Goal: Contribute content: Contribute content

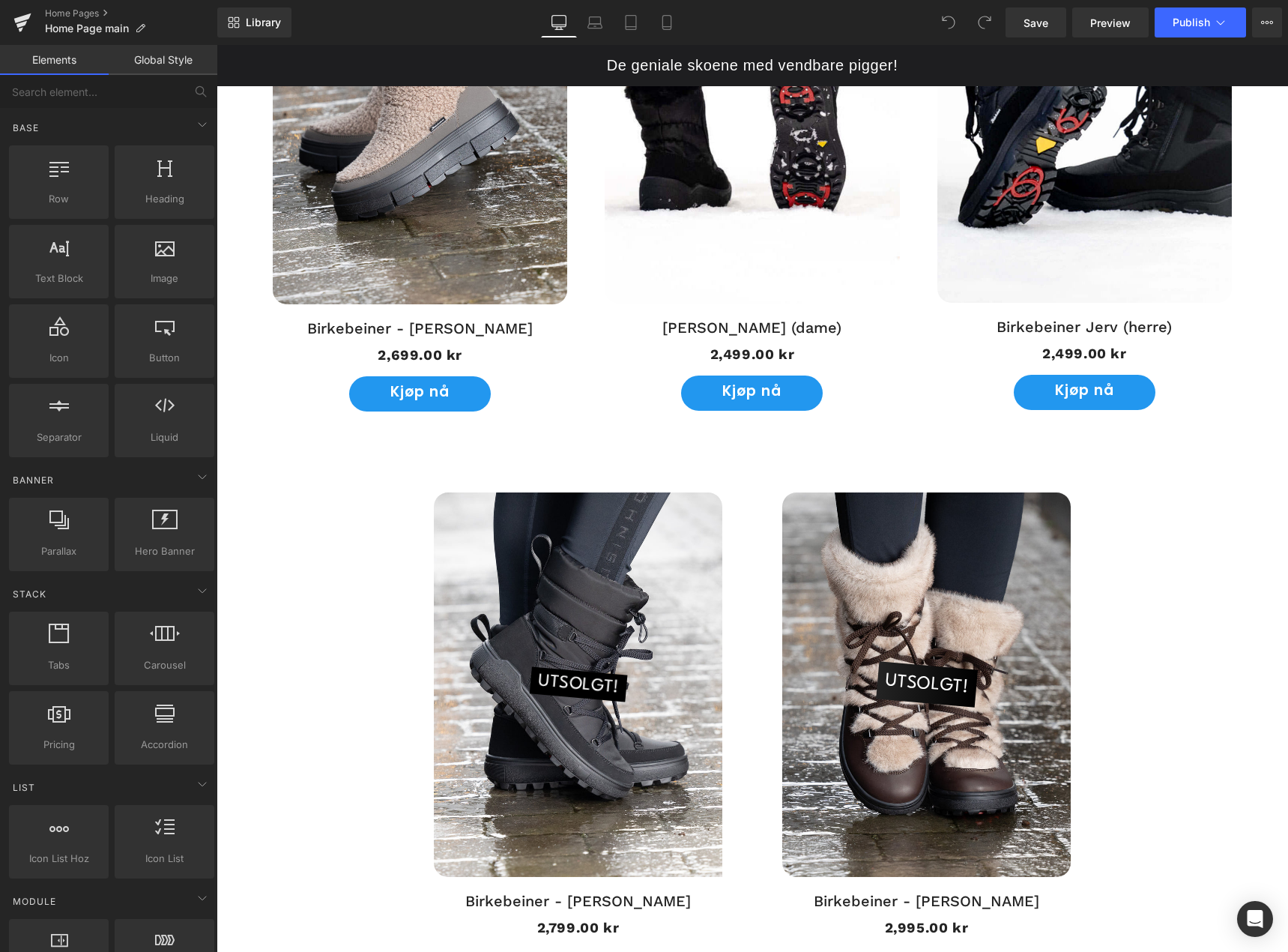
scroll to position [1800, 0]
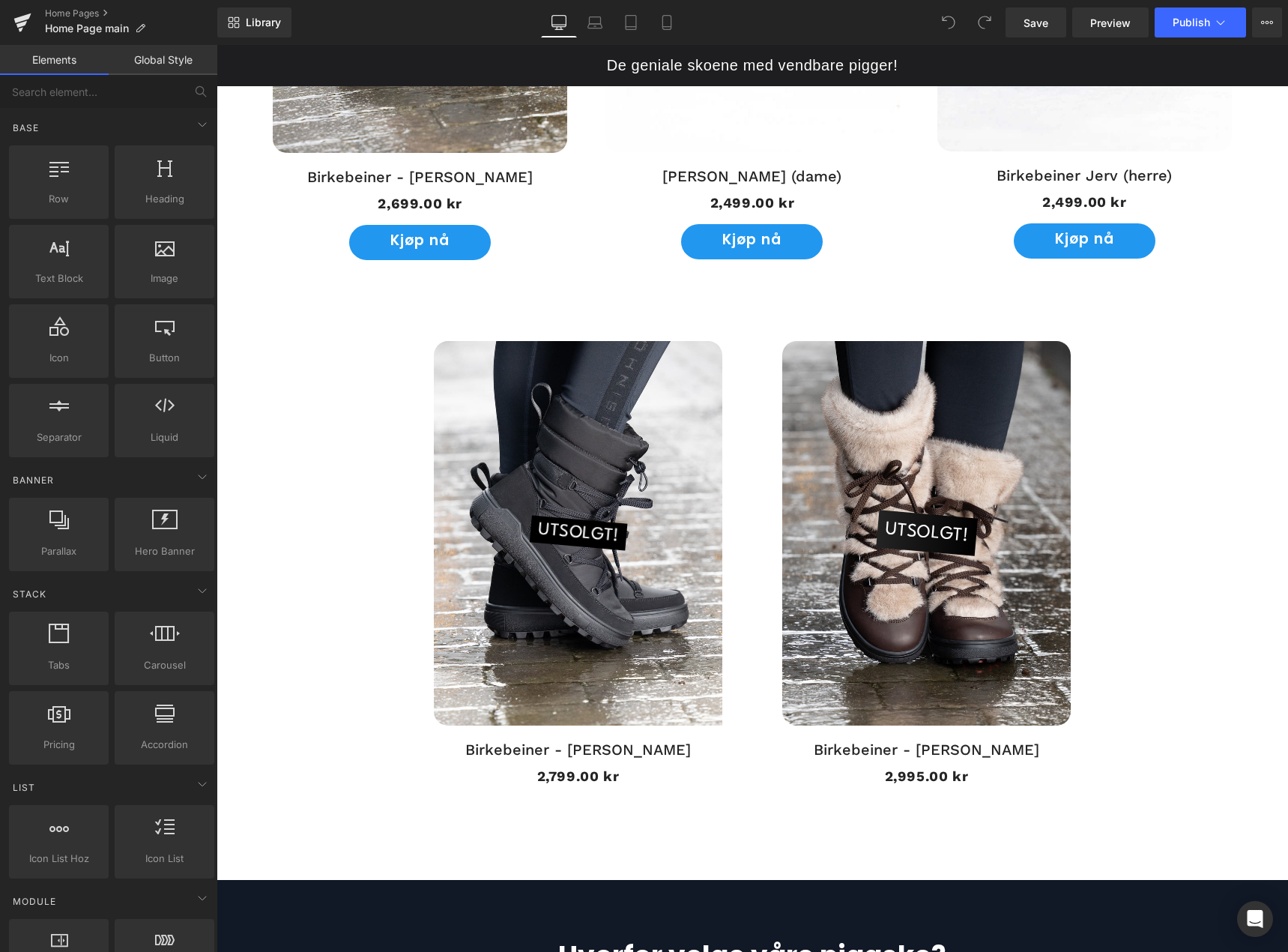
click at [568, 530] on span "UTSOLGT!" at bounding box center [578, 533] width 83 height 34
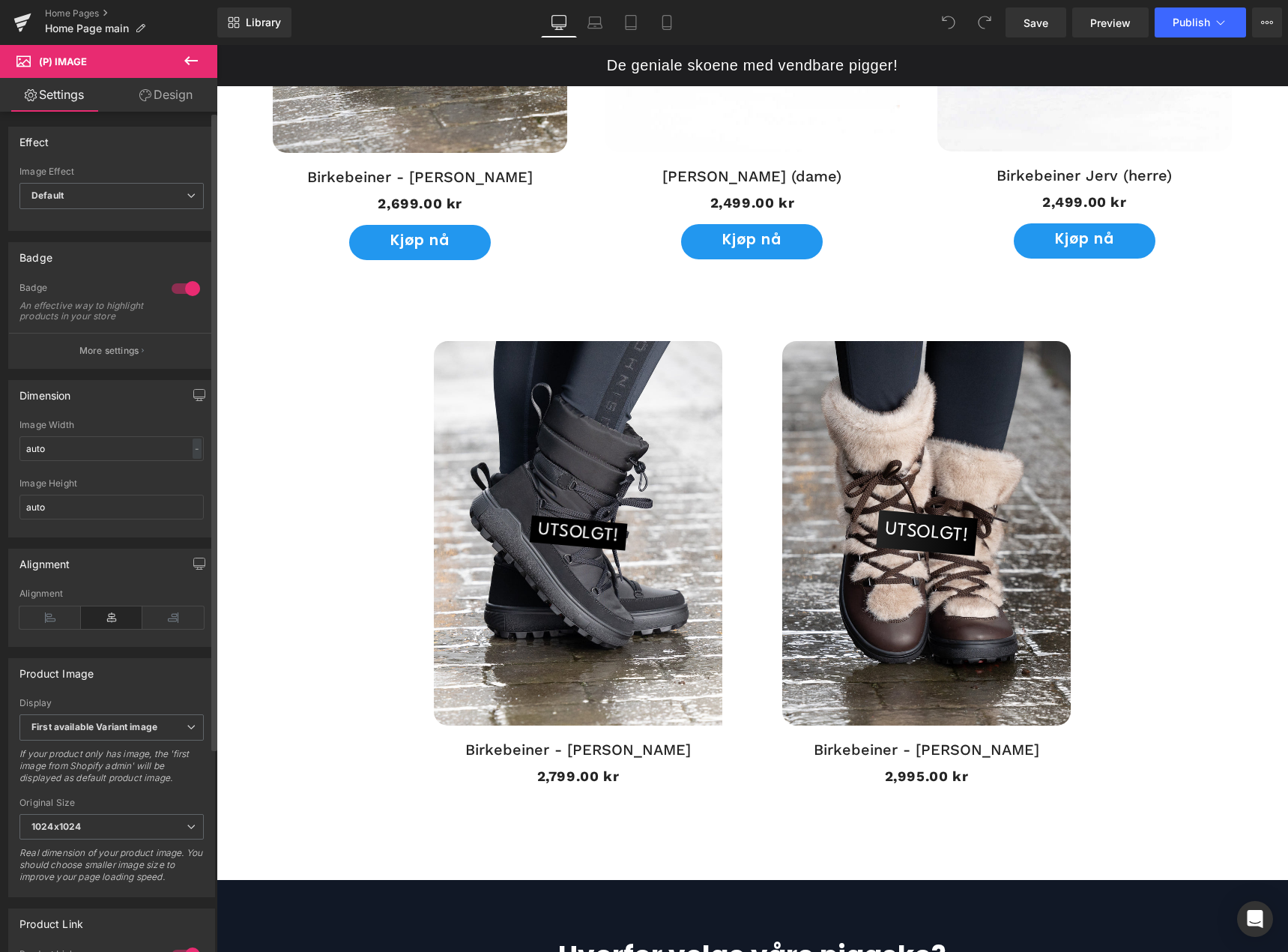
click at [180, 289] on div at bounding box center [186, 288] width 36 height 24
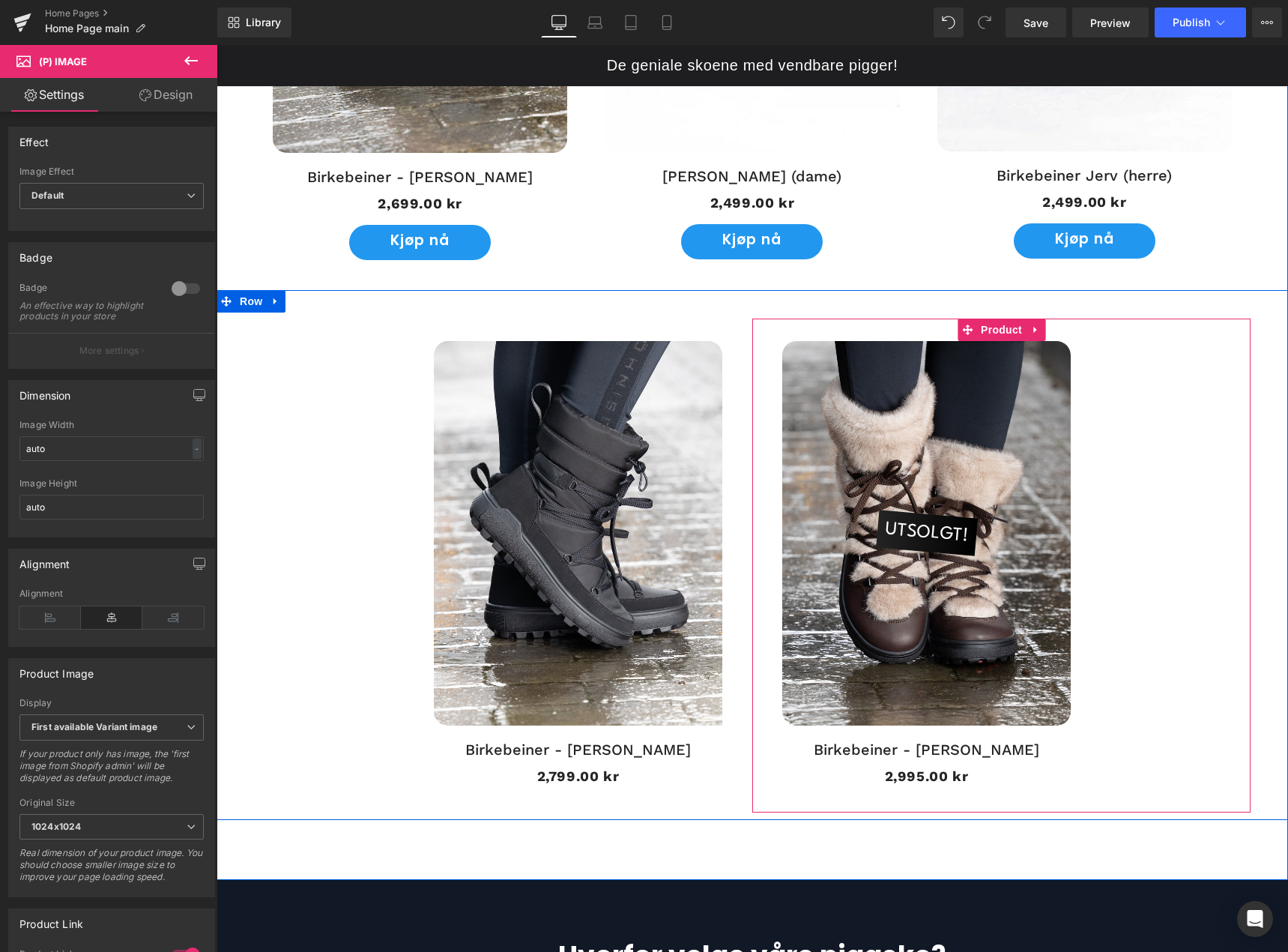
click at [924, 536] on span "UTSOLGT!" at bounding box center [927, 533] width 87 height 45
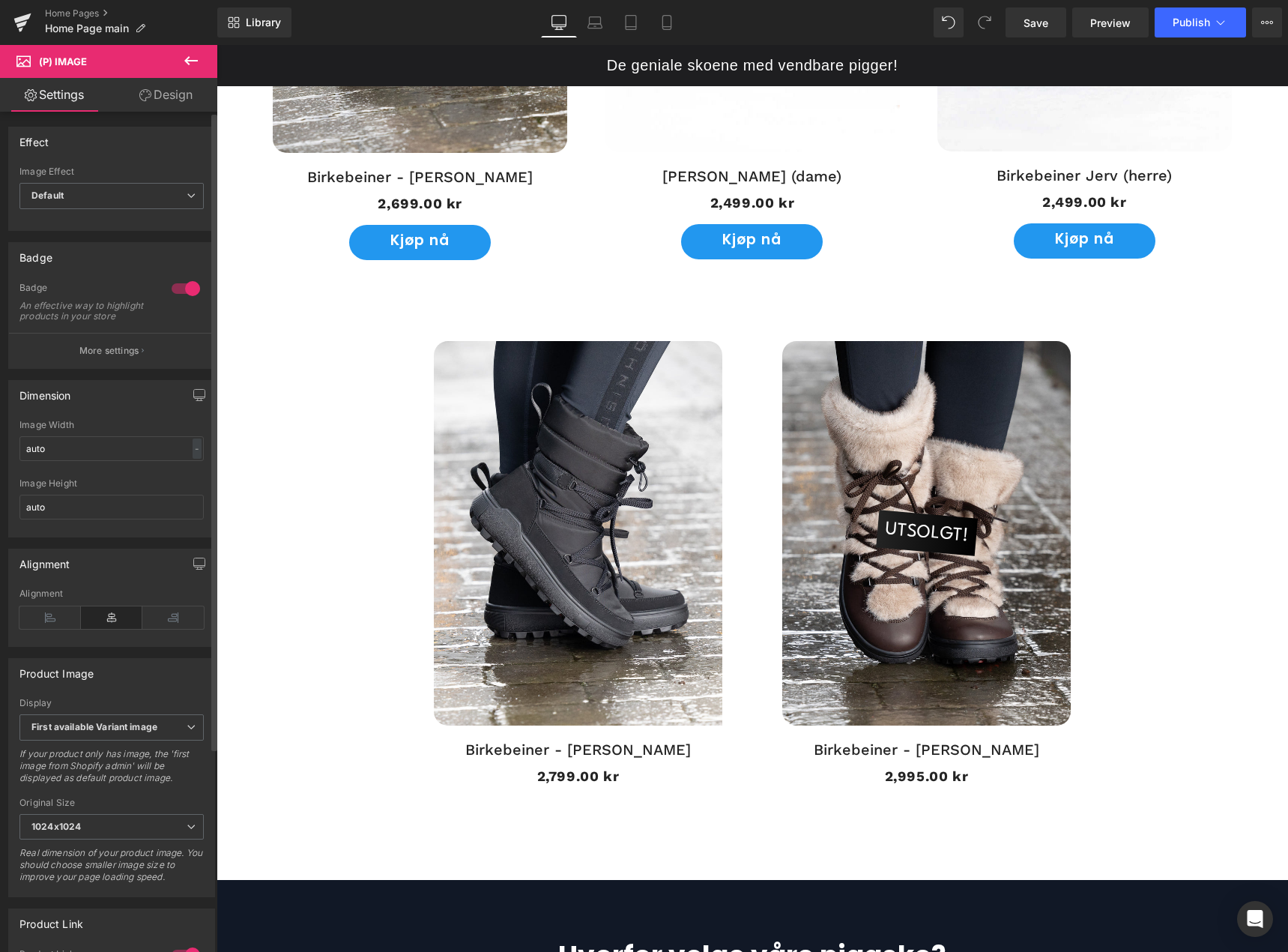
click at [181, 292] on div at bounding box center [186, 288] width 36 height 24
click at [1170, 24] on button "Publish" at bounding box center [1201, 22] width 92 height 30
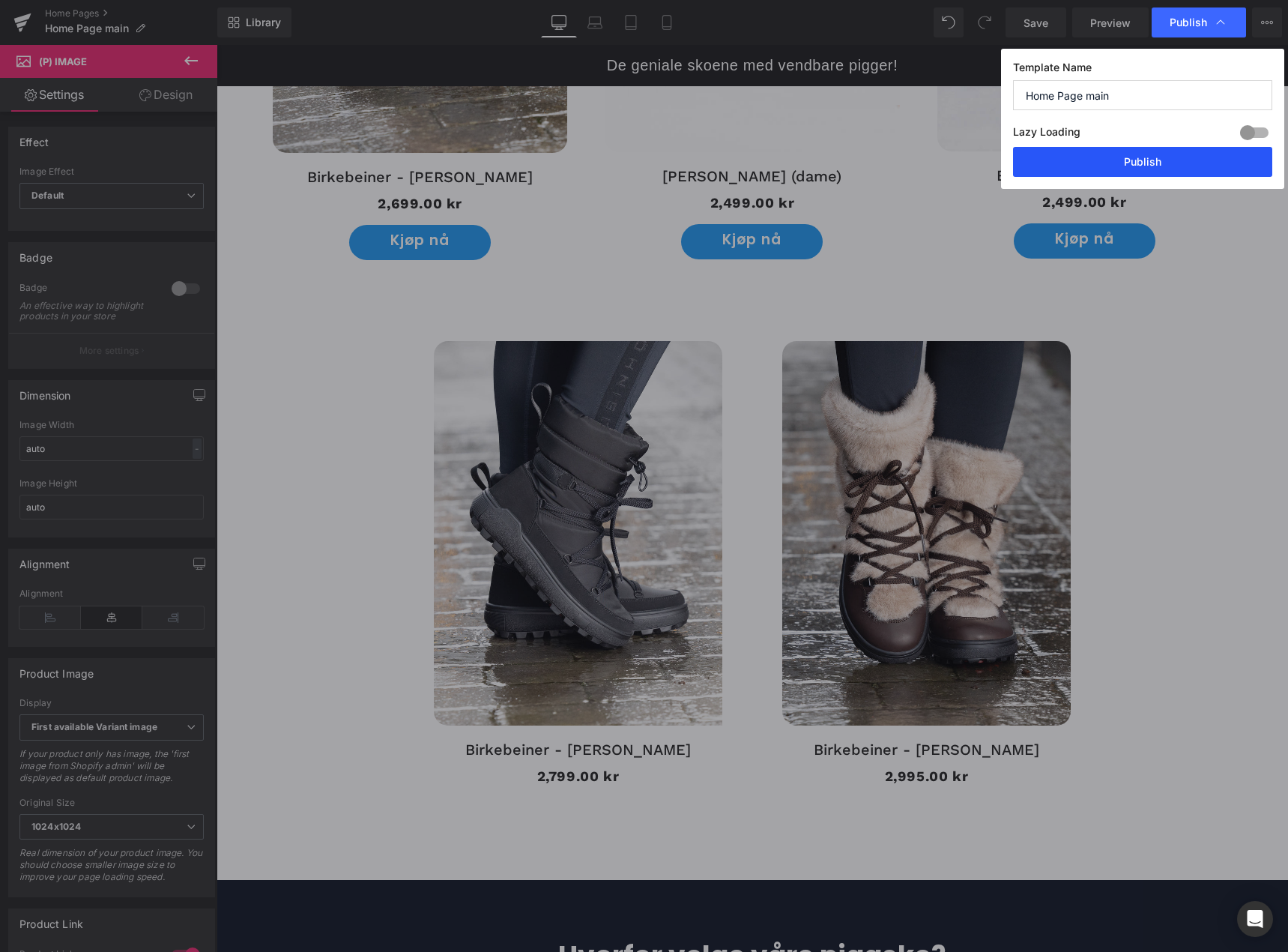
click at [1155, 171] on button "Publish" at bounding box center [1143, 161] width 259 height 30
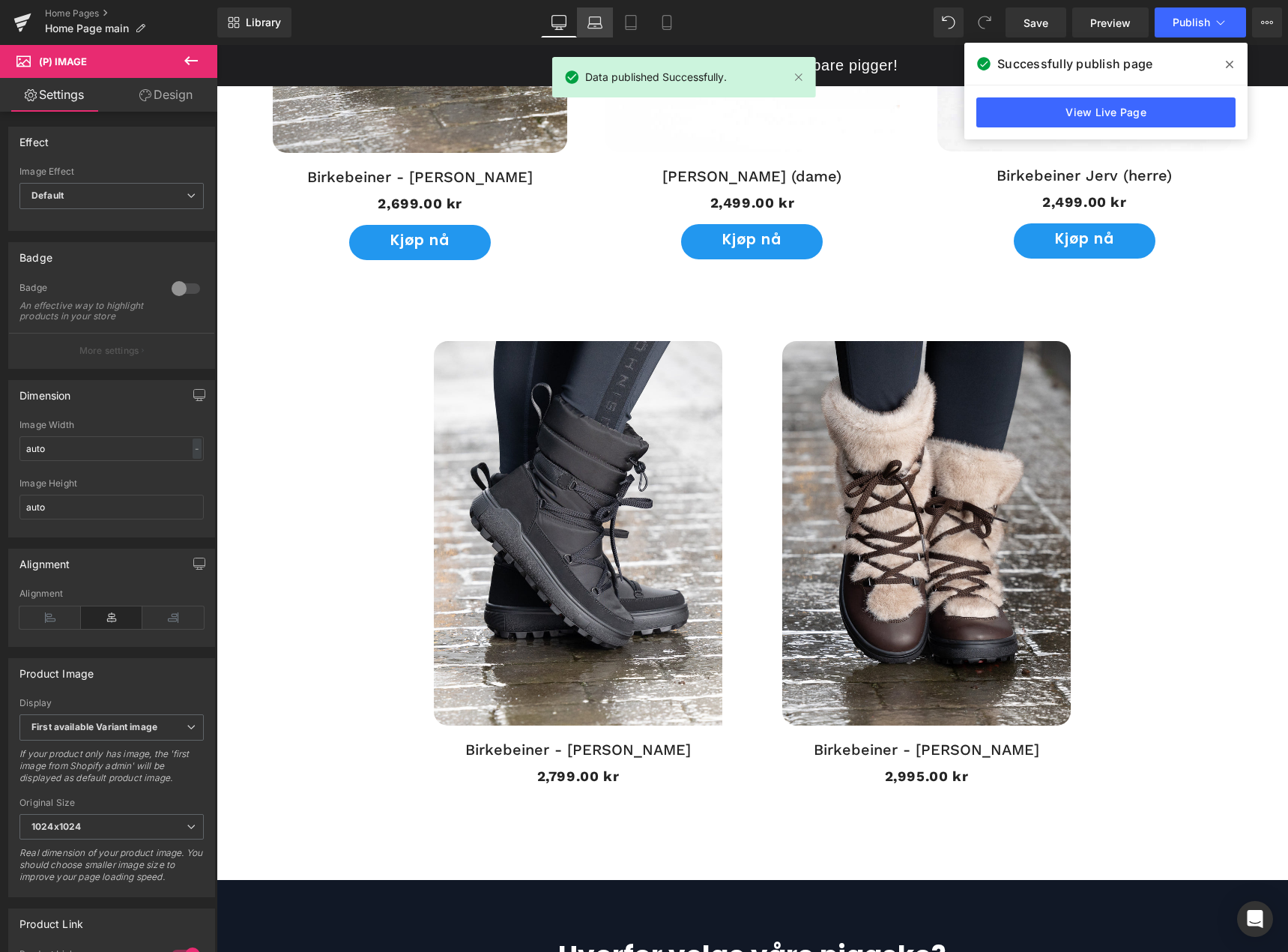
click at [593, 23] on icon at bounding box center [595, 23] width 15 height 15
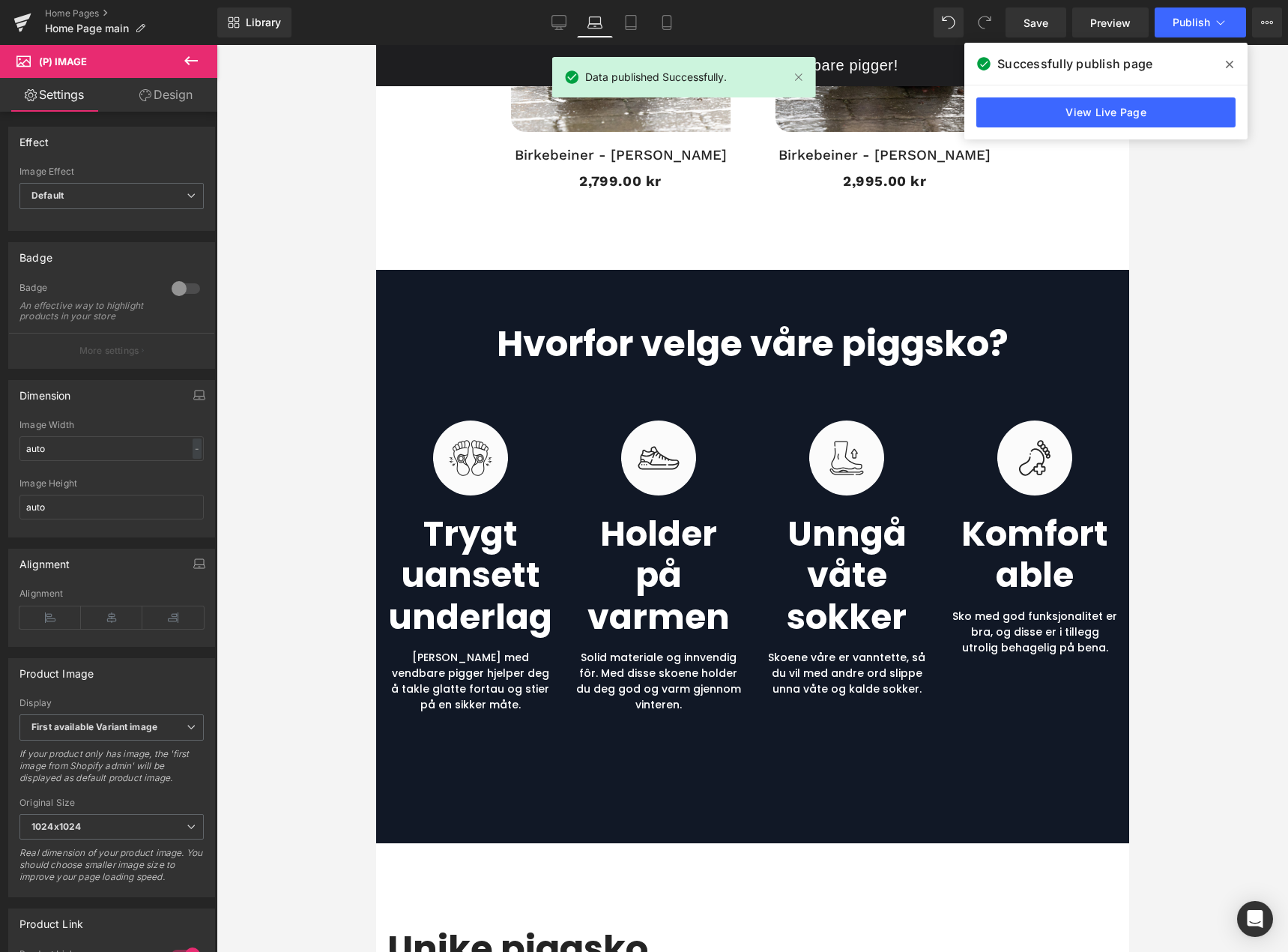
scroll to position [1272, 0]
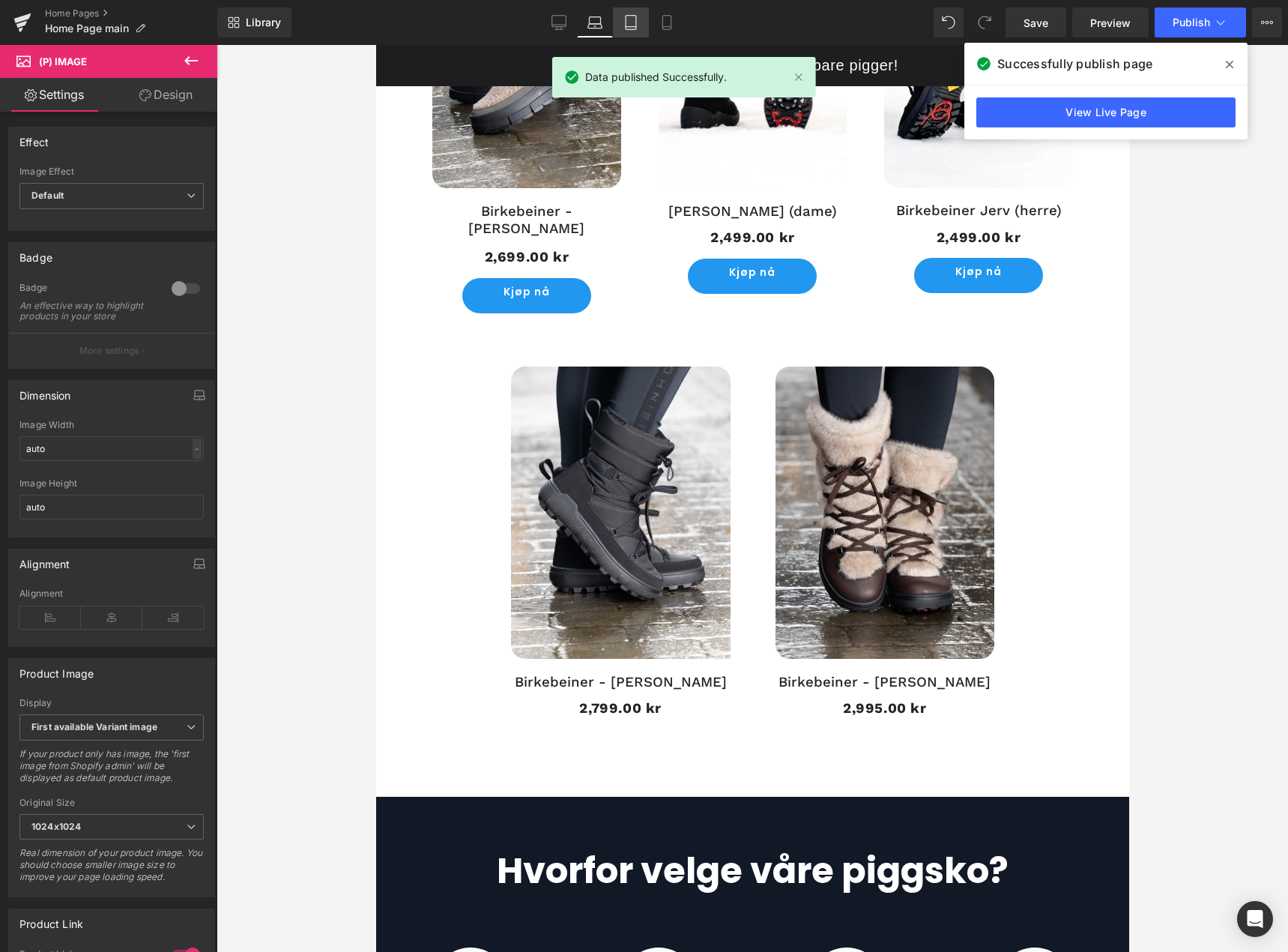
click at [631, 29] on icon at bounding box center [631, 23] width 15 height 15
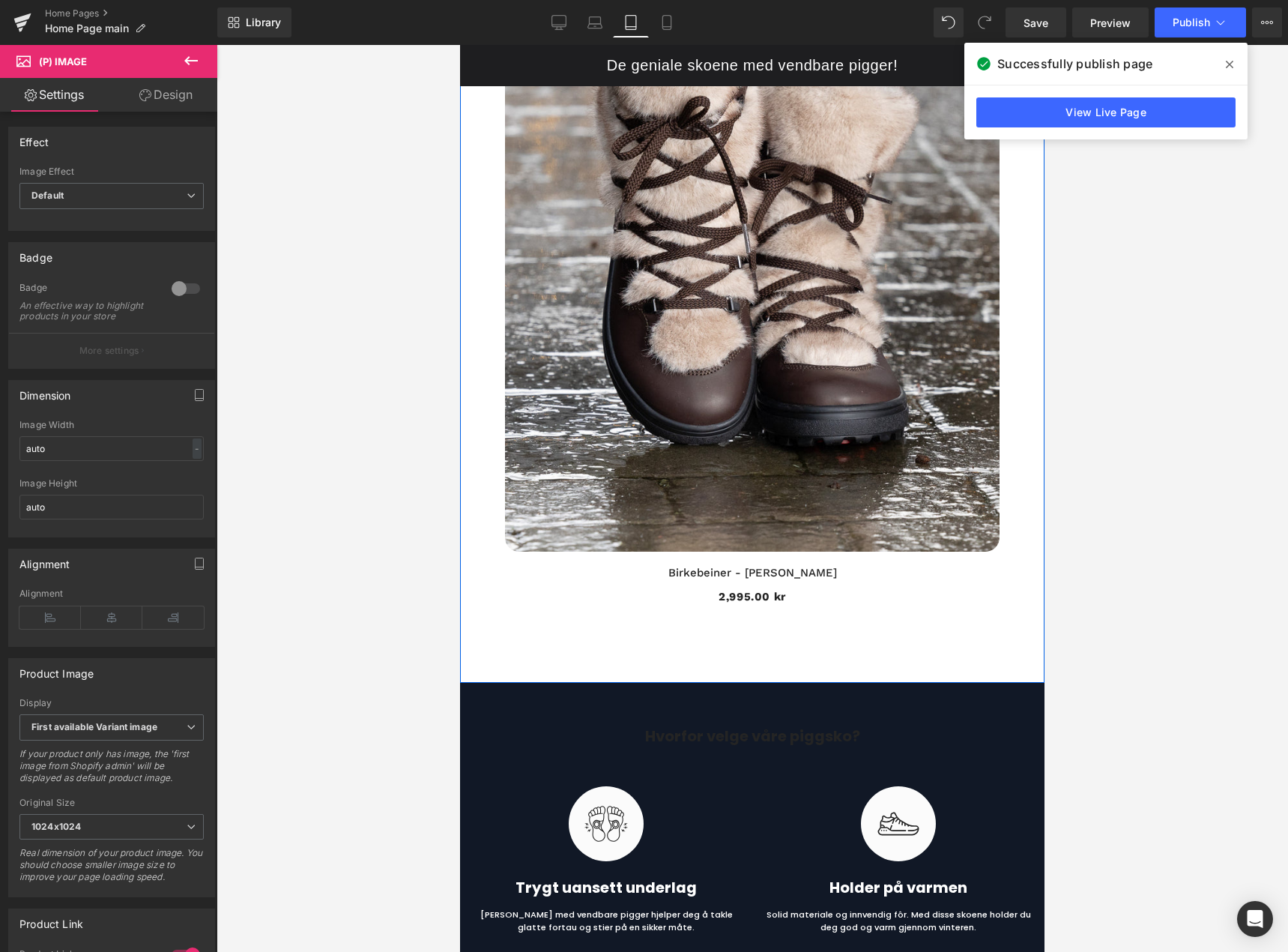
scroll to position [6583, 0]
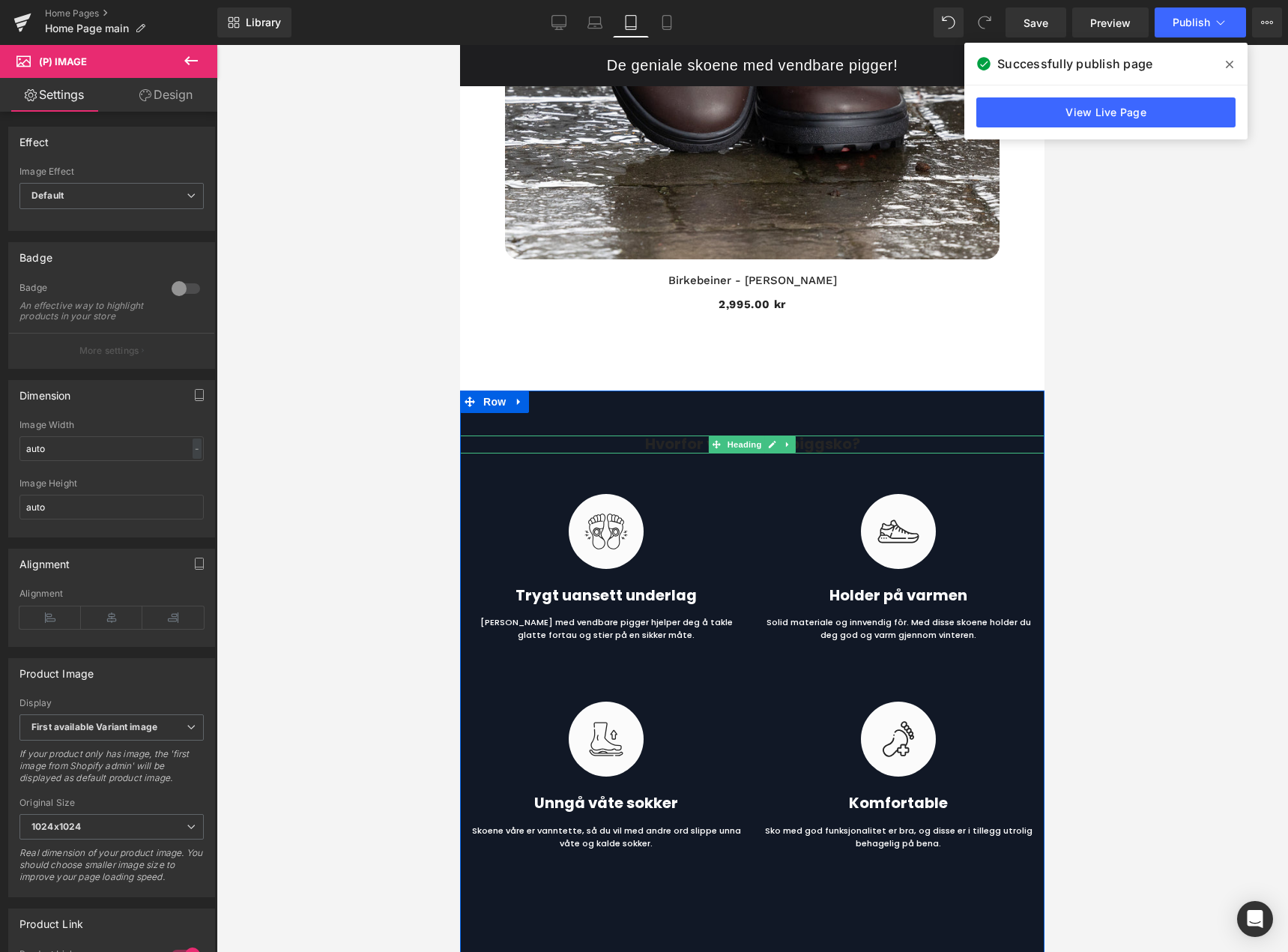
click at [713, 441] on icon at bounding box center [717, 444] width 8 height 9
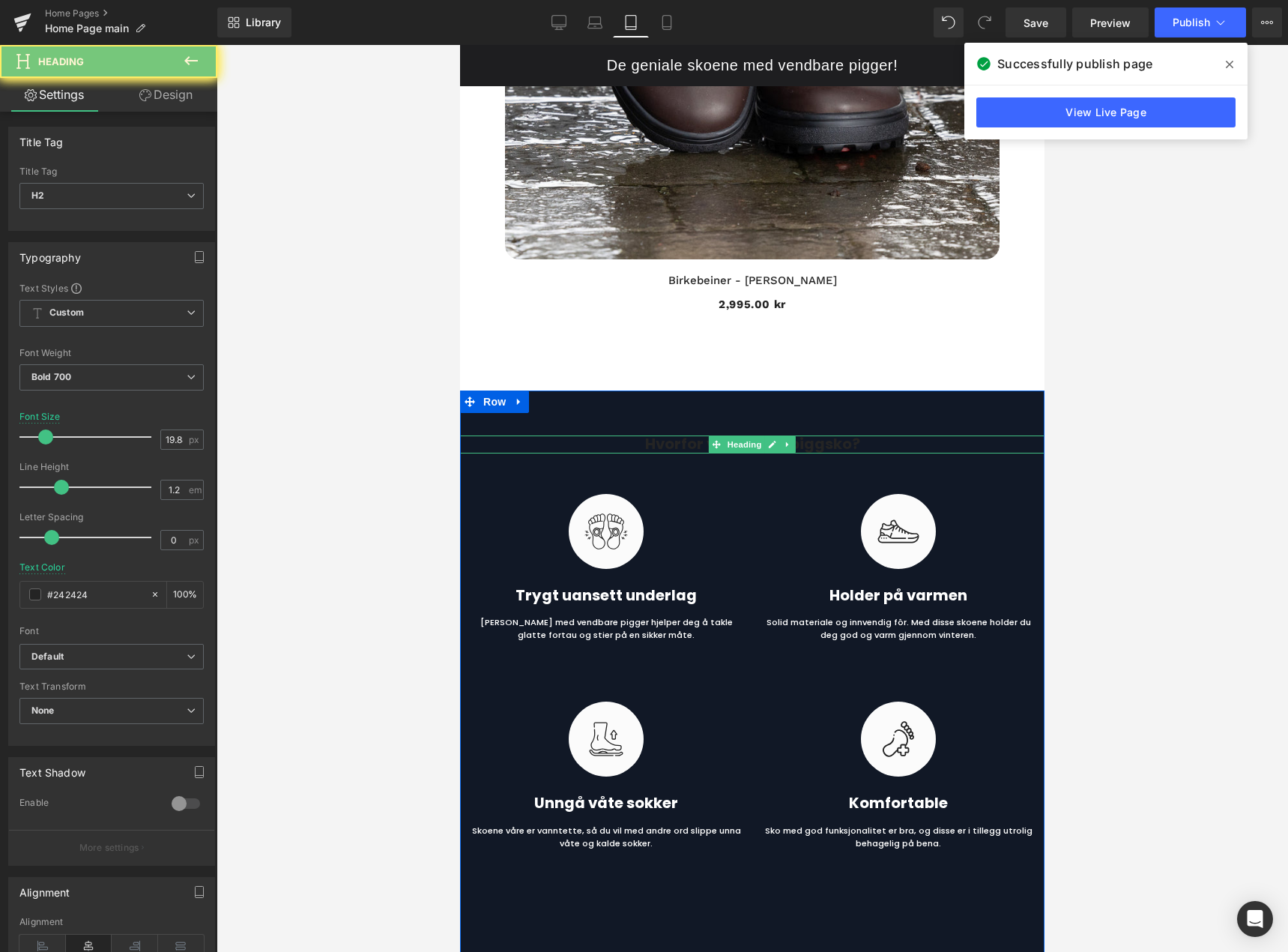
click at [701, 444] on h2 "Hvorfor velge våre piggsko?" at bounding box center [752, 444] width 585 height 18
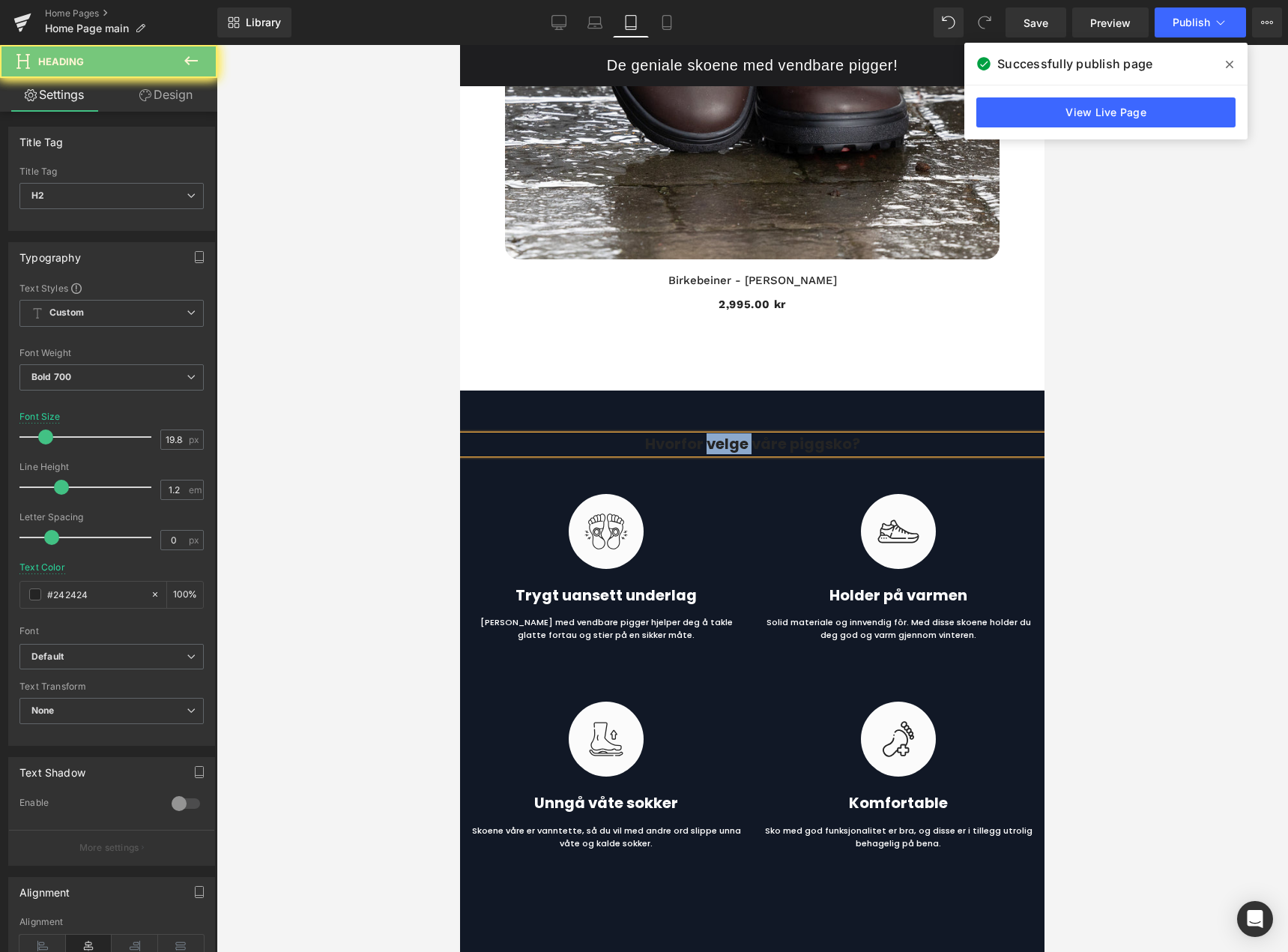
click at [701, 444] on h2 "Hvorfor velge våre piggsko?" at bounding box center [752, 444] width 585 height 18
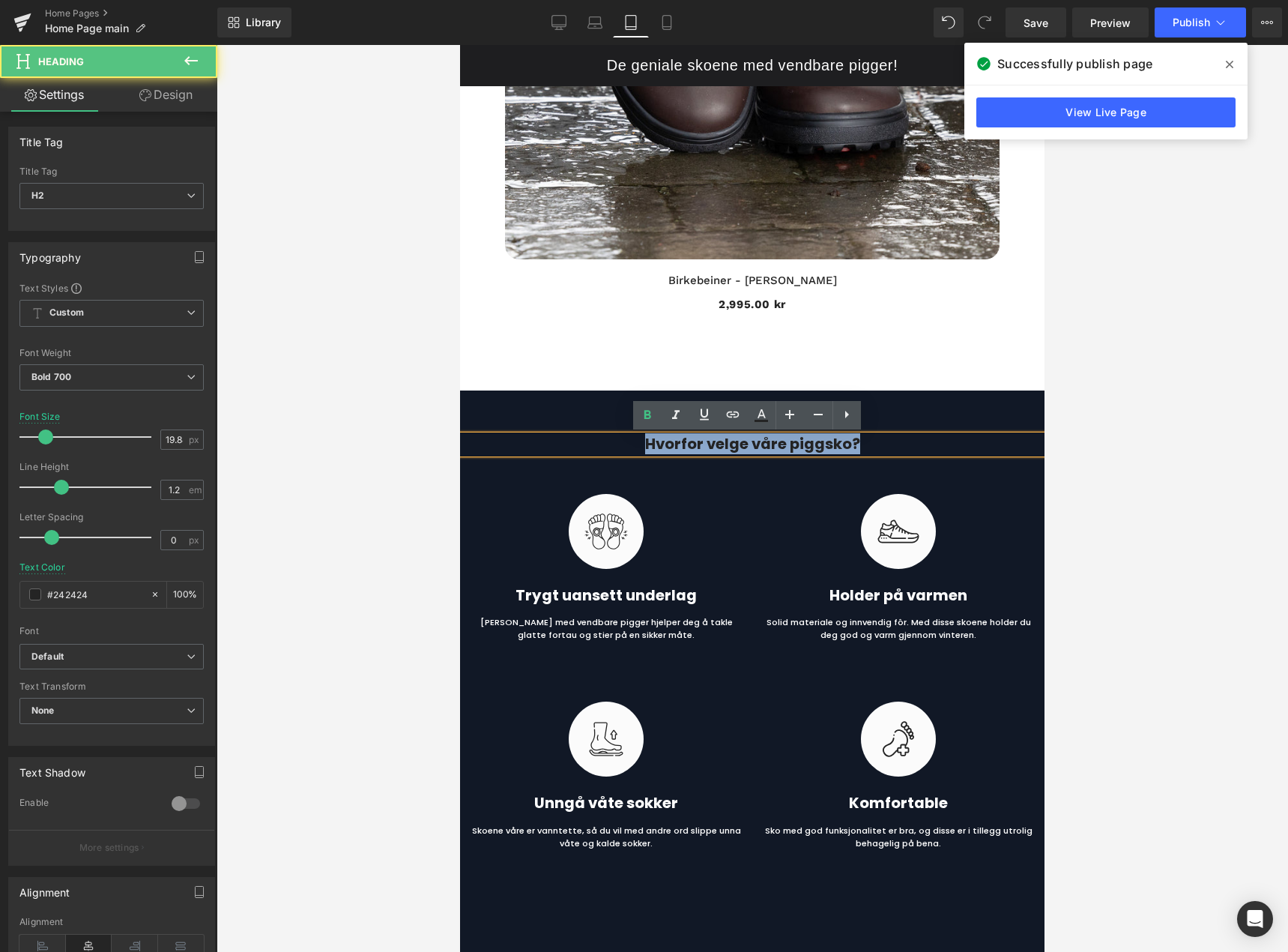
click at [701, 444] on h2 "Hvorfor velge våre piggsko?" at bounding box center [752, 444] width 585 height 18
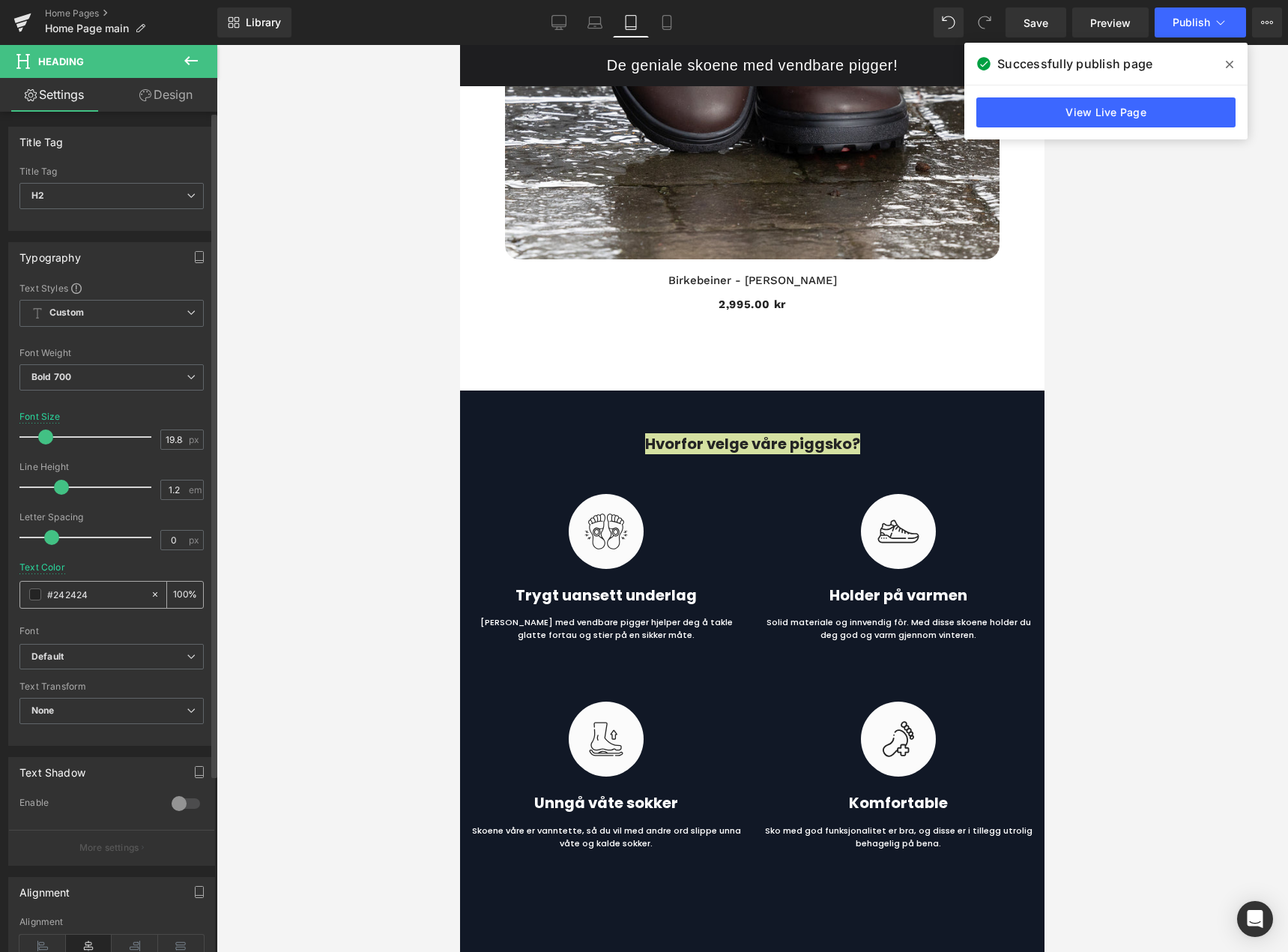
click at [36, 594] on span at bounding box center [35, 594] width 12 height 12
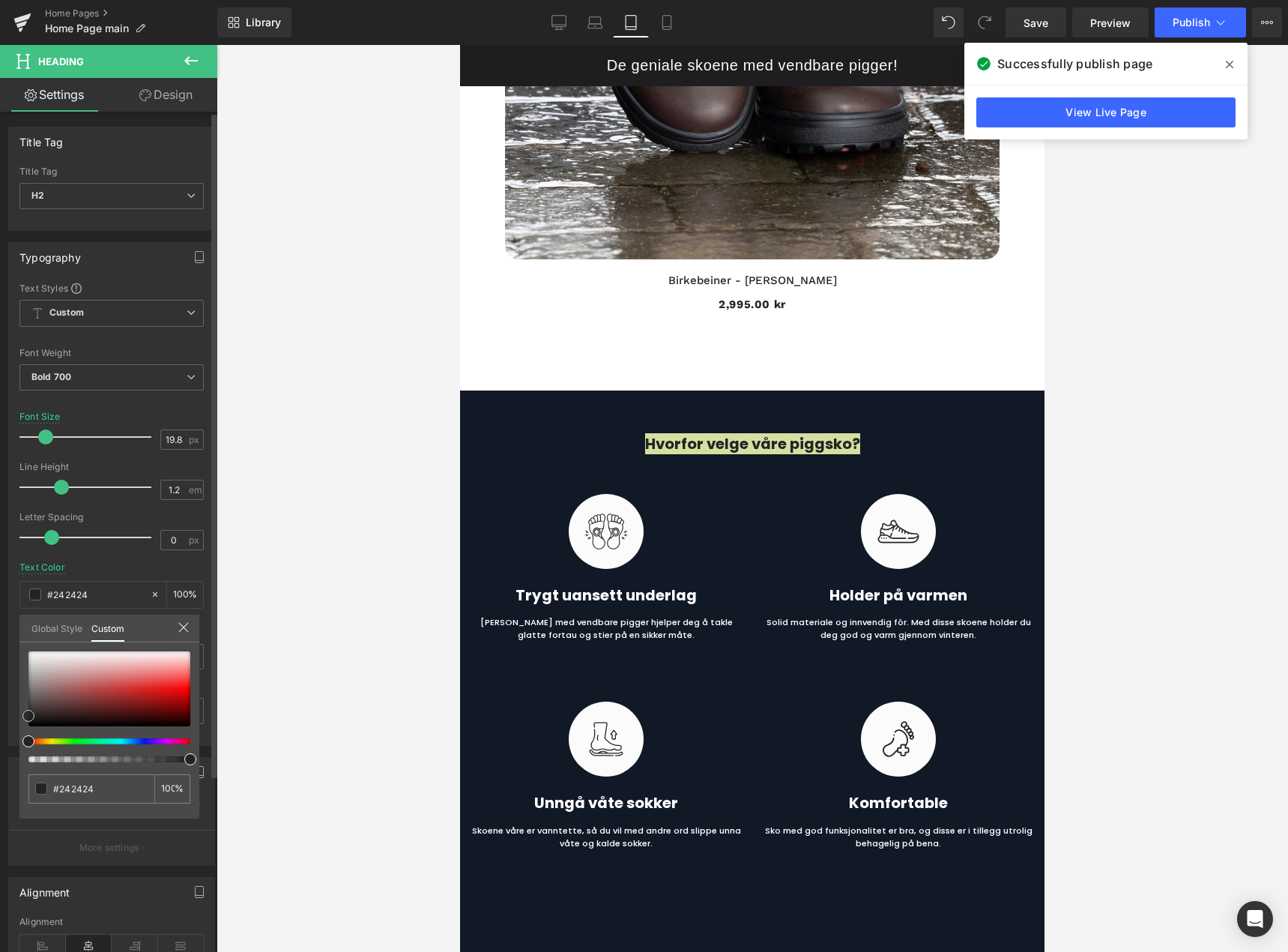
type input "#cda1a1"
type input "#caa5a5"
type input "#ded3d3"
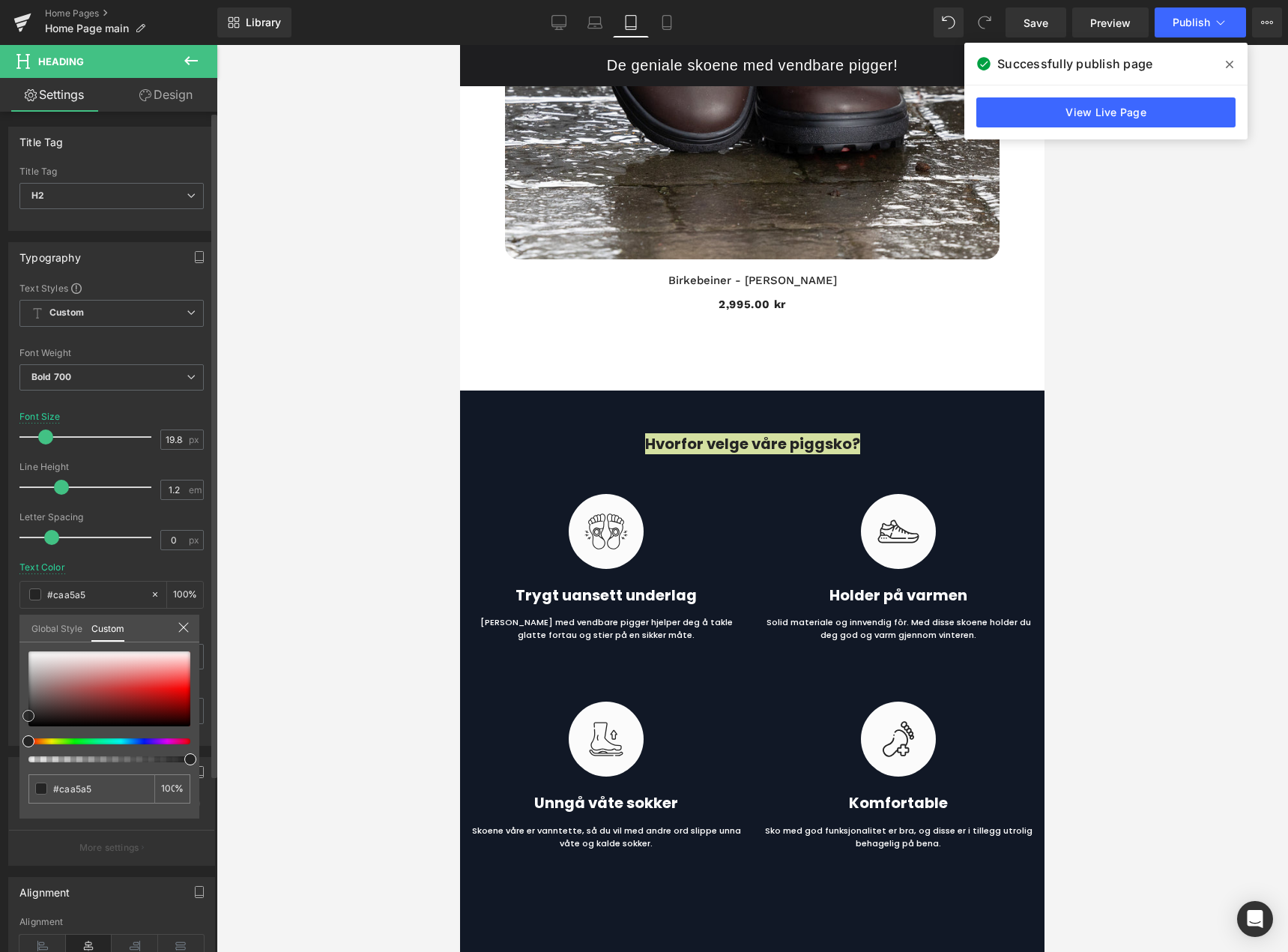
type input "#ded3d3"
type input "#faf9f9"
type input "#ffffff"
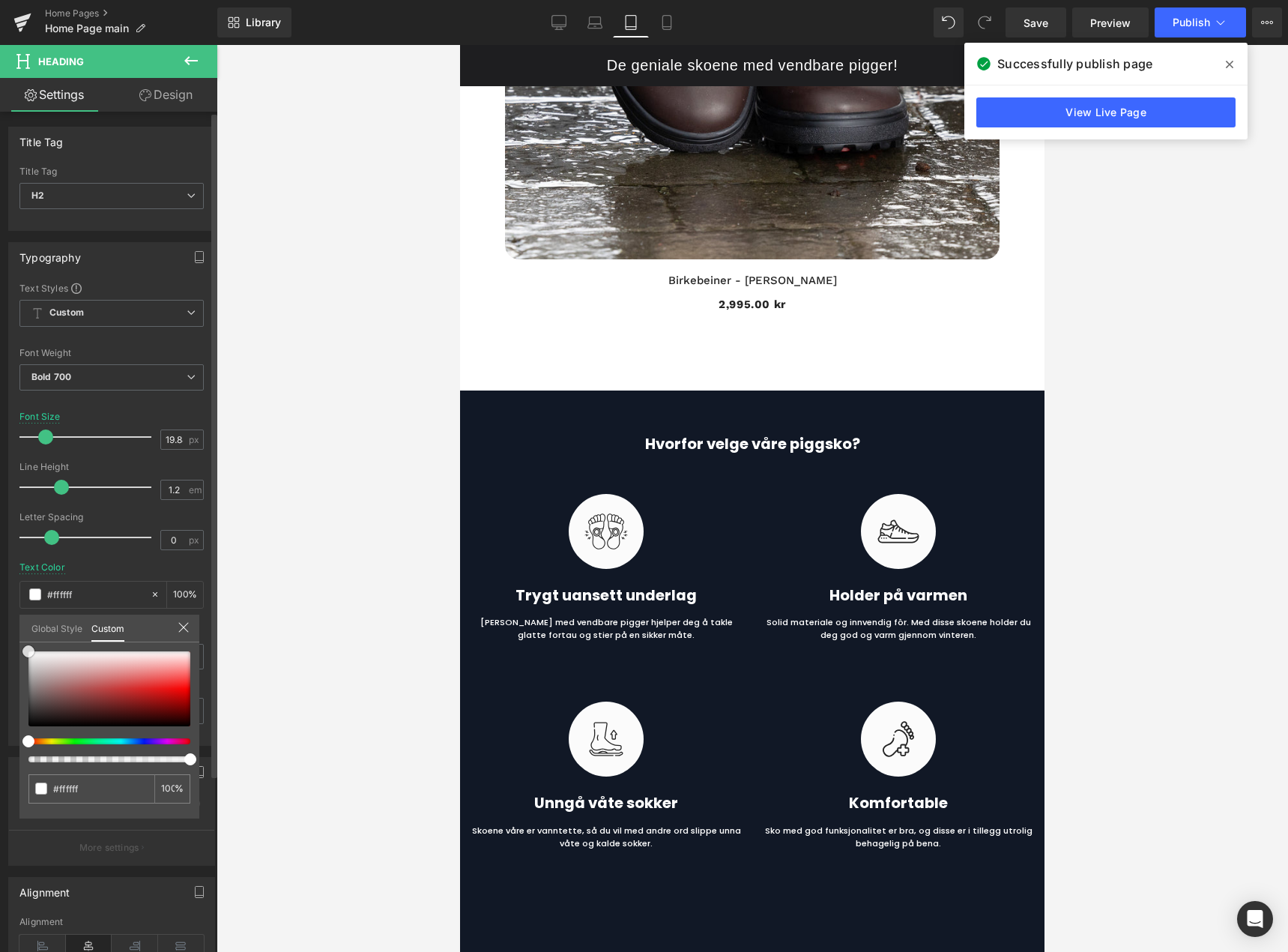
drag, startPoint x: 46, startPoint y: 659, endPoint x: 4, endPoint y: 636, distance: 47.9
click at [4, 636] on div "Typography Text Styles Custom Heading 1 Heading 2 Heading 3 Heading 4 Heading 5…" at bounding box center [112, 488] width 224 height 515
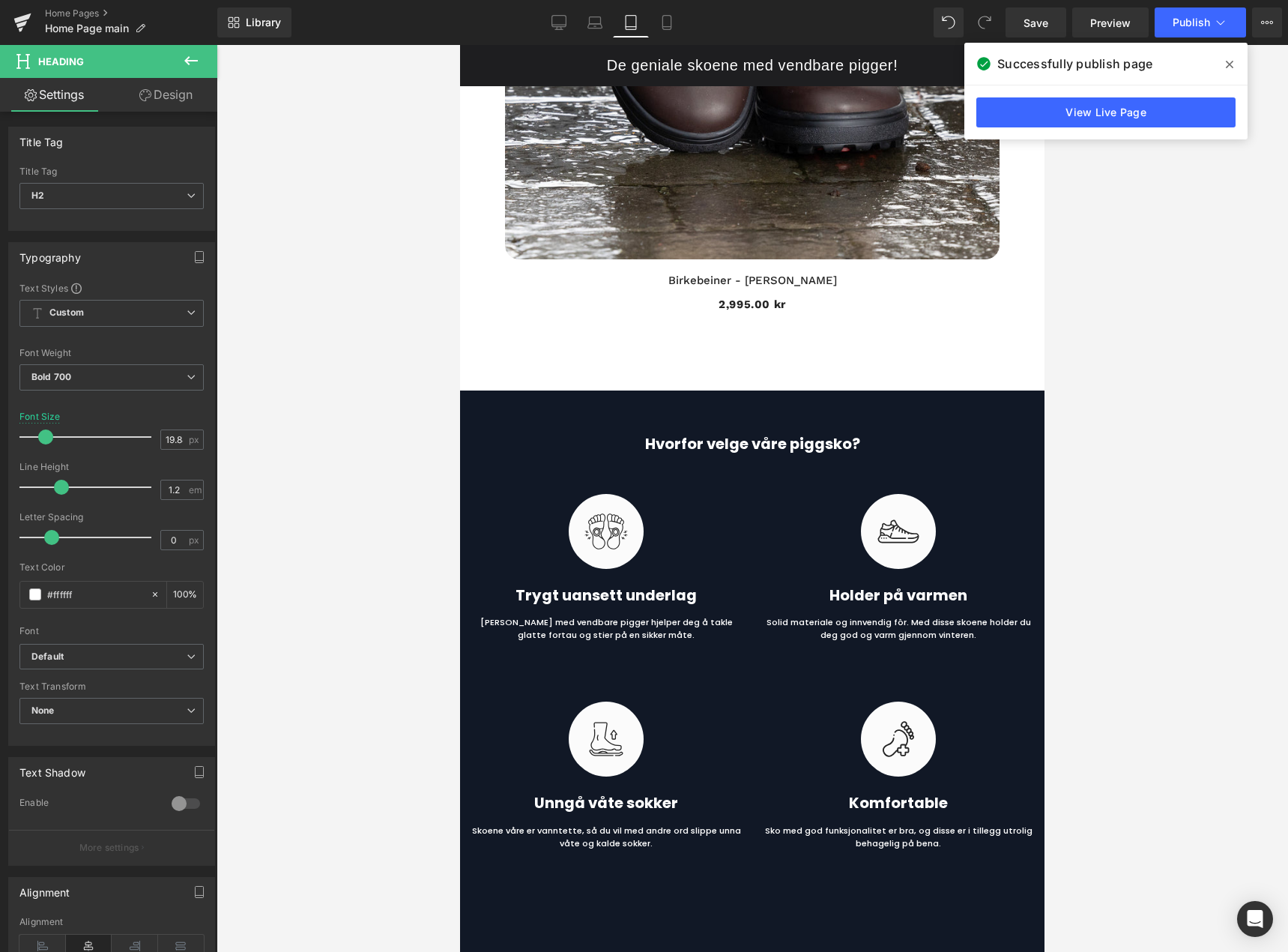
click at [1158, 409] on div at bounding box center [752, 498] width 1072 height 907
click at [1045, 23] on span "Save" at bounding box center [1035, 23] width 25 height 16
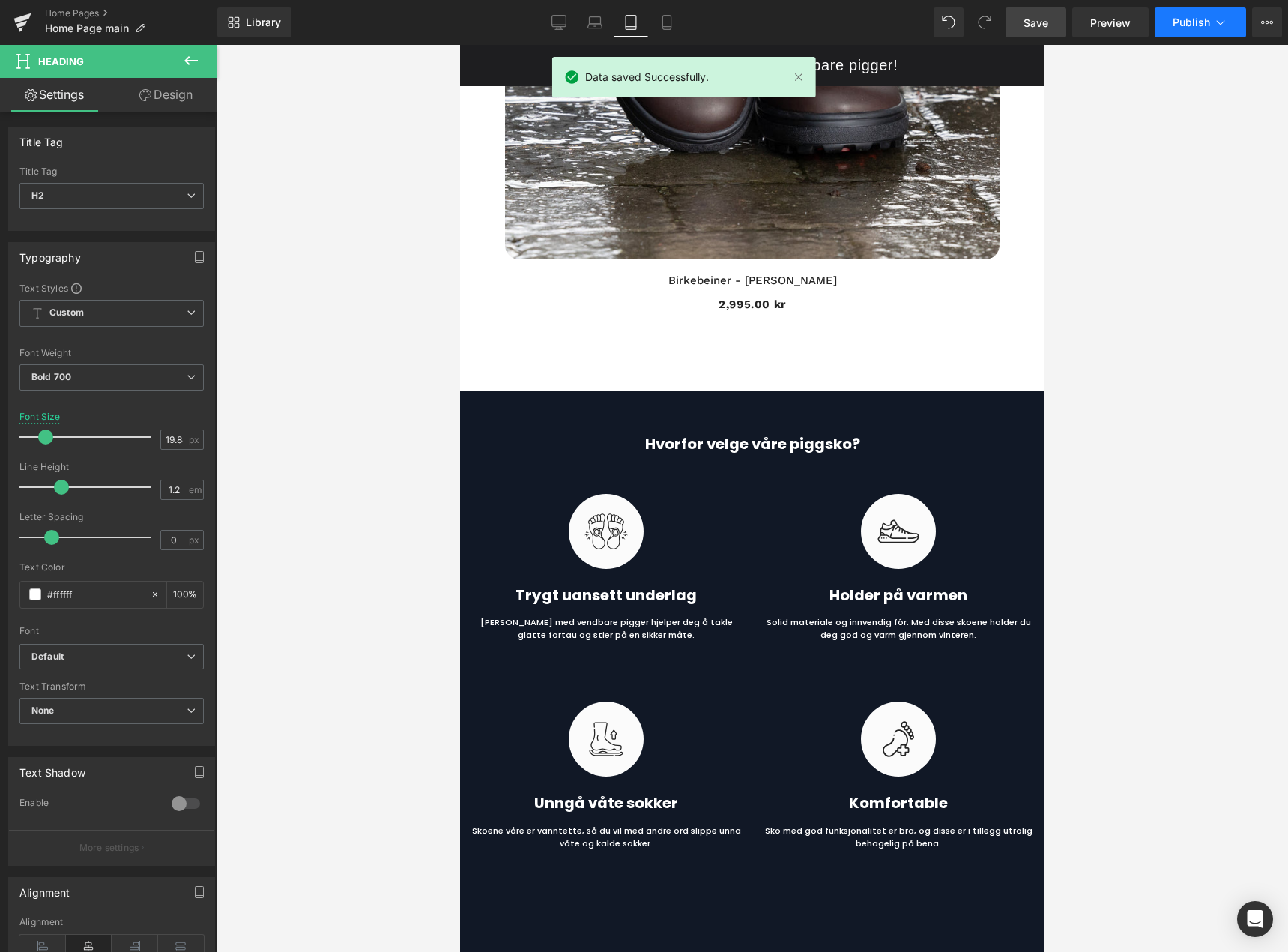
click at [1195, 23] on span "Publish" at bounding box center [1191, 22] width 37 height 12
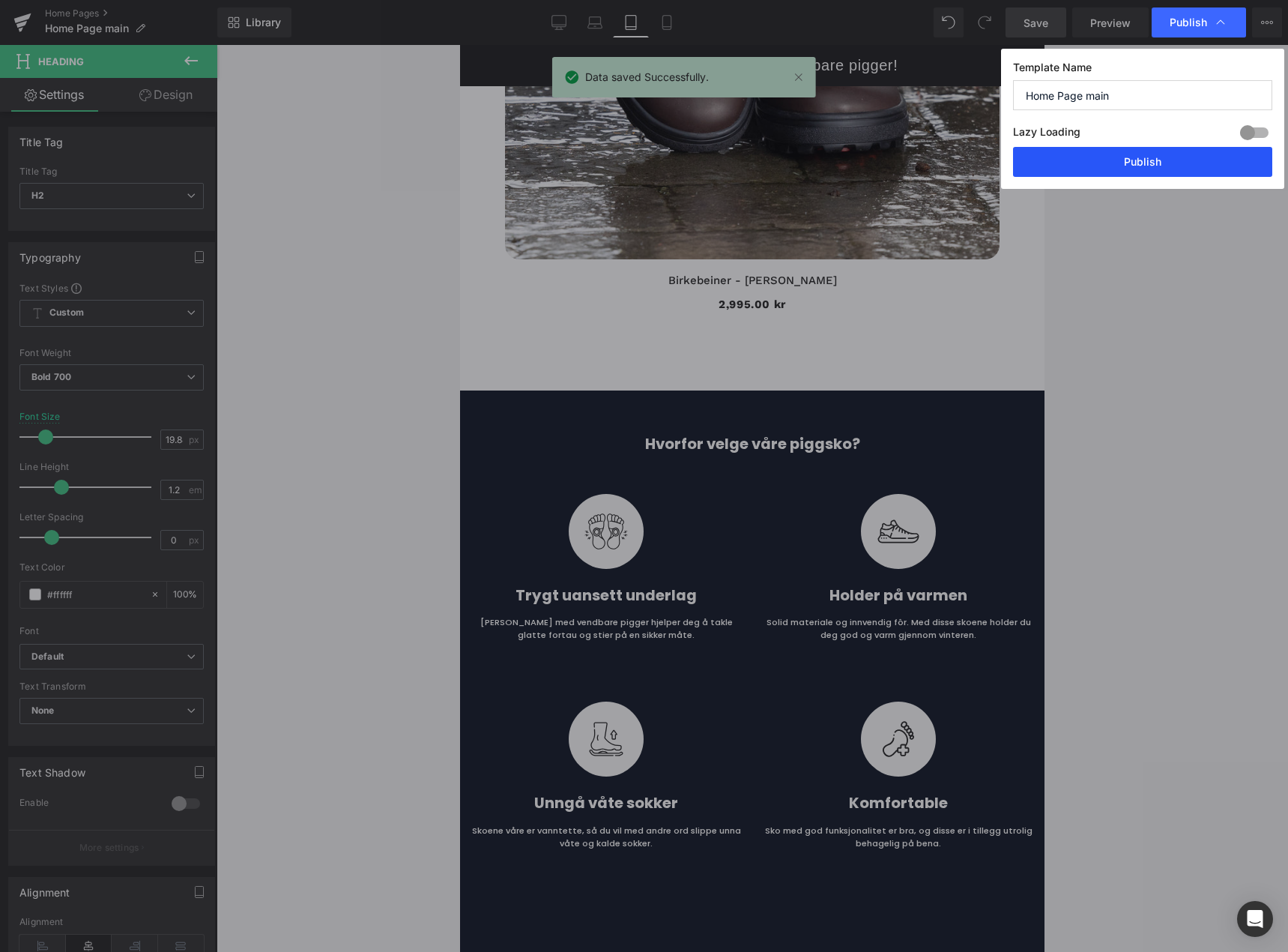
click at [1158, 165] on button "Publish" at bounding box center [1143, 161] width 259 height 30
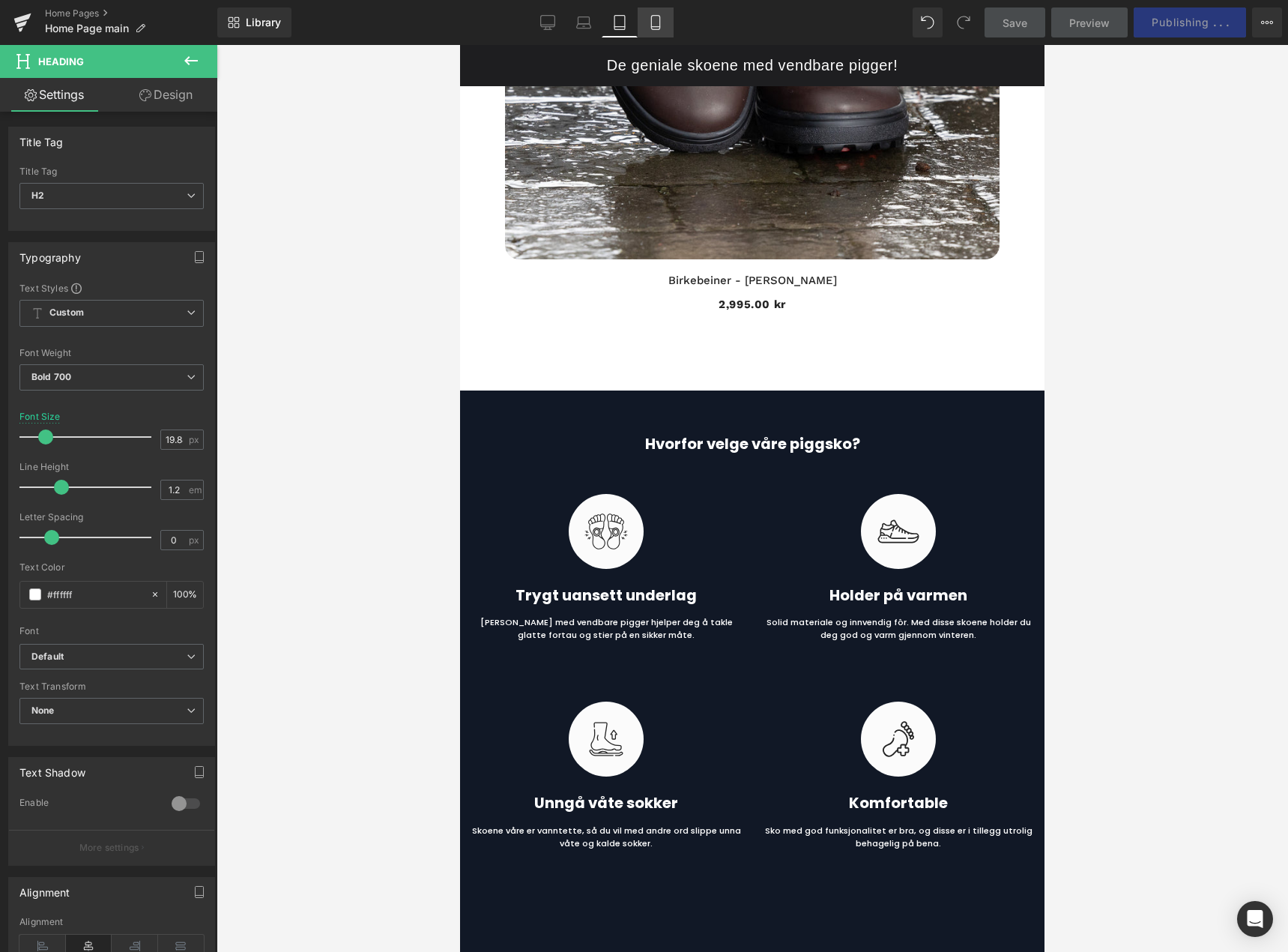
click at [658, 28] on icon at bounding box center [656, 23] width 15 height 15
type input "38"
type input "100"
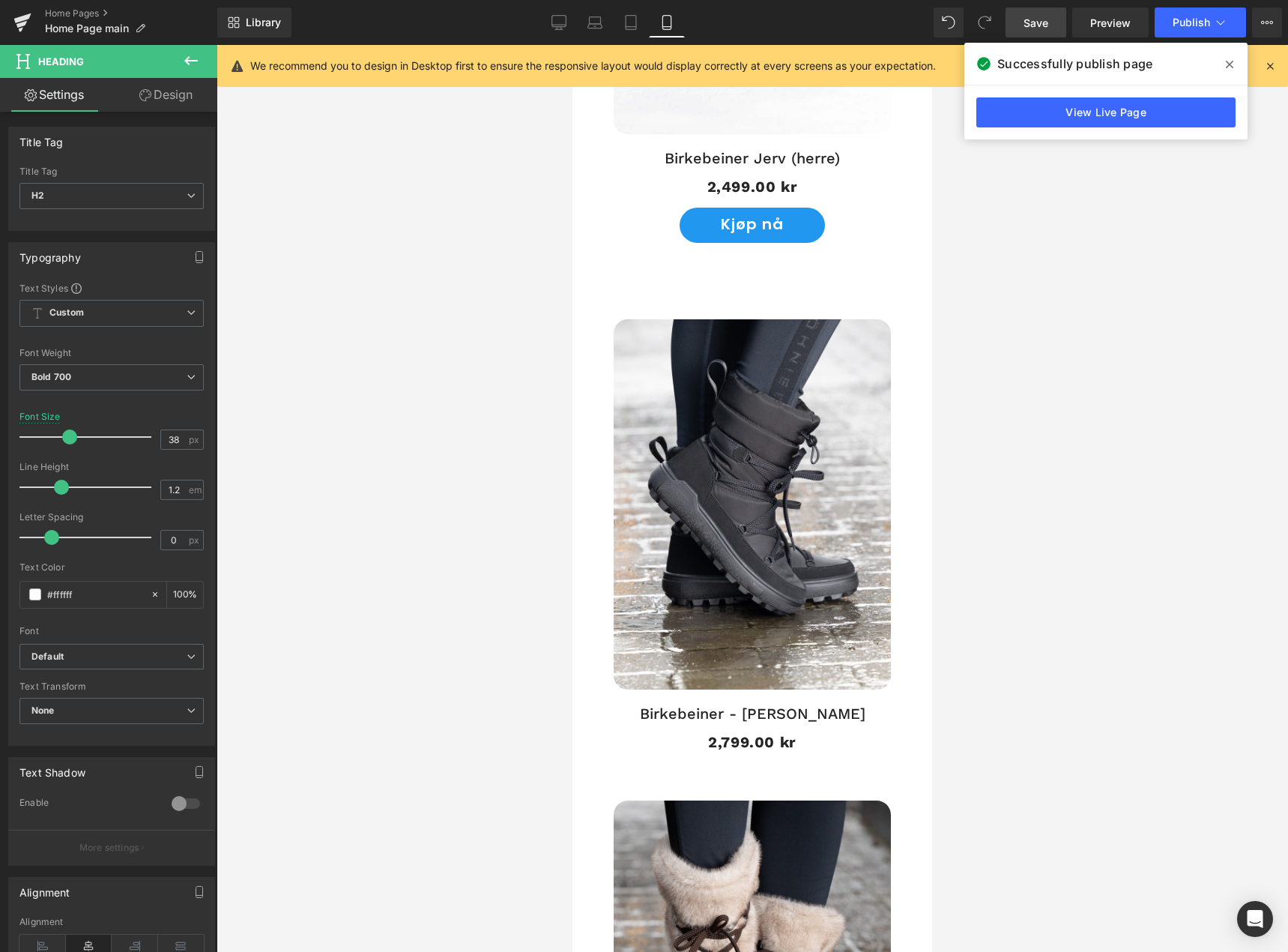
scroll to position [4008, 0]
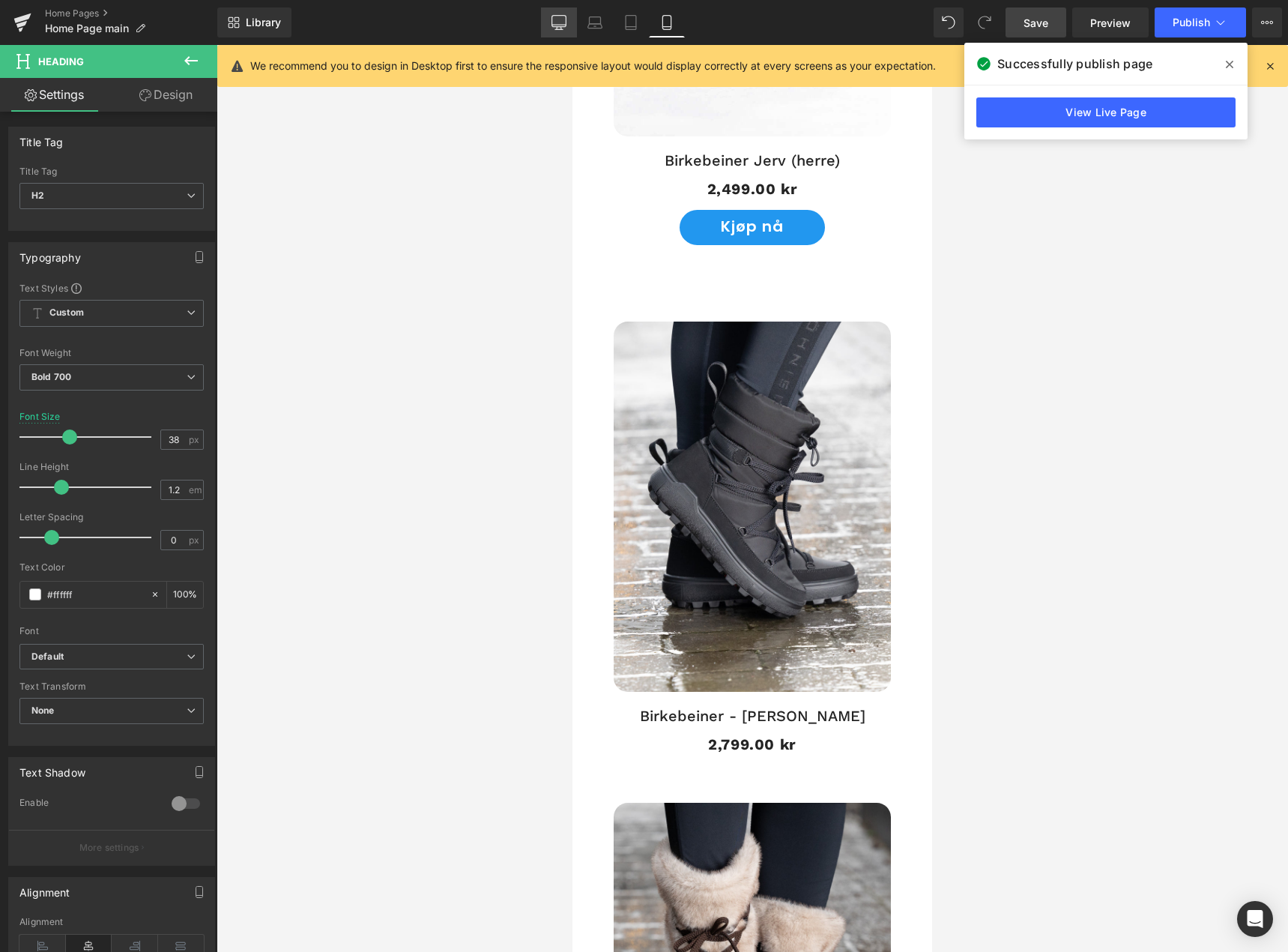
click at [558, 23] on icon at bounding box center [559, 23] width 15 height 15
type input "36"
type input "100"
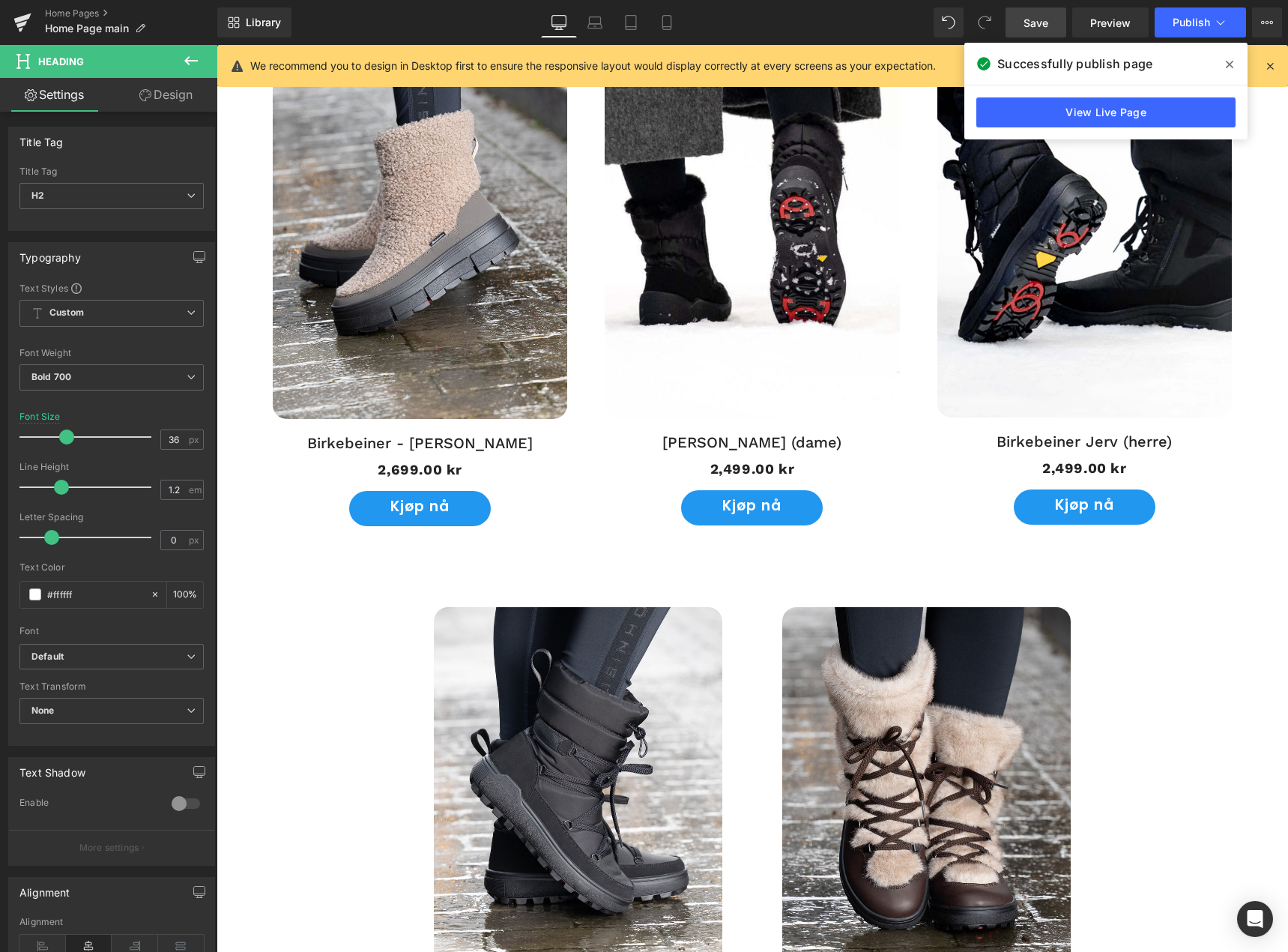
scroll to position [1780, 0]
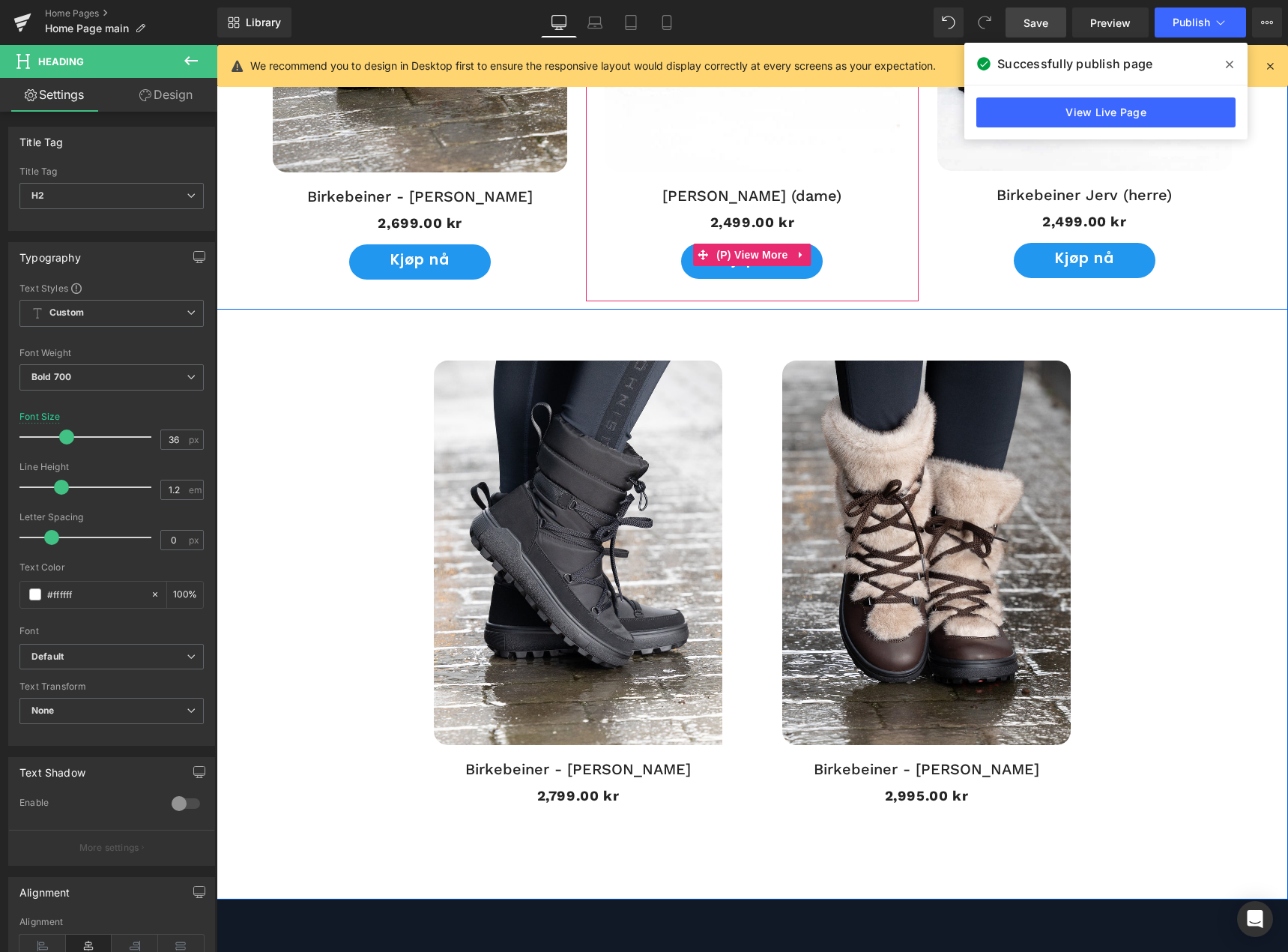
click at [747, 270] on link "Kjøp nå" at bounding box center [752, 261] width 142 height 36
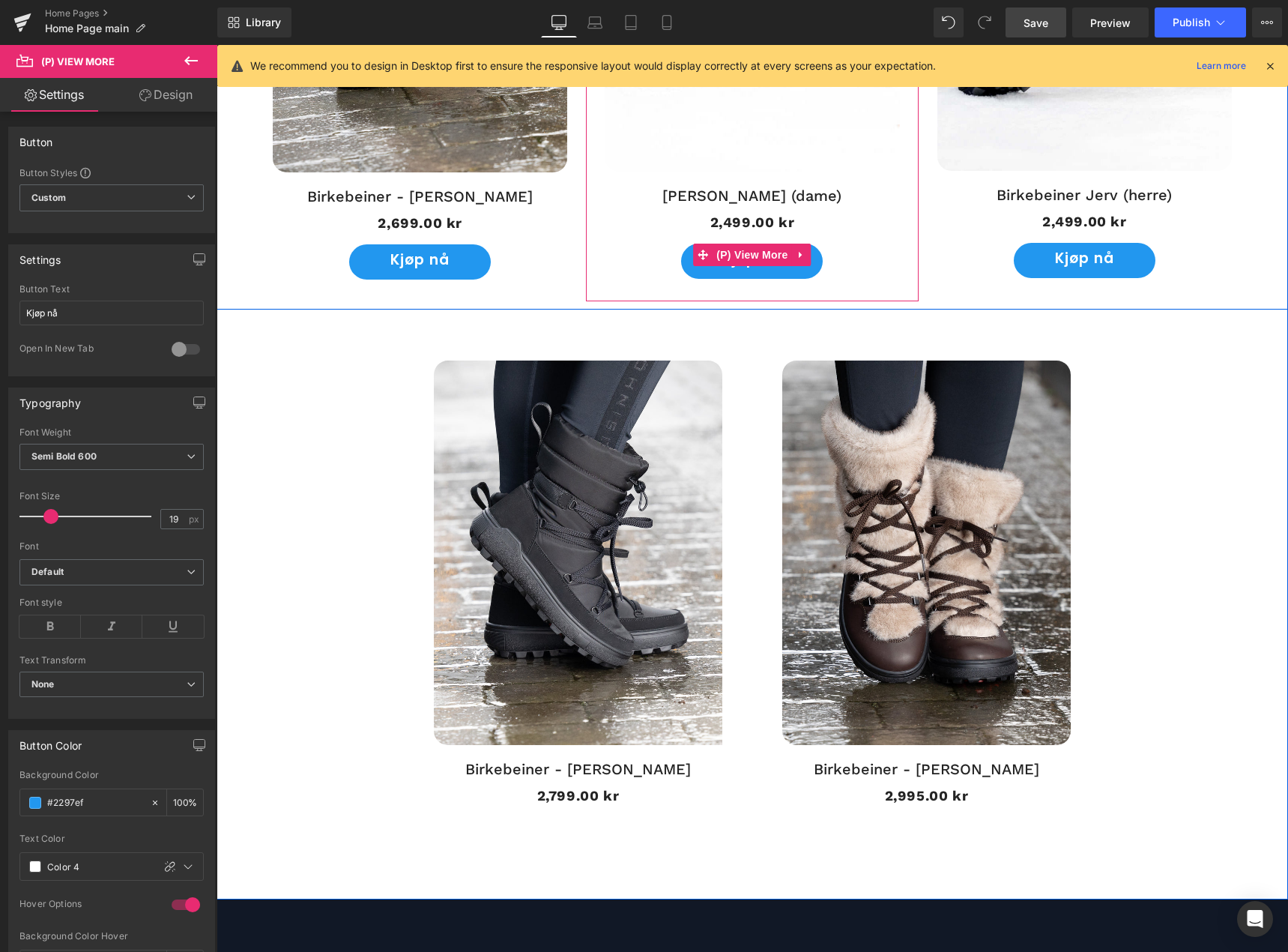
click at [756, 268] on link "Kjøp nå" at bounding box center [752, 261] width 142 height 36
click at [802, 254] on link at bounding box center [802, 254] width 19 height 23
click at [790, 259] on icon at bounding box center [792, 255] width 10 height 10
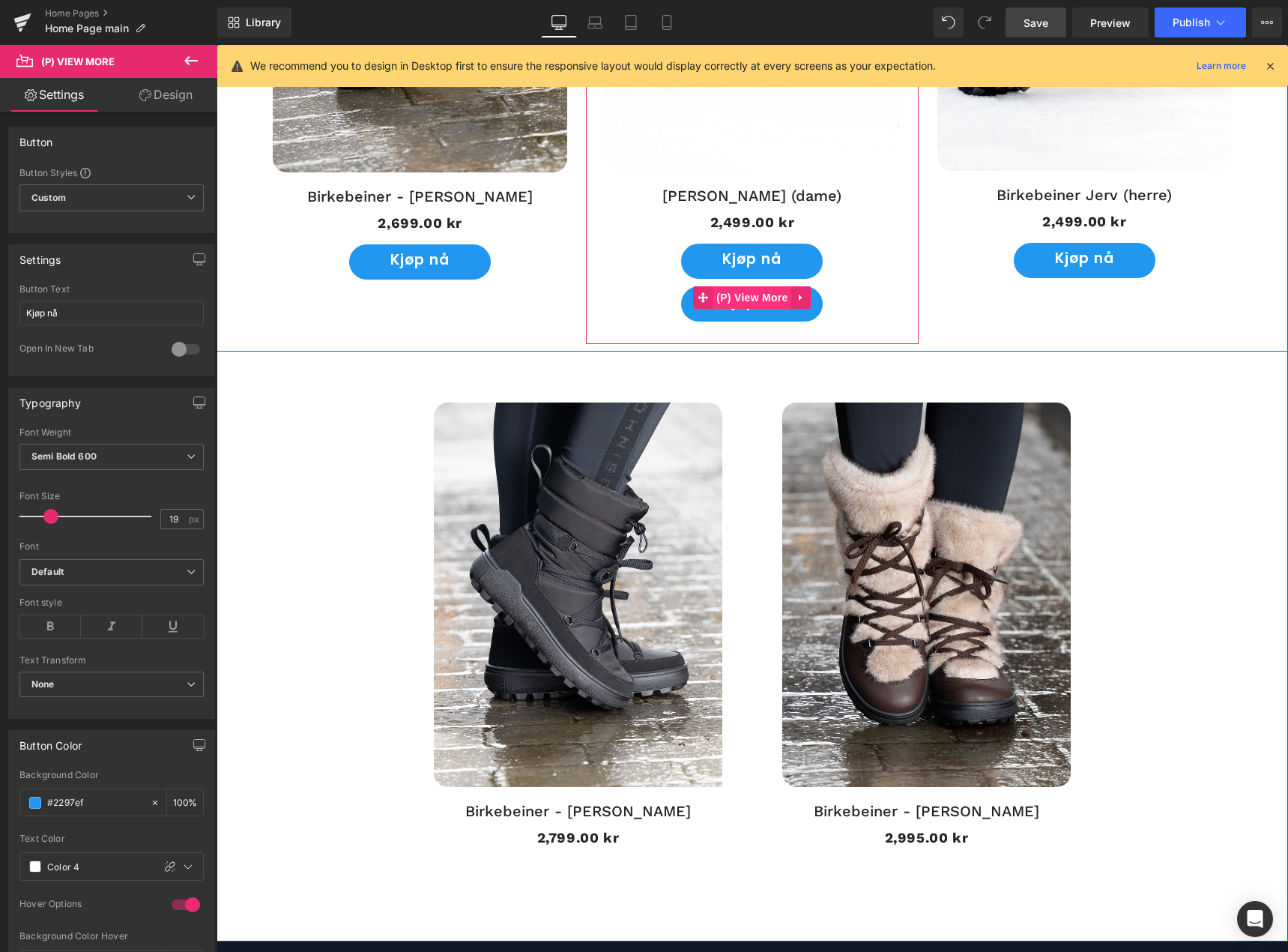
click at [772, 305] on span "(P) View More" at bounding box center [752, 298] width 79 height 23
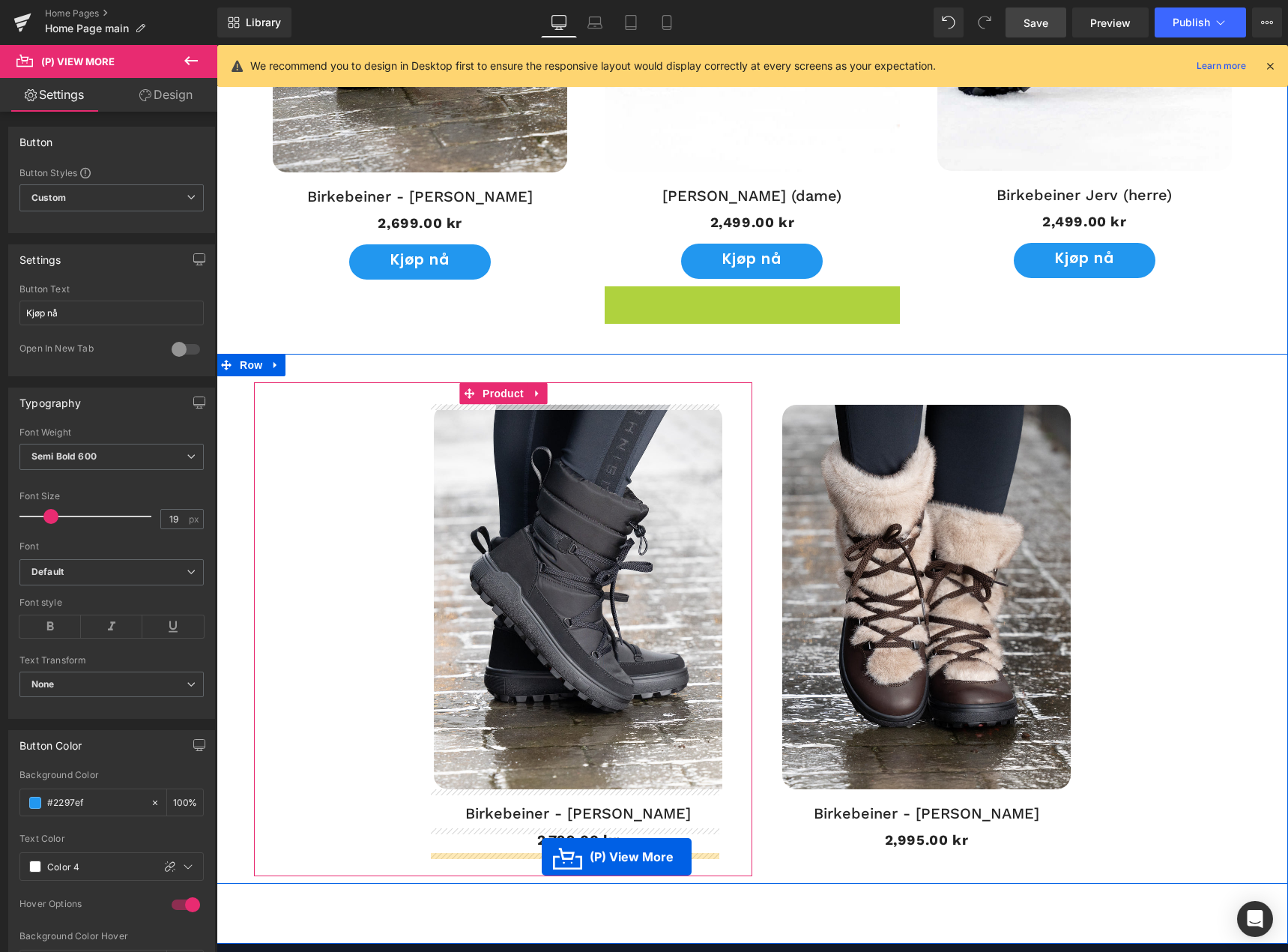
drag, startPoint x: 749, startPoint y: 296, endPoint x: 541, endPoint y: 857, distance: 598.3
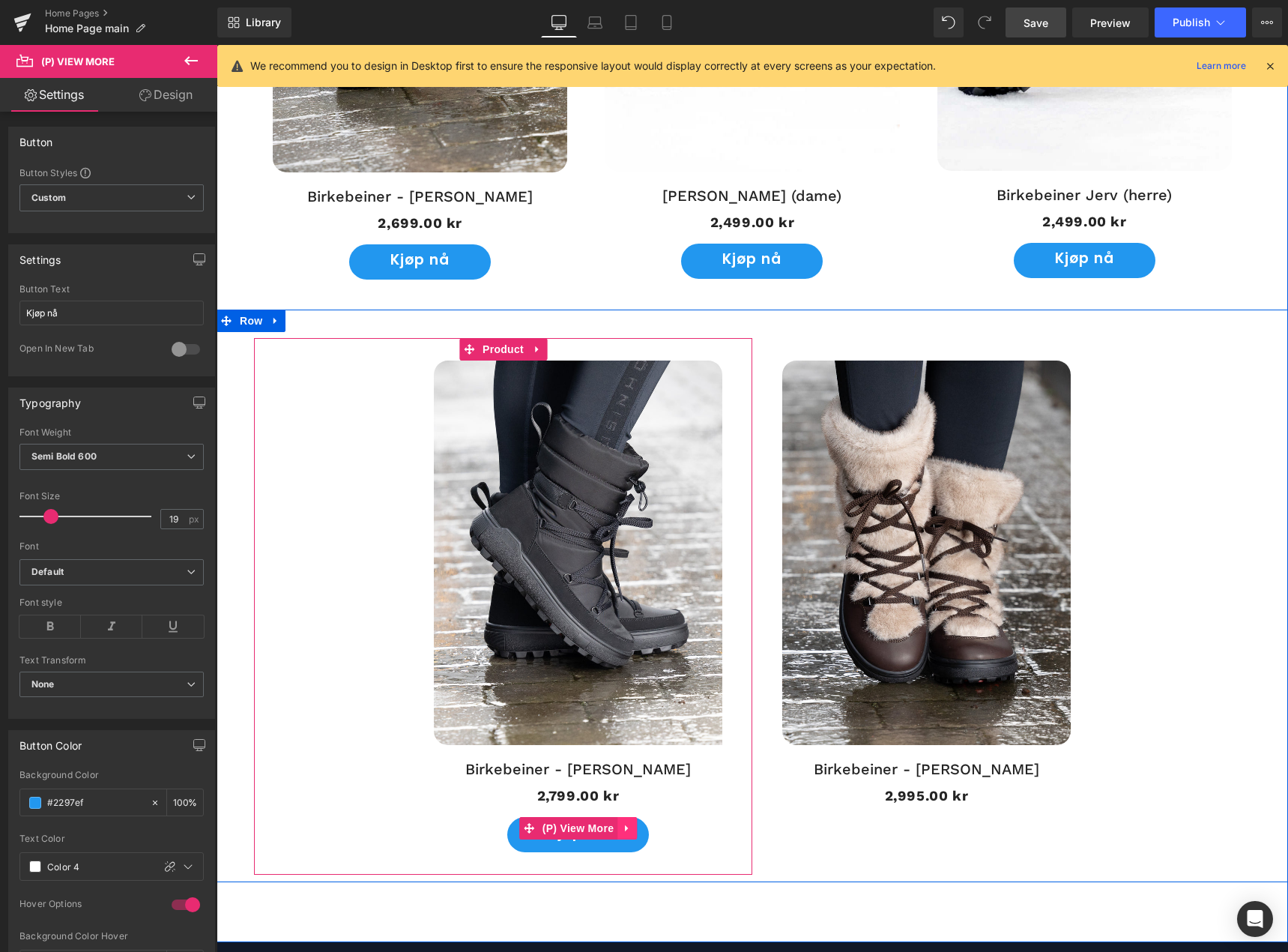
click at [625, 827] on icon at bounding box center [627, 828] width 3 height 7
click at [613, 830] on icon at bounding box center [618, 828] width 10 height 10
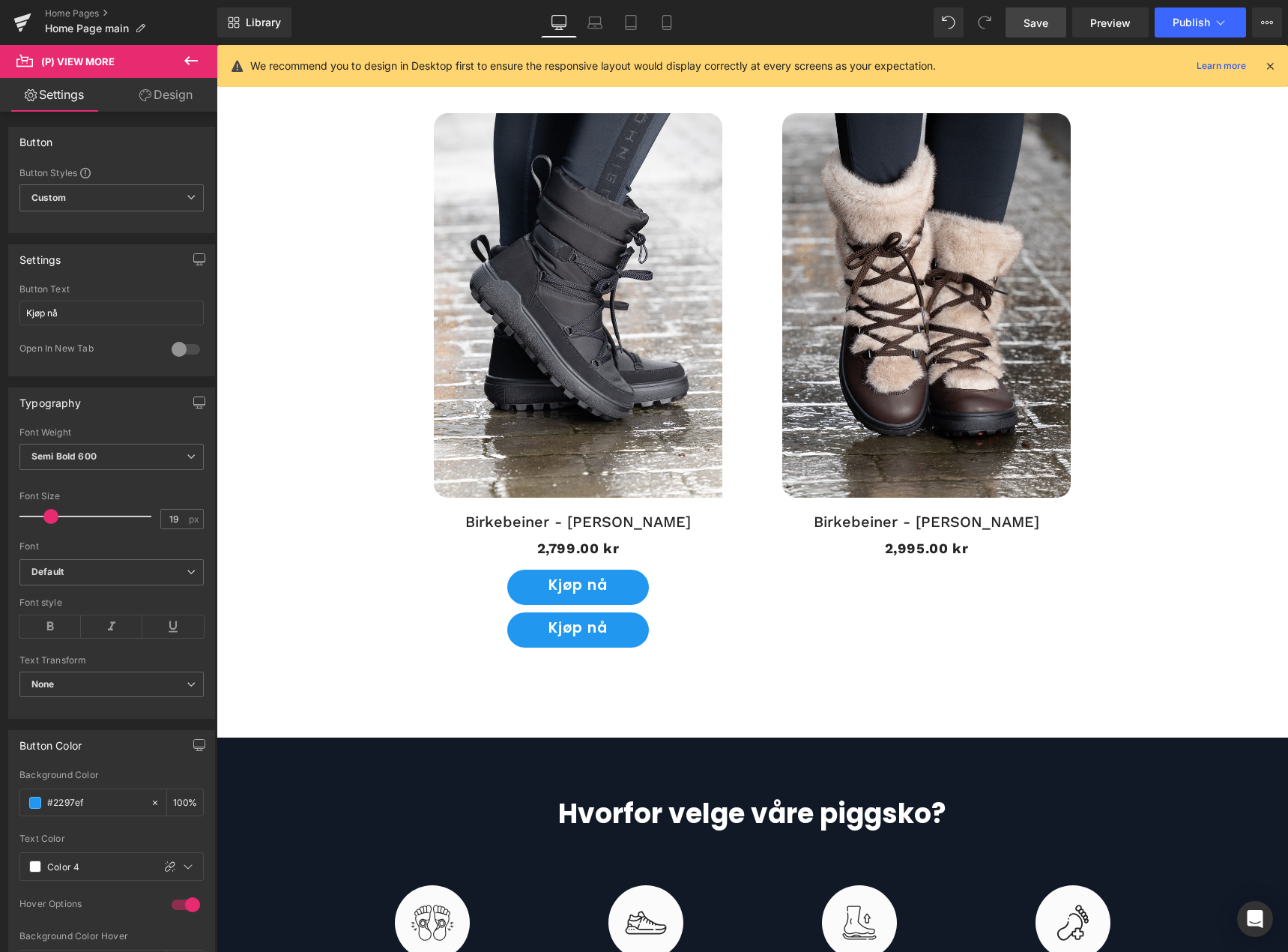
scroll to position [2010, 0]
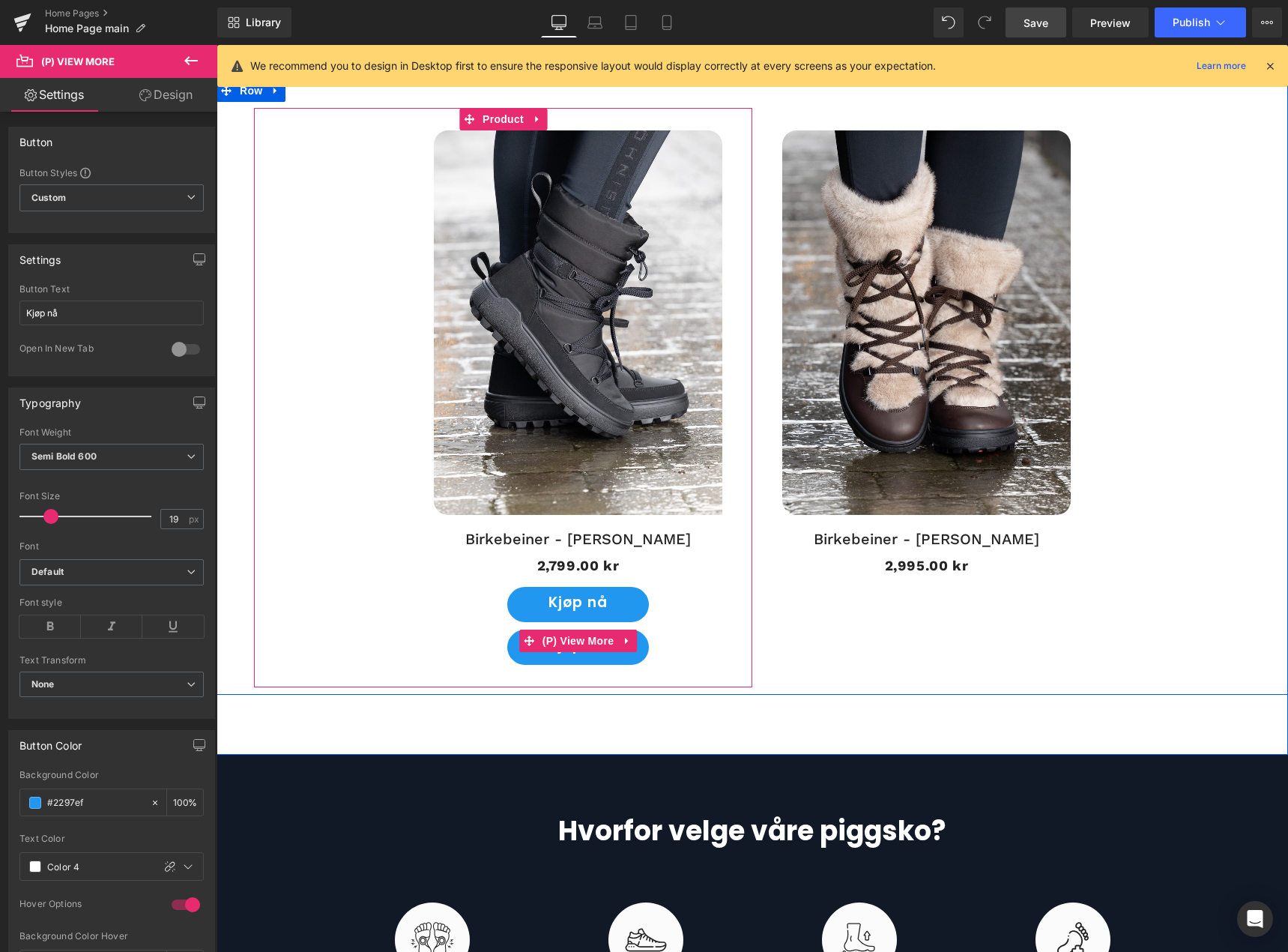
click at [575, 660] on link "Kjøp nå" at bounding box center [578, 648] width 142 height 36
click at [579, 643] on span "(P) View More" at bounding box center [578, 641] width 79 height 23
click at [978, 620] on div "UTSOLGT! (P) Image Birkebeiner - [PERSON_NAME] (P) Title 2,799.00 kr 2,799.00 k…" at bounding box center [752, 387] width 1072 height 615
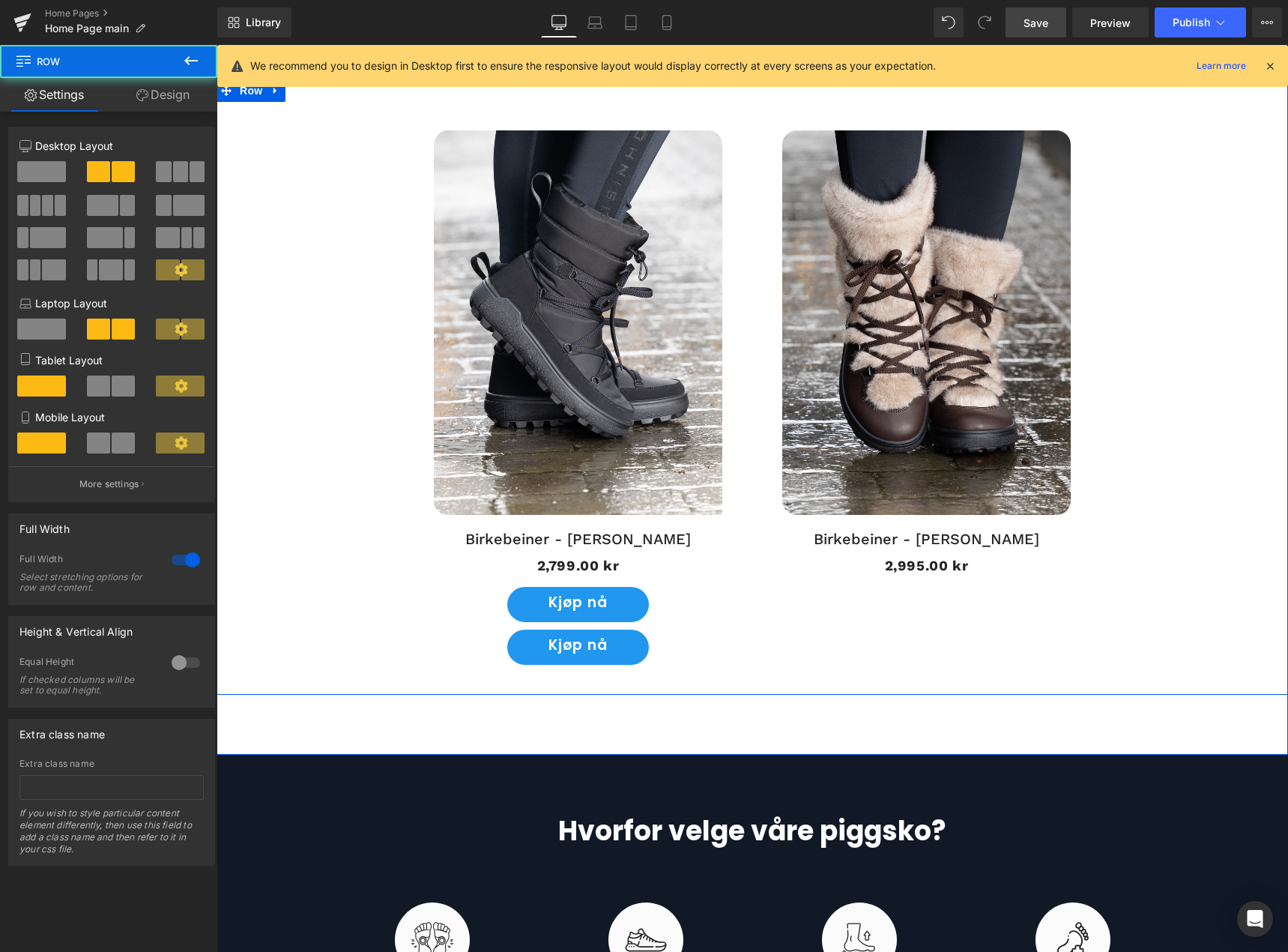
click at [939, 568] on span "(P) Price" at bounding box center [927, 566] width 42 height 18
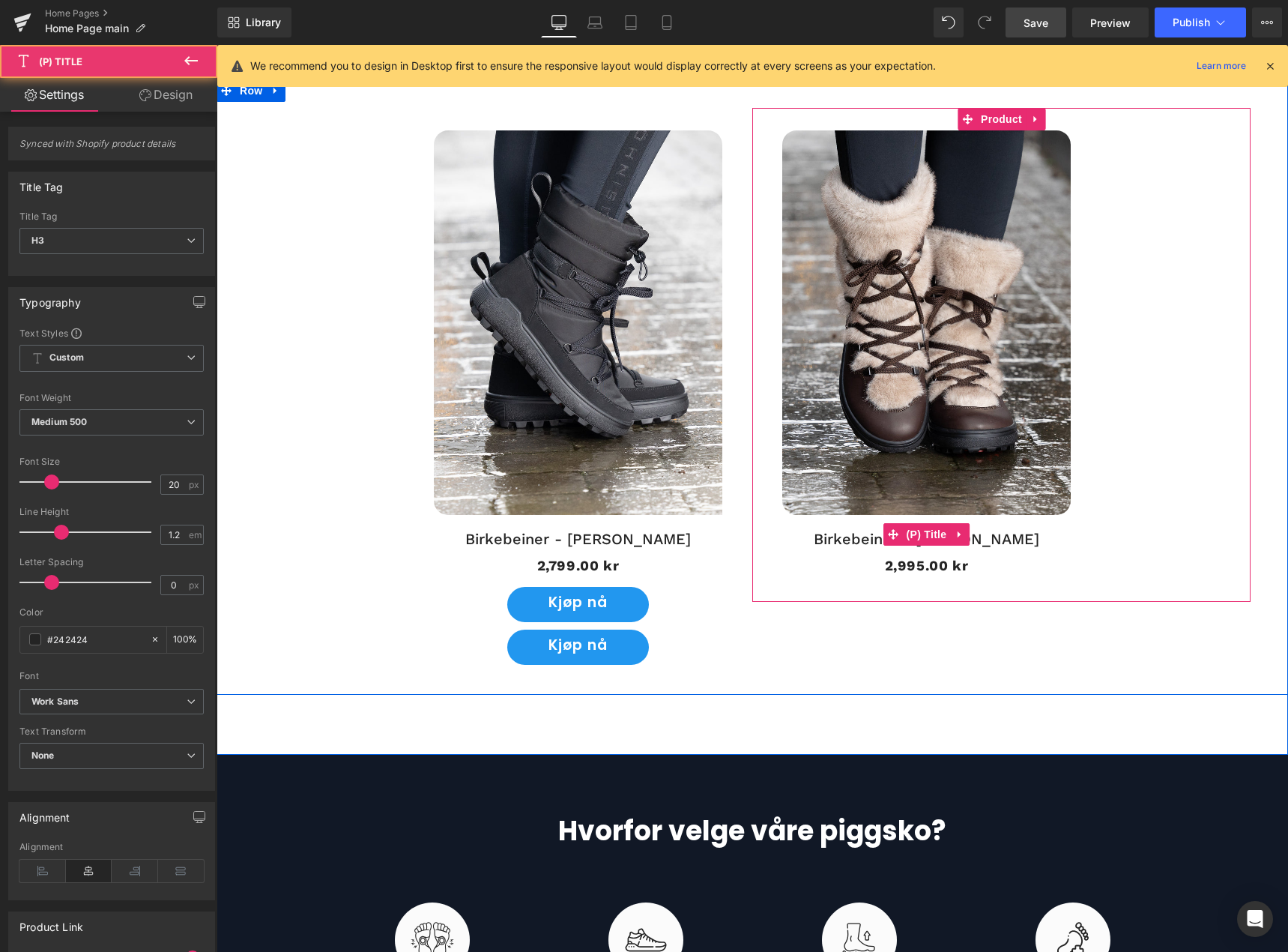
click at [989, 538] on link "Birkebeiner - [PERSON_NAME]" at bounding box center [927, 535] width 225 height 39
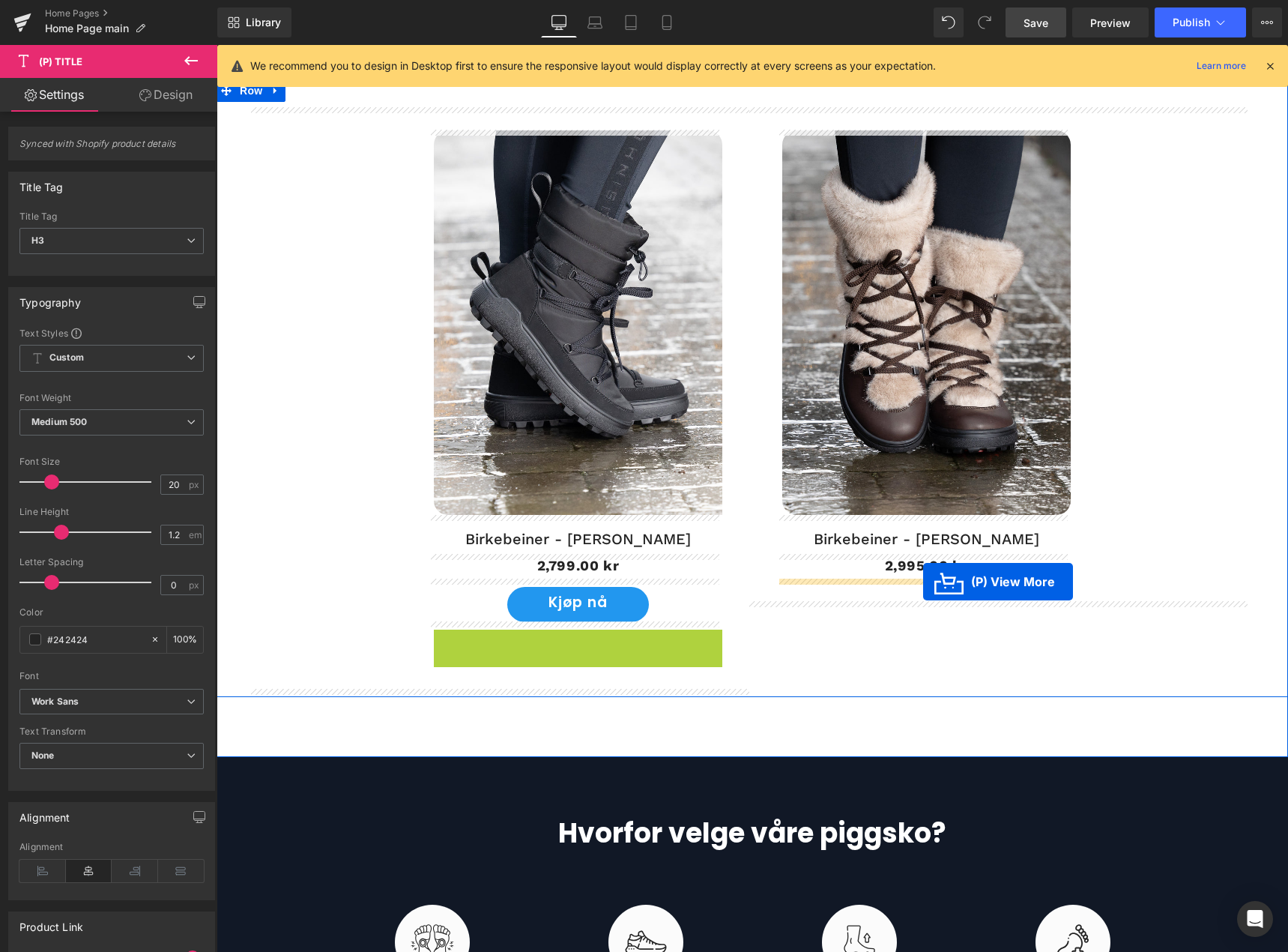
drag, startPoint x: 580, startPoint y: 637, endPoint x: 924, endPoint y: 582, distance: 348.4
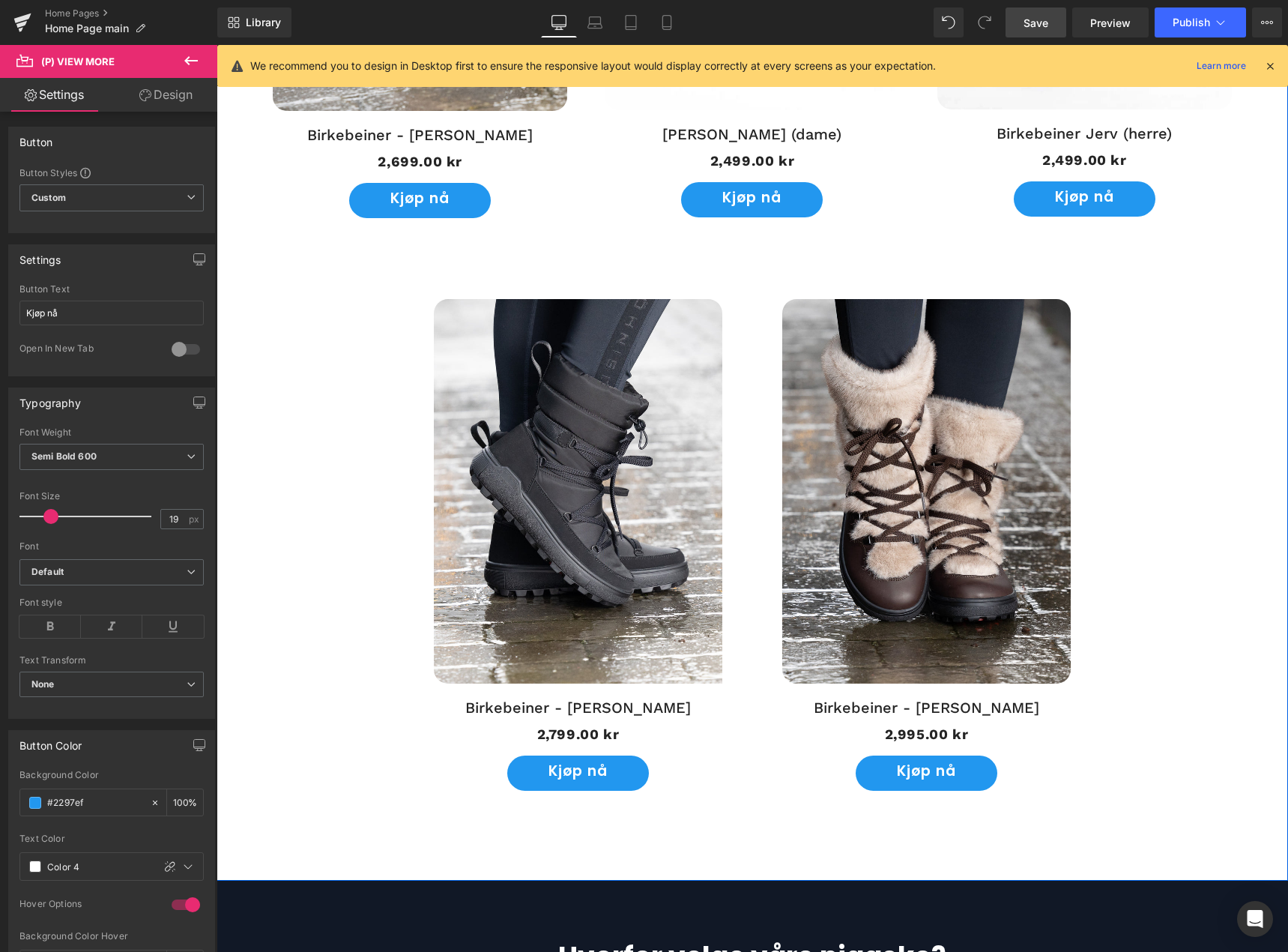
scroll to position [1860, 0]
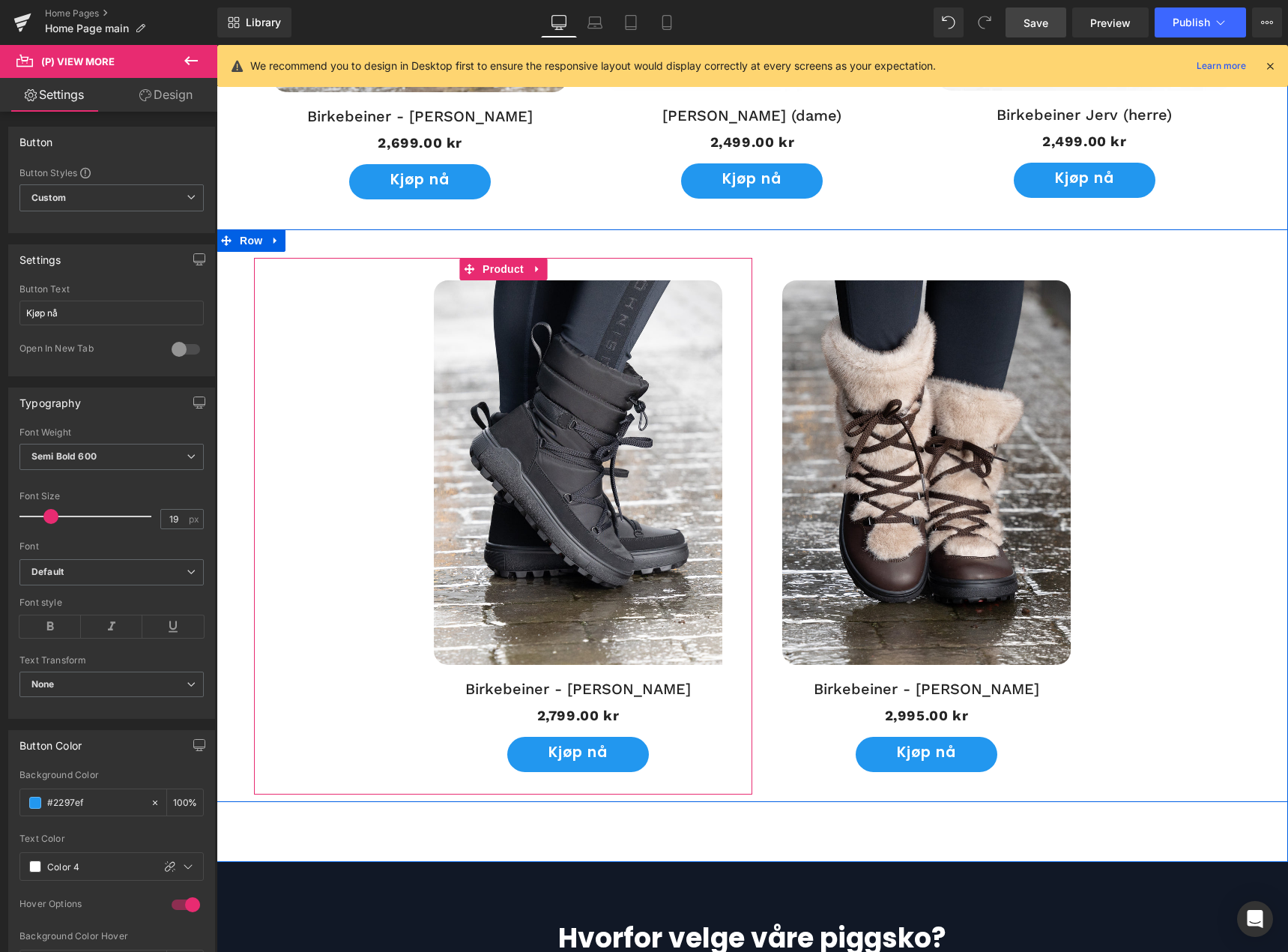
click at [341, 391] on div "UTSOLGT! (P) Image Birkebeiner - [PERSON_NAME] (P) Title 2,799.00 kr 2,799.00 k…" at bounding box center [503, 526] width 498 height 537
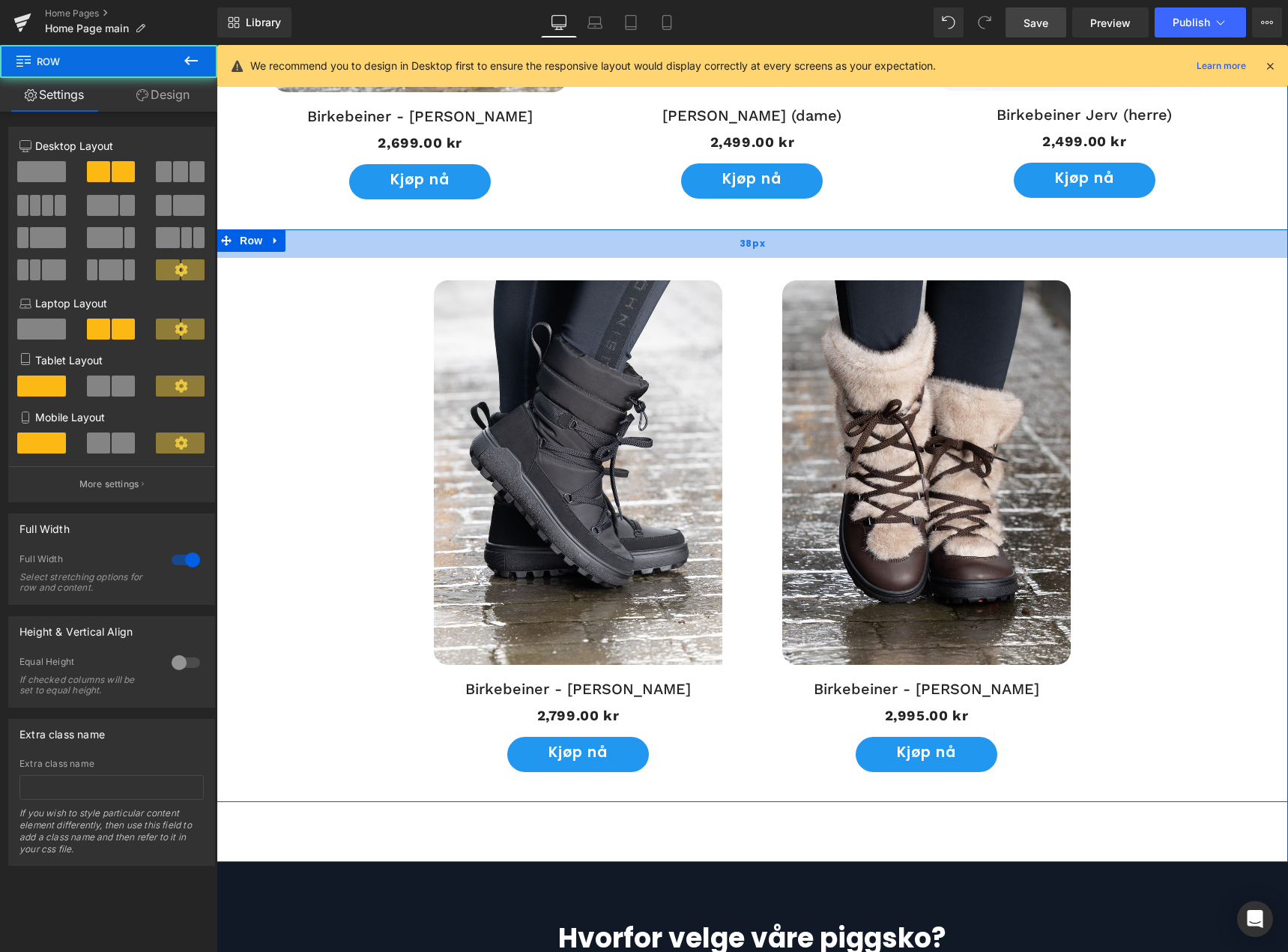
click at [325, 240] on div "38px" at bounding box center [752, 244] width 1072 height 29
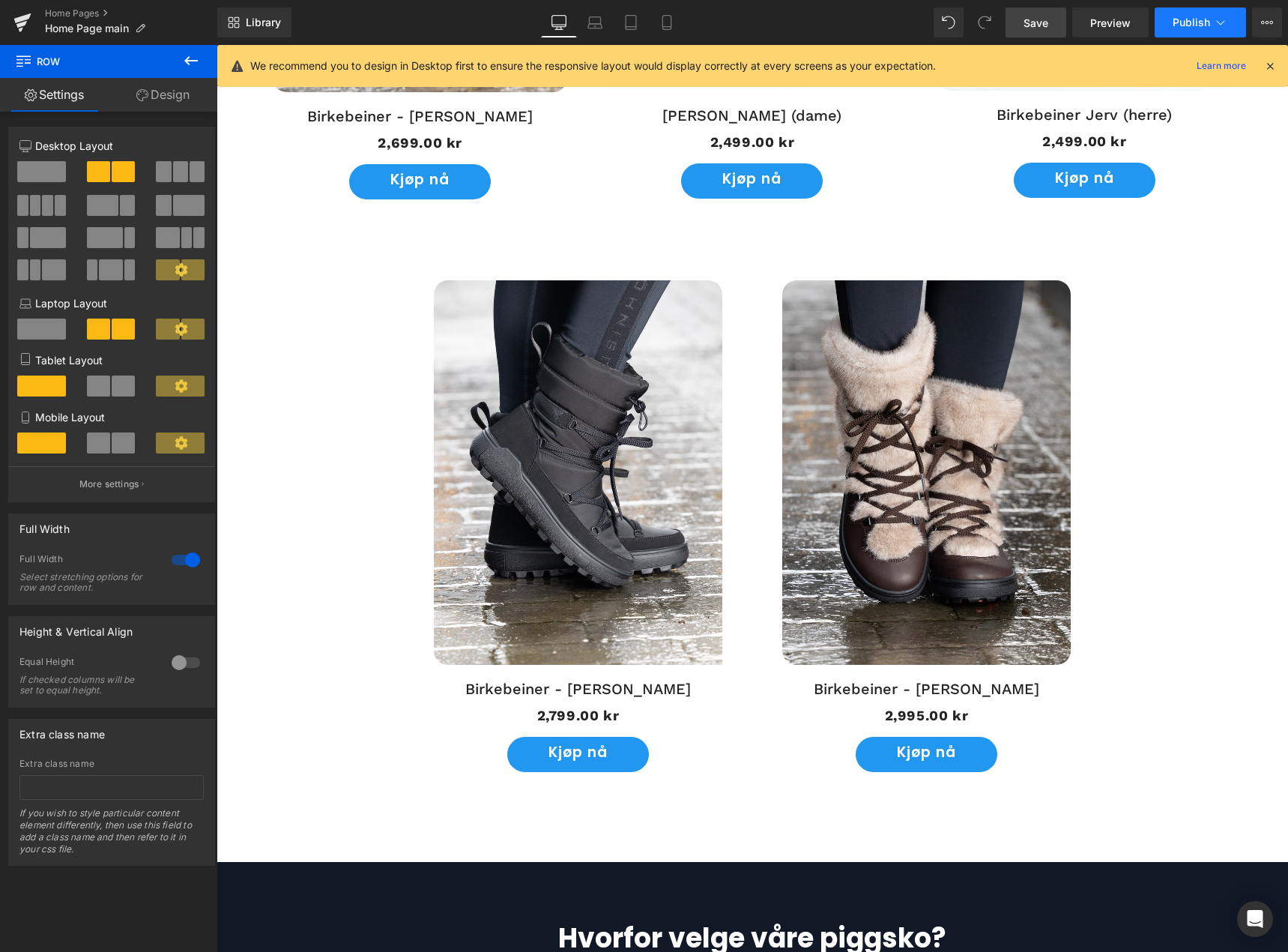
click at [1174, 24] on span "Publish" at bounding box center [1191, 22] width 37 height 12
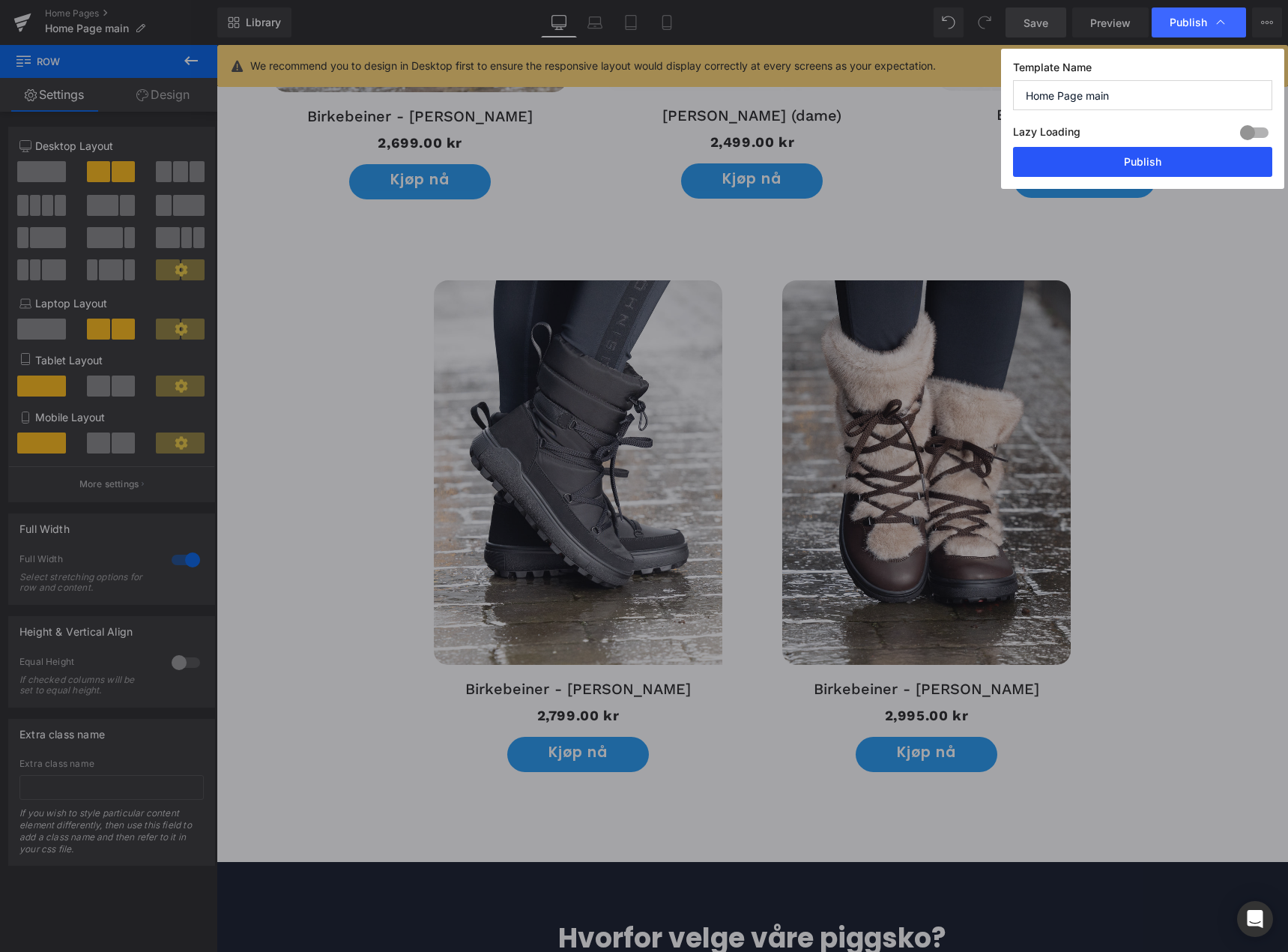
click at [1184, 156] on button "Publish" at bounding box center [1143, 161] width 259 height 30
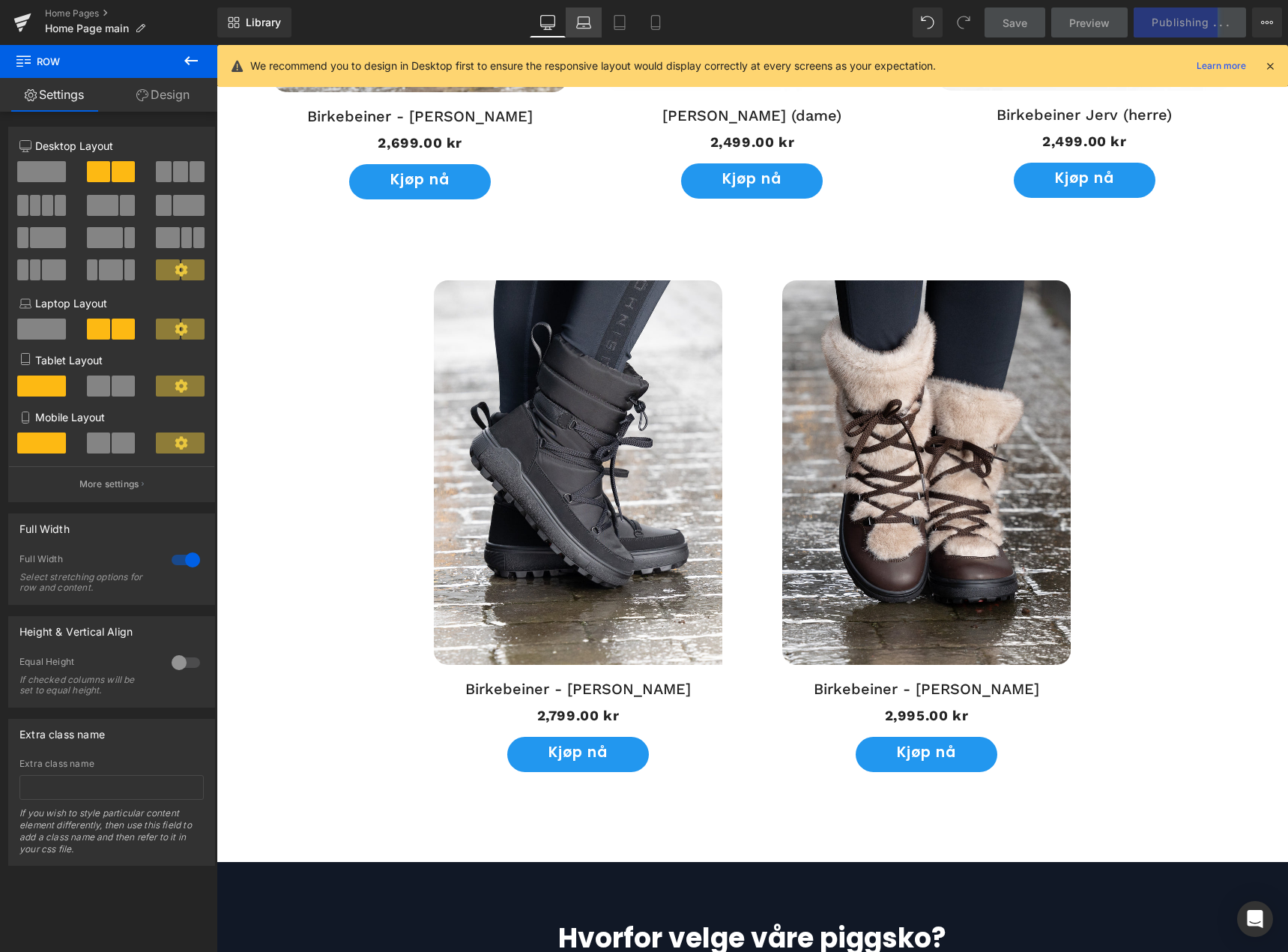
click at [573, 23] on link "Laptop" at bounding box center [584, 22] width 36 height 30
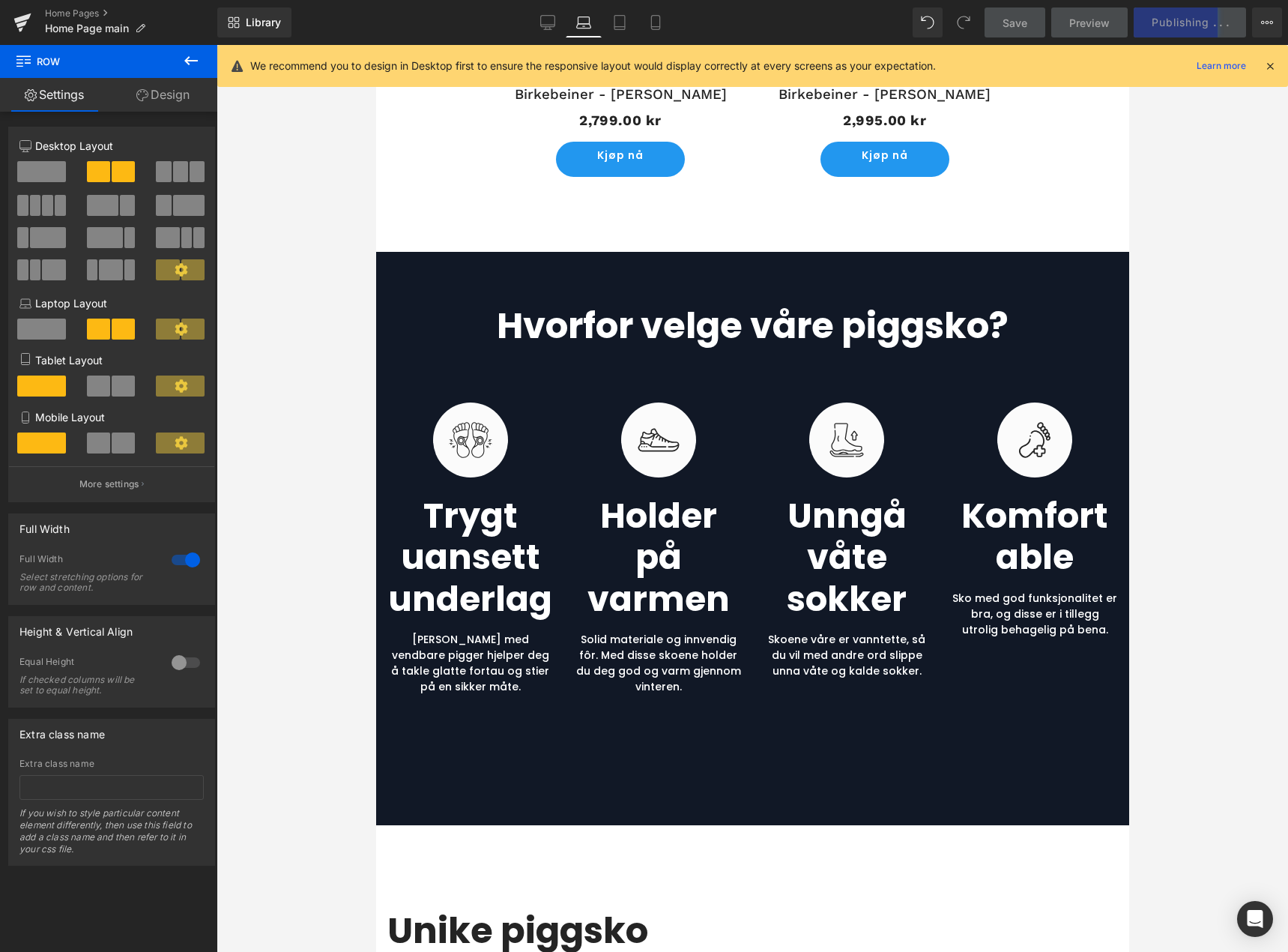
scroll to position [1370, 0]
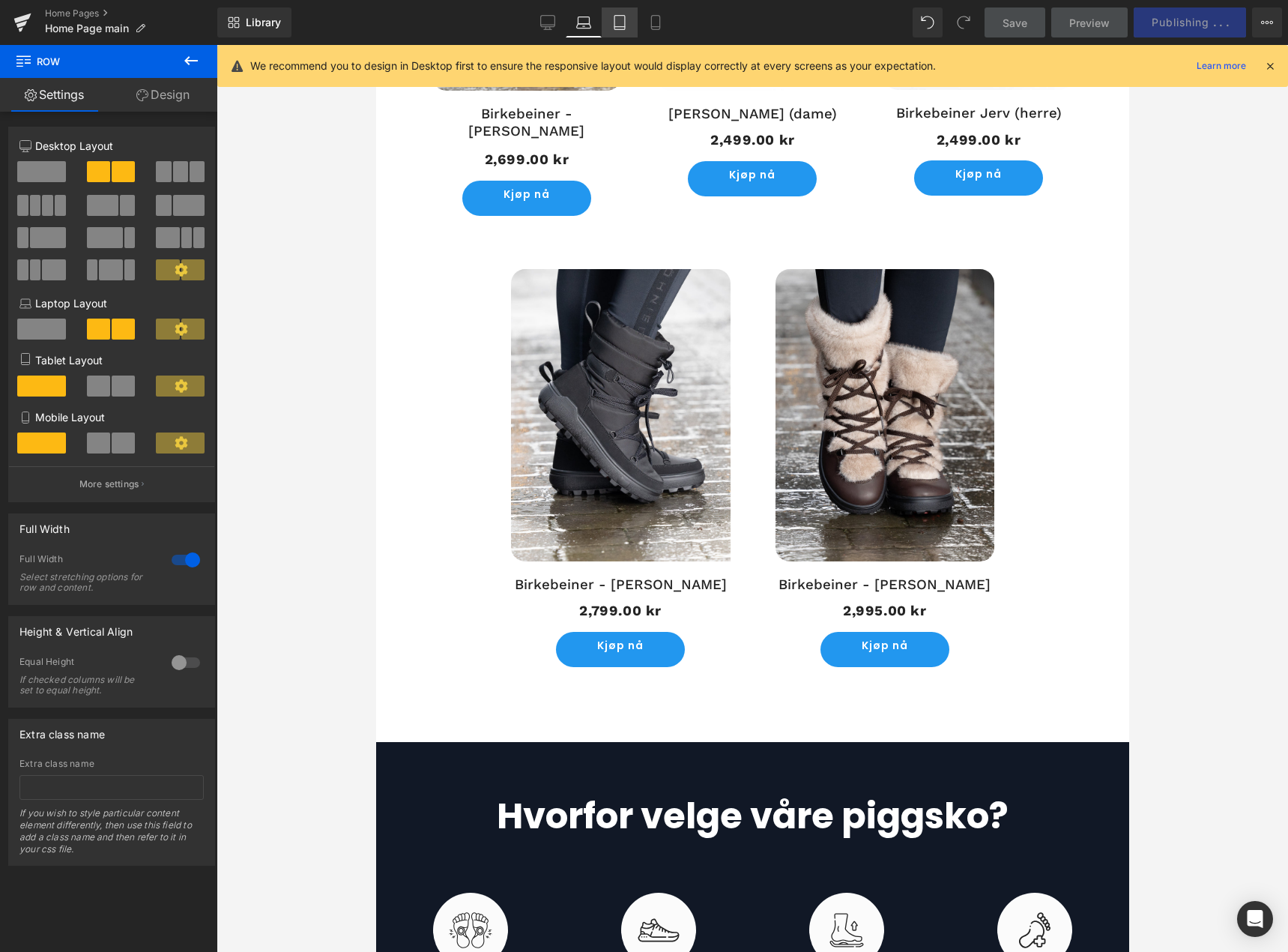
click at [625, 23] on icon at bounding box center [620, 23] width 15 height 15
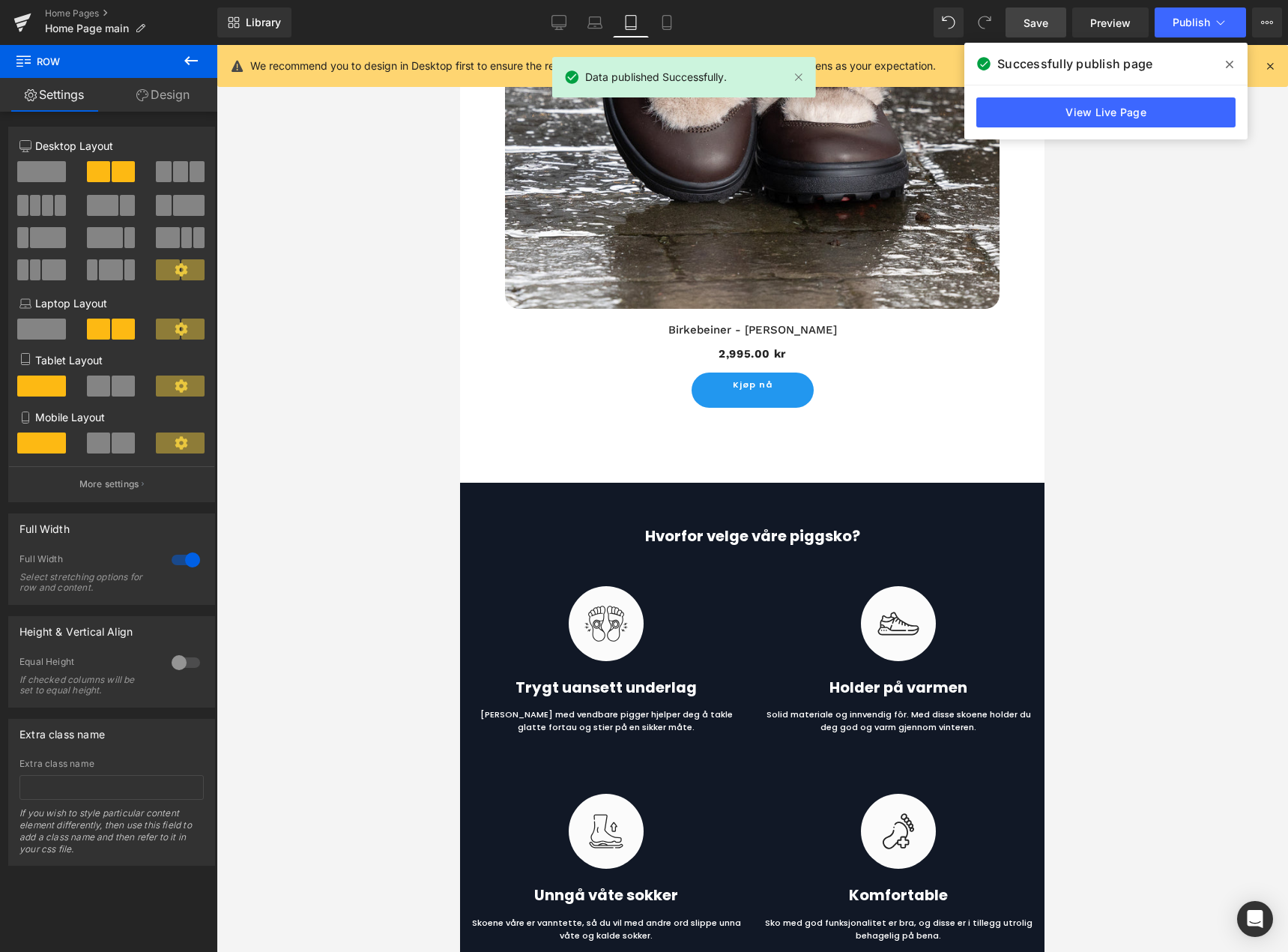
scroll to position [6600, 0]
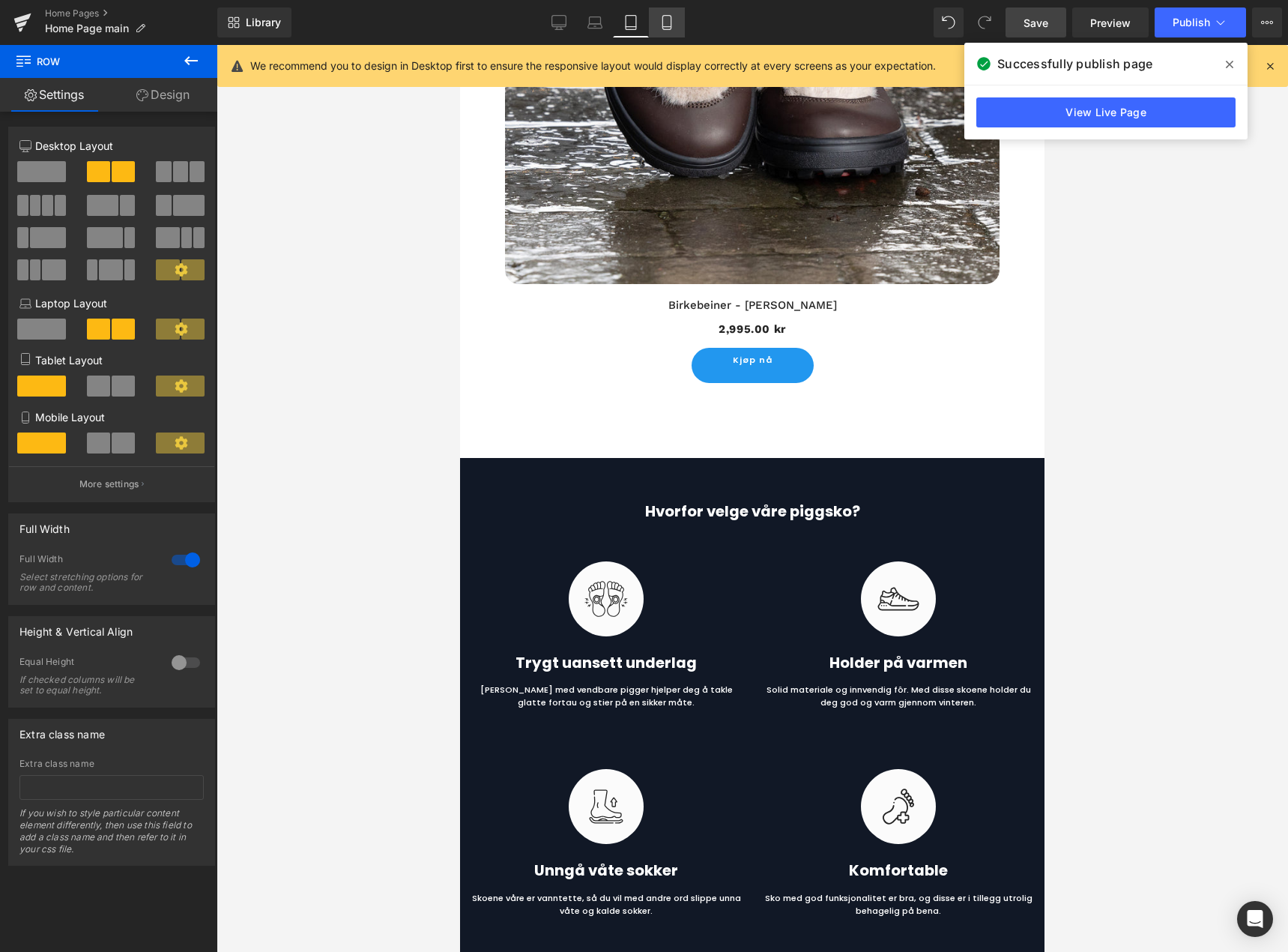
click at [667, 27] on icon at bounding box center [667, 27] width 8 height 0
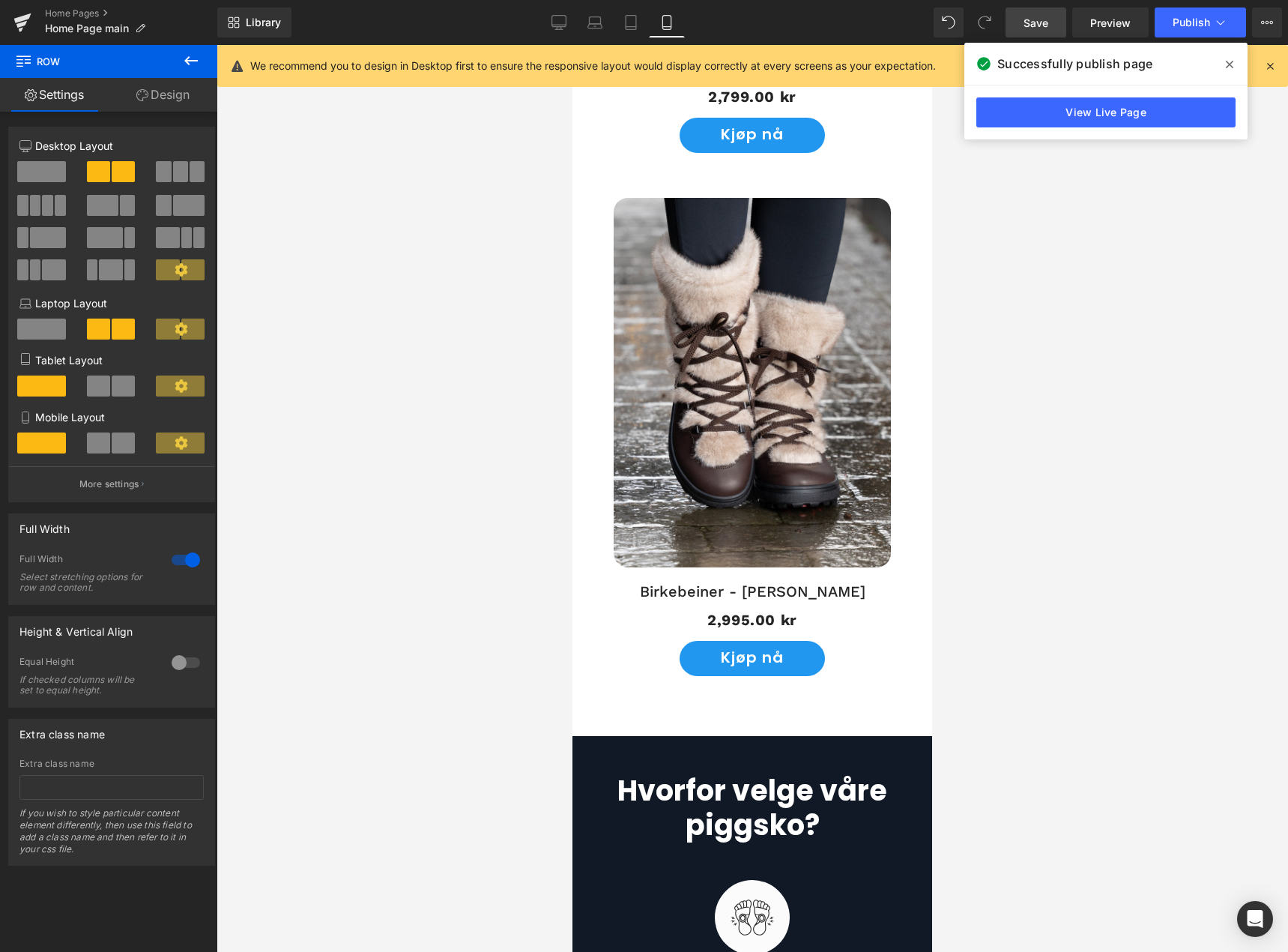
scroll to position [4679, 0]
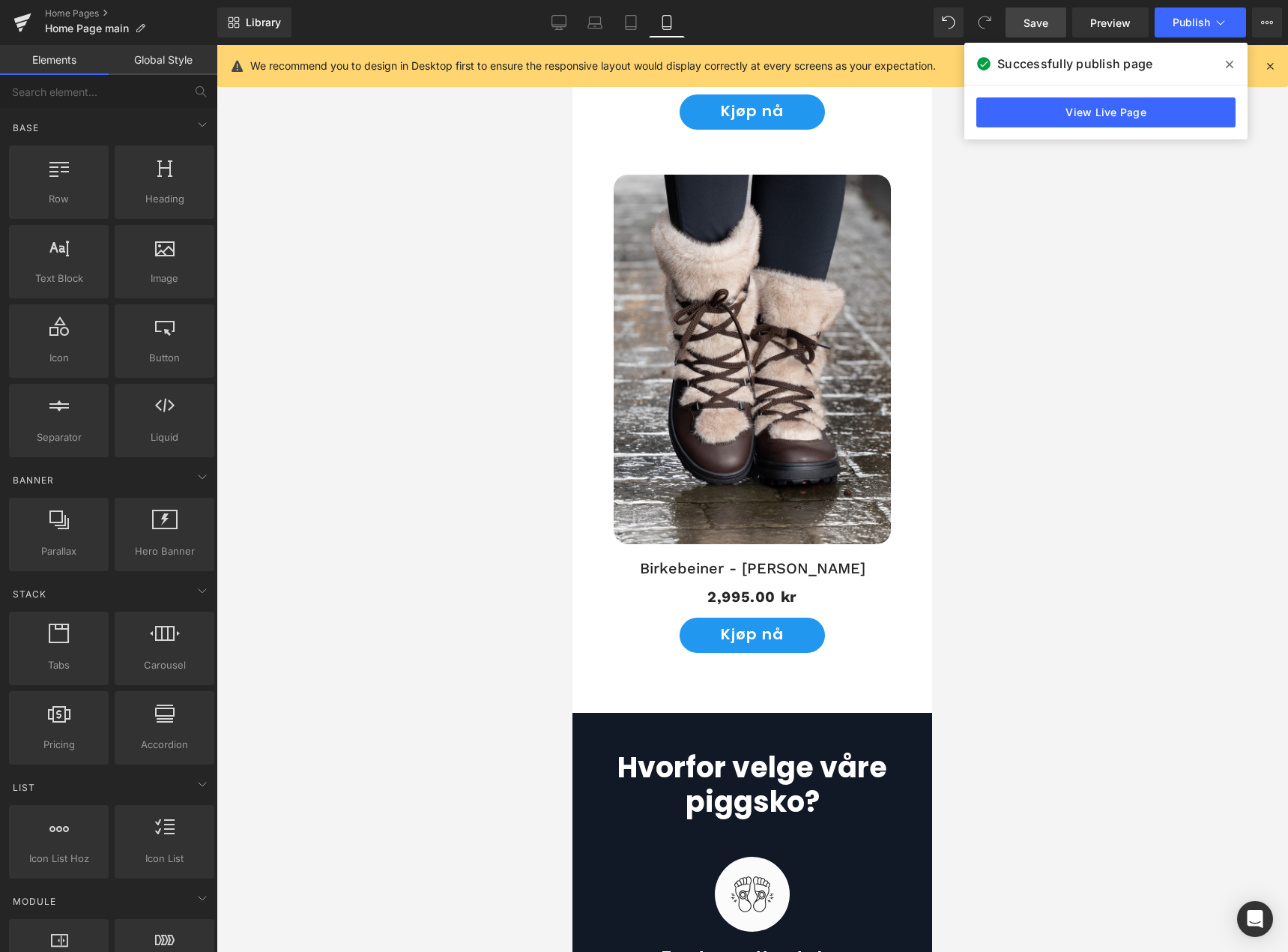
click at [459, 376] on div at bounding box center [752, 498] width 1072 height 907
click at [564, 16] on icon at bounding box center [558, 21] width 14 height 11
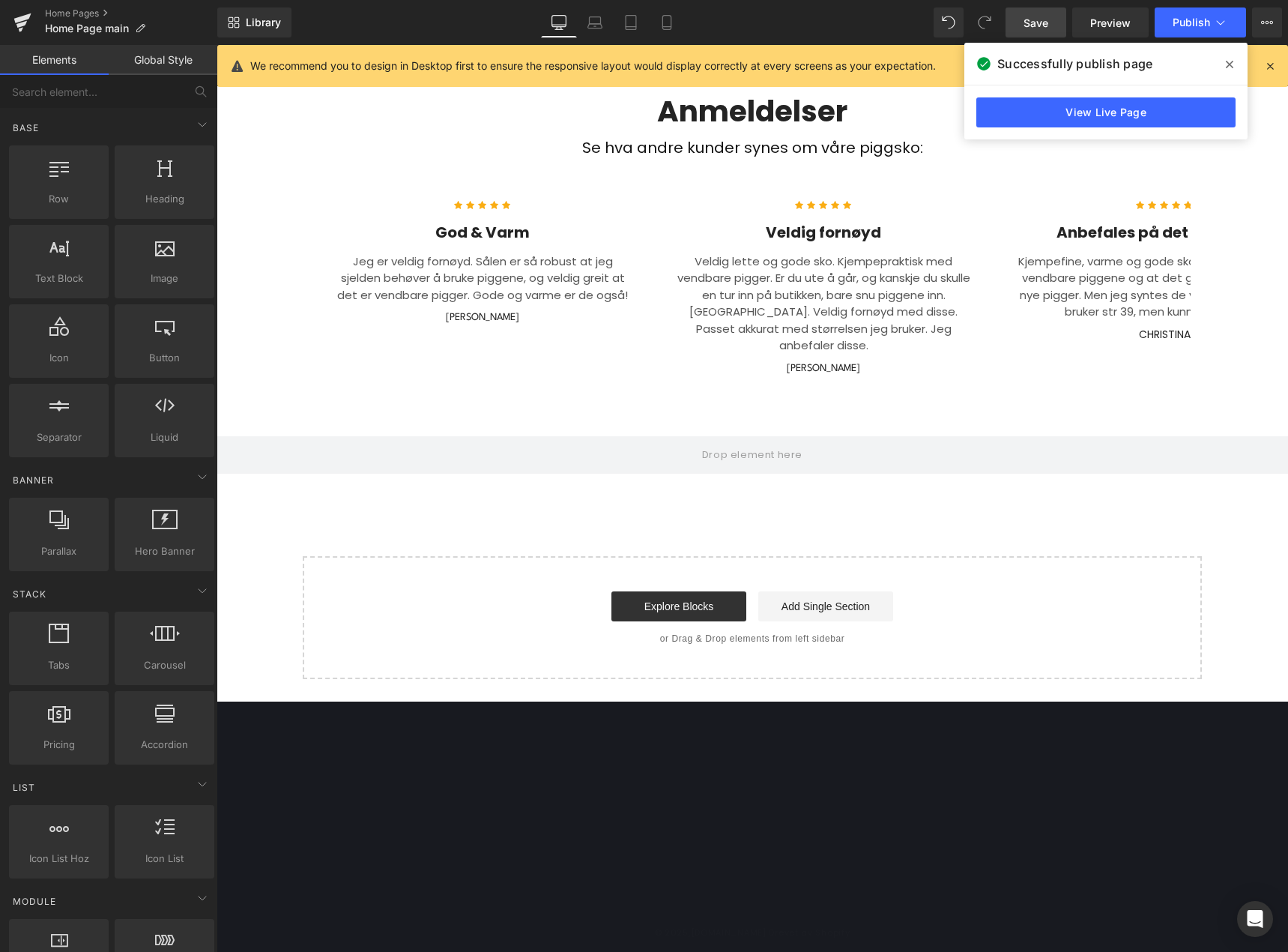
scroll to position [2677, 0]
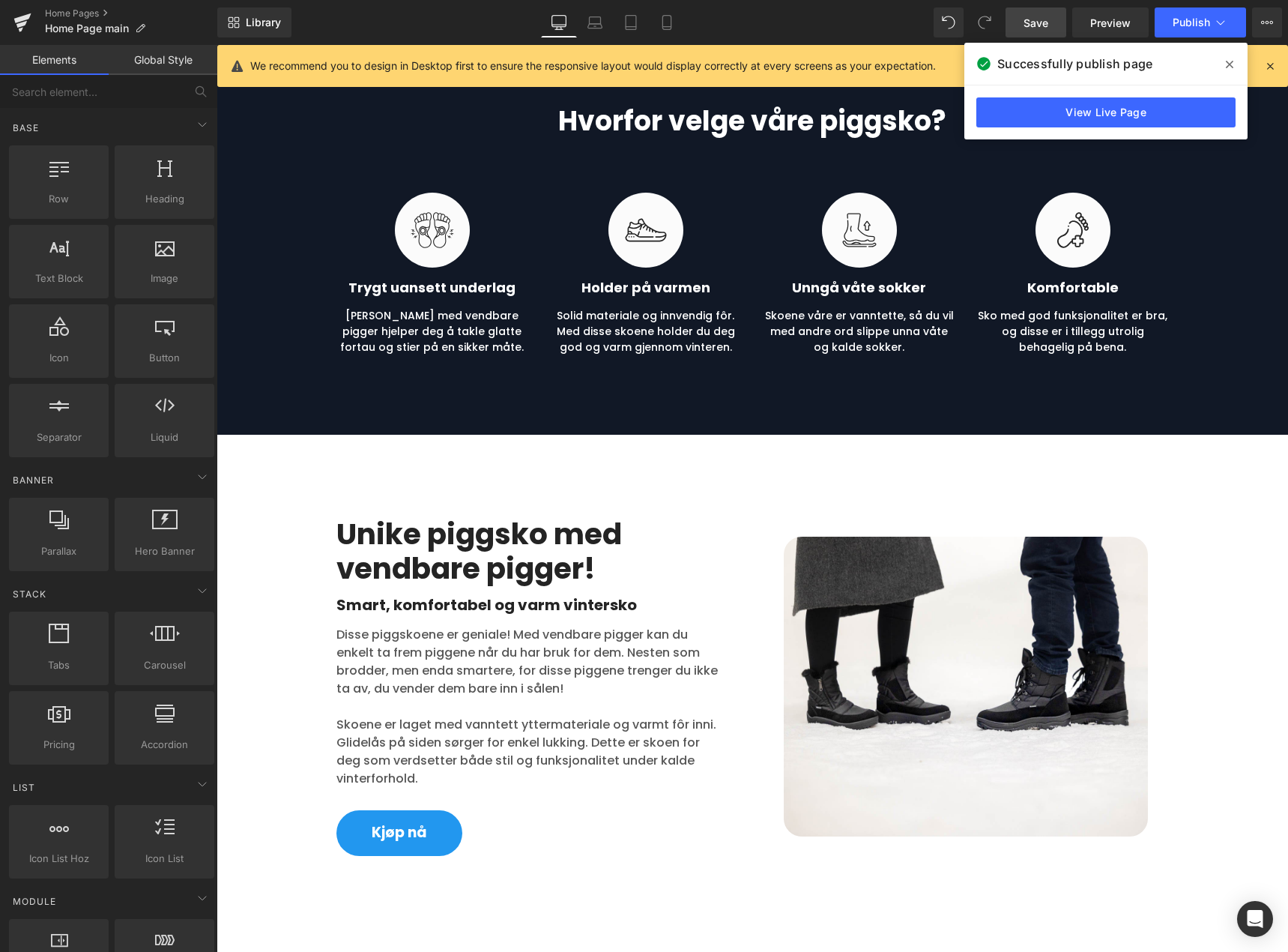
click at [1230, 62] on icon at bounding box center [1230, 64] width 8 height 12
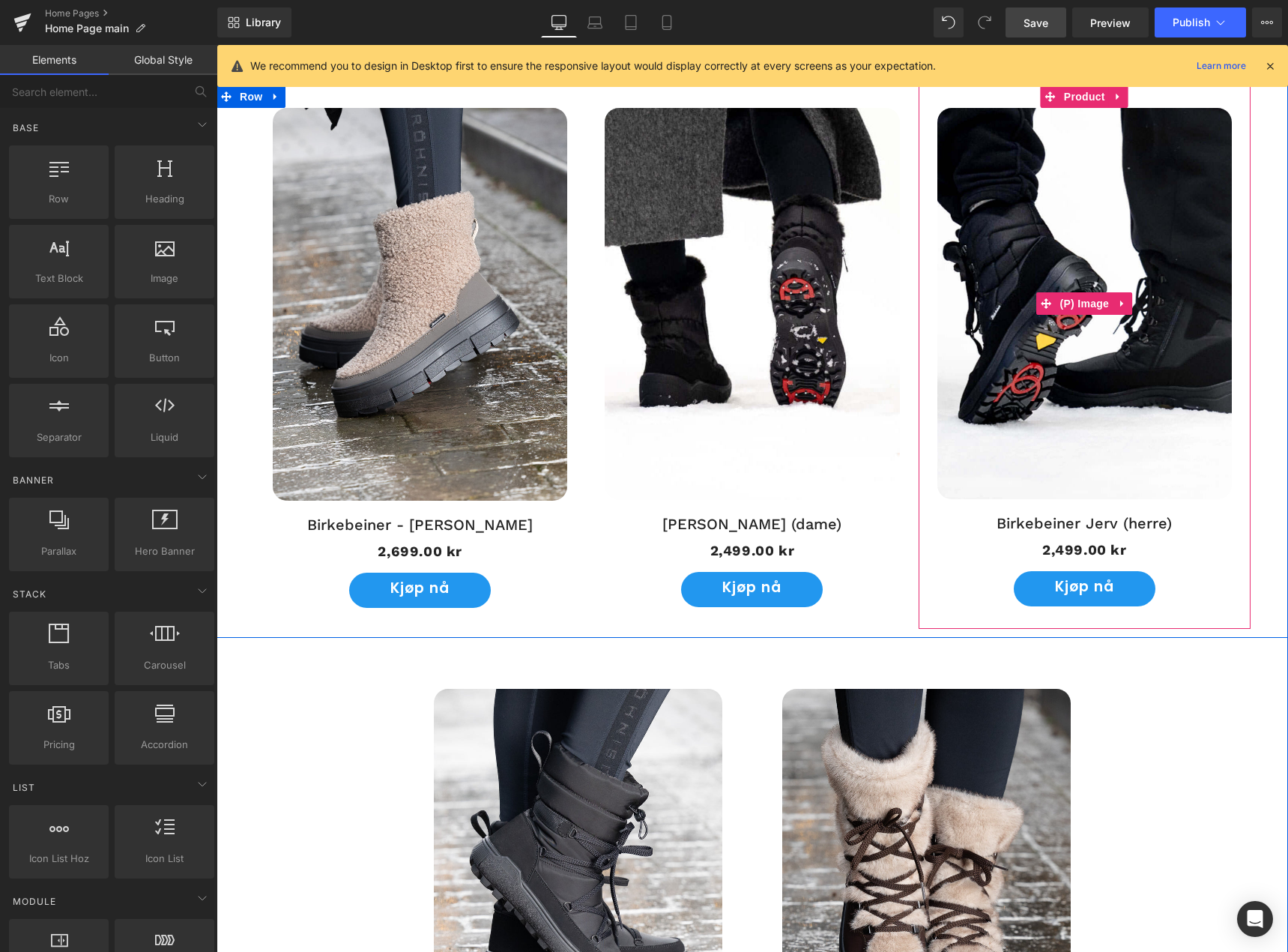
scroll to position [1403, 0]
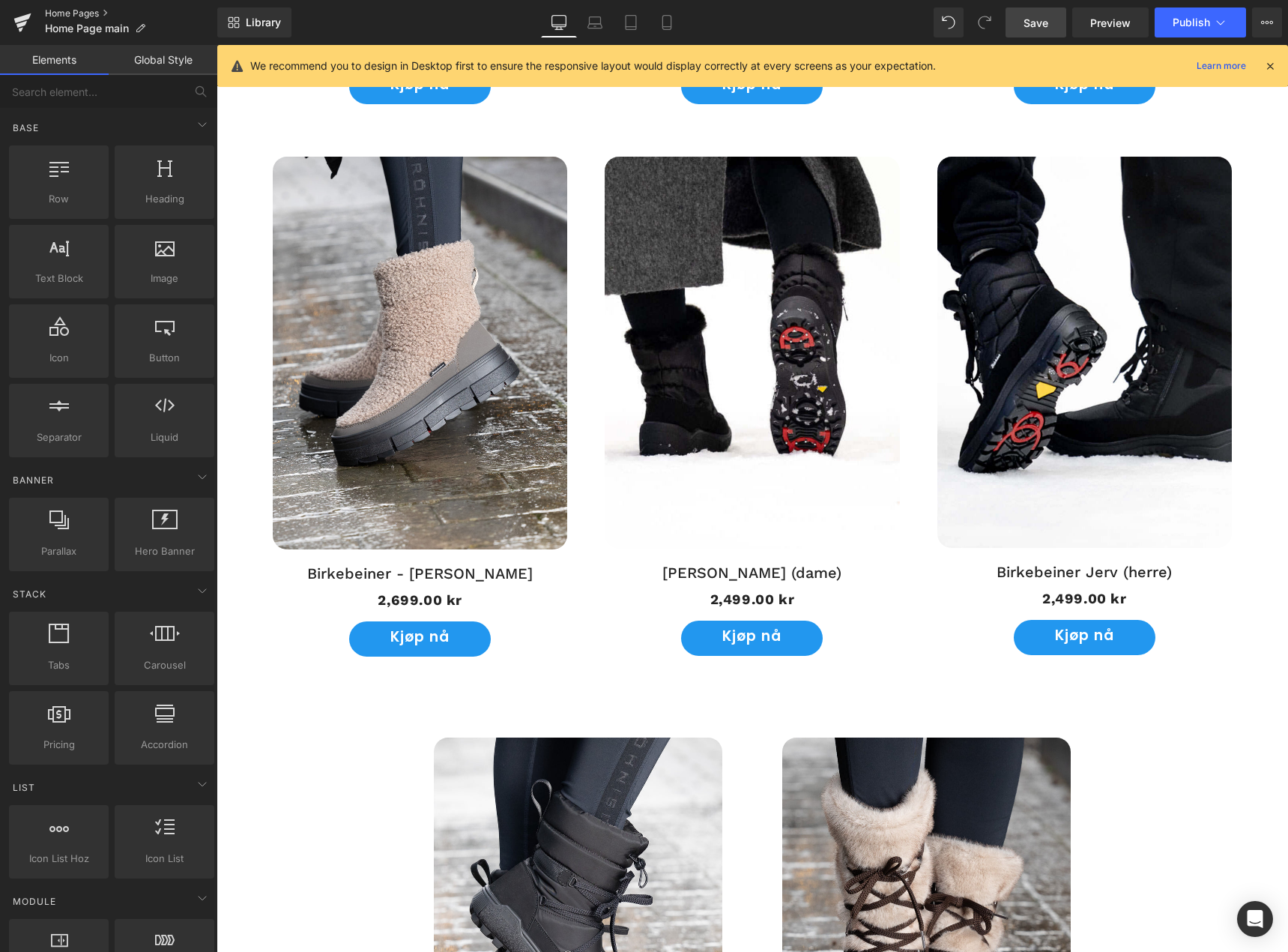
click at [84, 14] on link "Home Pages" at bounding box center [130, 14] width 172 height 12
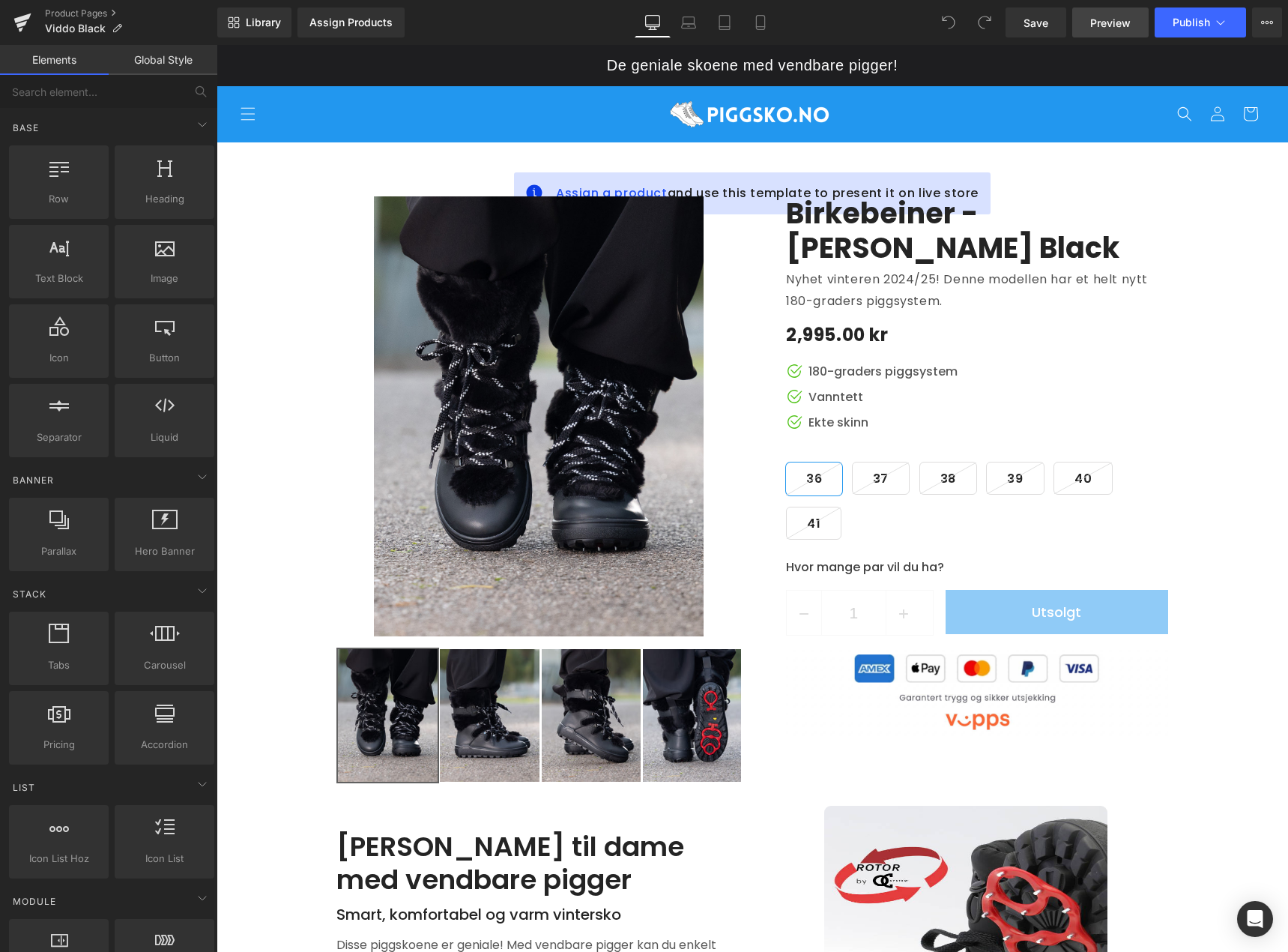
click at [1093, 31] on link "Preview" at bounding box center [1111, 22] width 76 height 30
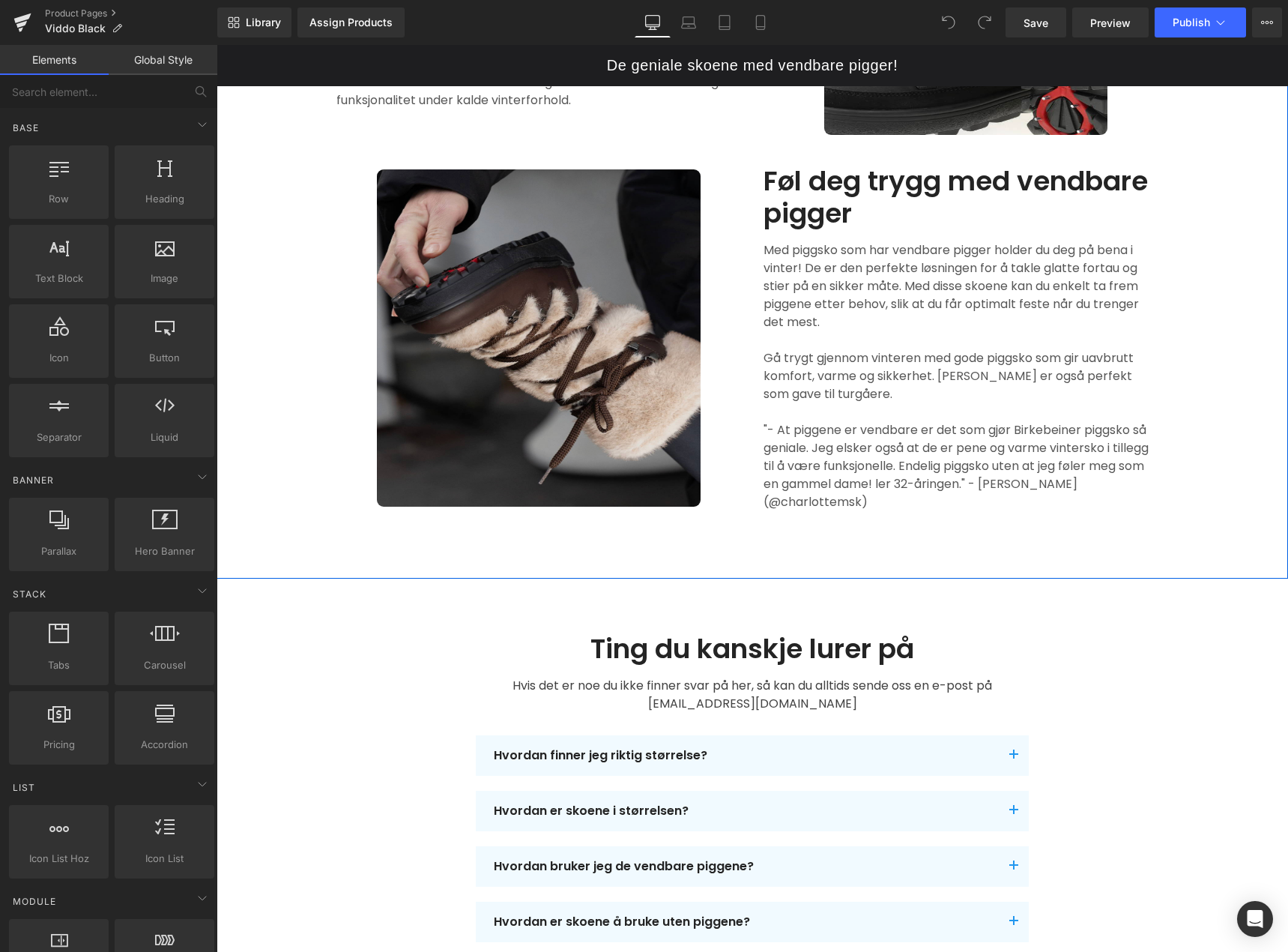
scroll to position [975, 0]
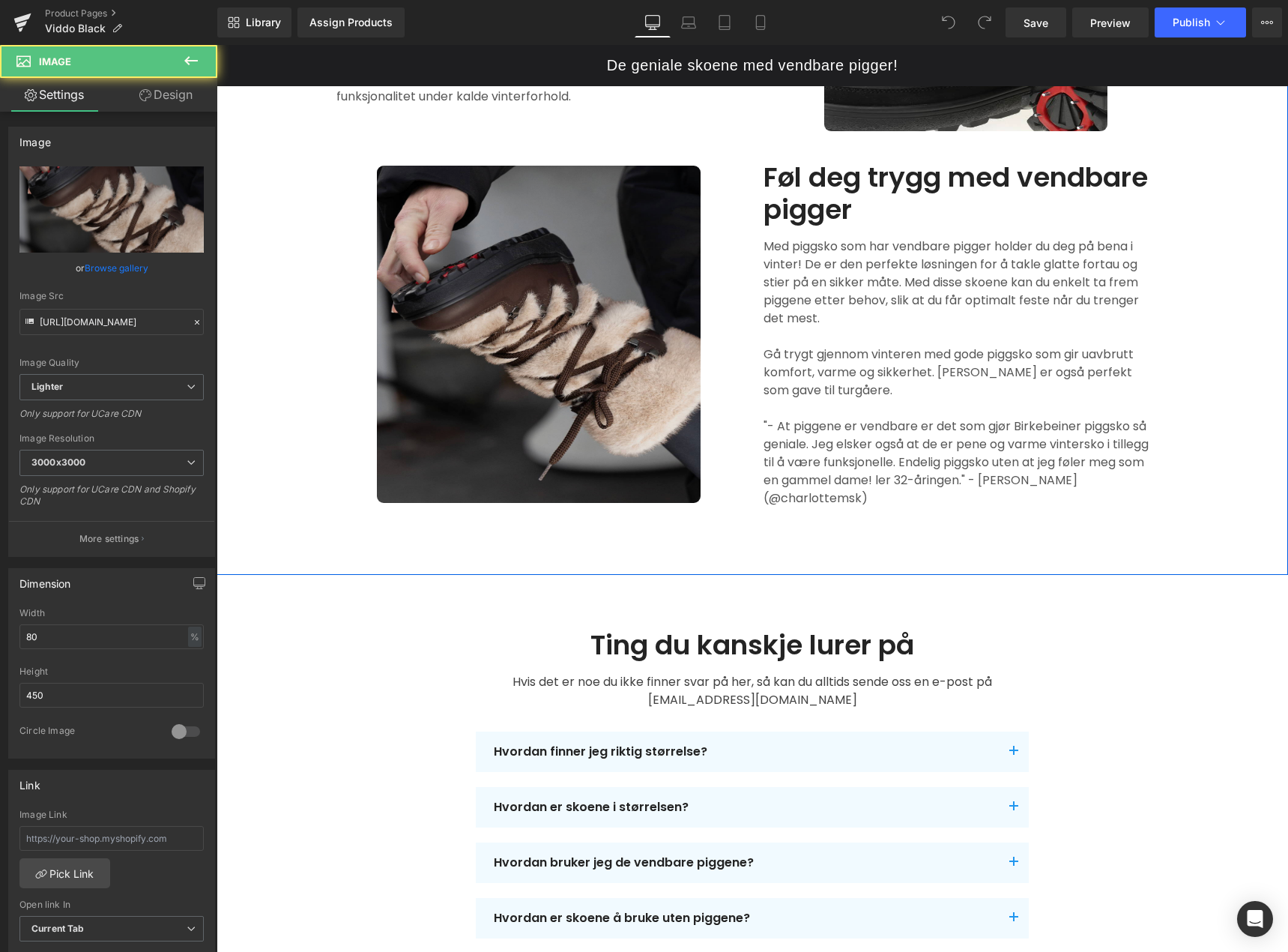
click at [602, 376] on img at bounding box center [539, 334] width 324 height 337
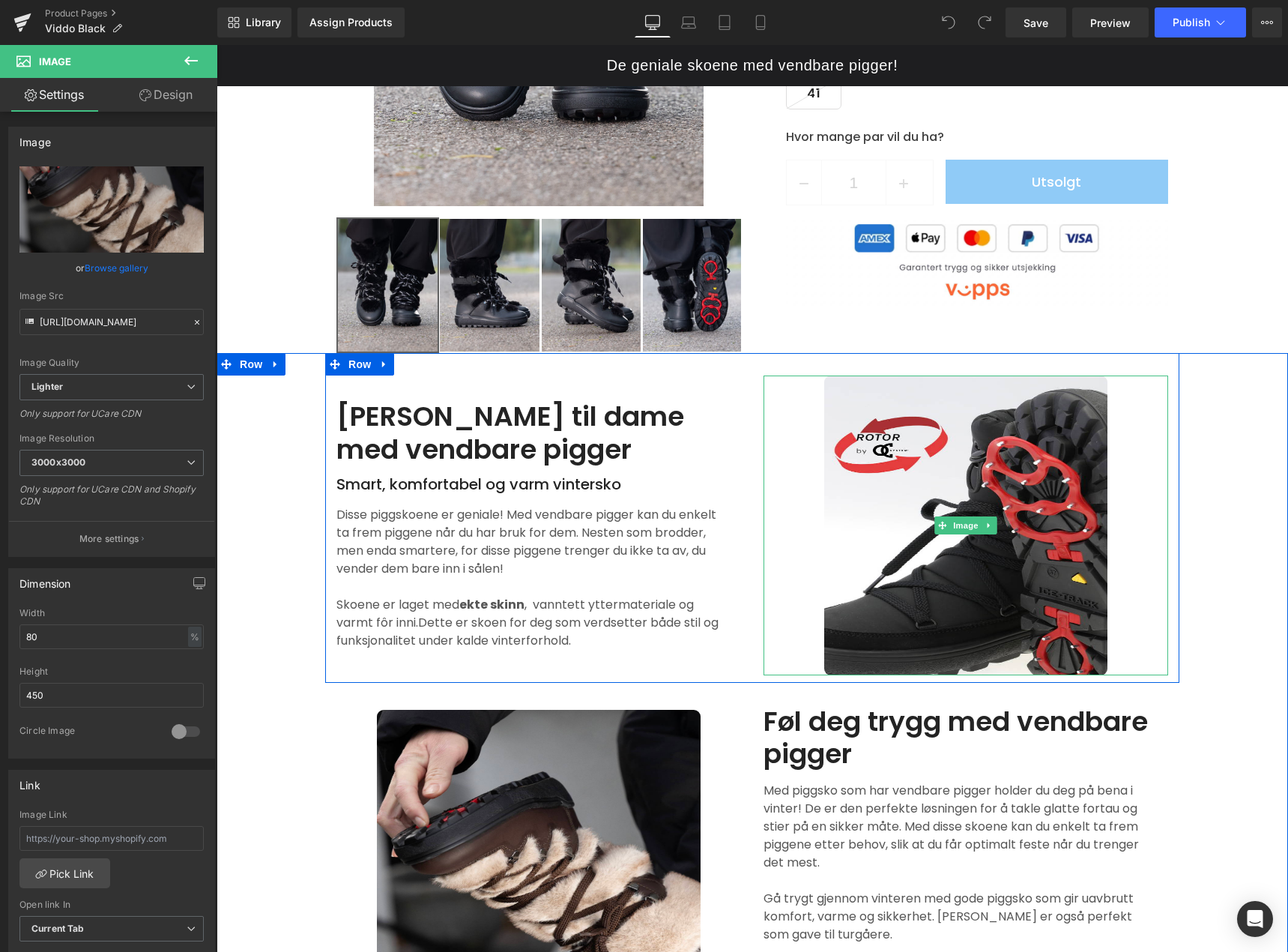
scroll to position [450, 0]
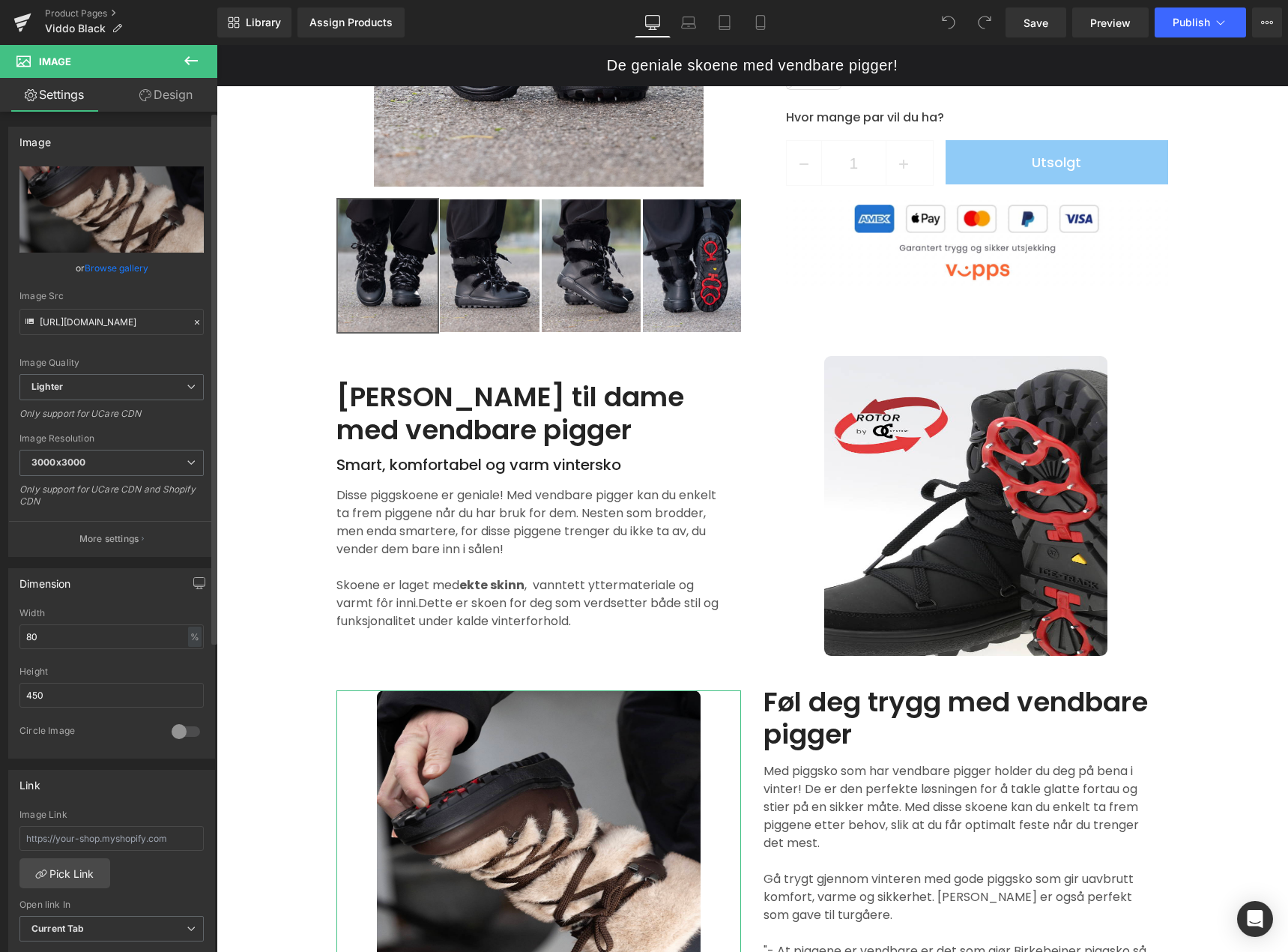
click at [121, 272] on link "Browse gallery" at bounding box center [116, 268] width 64 height 26
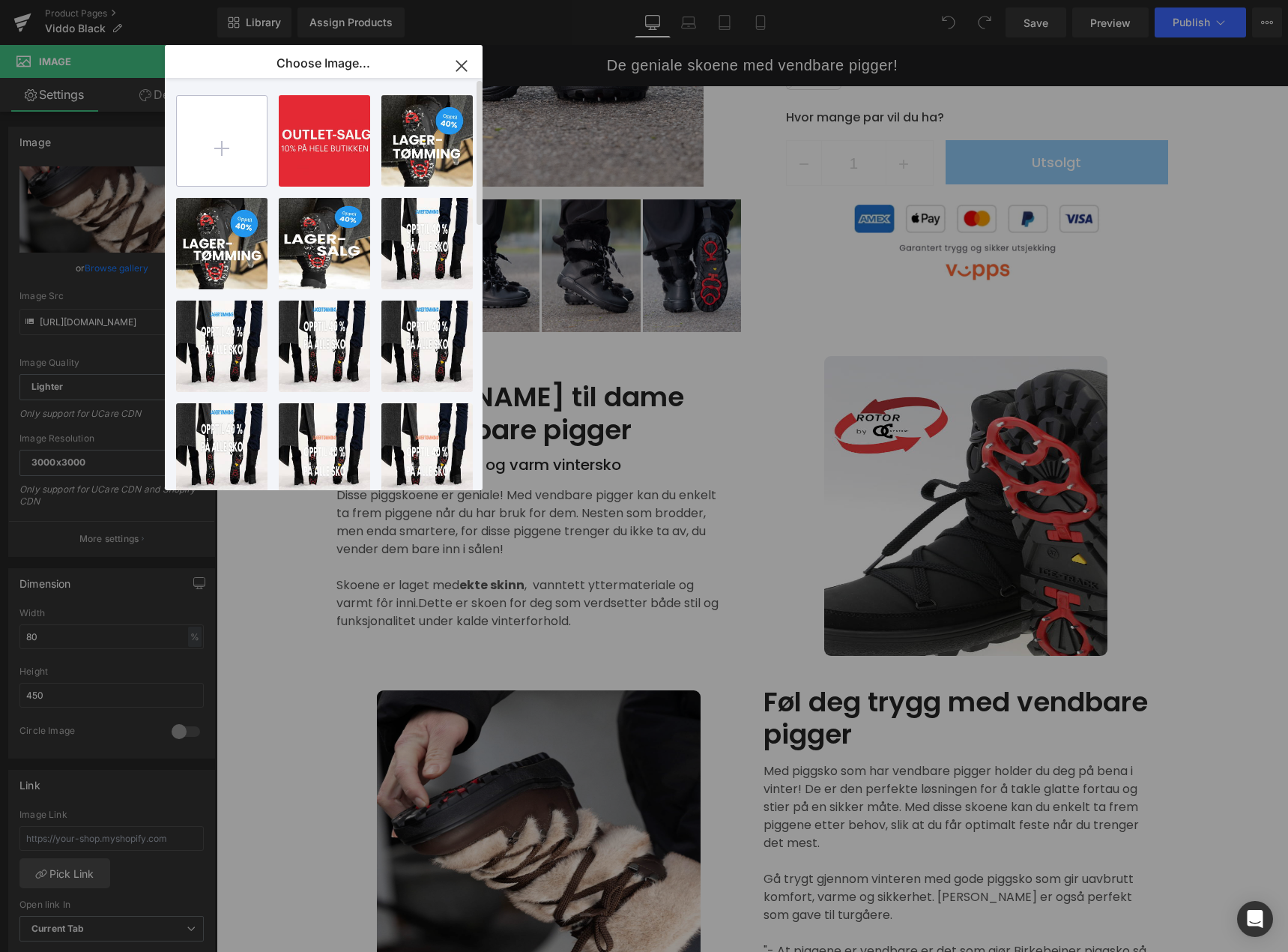
click at [219, 135] on input "file" at bounding box center [222, 141] width 90 height 90
type input "C:\fakepath\Birkebeiner - Spel WP Black - Piggsko14.jpg"
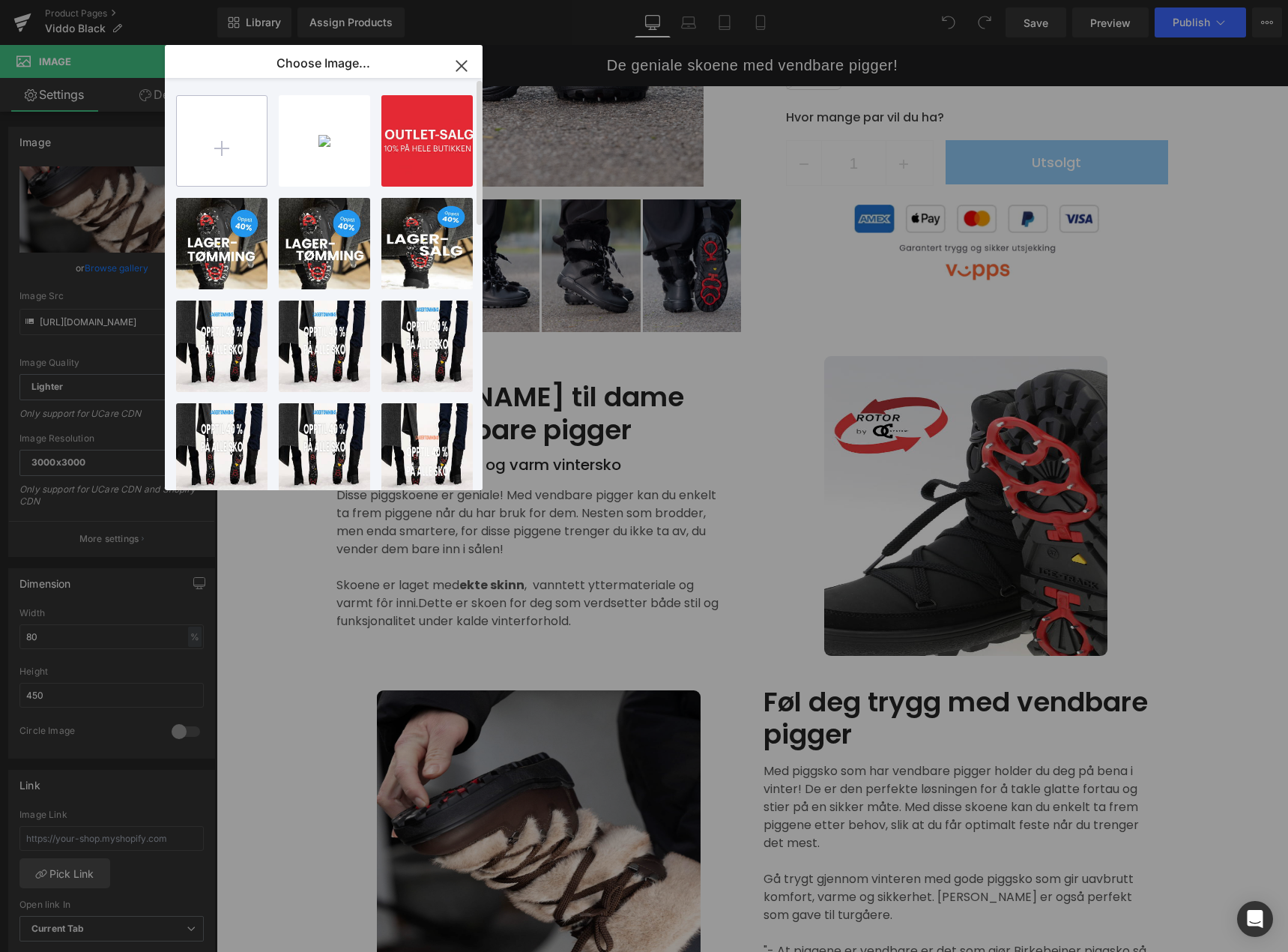
click at [216, 147] on input "file" at bounding box center [222, 141] width 90 height 90
type input "C:\fakepath\Birkebeiner - Viddo WP Black - Piggsko14.jpg"
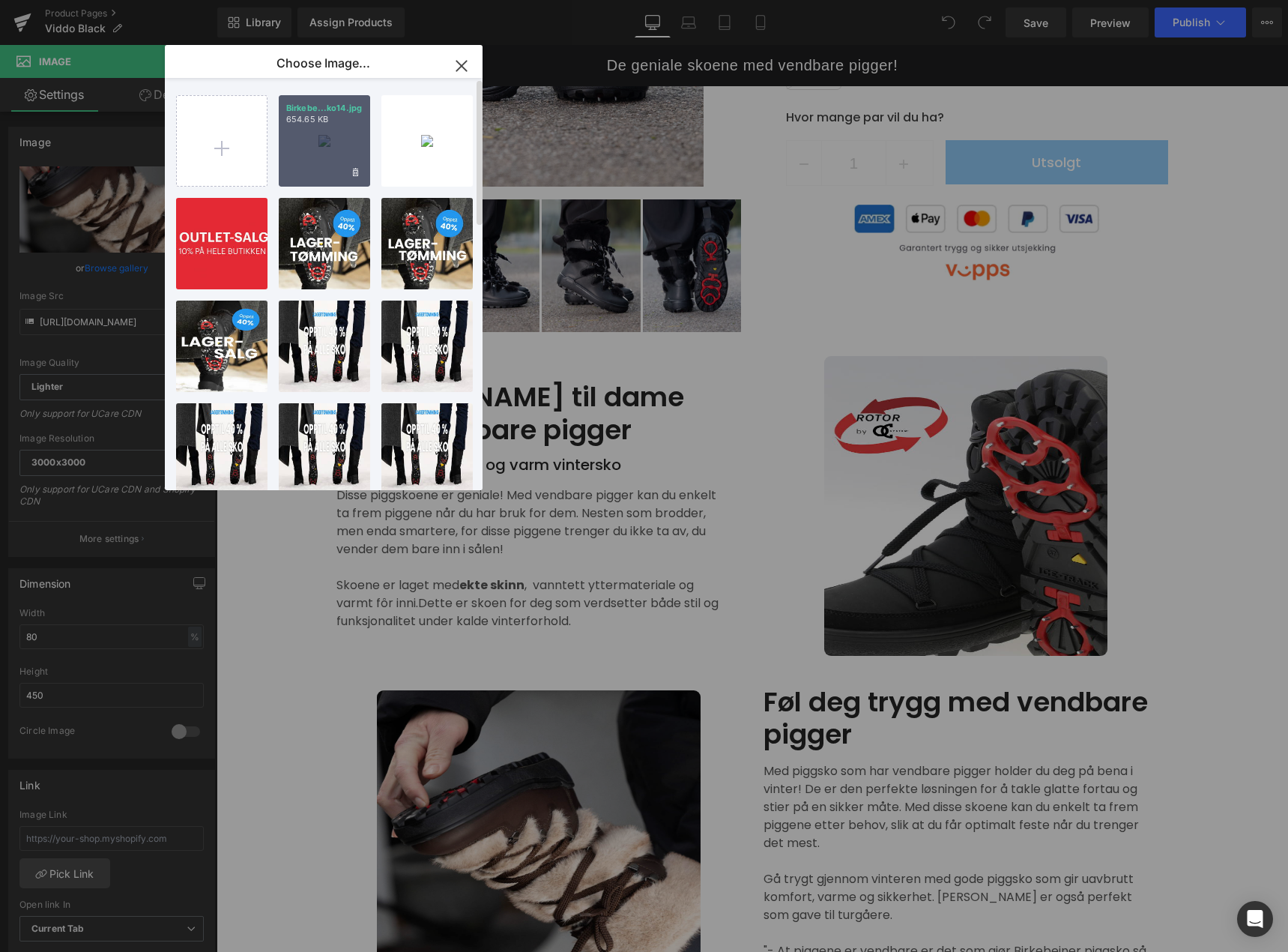
click at [316, 136] on div "Birkebe...ko14.jpg 654.65 KB" at bounding box center [325, 141] width 92 height 92
type input "https://ucarecdn.com/2f661298-3091-41c6-ab56-8531e8e27c12/-/format/auto/-/previ…"
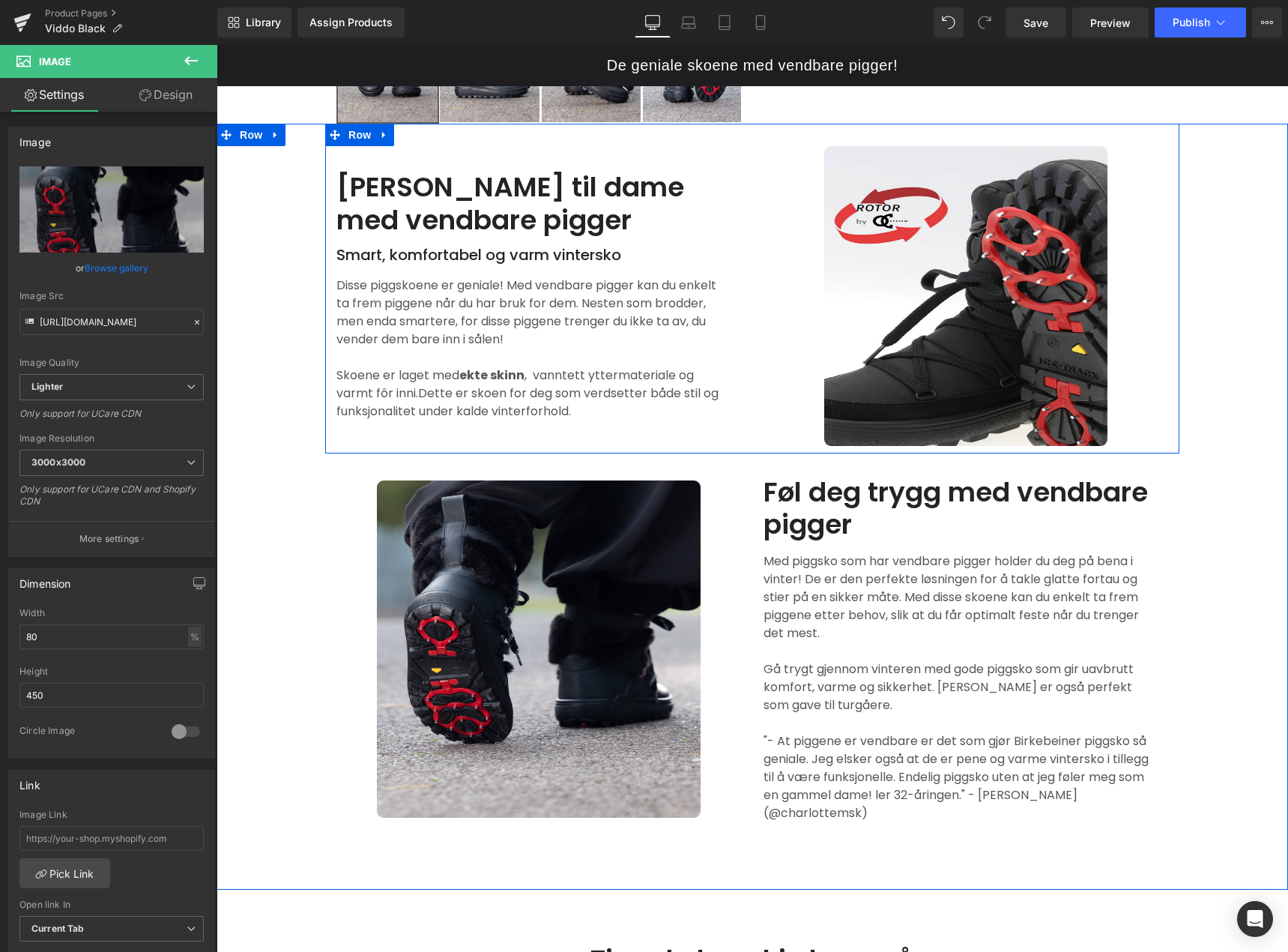
scroll to position [749, 0]
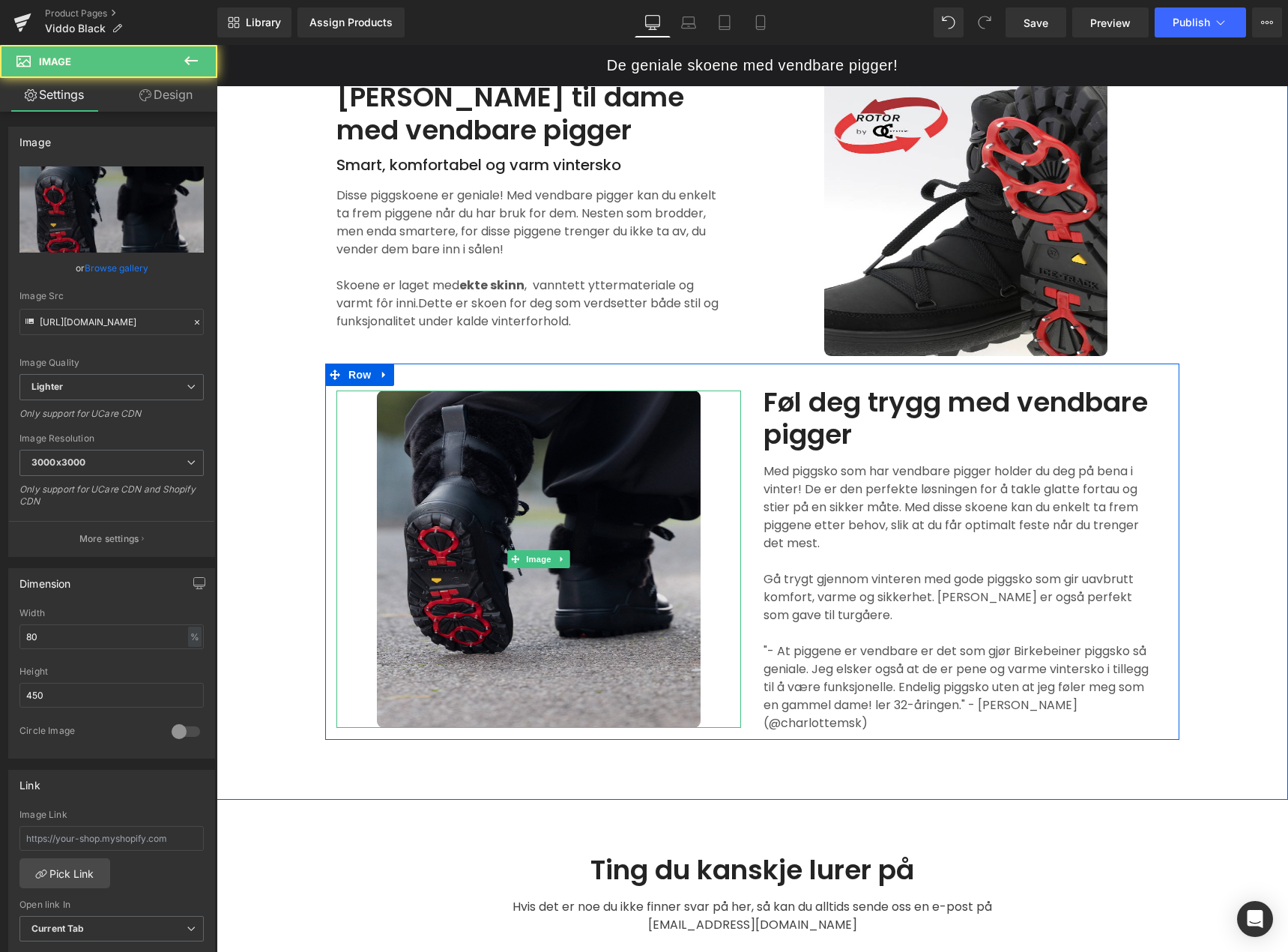
click at [617, 550] on img at bounding box center [539, 560] width 324 height 337
click at [607, 525] on img at bounding box center [539, 560] width 324 height 337
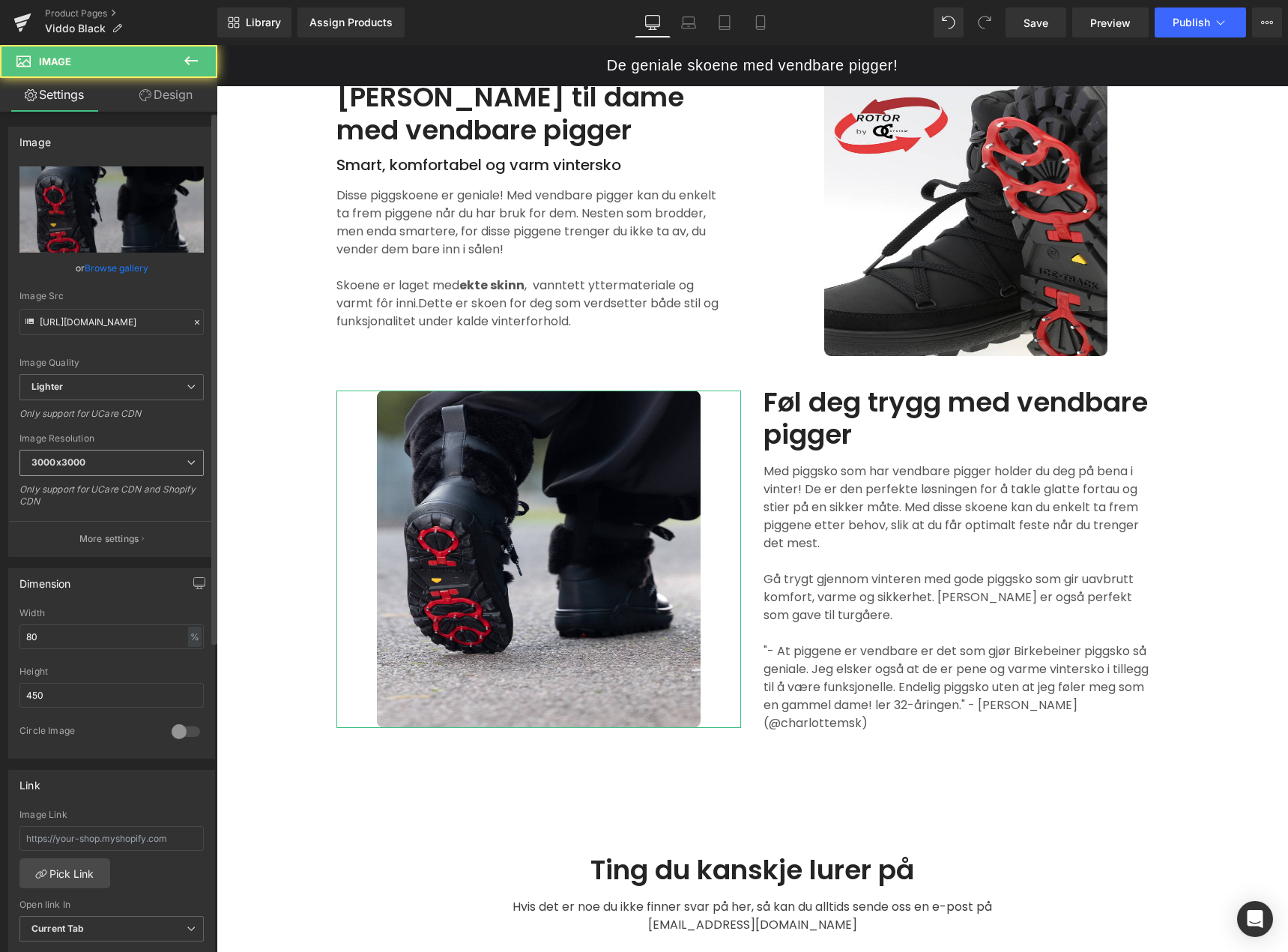
click at [165, 460] on span "3000x3000" at bounding box center [112, 463] width 185 height 26
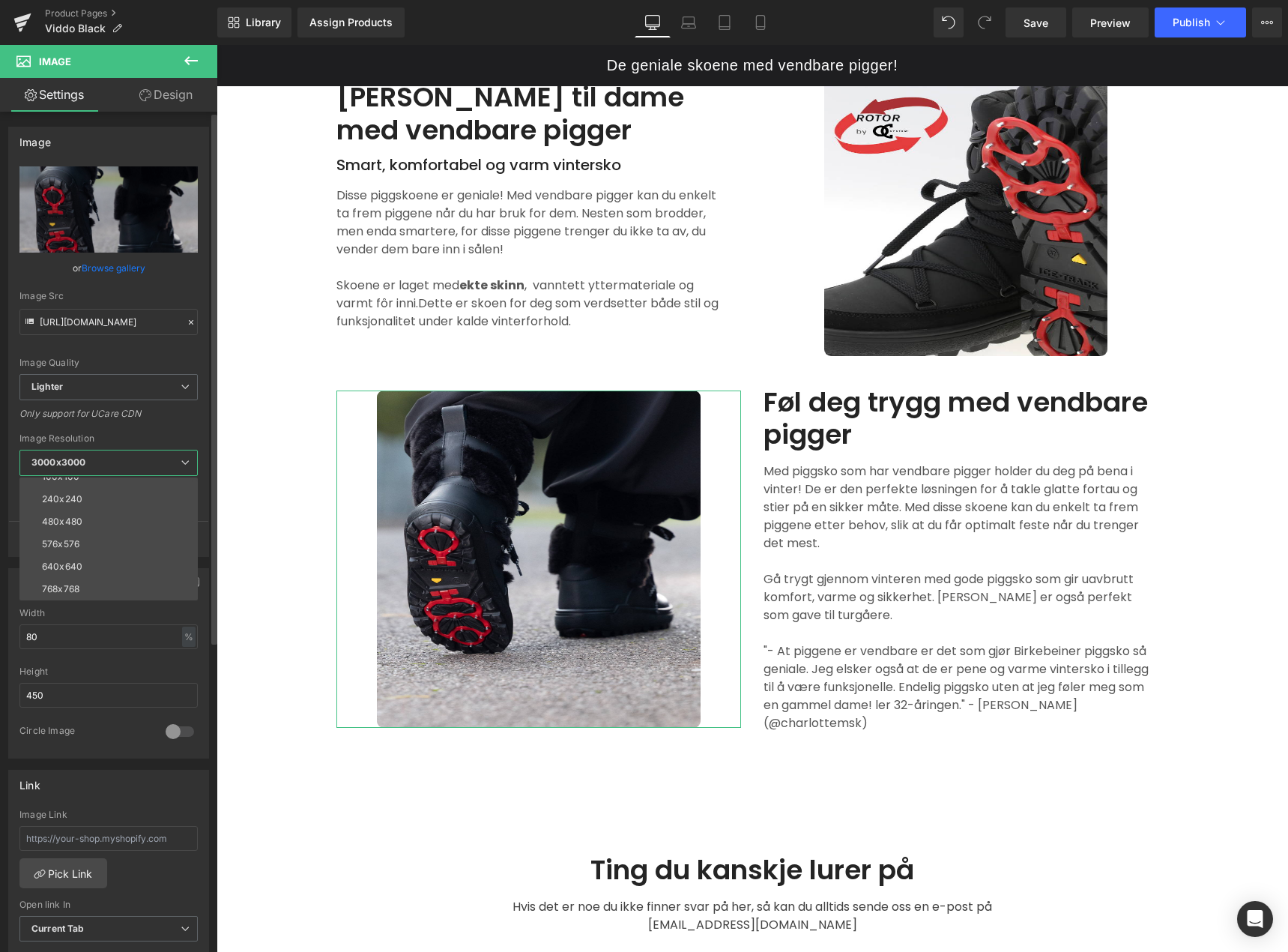
scroll to position [0, 0]
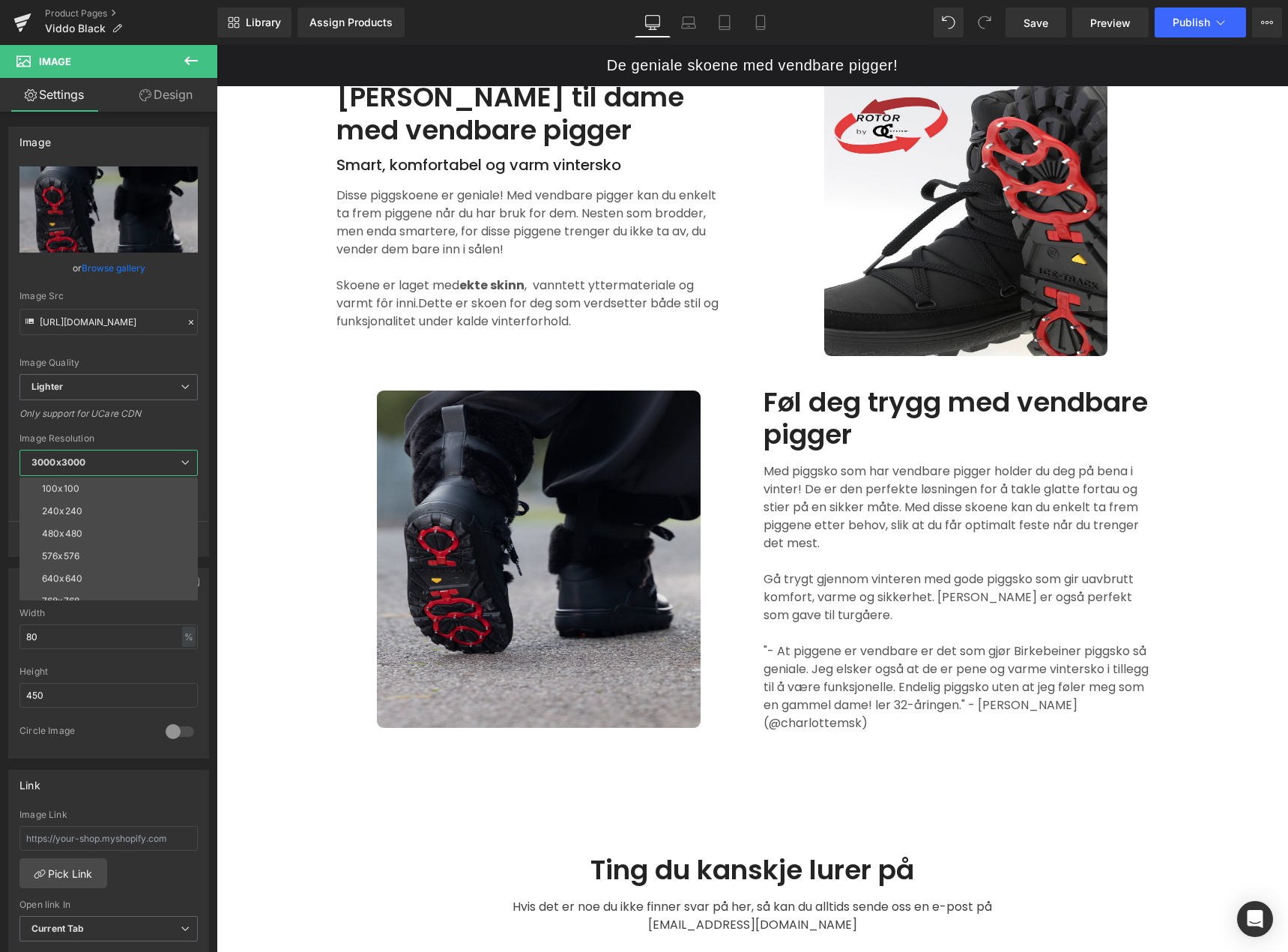
click at [649, 665] on body "De geniale skoene med vendbare pigger! Gå videre til innholdet Hjem Kontakt oss…" at bounding box center [752, 730] width 1072 height 2870
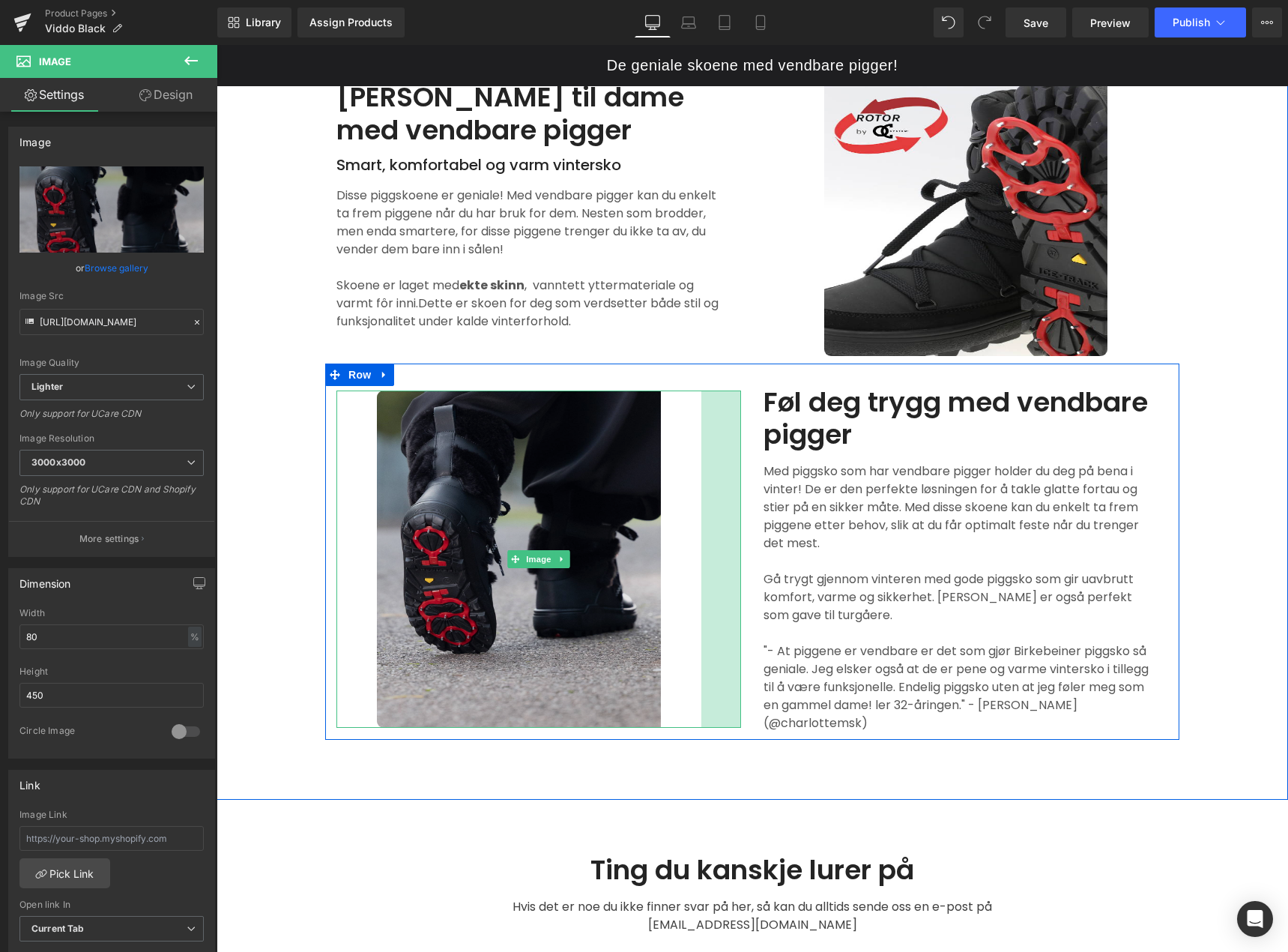
drag, startPoint x: 735, startPoint y: 698, endPoint x: 695, endPoint y: 694, distance: 40.2
click at [695, 694] on div "Image 53px" at bounding box center [539, 560] width 405 height 337
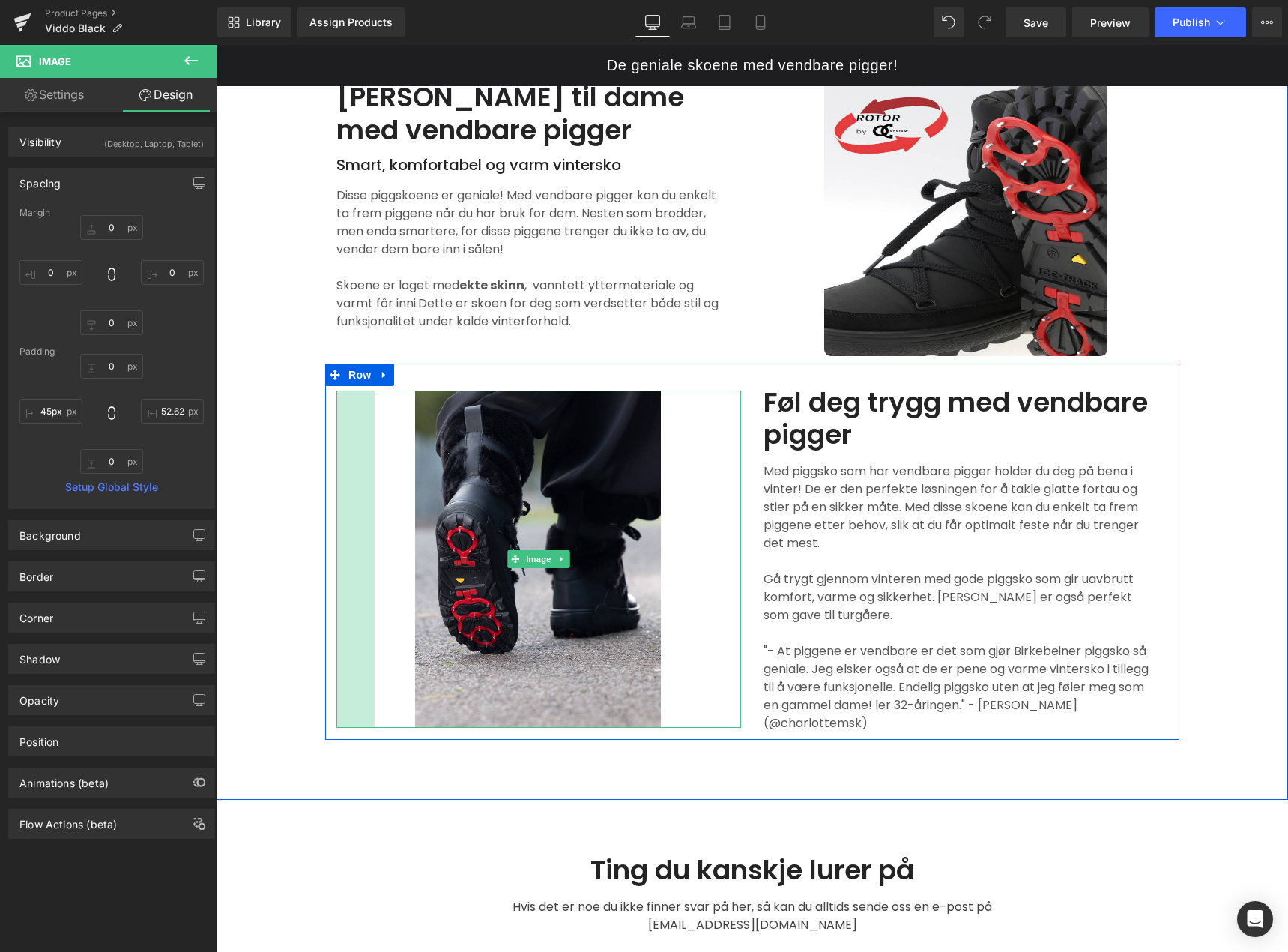
type input "44px"
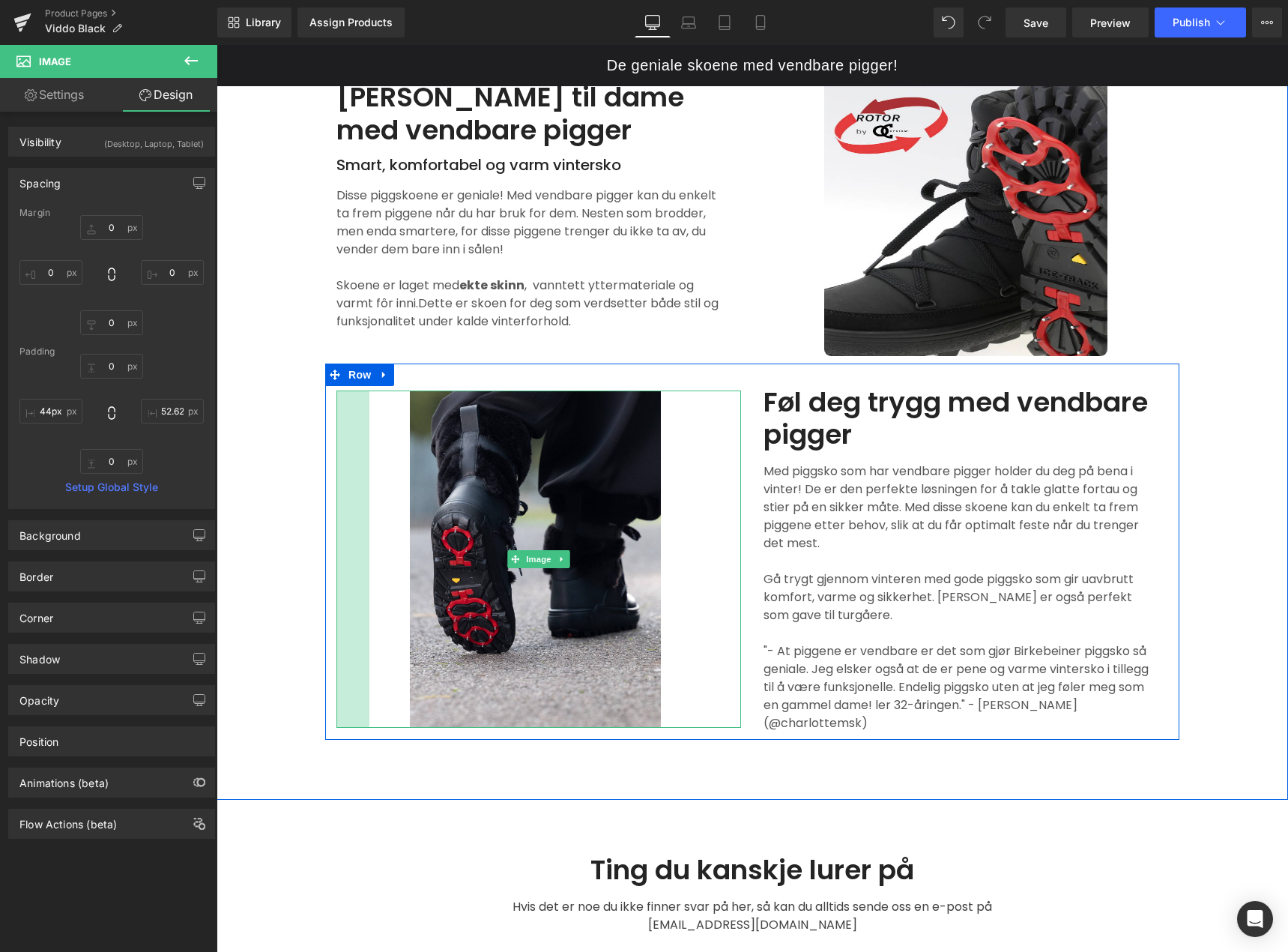
drag, startPoint x: 334, startPoint y: 600, endPoint x: 367, endPoint y: 609, distance: 34.2
click at [367, 609] on div "Image 44px 53px" at bounding box center [539, 560] width 405 height 337
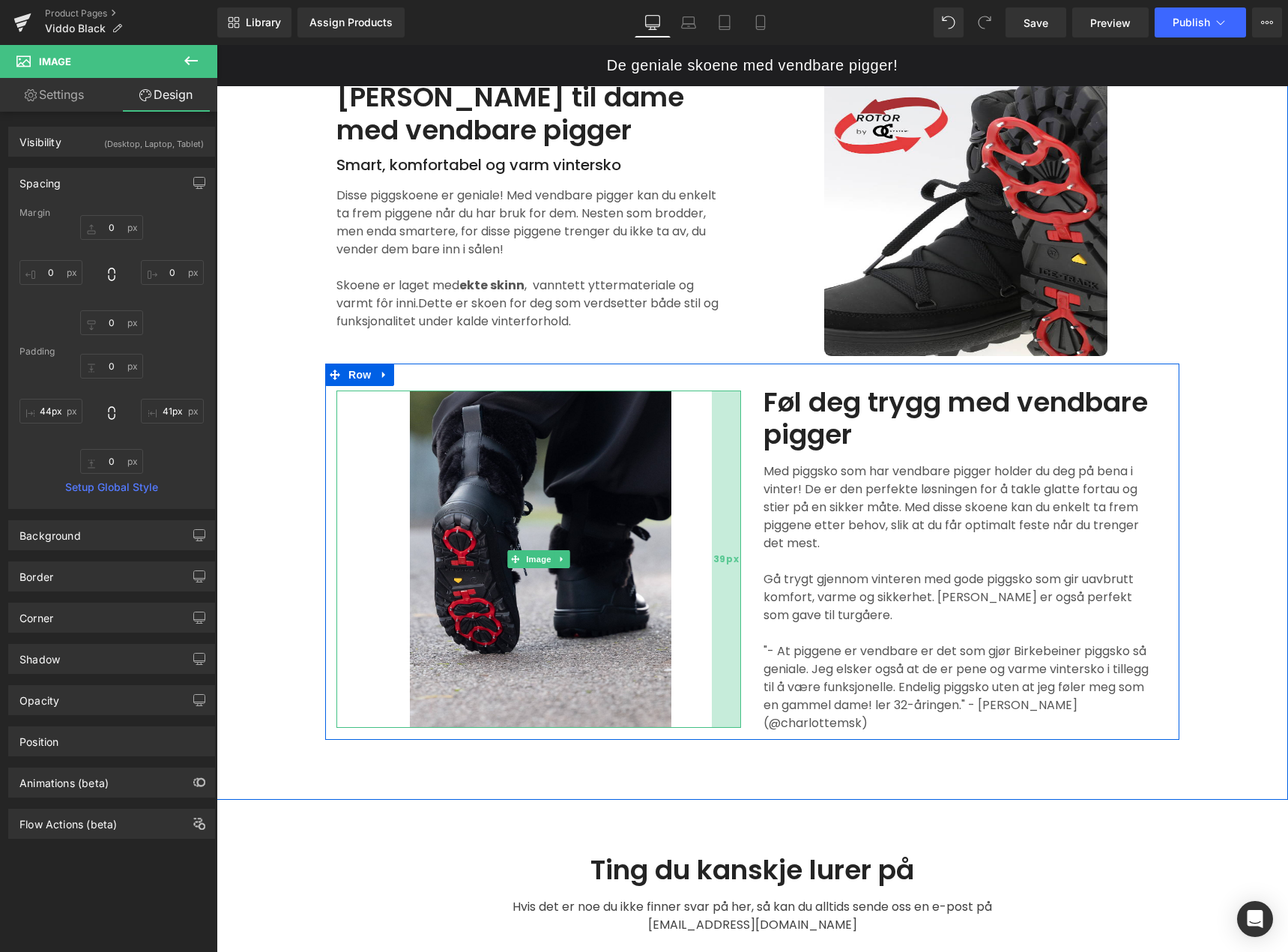
type input "42px"
drag, startPoint x: 722, startPoint y: 671, endPoint x: 730, endPoint y: 672, distance: 8.1
click at [730, 672] on div "42px" at bounding box center [725, 560] width 31 height 337
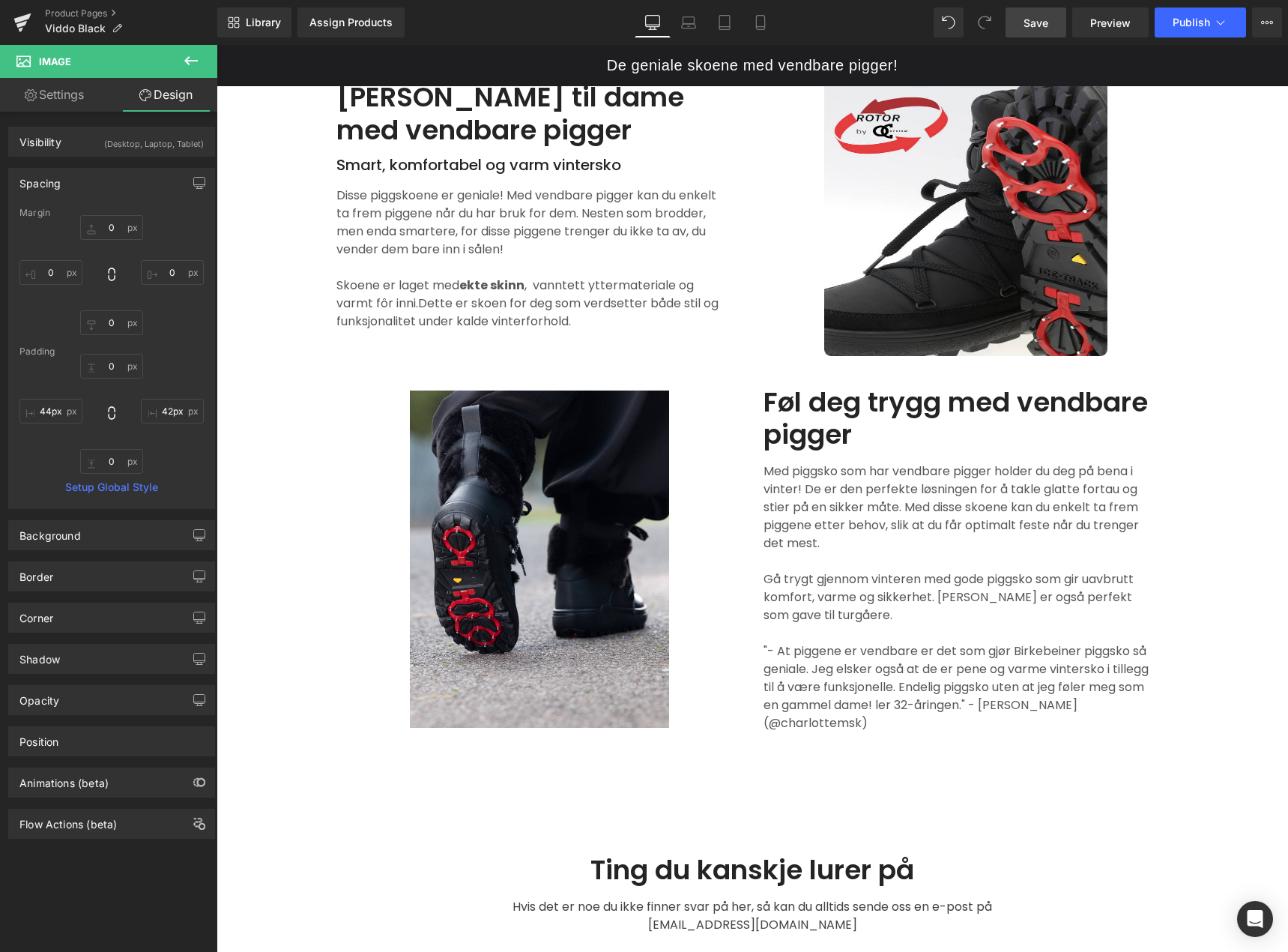
click at [1048, 25] on span "Save" at bounding box center [1035, 23] width 25 height 16
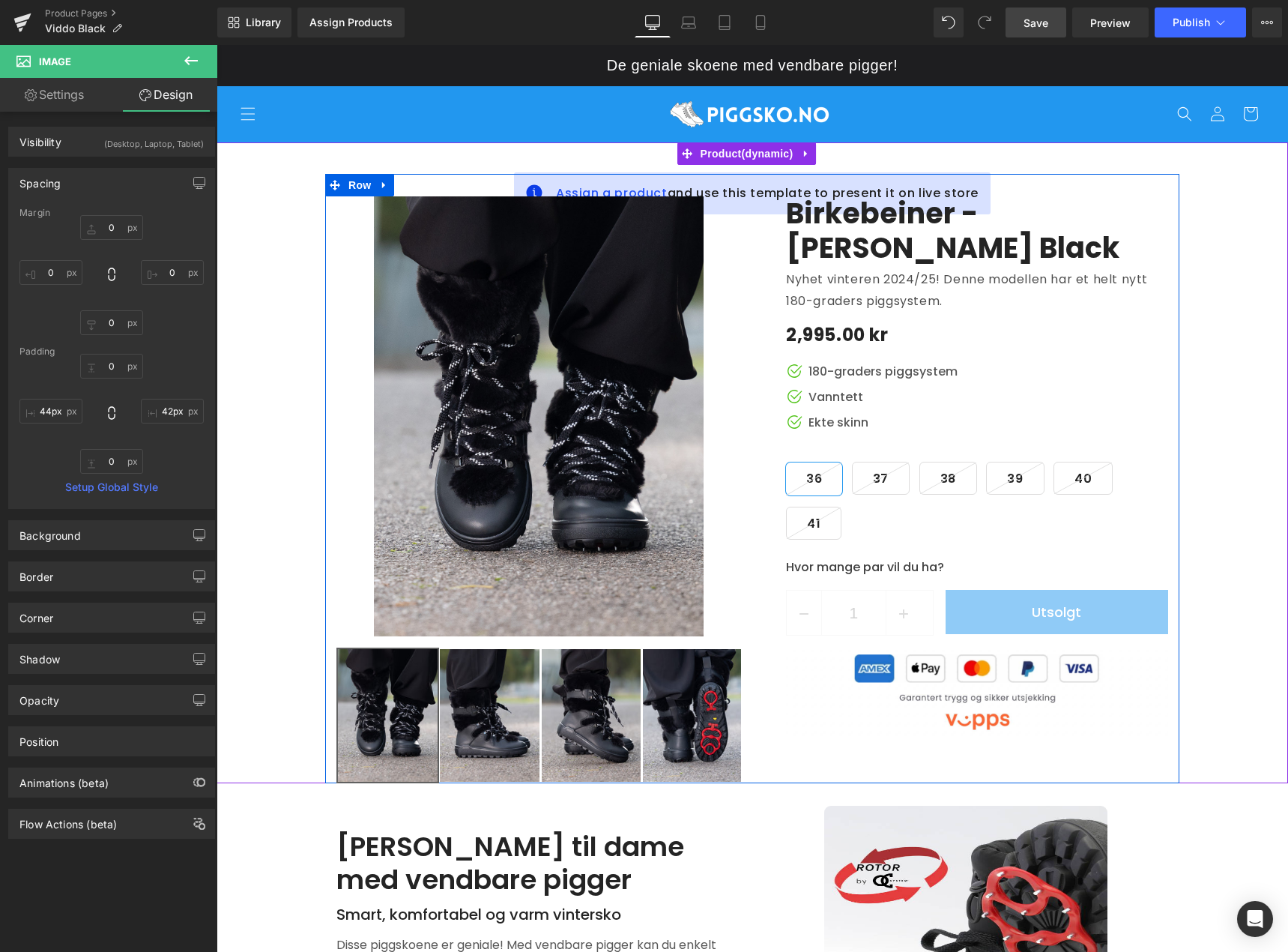
click at [752, 211] on div "Birkebeiner - Viddo Piggsko Black (P) Title Nyhet vinteren 2024/25! Denne model…" at bounding box center [966, 467] width 427 height 542
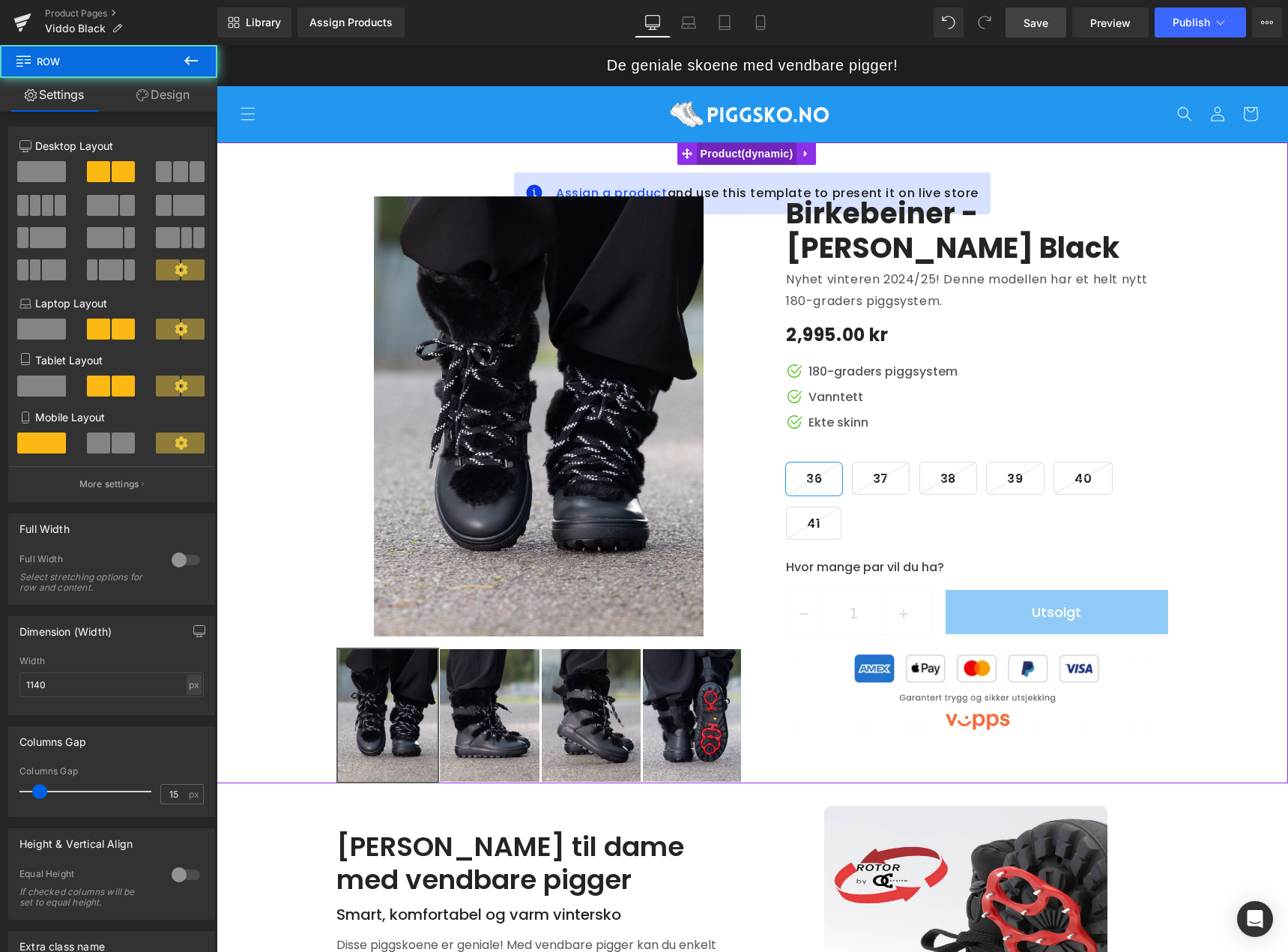
click at [752, 159] on span "Product" at bounding box center [747, 153] width 101 height 23
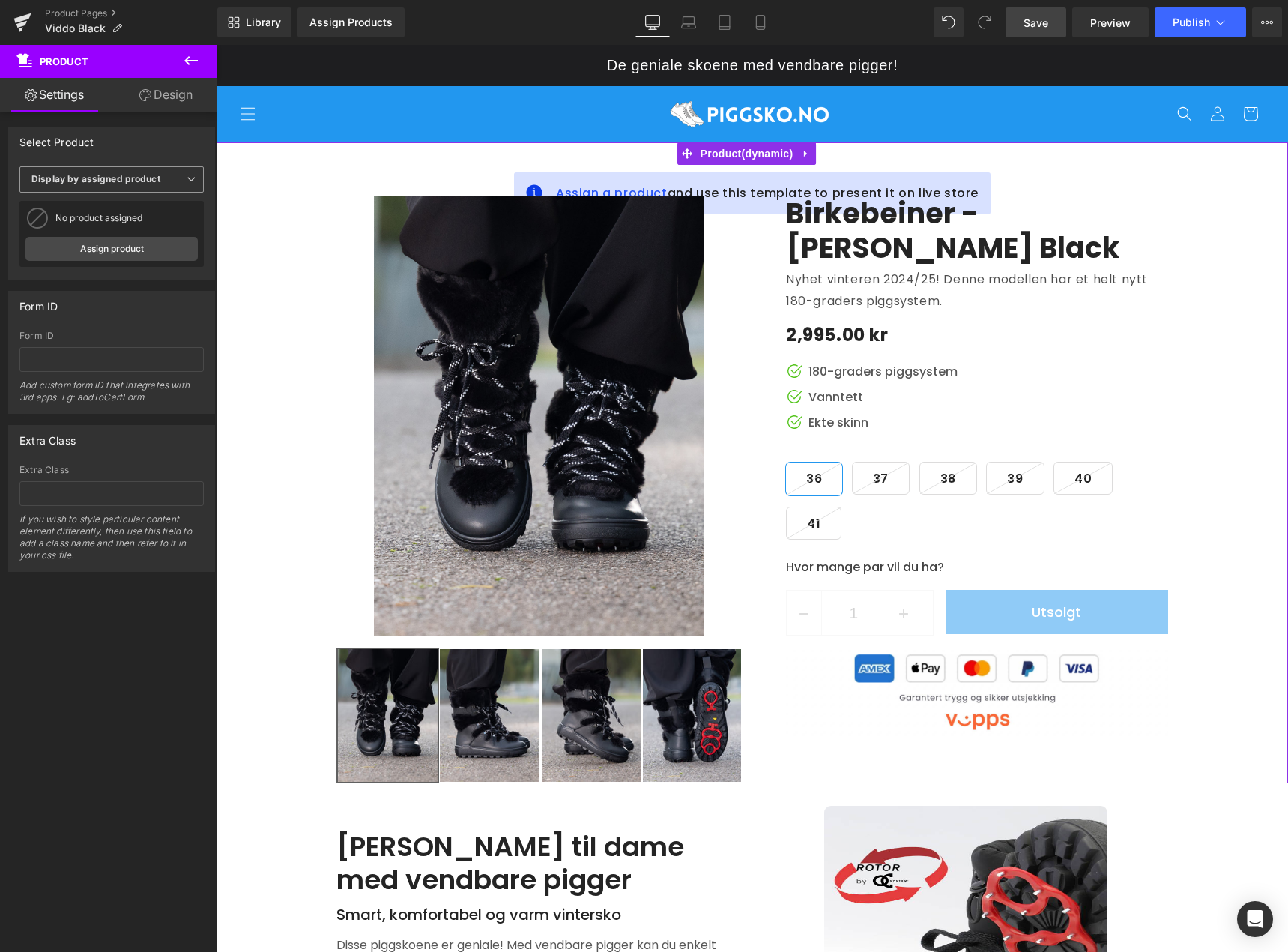
click at [173, 188] on span "Display by assigned product" at bounding box center [112, 179] width 185 height 26
click at [173, 185] on span "Display by assigned product" at bounding box center [108, 179] width 179 height 26
click at [153, 250] on link "Assign product" at bounding box center [111, 248] width 172 height 24
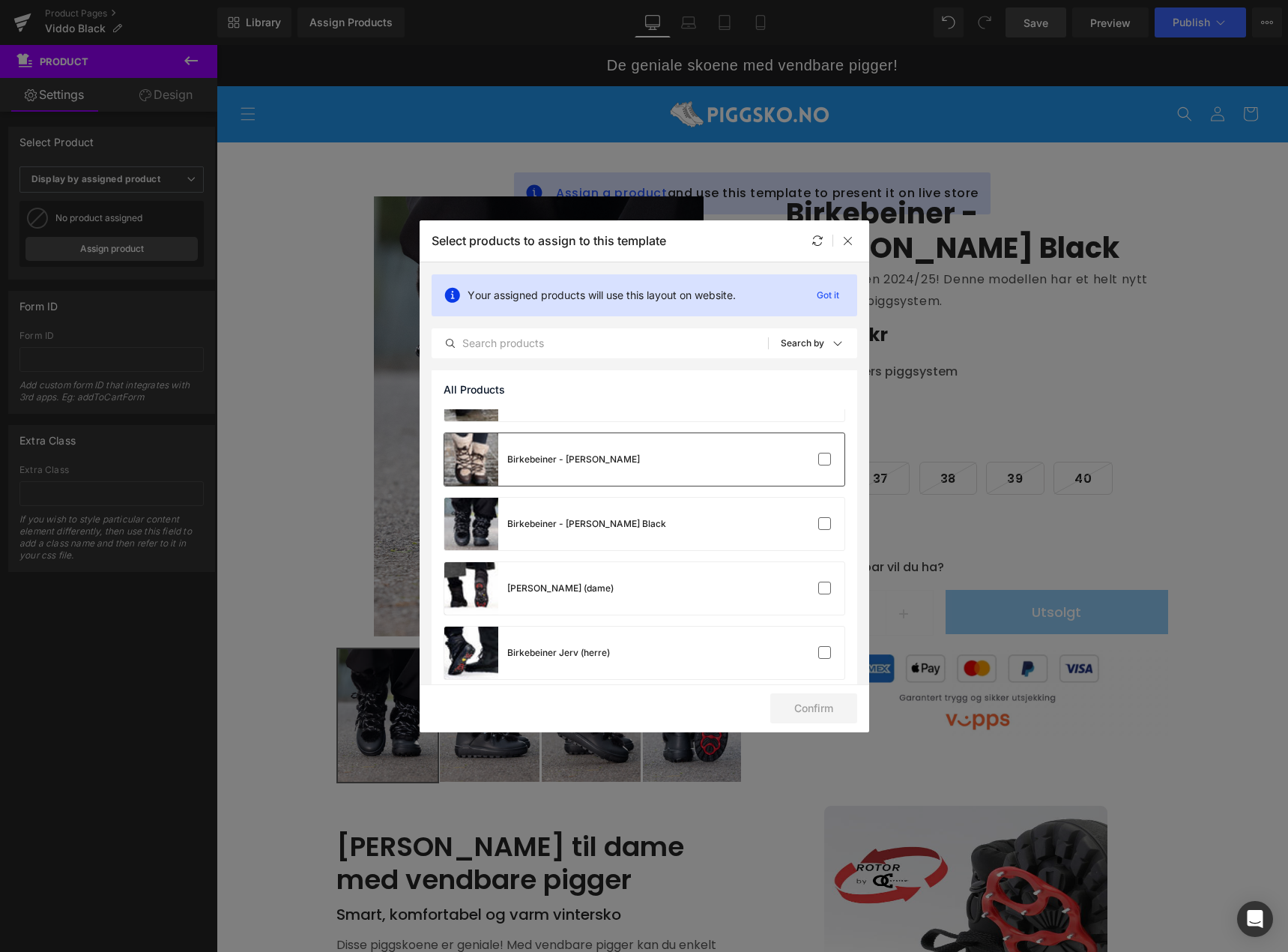
scroll to position [300, 0]
click at [824, 522] on label at bounding box center [825, 523] width 14 height 14
click at [825, 523] on input "checkbox" at bounding box center [825, 523] width 0 height 0
click at [832, 704] on button "Confirm" at bounding box center [813, 708] width 87 height 30
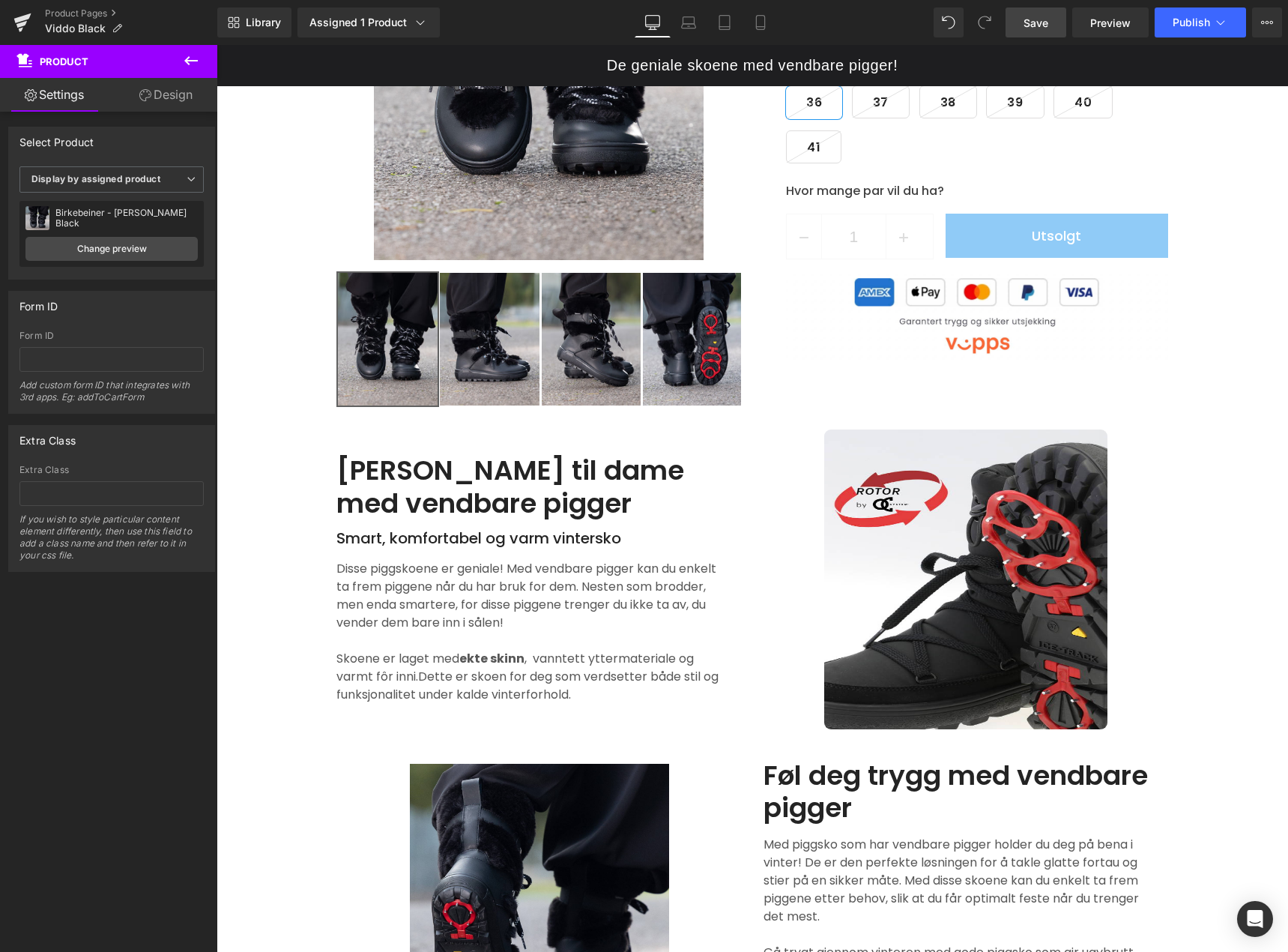
scroll to position [375, 0]
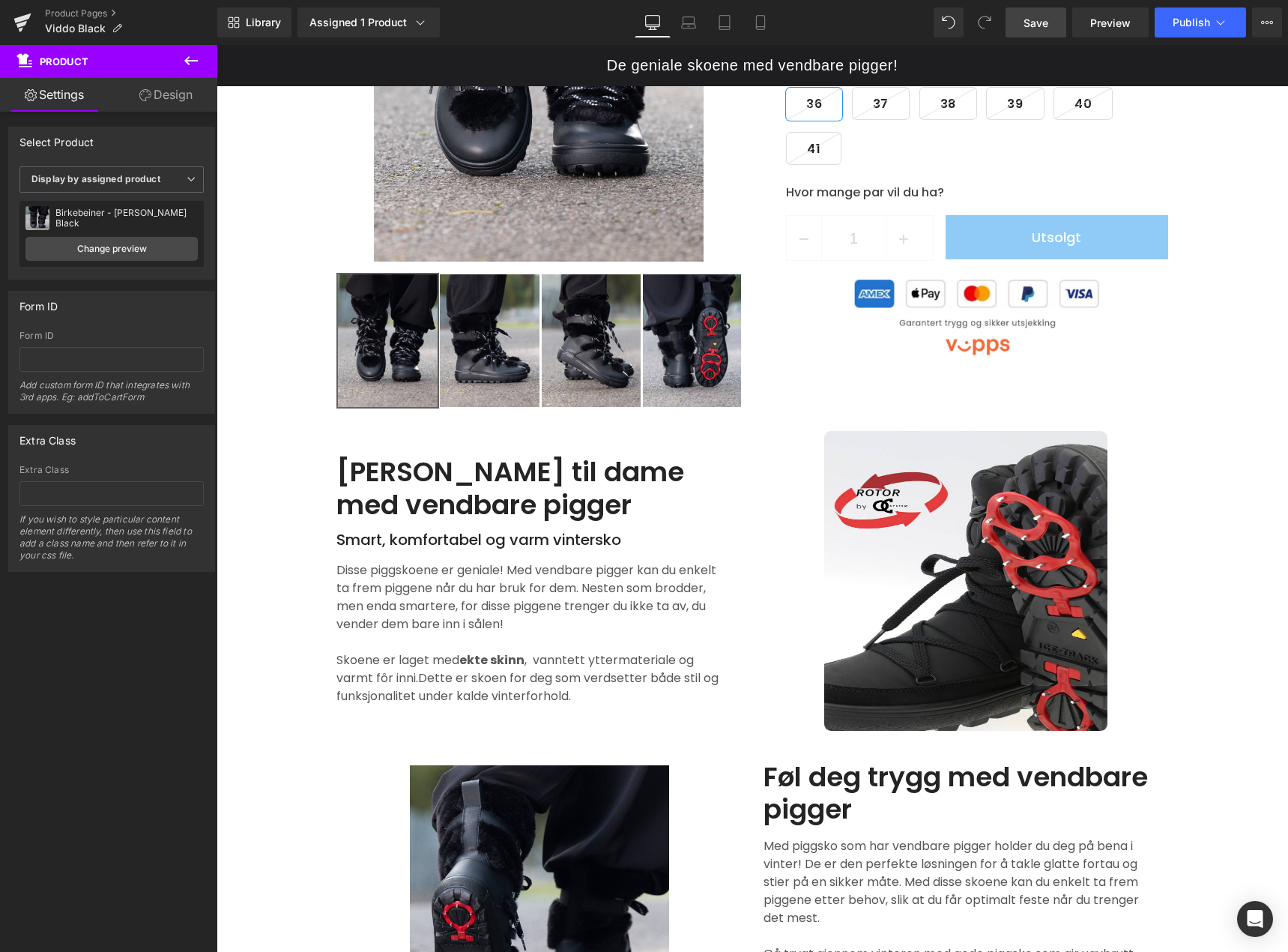
click at [1039, 29] on span "Save" at bounding box center [1035, 23] width 25 height 16
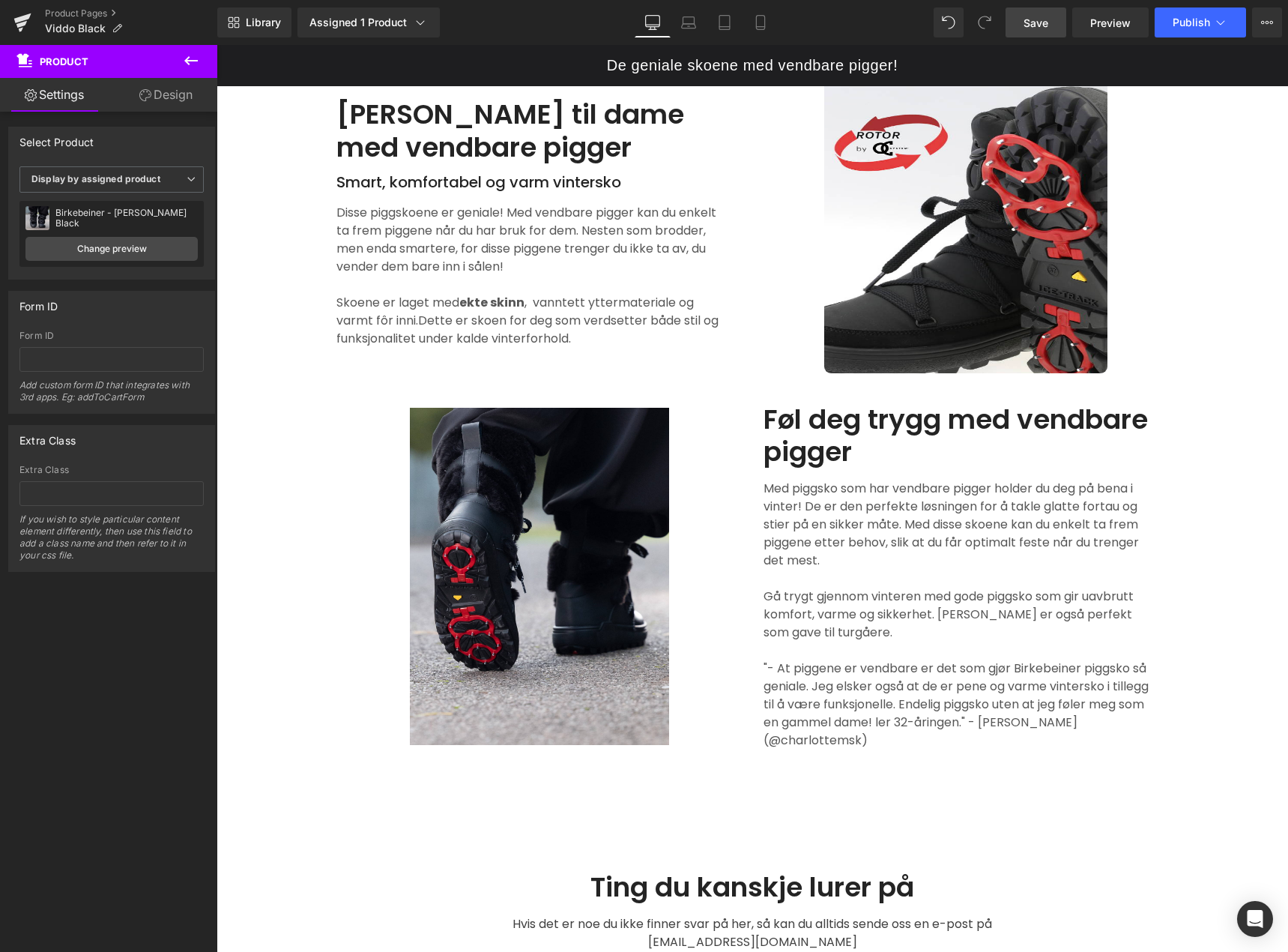
scroll to position [749, 0]
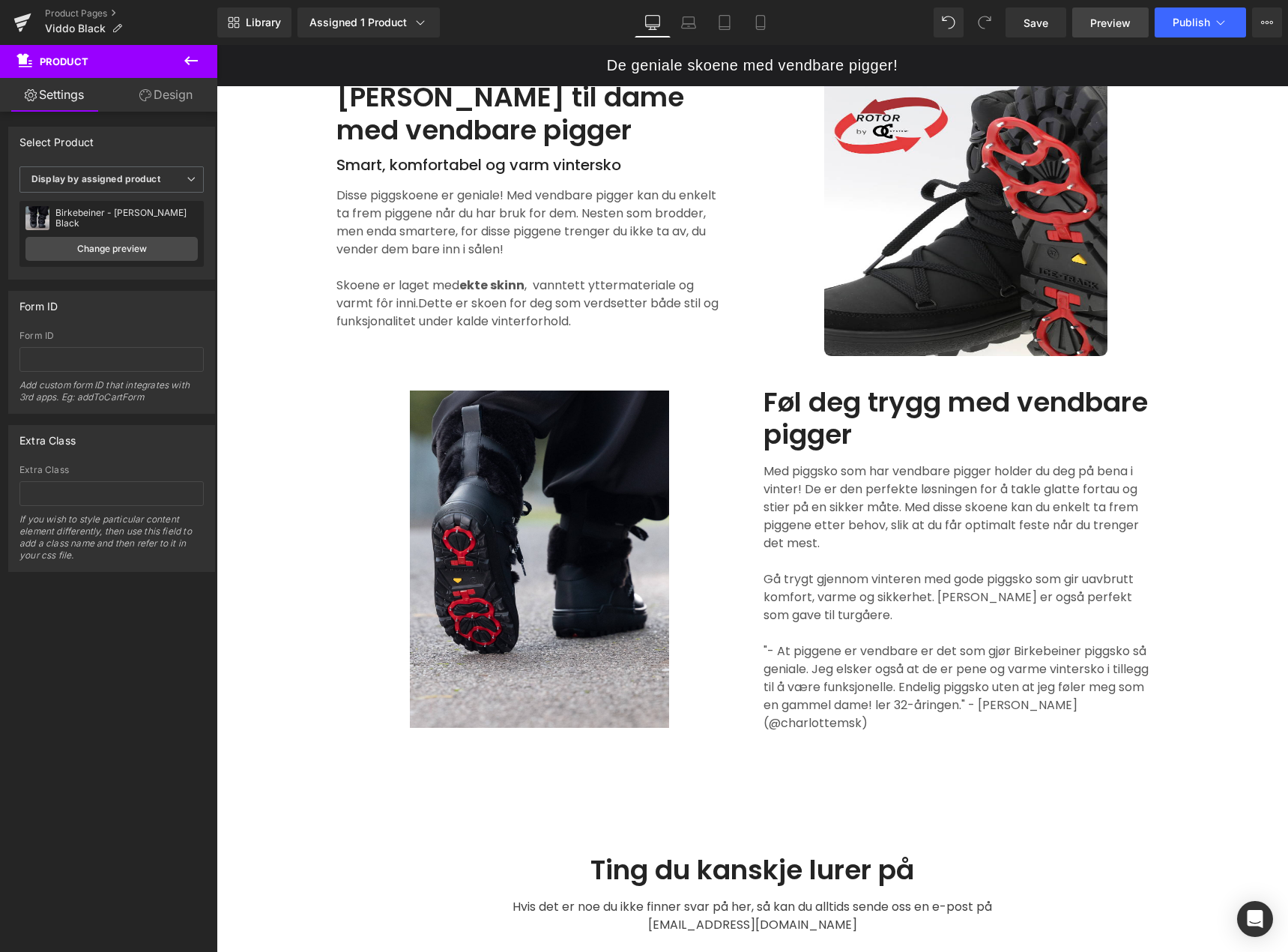
click at [1101, 19] on span "Preview" at bounding box center [1111, 23] width 41 height 16
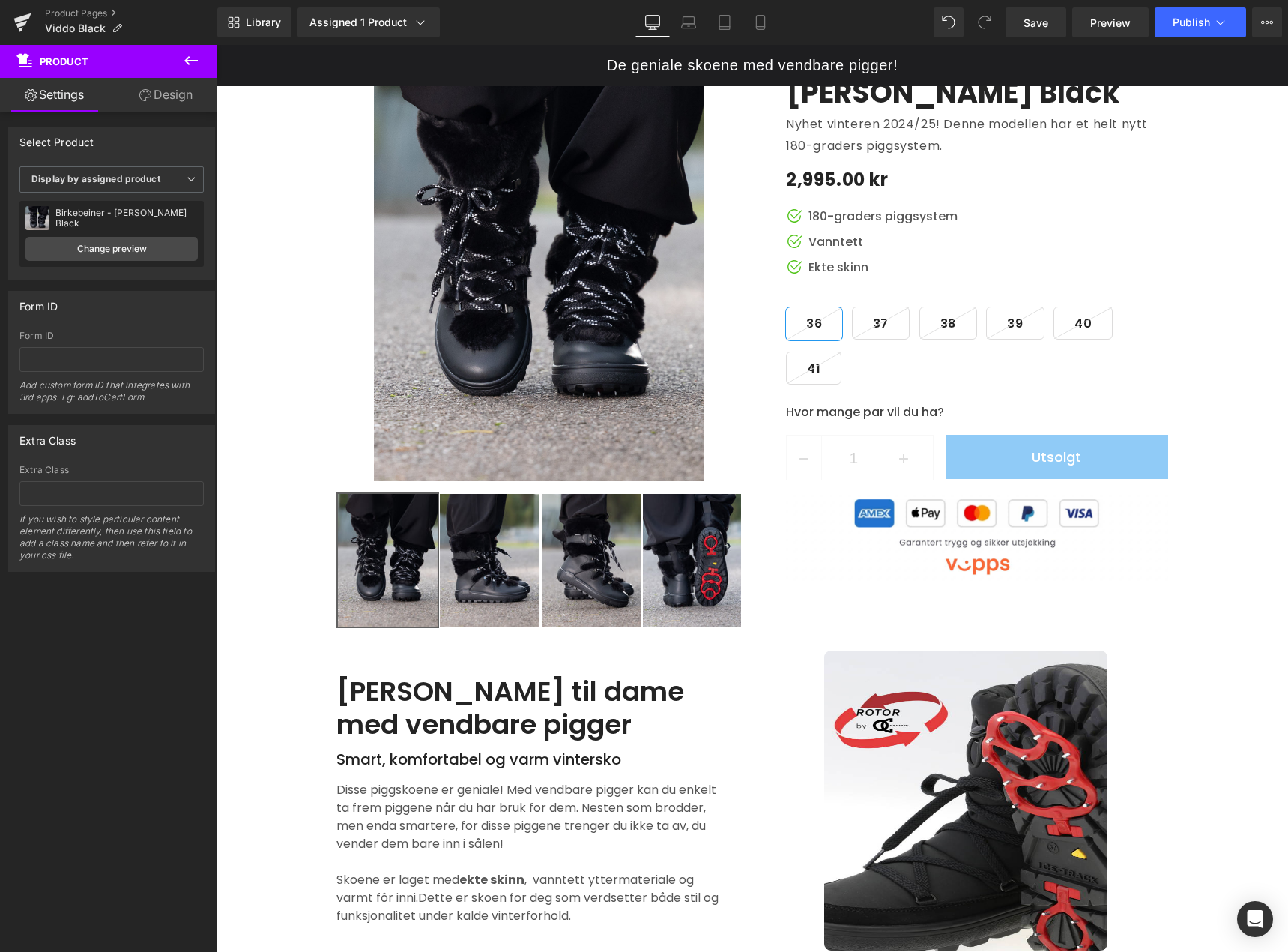
scroll to position [0, 0]
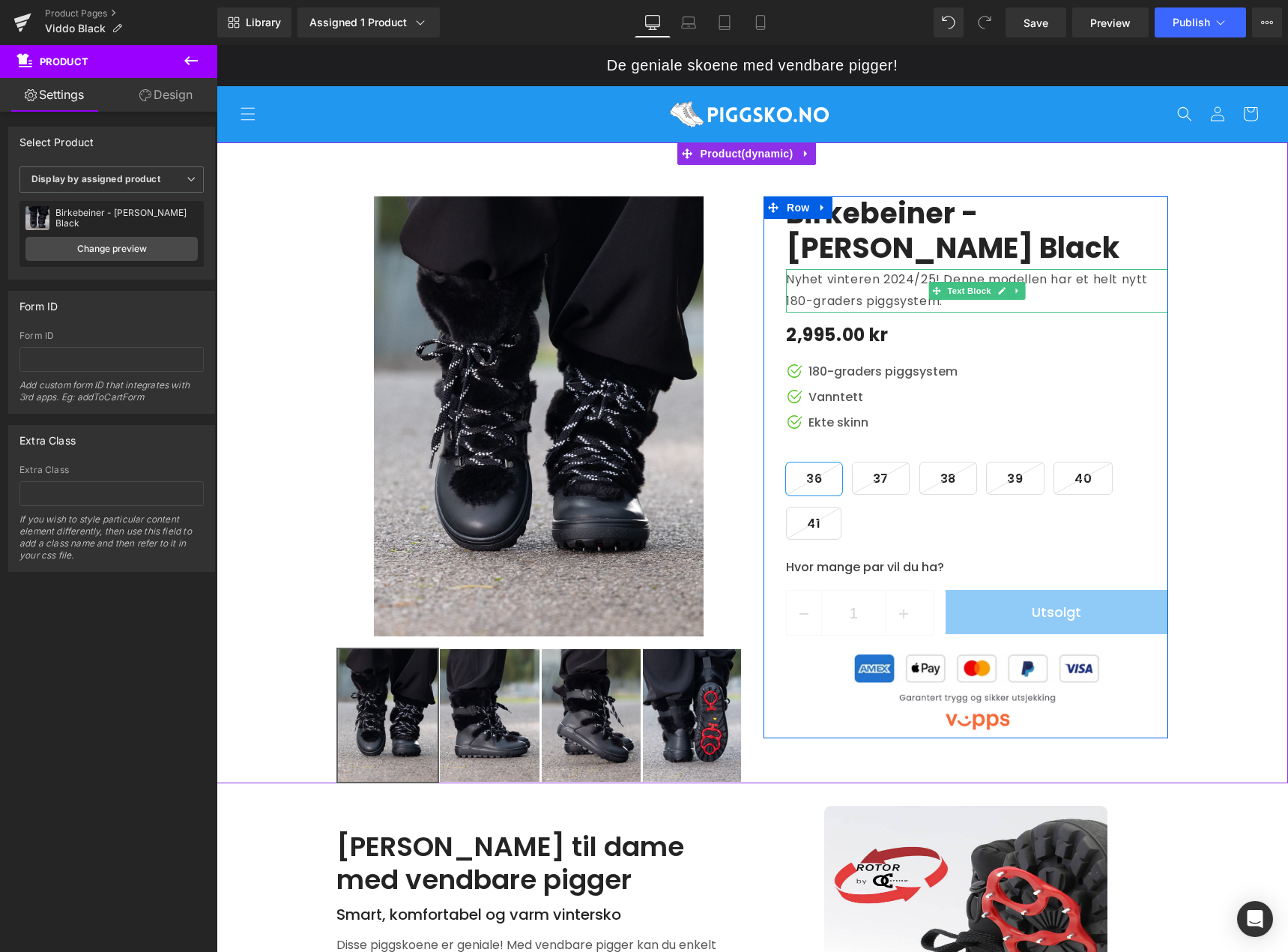
click at [892, 280] on p "Nyhet vinteren 2024/25! Denne modellen har et helt nytt 180-graders piggsystem." at bounding box center [977, 291] width 382 height 43
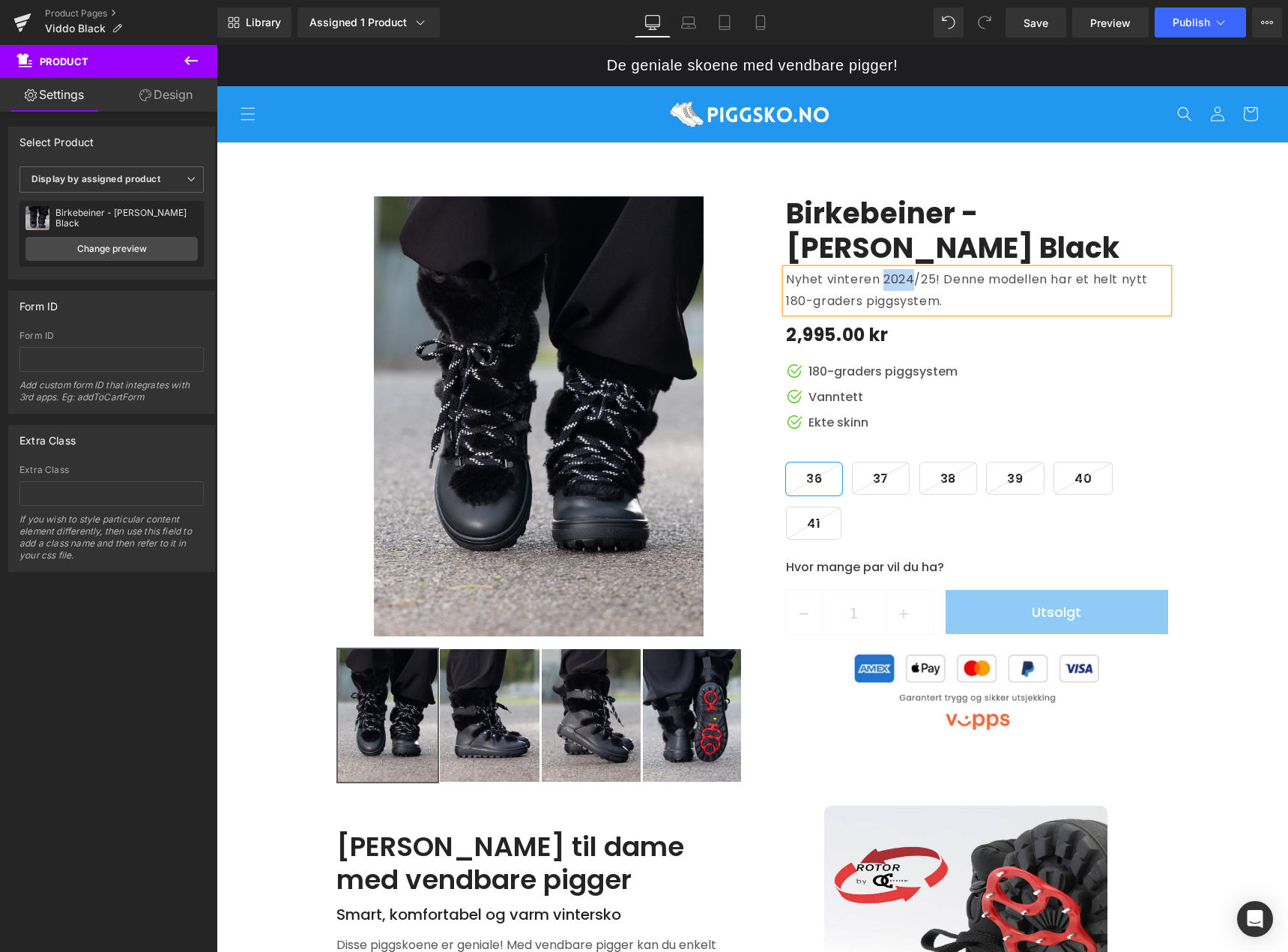
click at [892, 280] on p "Nyhet vinteren 2024/25! Denne modellen har et helt nytt 180-graders piggsystem." at bounding box center [977, 291] width 382 height 43
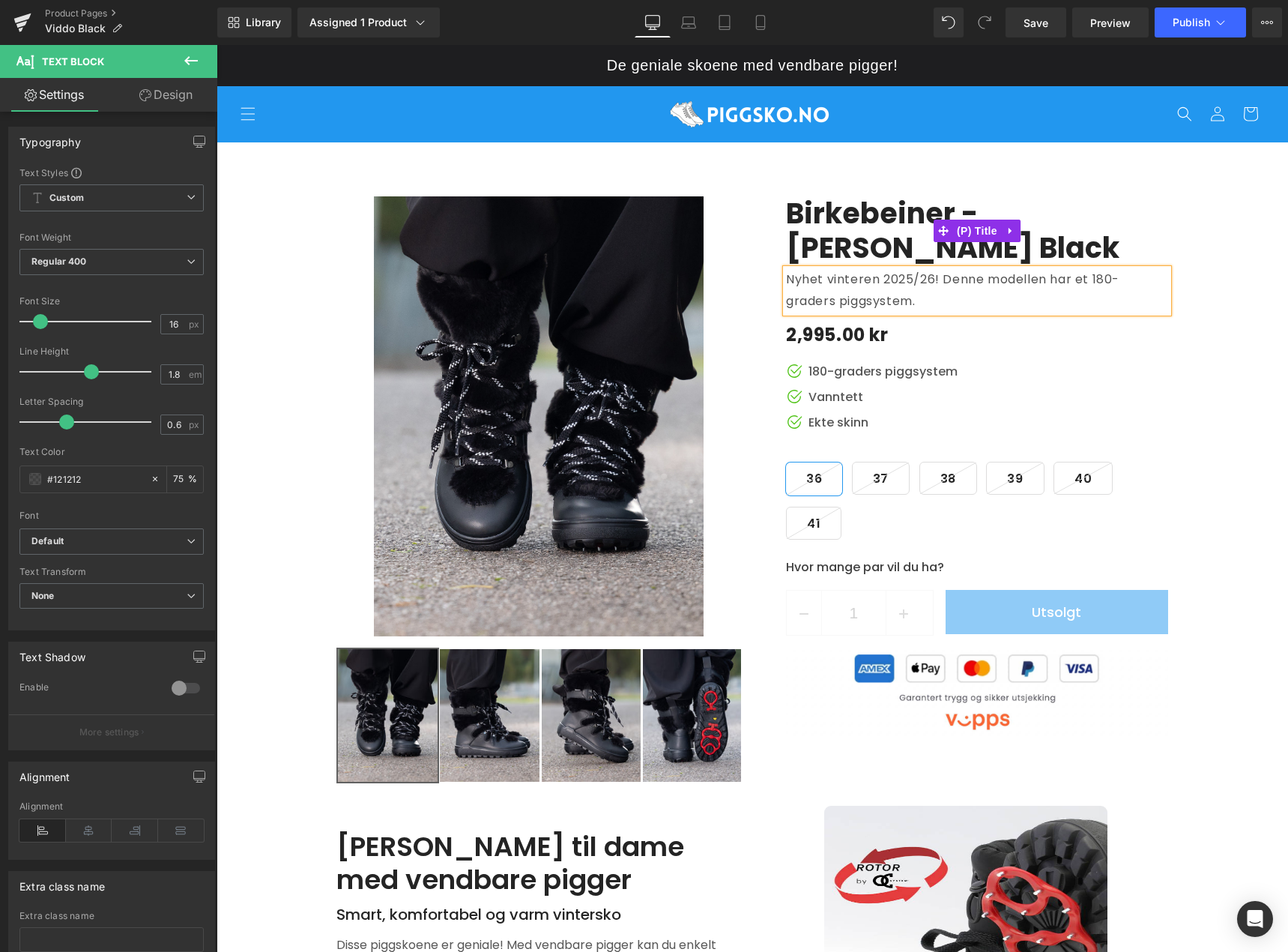
click at [1137, 236] on link "Birkebeiner - Viddo Piggsko Black" at bounding box center [977, 231] width 382 height 68
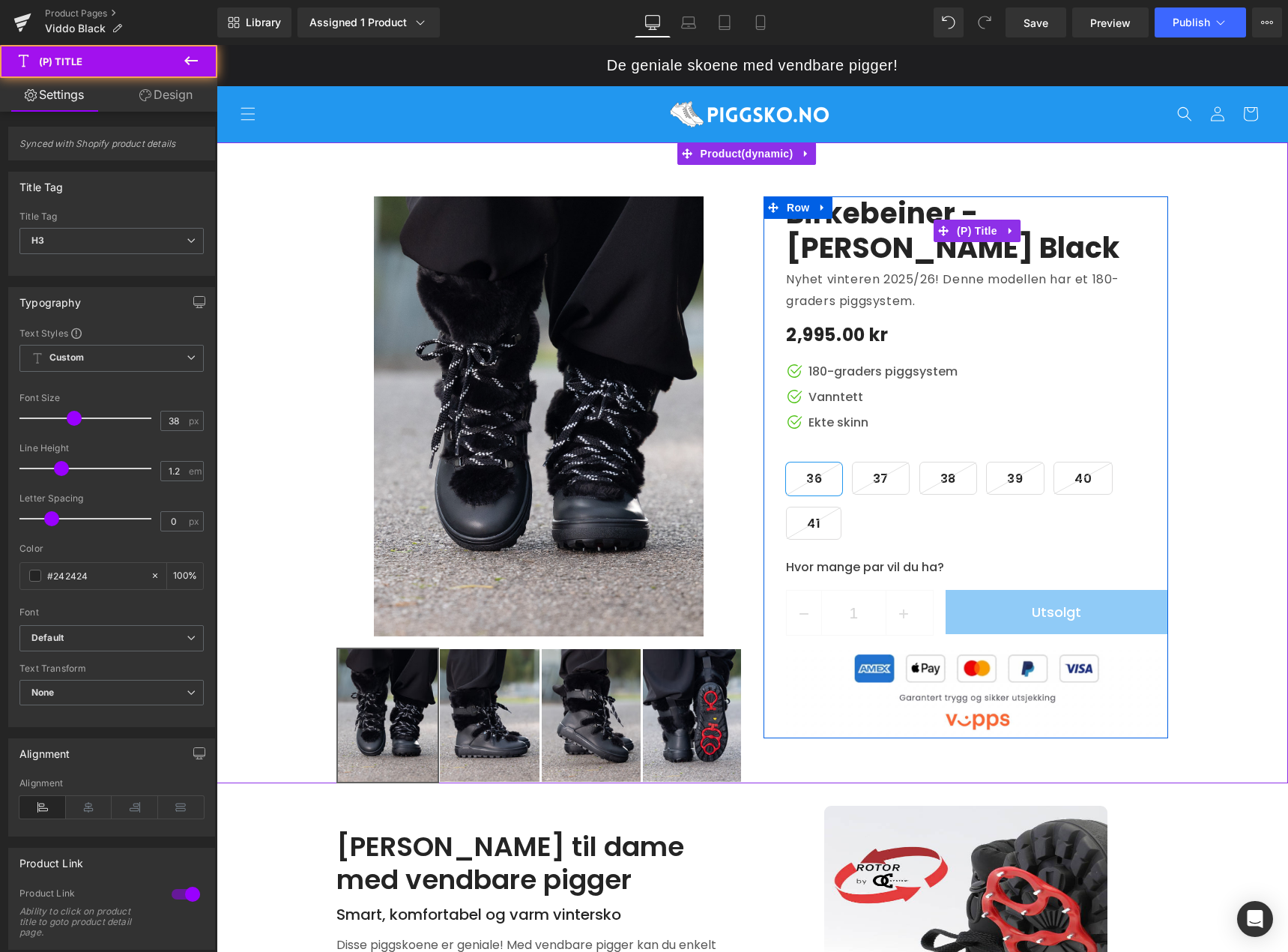
click at [862, 257] on link "Birkebeiner - Viddo Piggsko Black" at bounding box center [977, 231] width 382 height 68
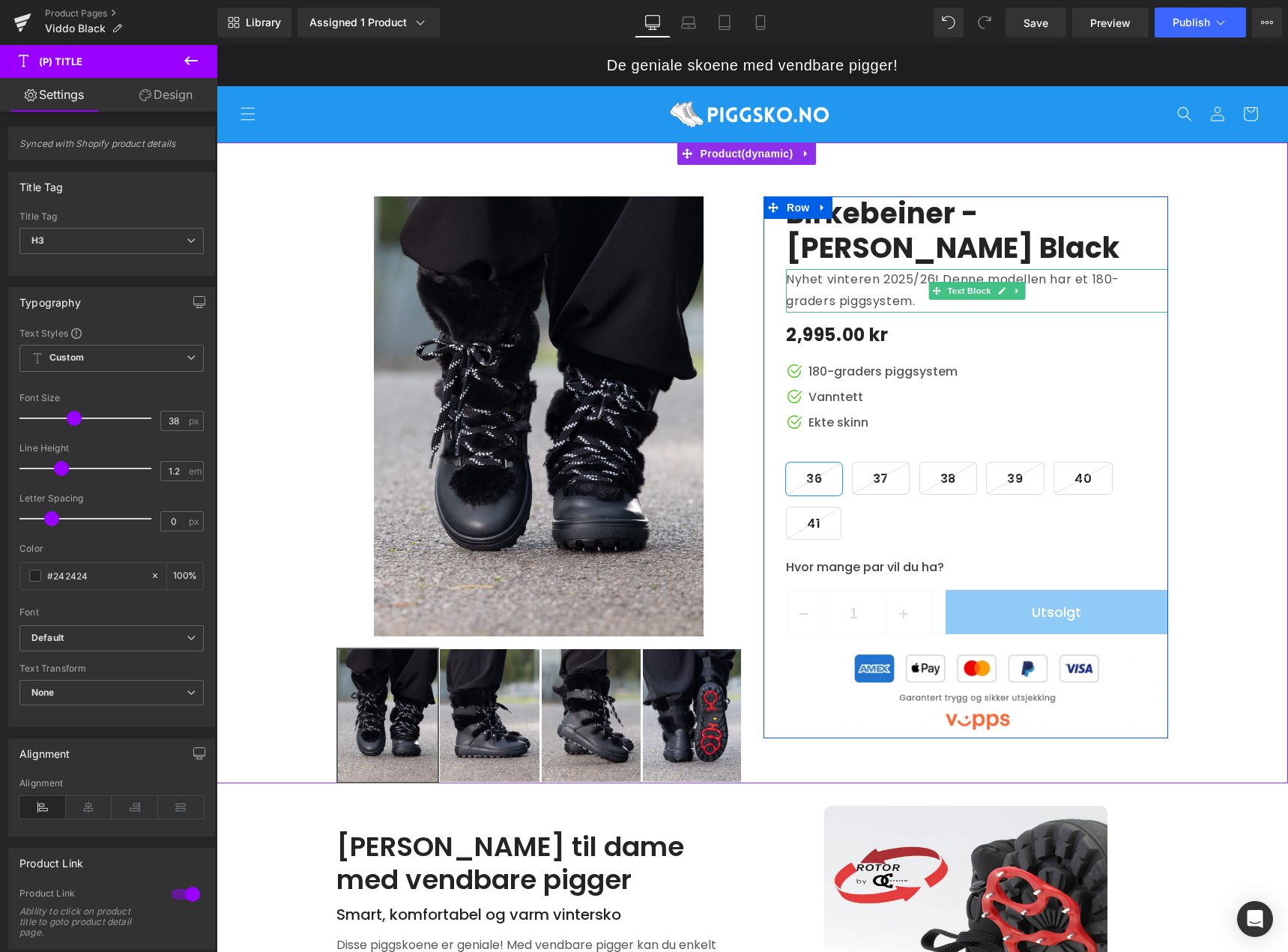
click at [879, 287] on p "Nyhet vinteren 2025/26! Denne modellen har et 180-graders piggsystem." at bounding box center [977, 291] width 382 height 43
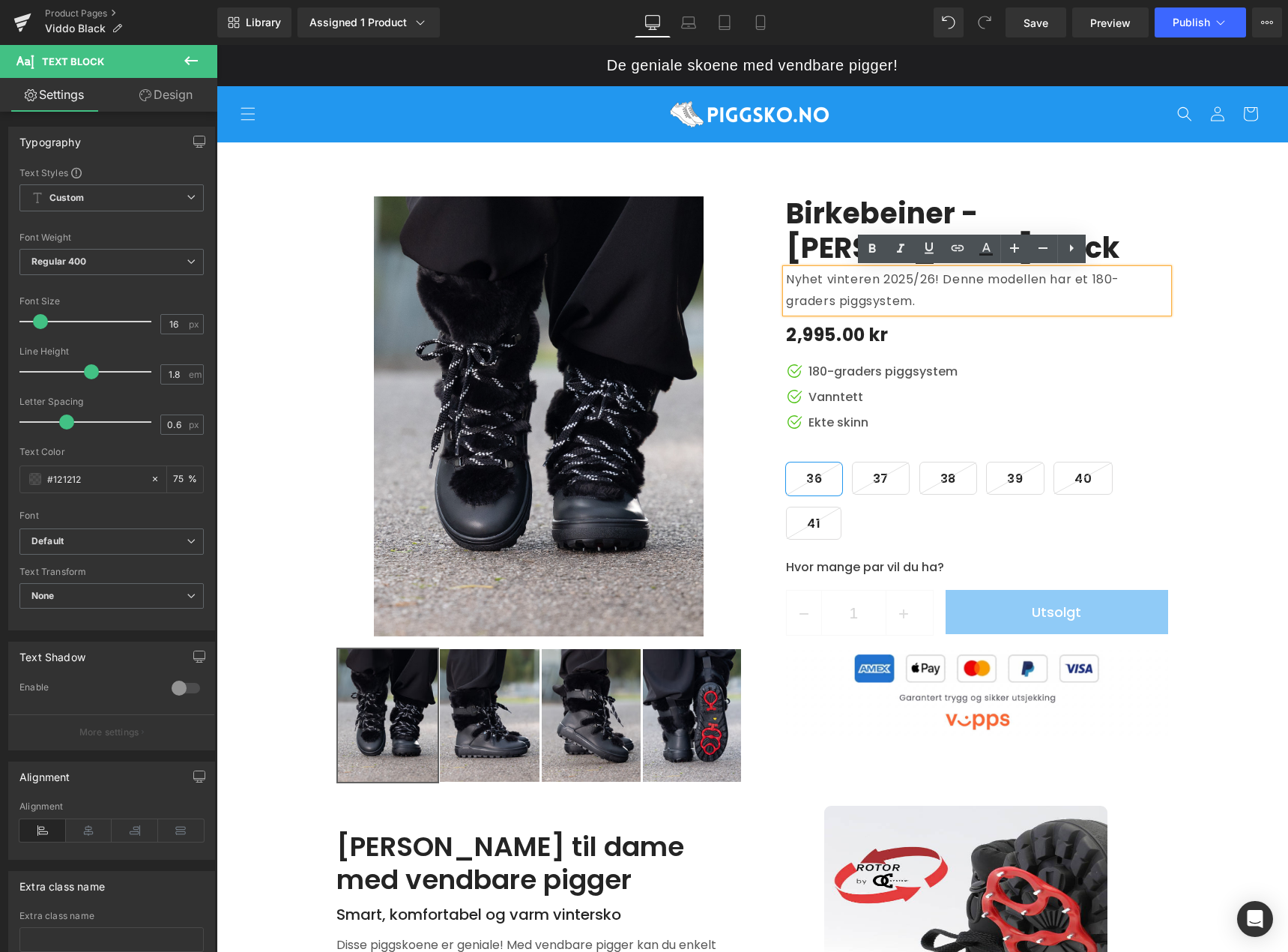
click at [1120, 357] on div "Birkebeiner - Viddo Piggsko Black (P) Title Nyhet vinteren 2025/26! Denne model…" at bounding box center [977, 467] width 382 height 542
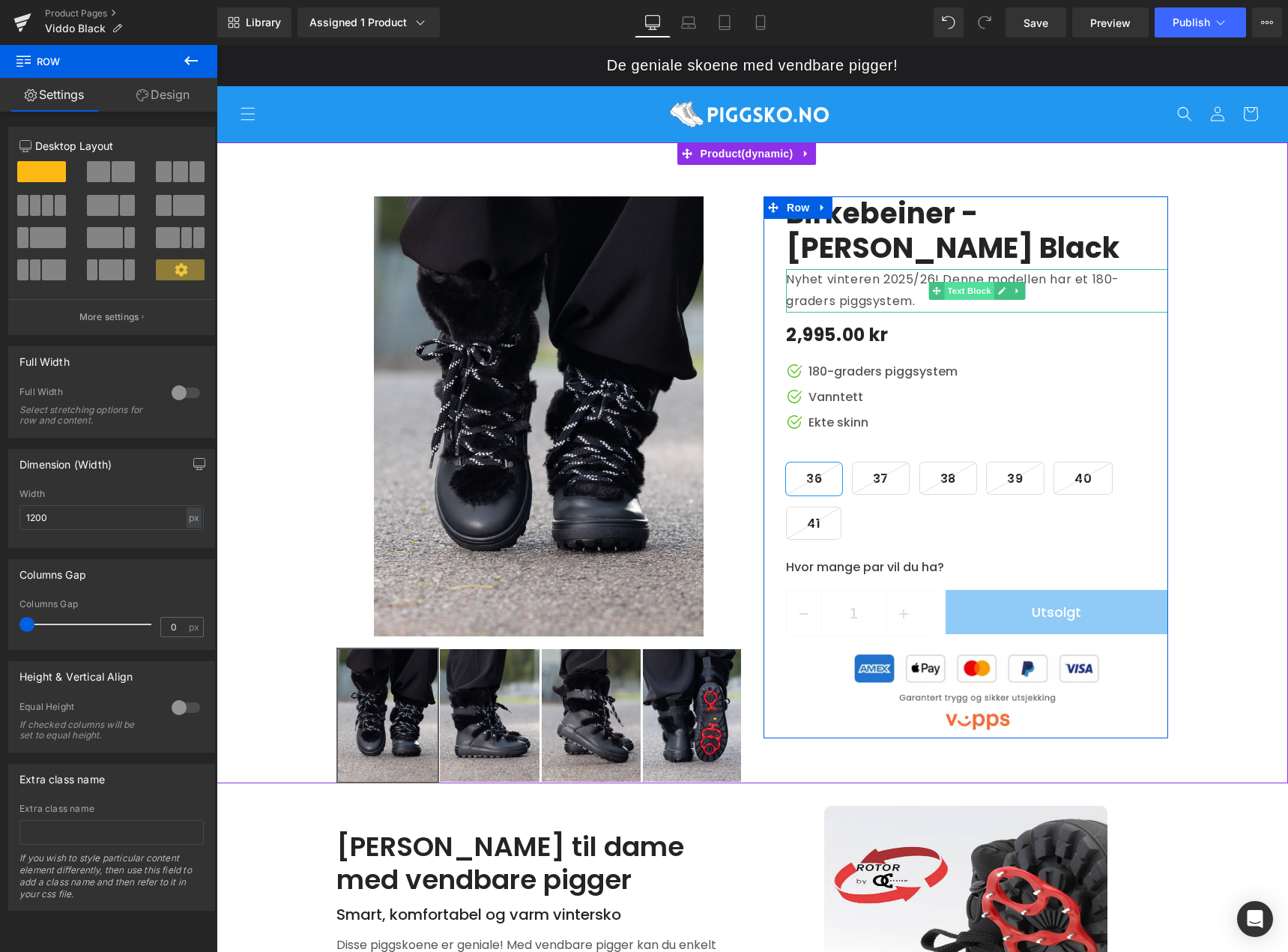
click at [968, 289] on span "Text Block" at bounding box center [969, 291] width 49 height 18
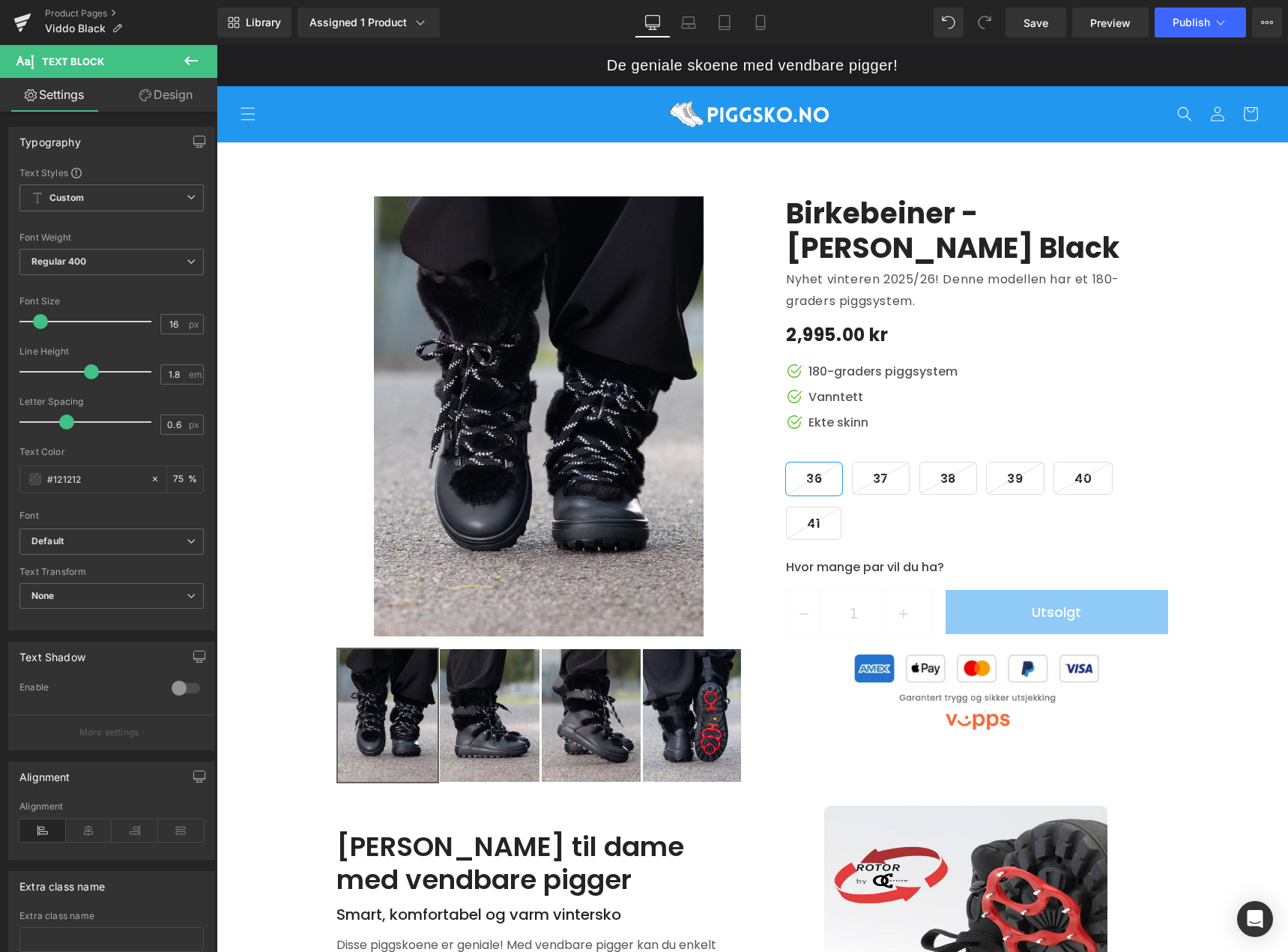
click at [188, 61] on icon at bounding box center [192, 60] width 14 height 9
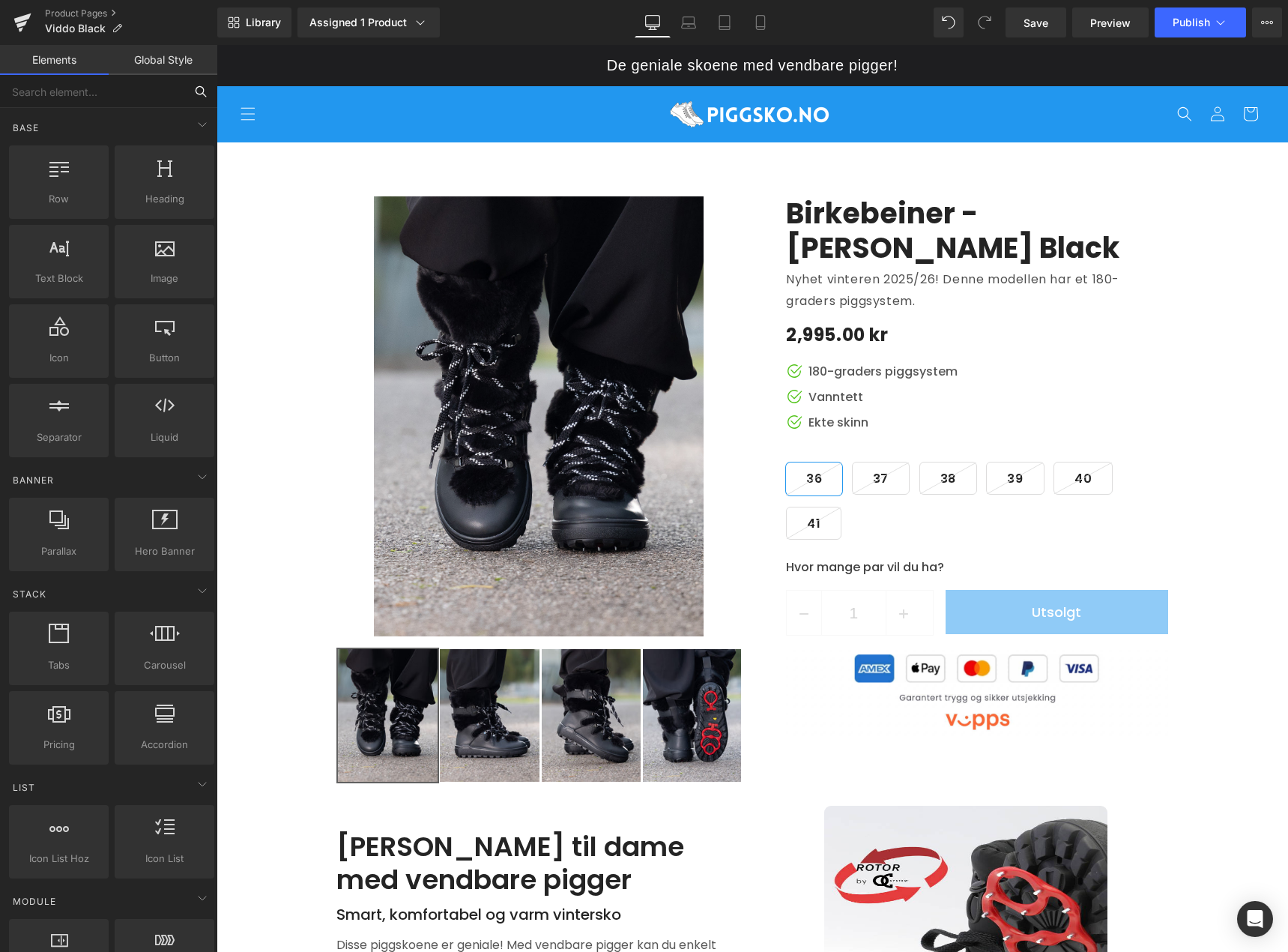
click at [124, 91] on input "text" at bounding box center [92, 91] width 185 height 33
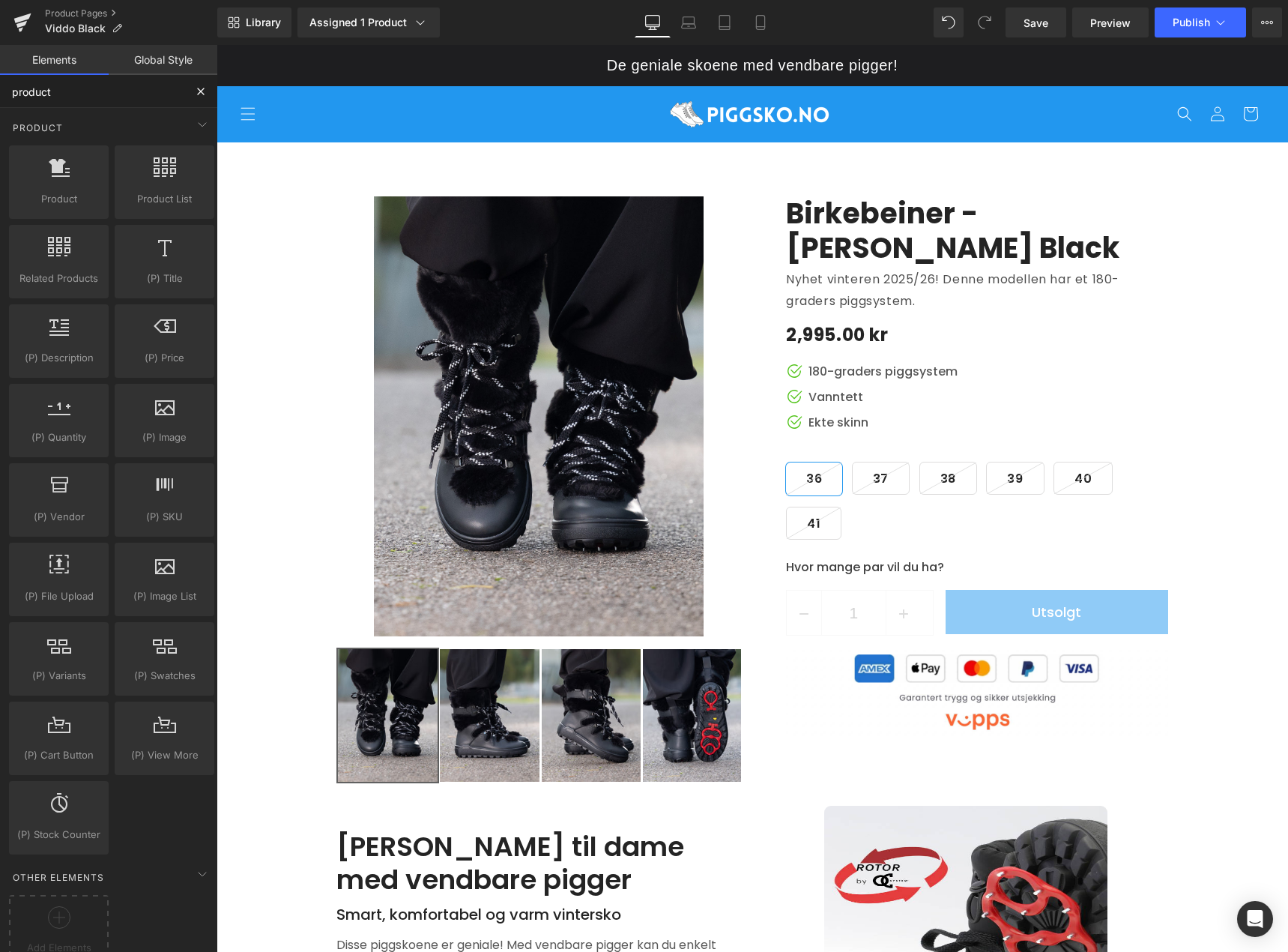
type input "product"
click at [1041, 29] on span "Save" at bounding box center [1035, 23] width 25 height 16
click at [1224, 24] on icon at bounding box center [1221, 23] width 15 height 15
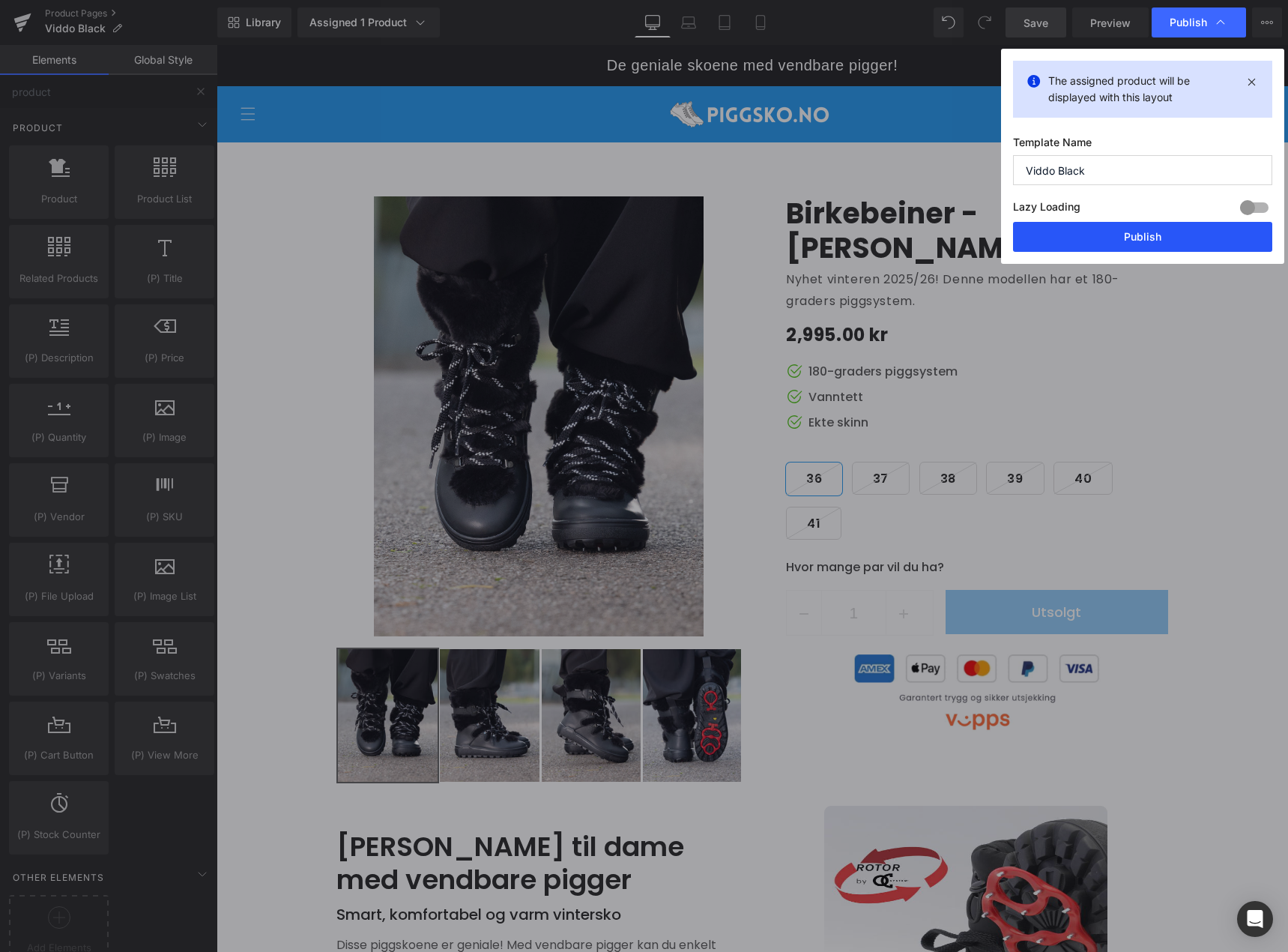
click at [1175, 239] on button "Publish" at bounding box center [1143, 237] width 259 height 30
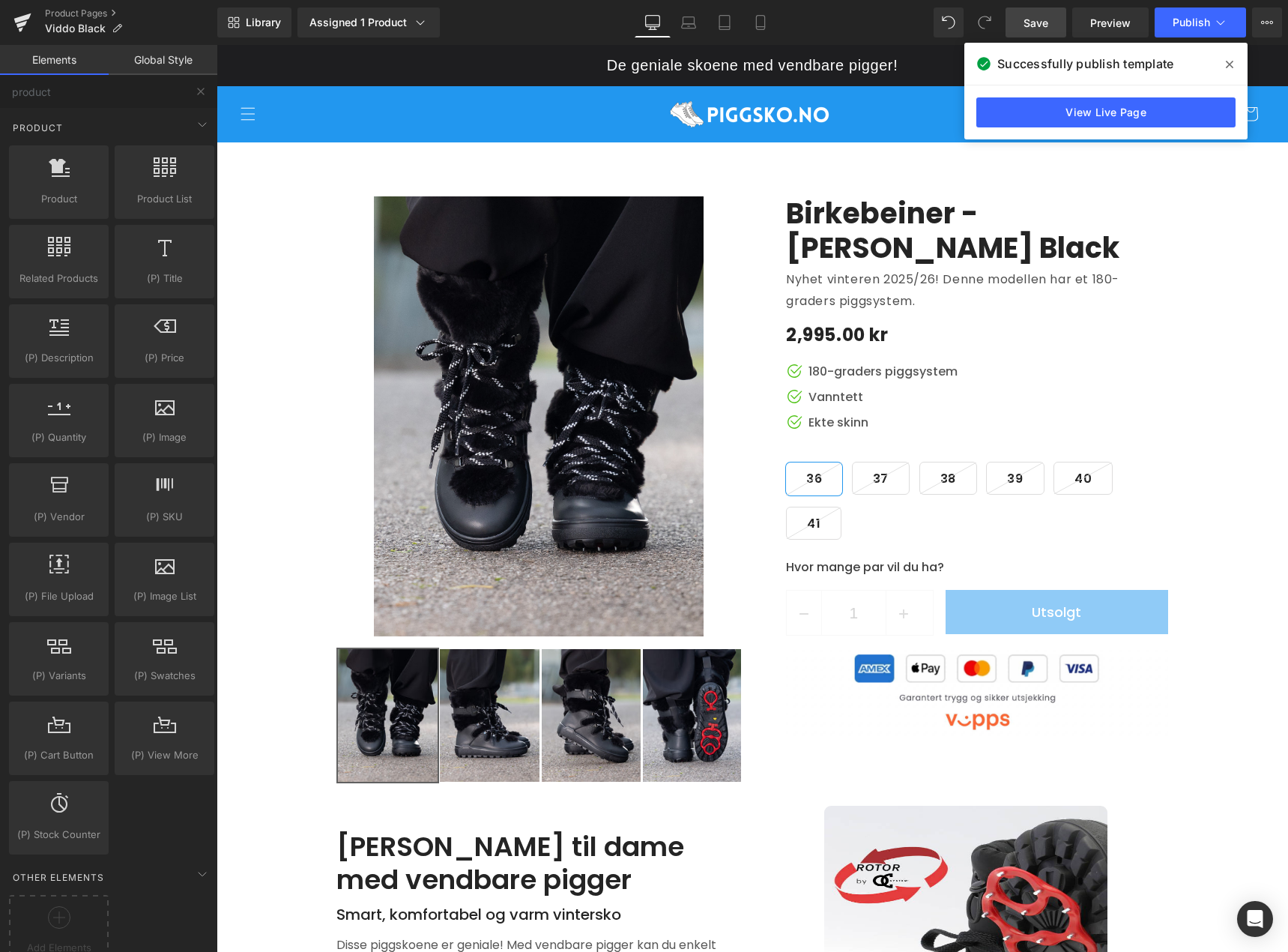
click at [1230, 61] on icon at bounding box center [1230, 64] width 8 height 12
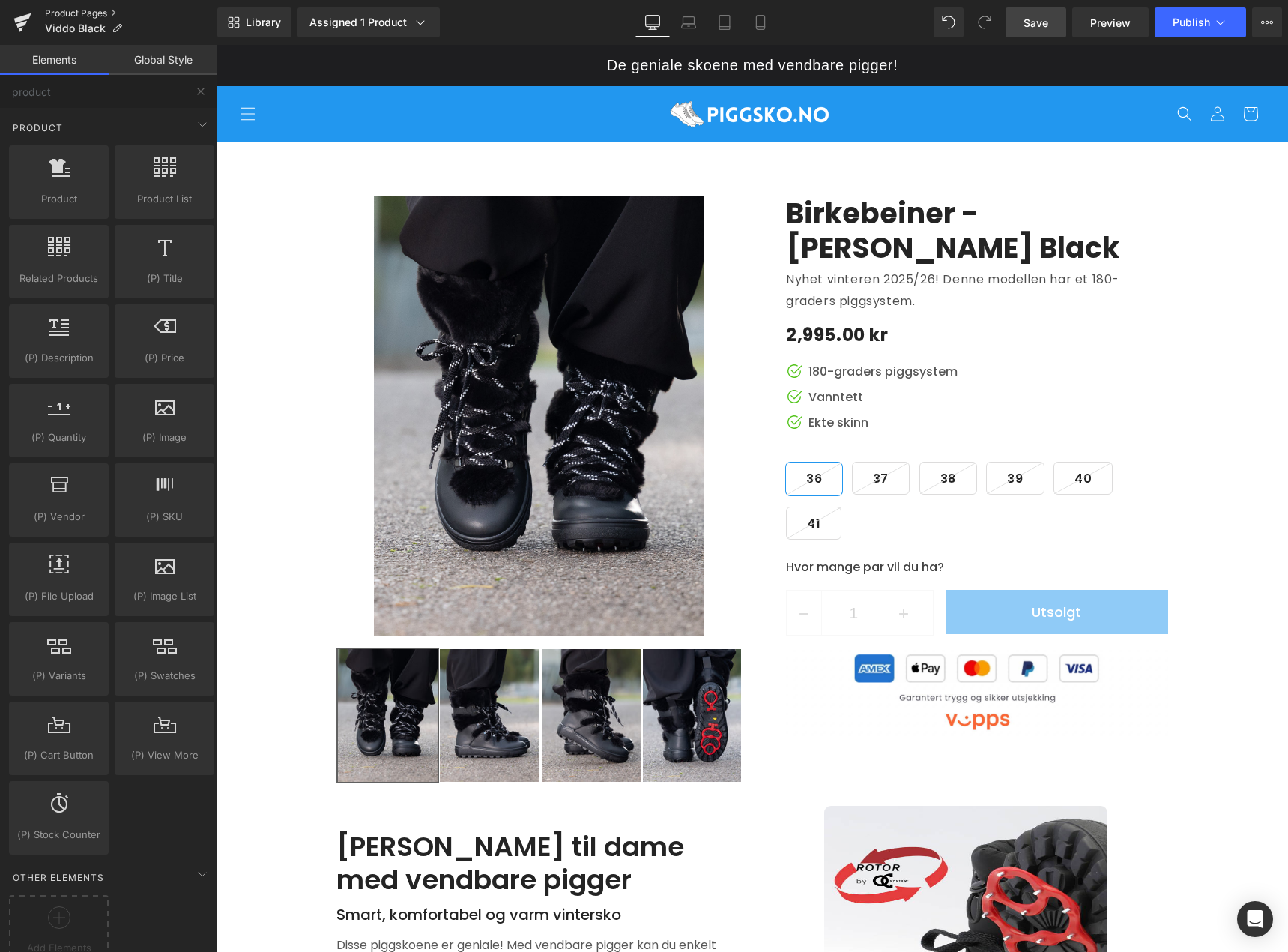
click at [98, 15] on link "Product Pages" at bounding box center [130, 14] width 172 height 12
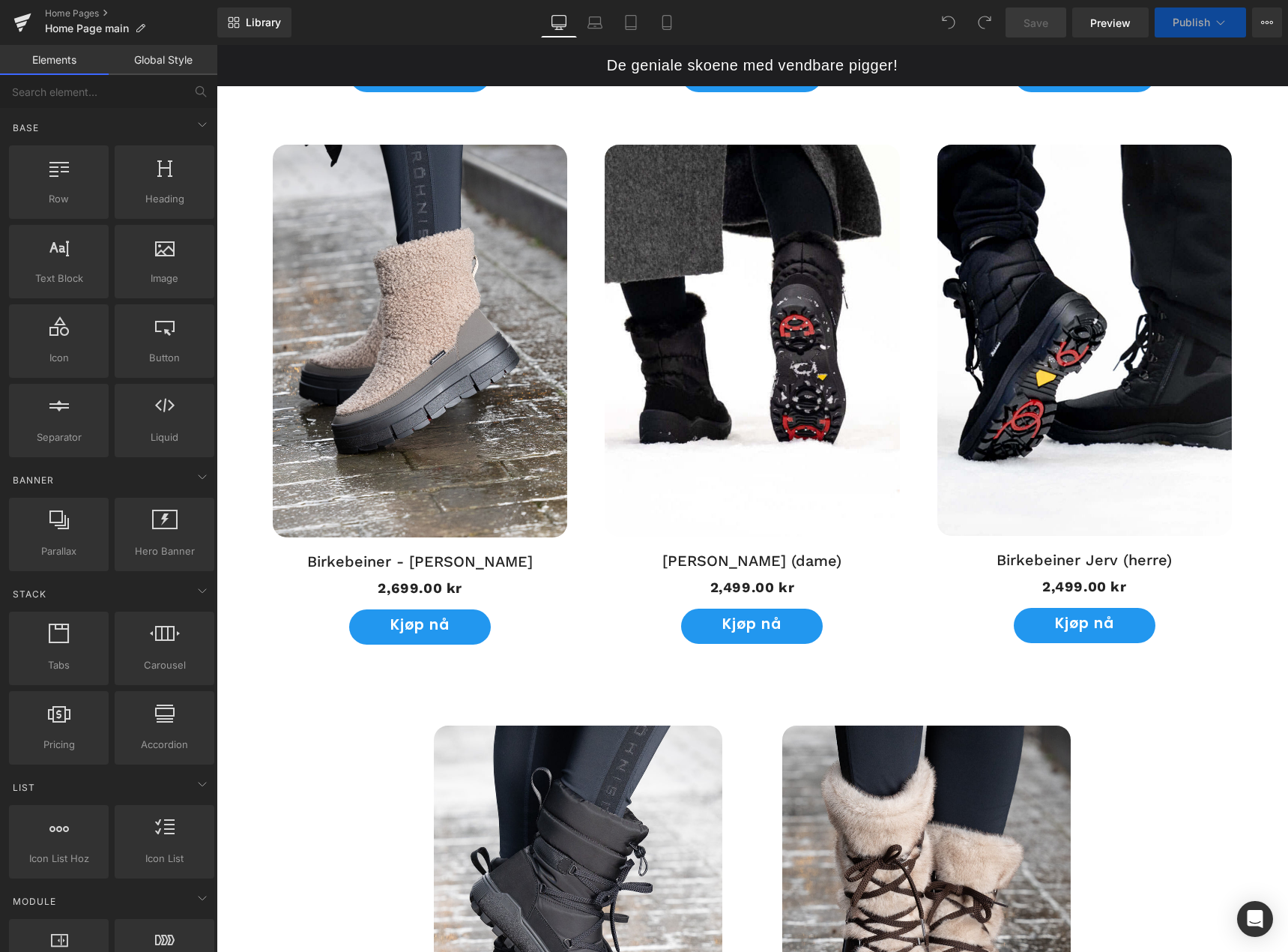
scroll to position [1500, 0]
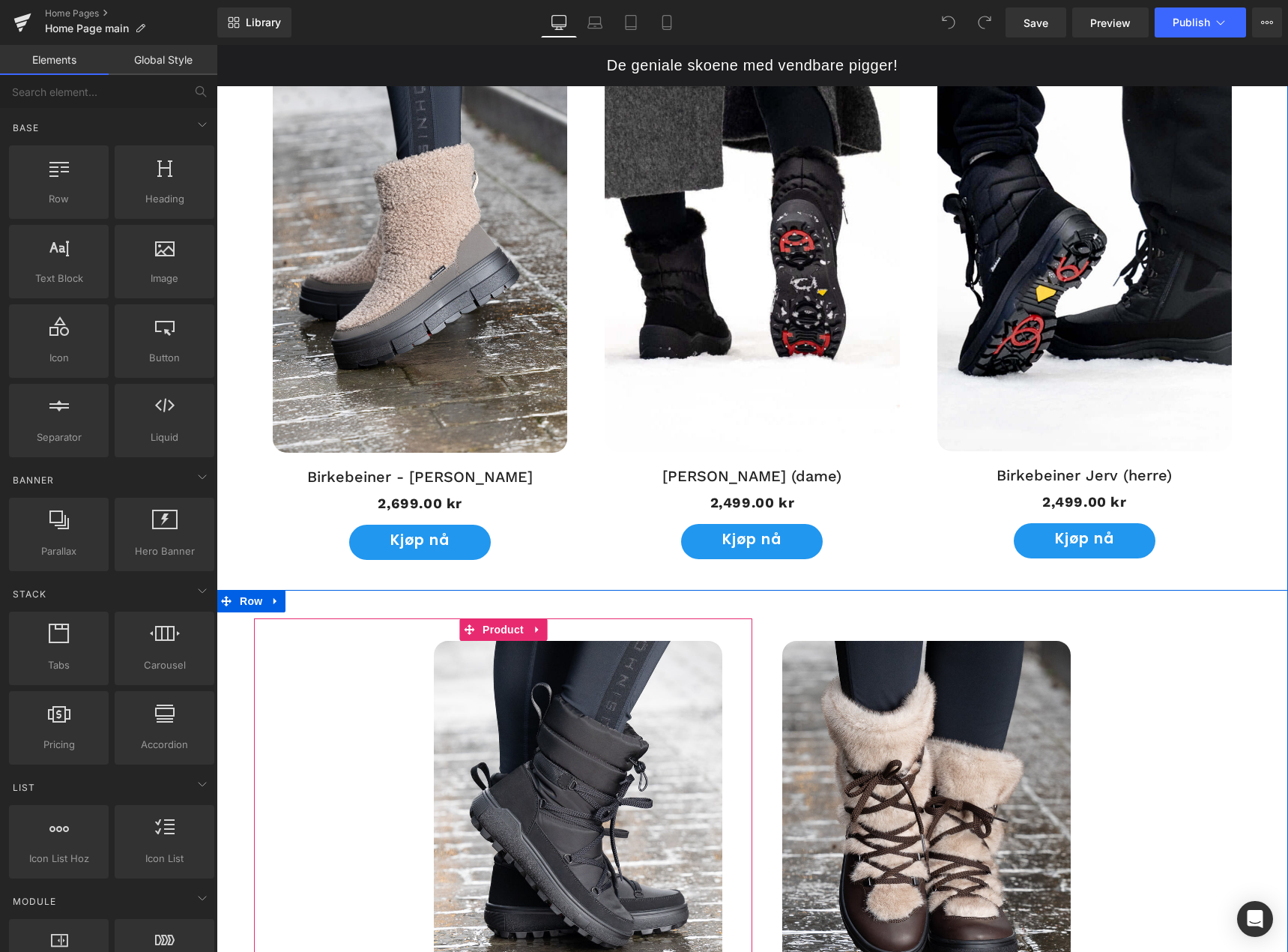
click at [373, 676] on div "UTSOLGT! (P) Image Birkebeiner - Snøsko Piggsko (P) Title 2,799.00 kr 2,799.00 …" at bounding box center [503, 887] width 498 height 537
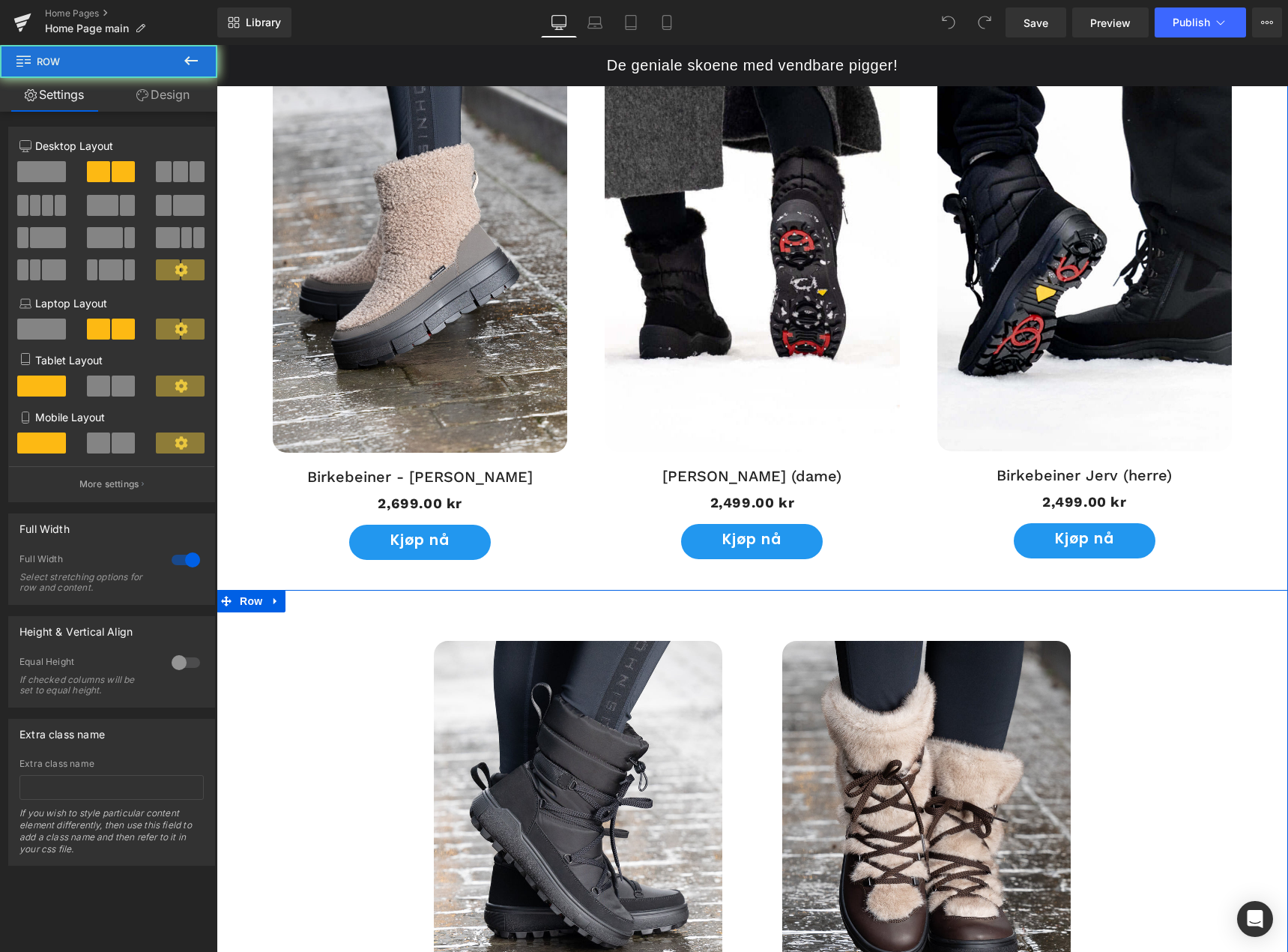
click at [373, 610] on div "UTSOLGT! (P) Image Birkebeiner - Snøsko Piggsko (P) Title 2,799.00 kr 2,799.00 …" at bounding box center [752, 877] width 1072 height 573
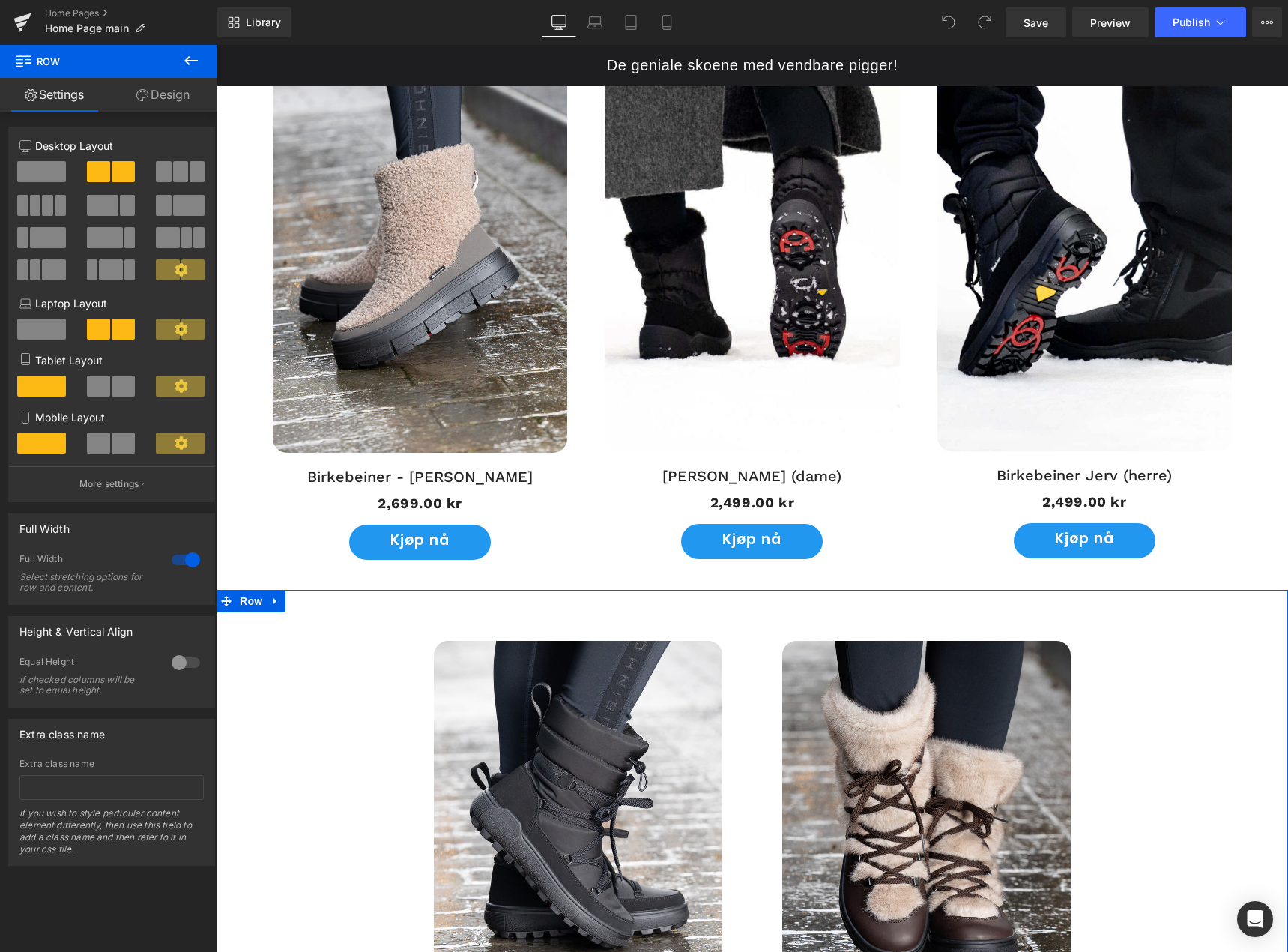
click at [175, 177] on span at bounding box center [180, 171] width 15 height 21
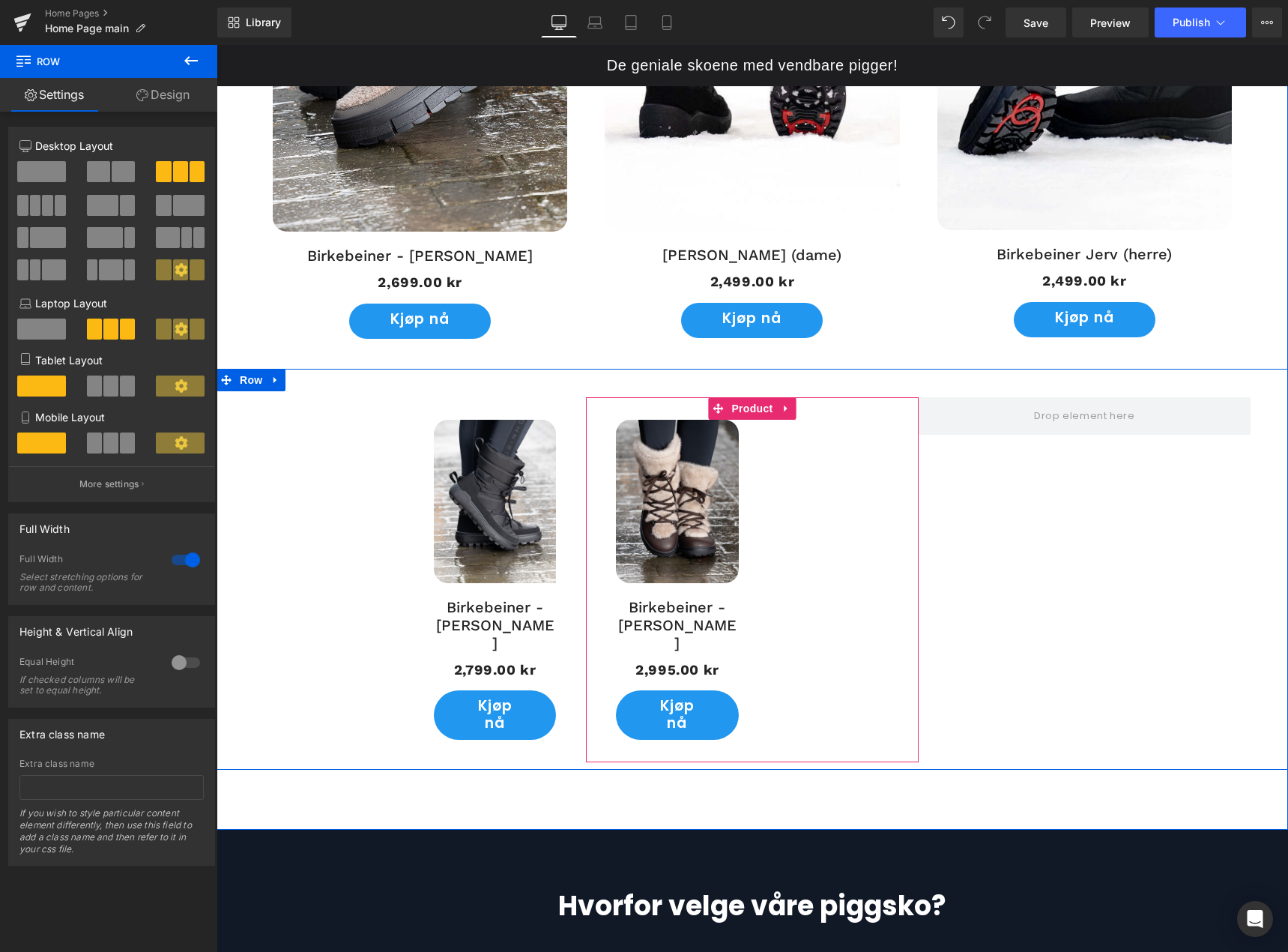
scroll to position [1724, 0]
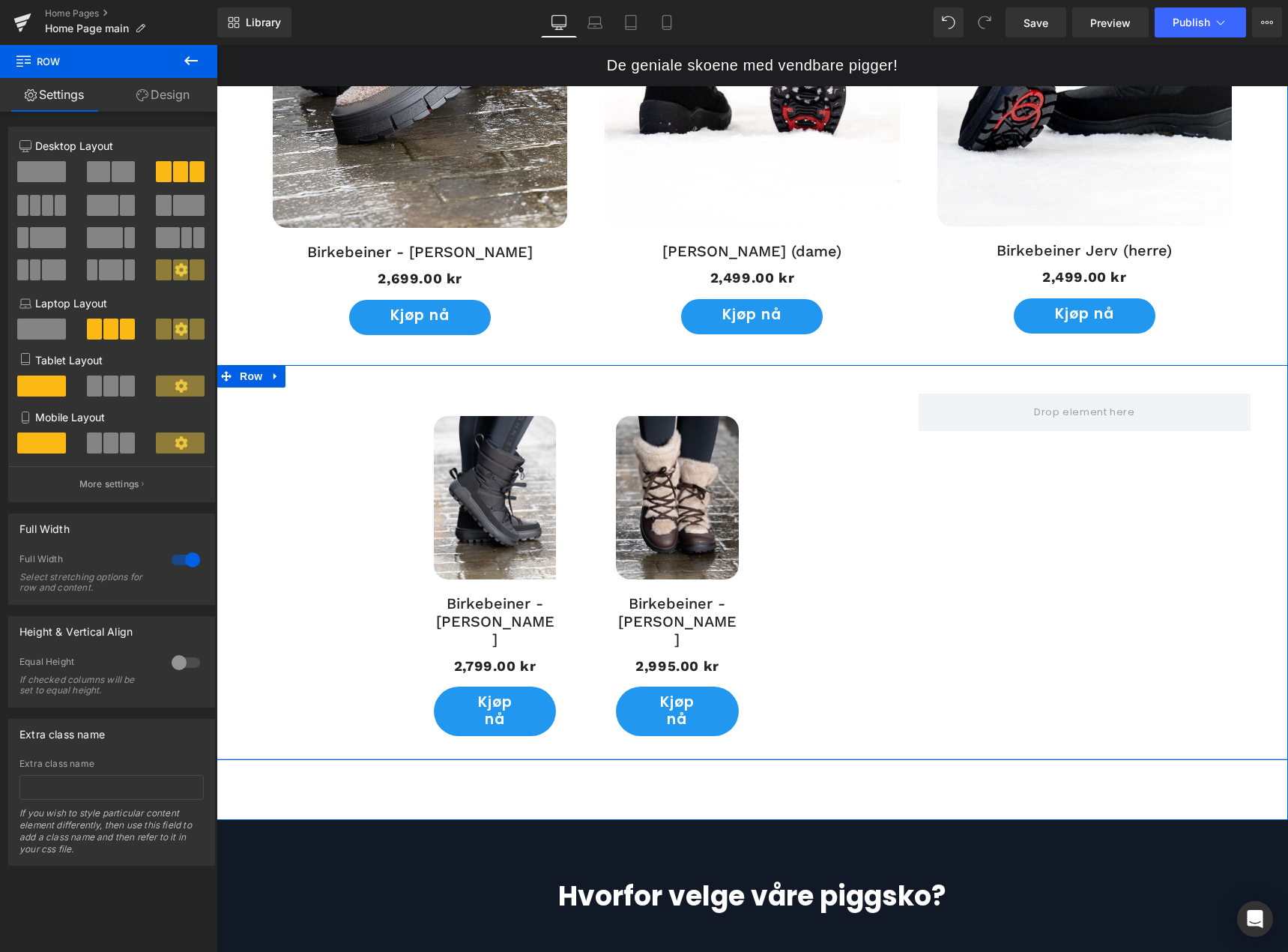
drag, startPoint x: 726, startPoint y: 746, endPoint x: 736, endPoint y: 740, distance: 11.7
click at [736, 759] on div at bounding box center [752, 760] width 1072 height 2
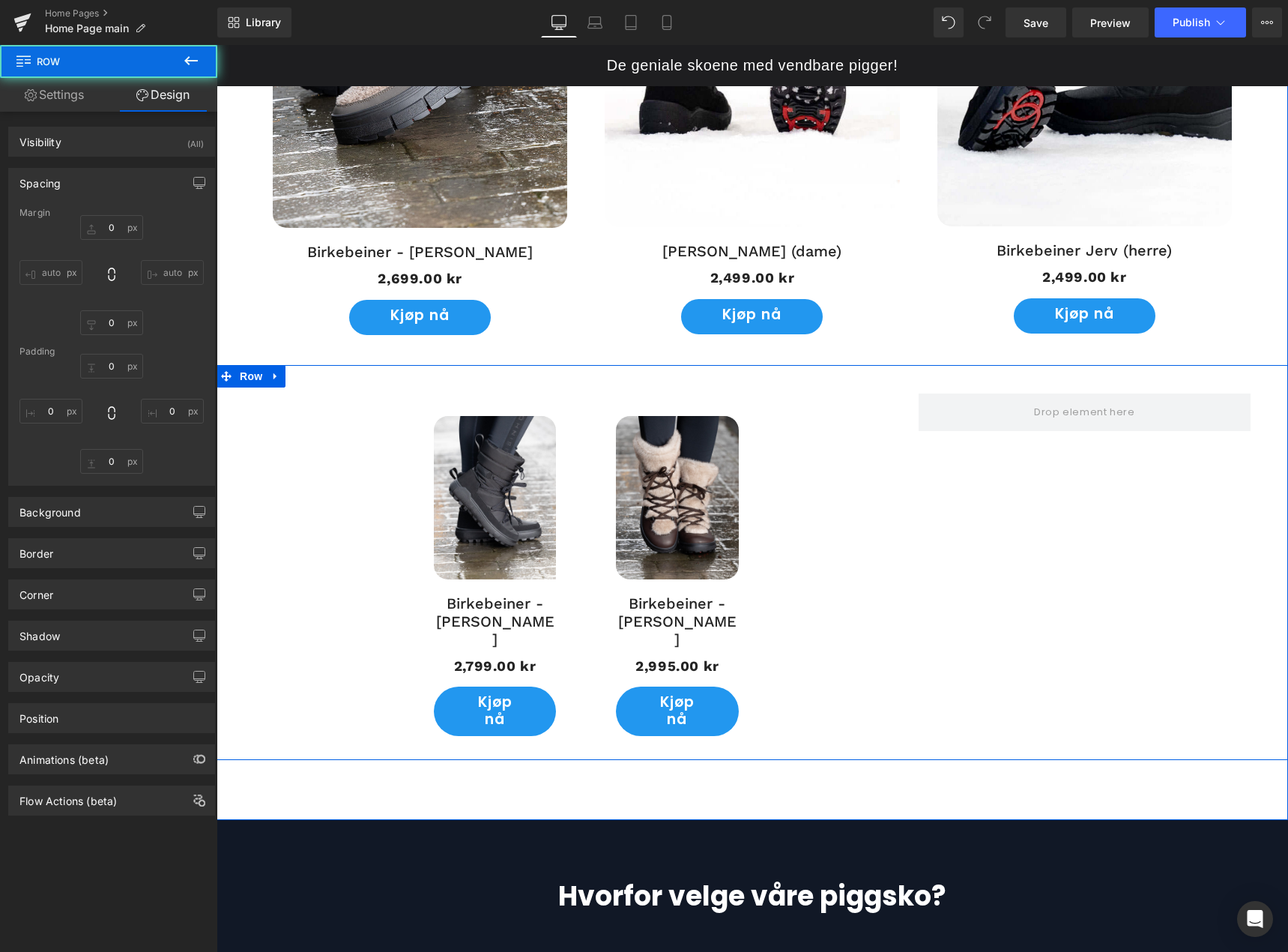
type input "0"
type input "38"
type input "50"
type input "2"
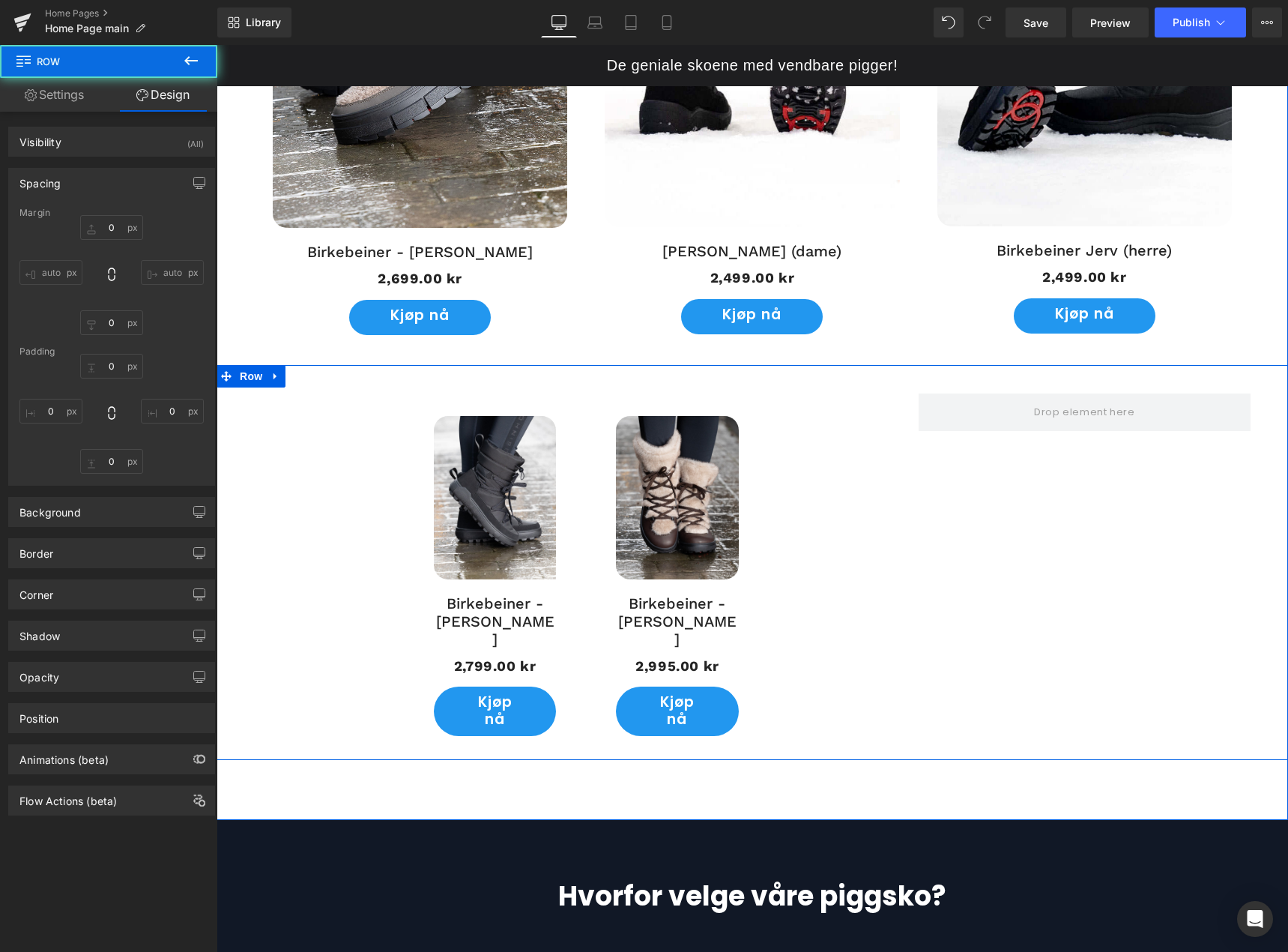
type input "50"
click at [112, 463] on input "2" at bounding box center [112, 461] width 63 height 25
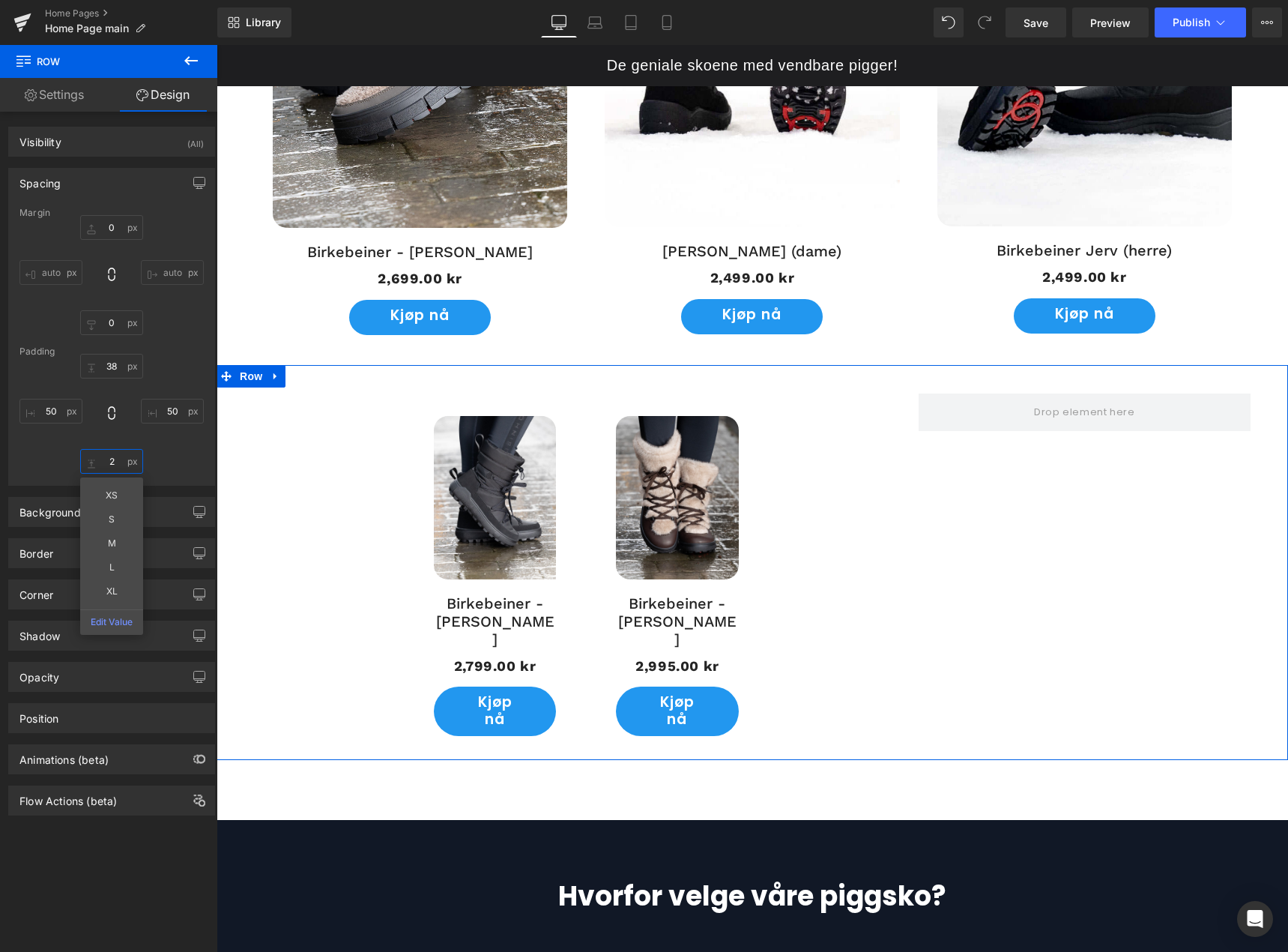
click at [112, 463] on input "2" at bounding box center [112, 461] width 63 height 25
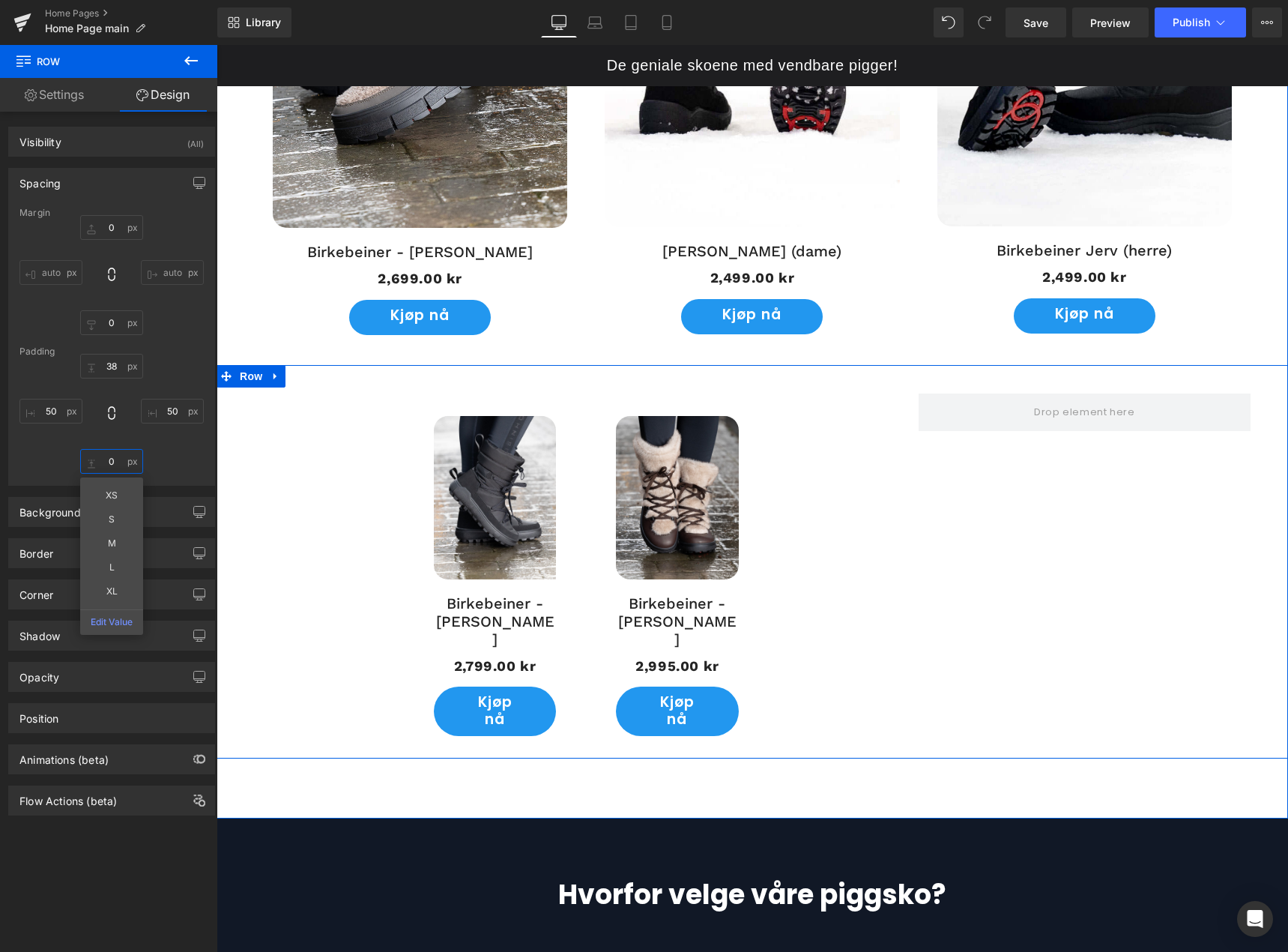
type input "0"
click at [169, 458] on div "38px 38 50px 50 0 0 50px 50" at bounding box center [112, 414] width 185 height 120
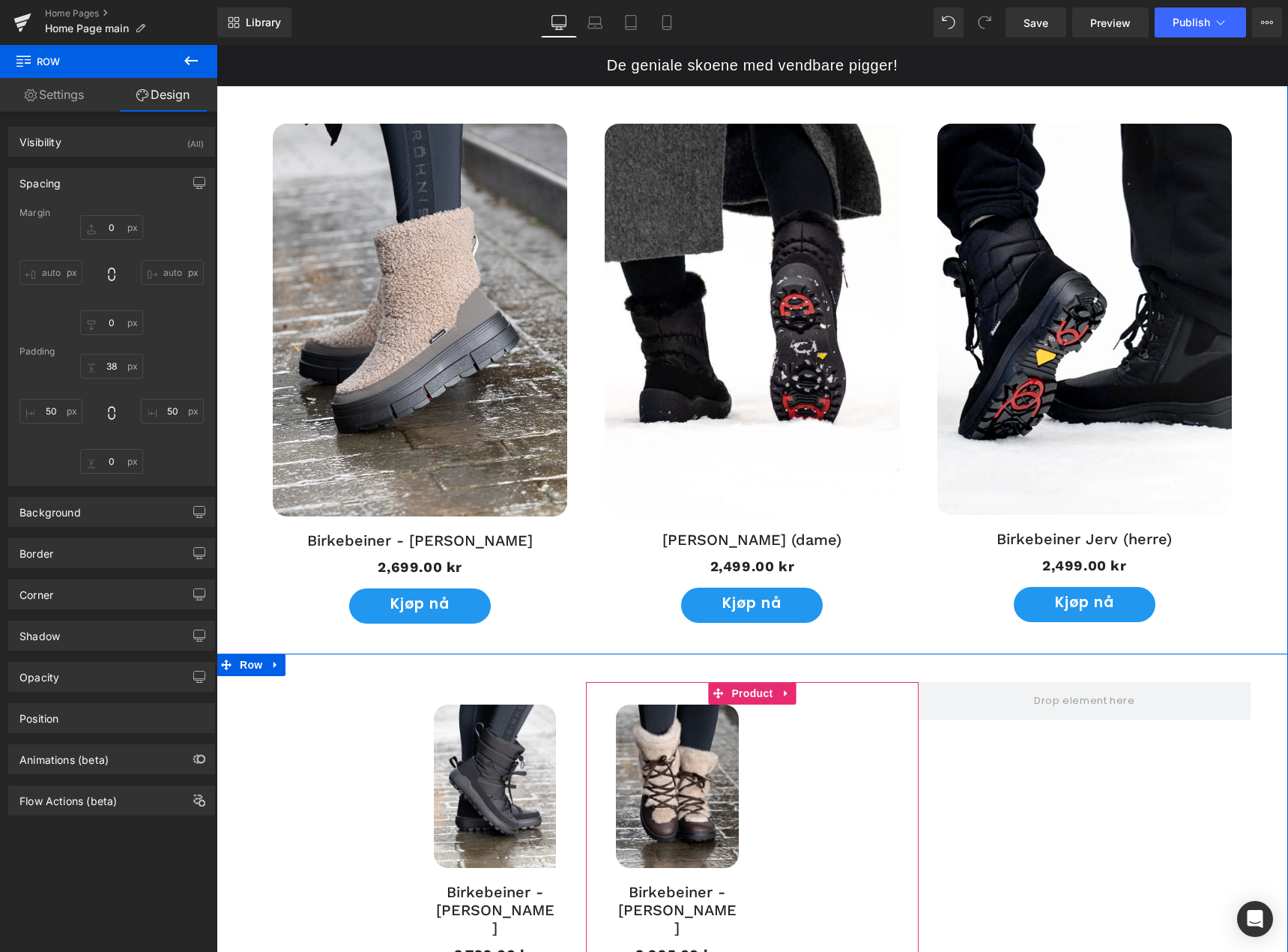
scroll to position [1350, 0]
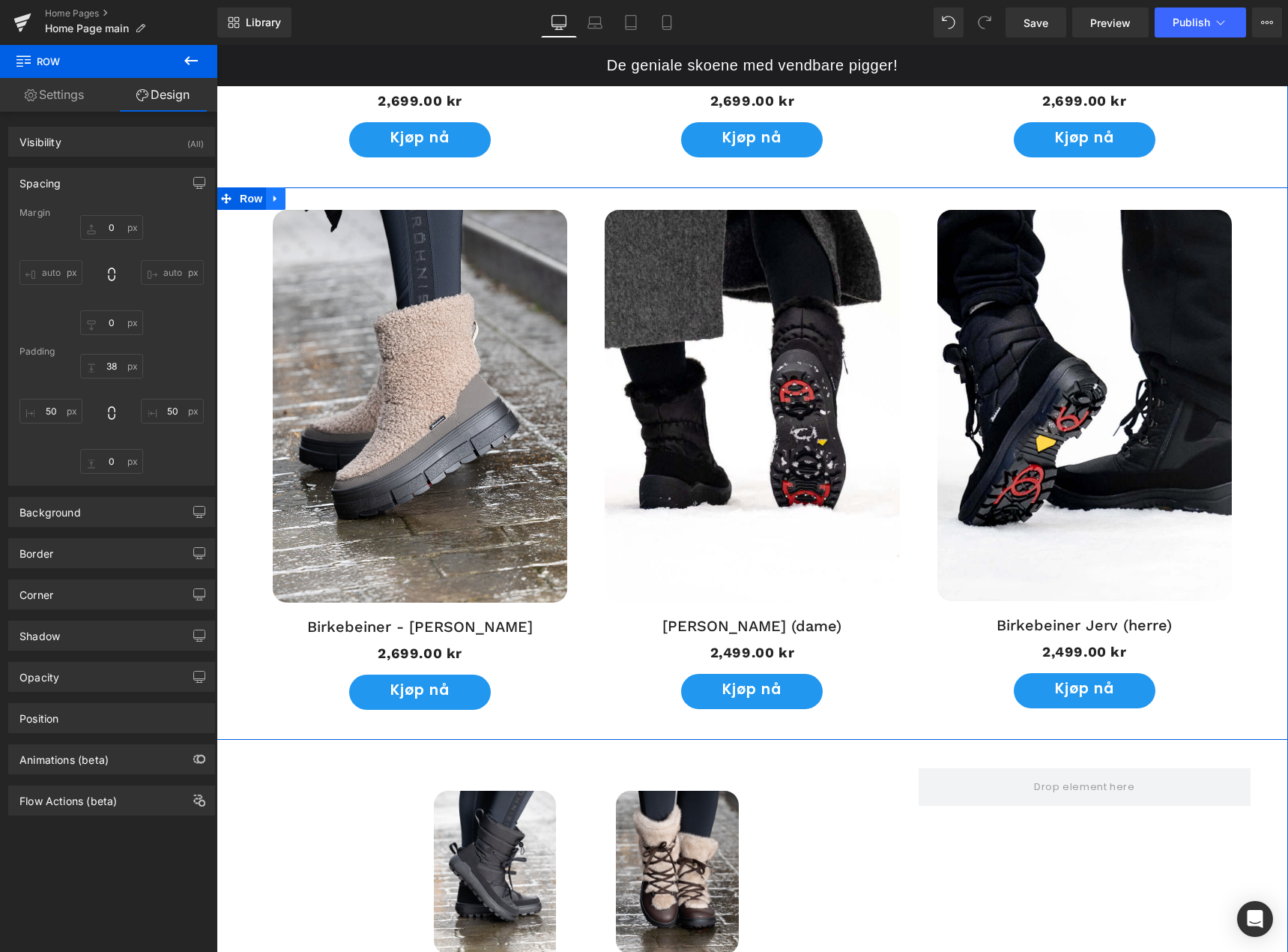
click at [270, 199] on icon at bounding box center [275, 198] width 10 height 11
click at [292, 197] on icon at bounding box center [295, 198] width 10 height 10
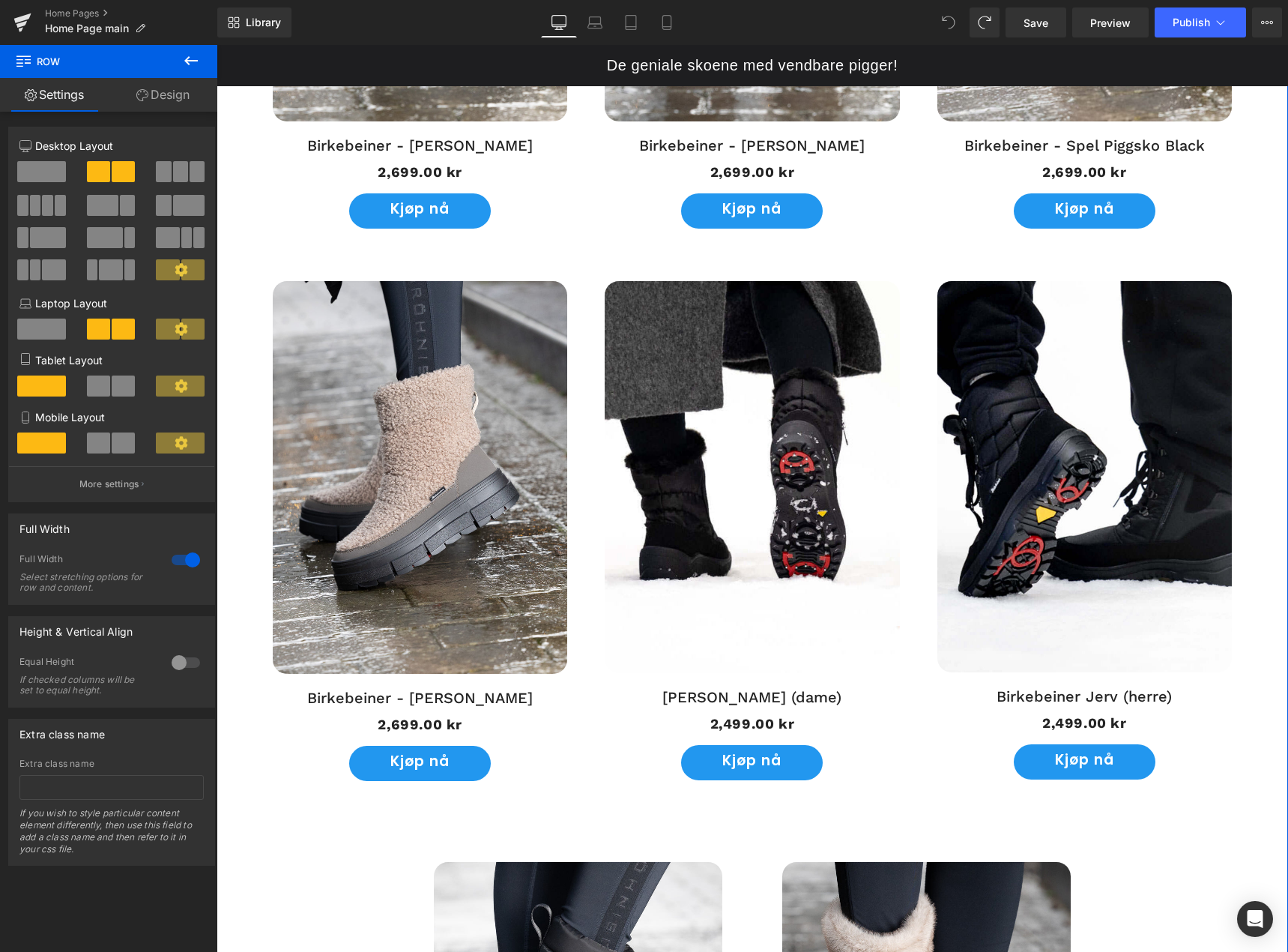
scroll to position [1275, 0]
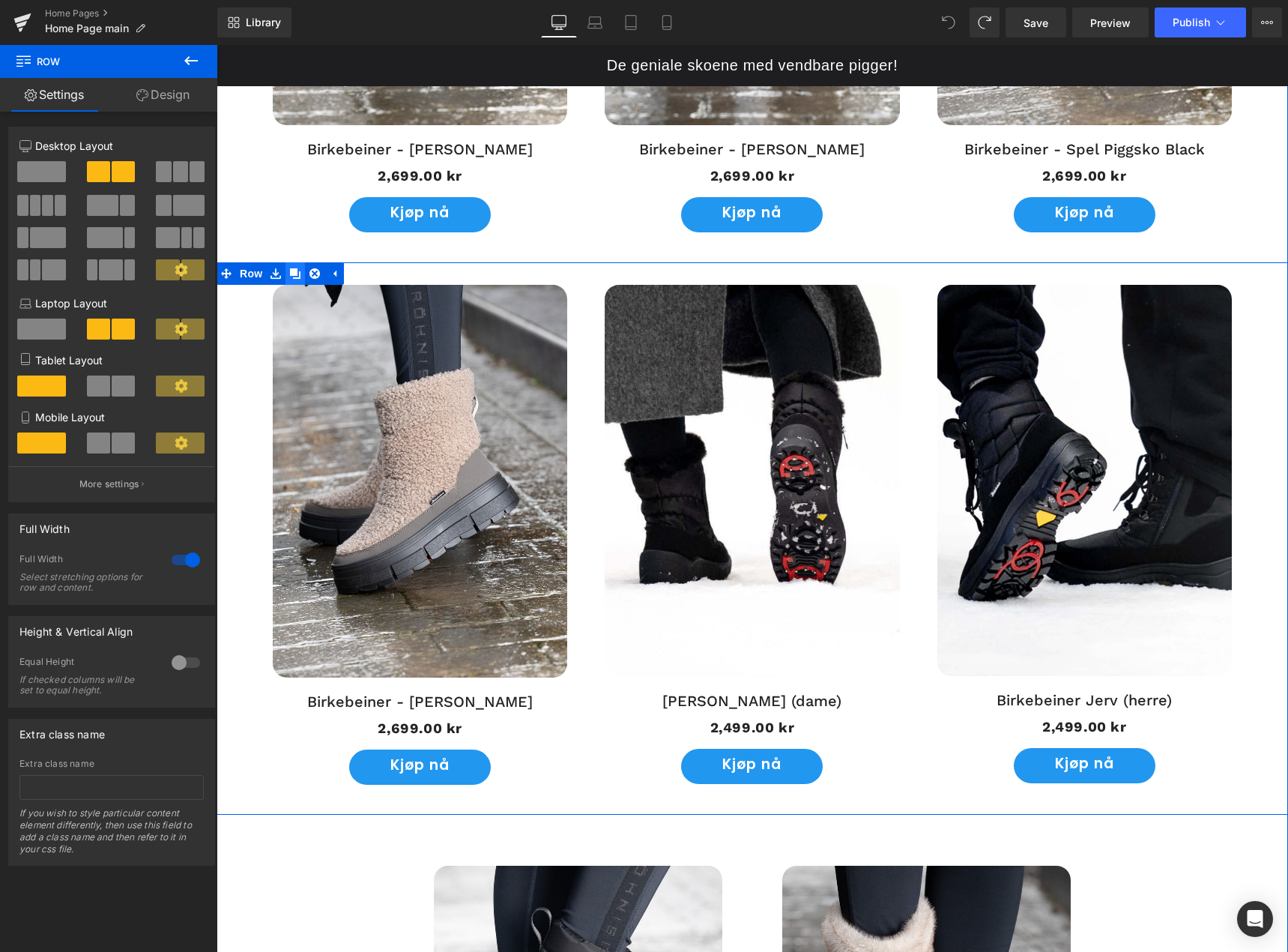
click at [293, 269] on icon at bounding box center [295, 273] width 10 height 11
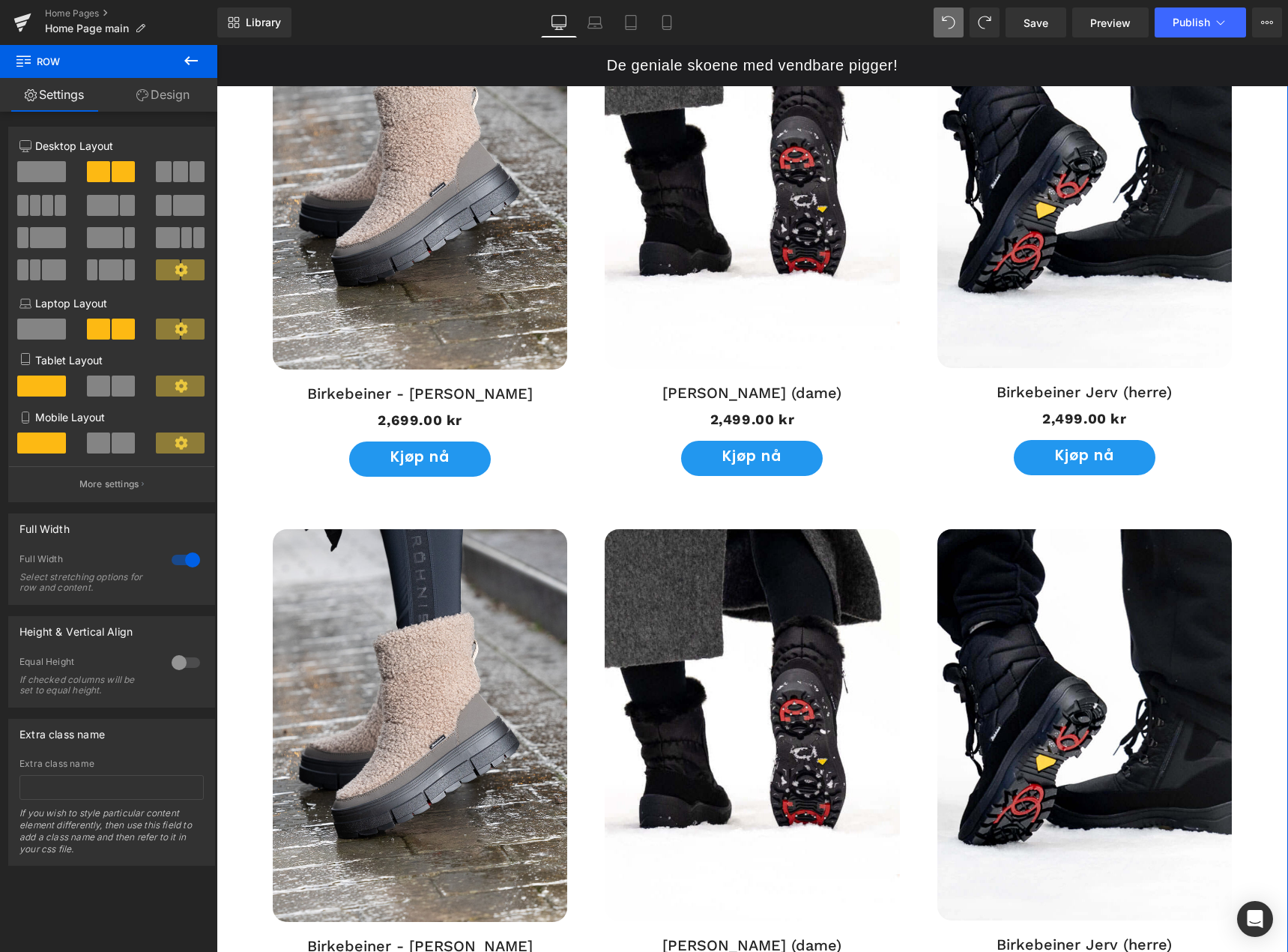
scroll to position [1534, 0]
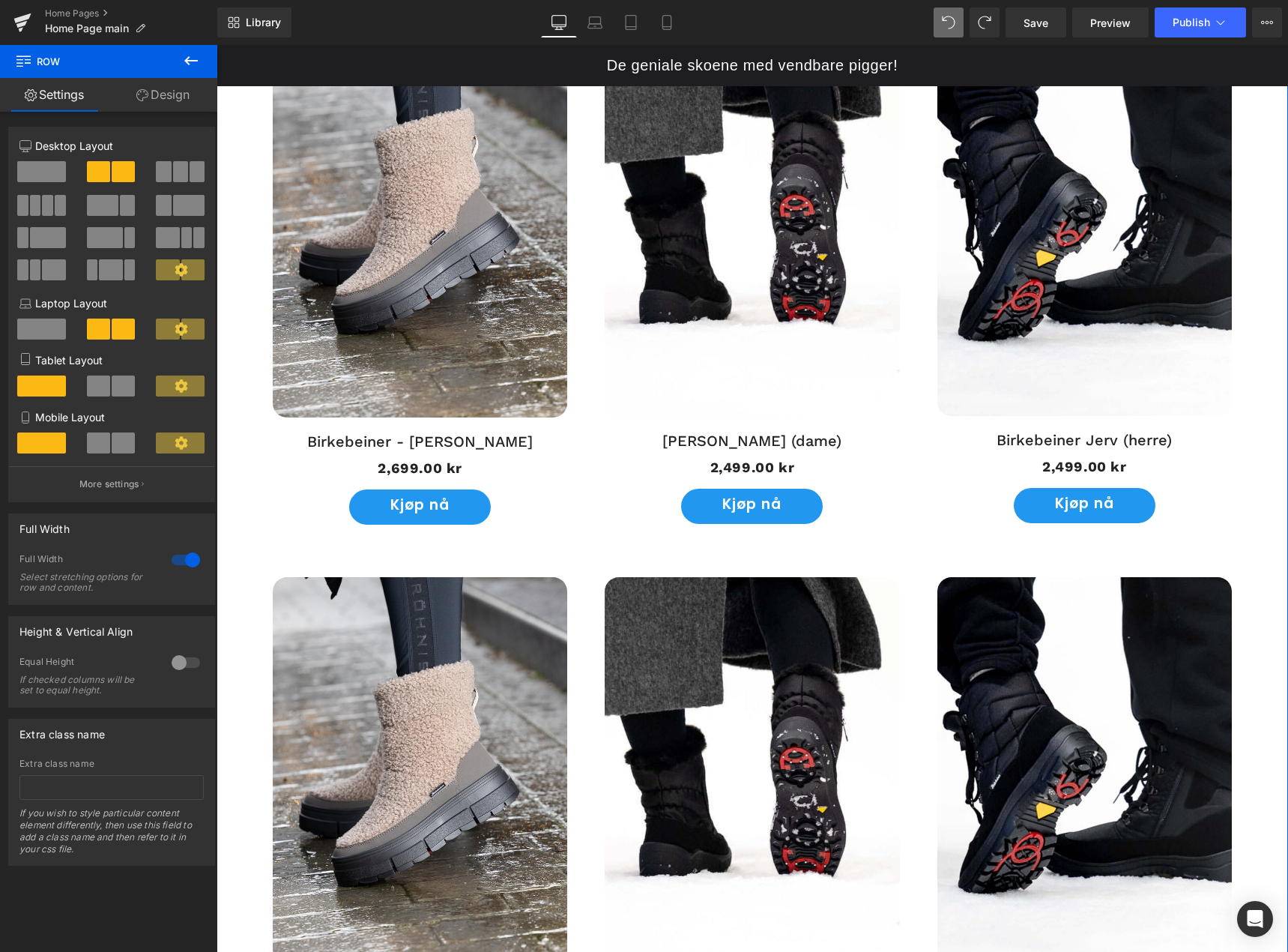
click at [450, 271] on img at bounding box center [420, 220] width 295 height 392
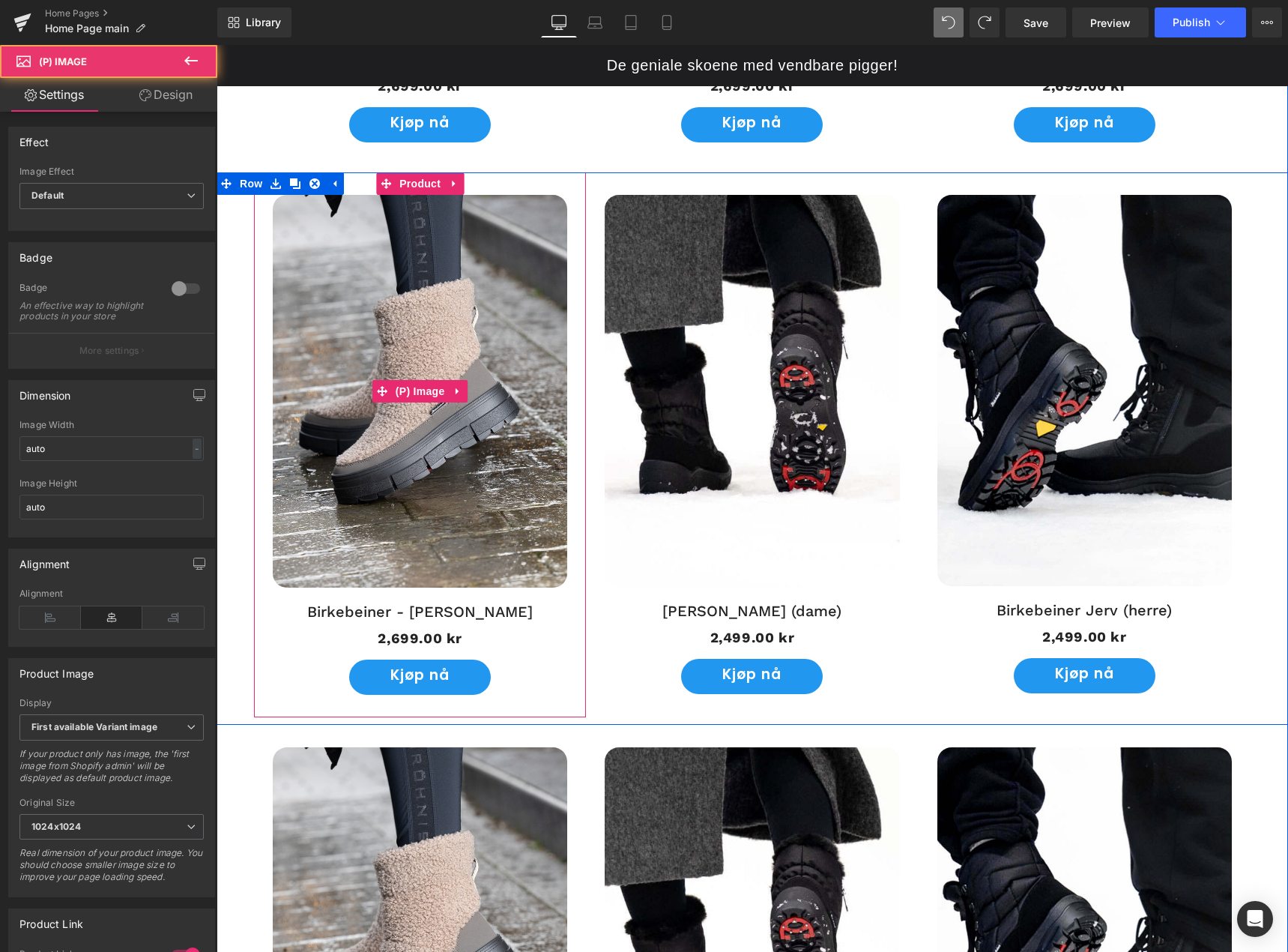
scroll to position [1235, 0]
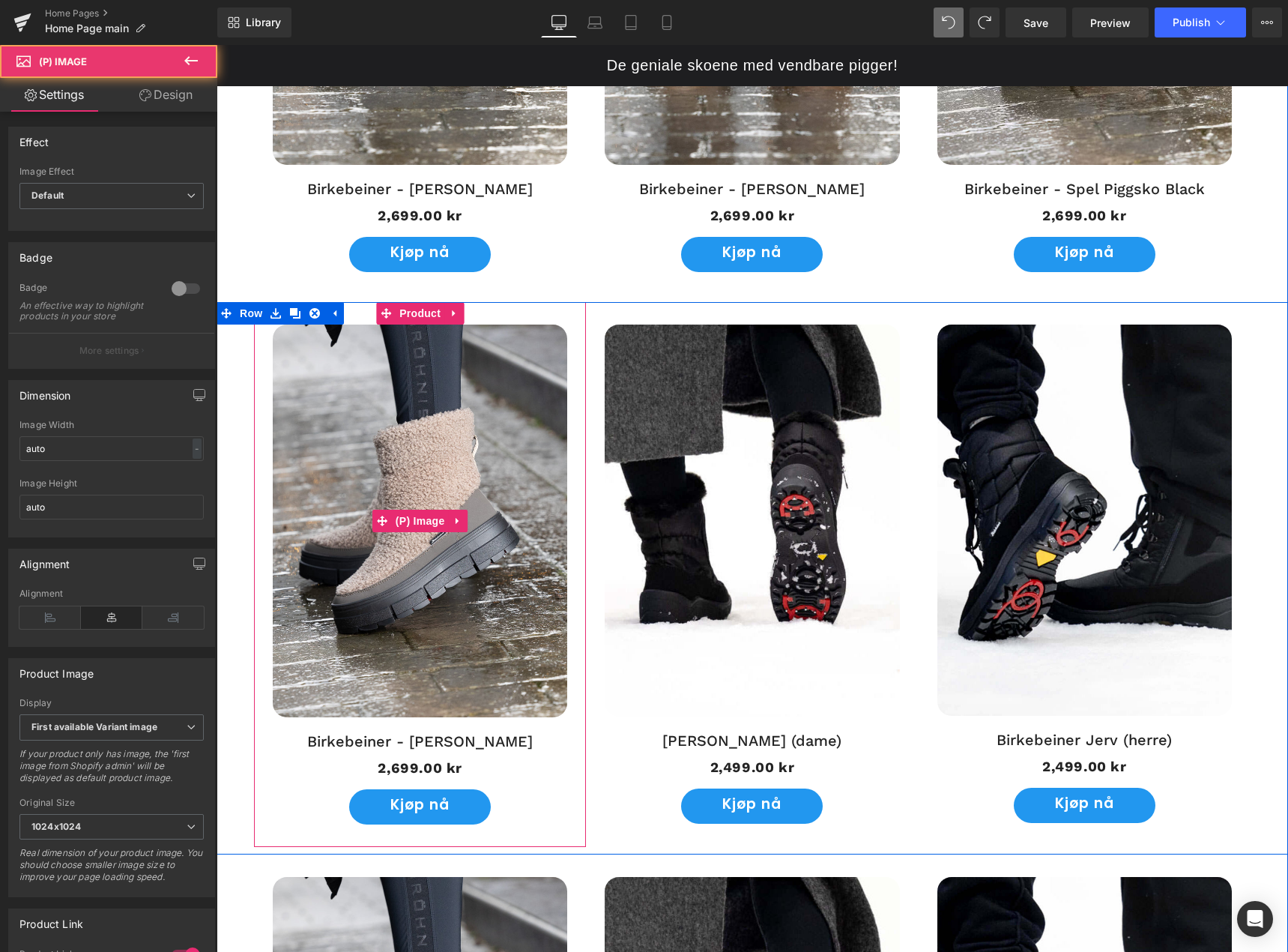
click at [421, 404] on img at bounding box center [420, 521] width 295 height 392
click at [449, 315] on icon at bounding box center [454, 313] width 10 height 11
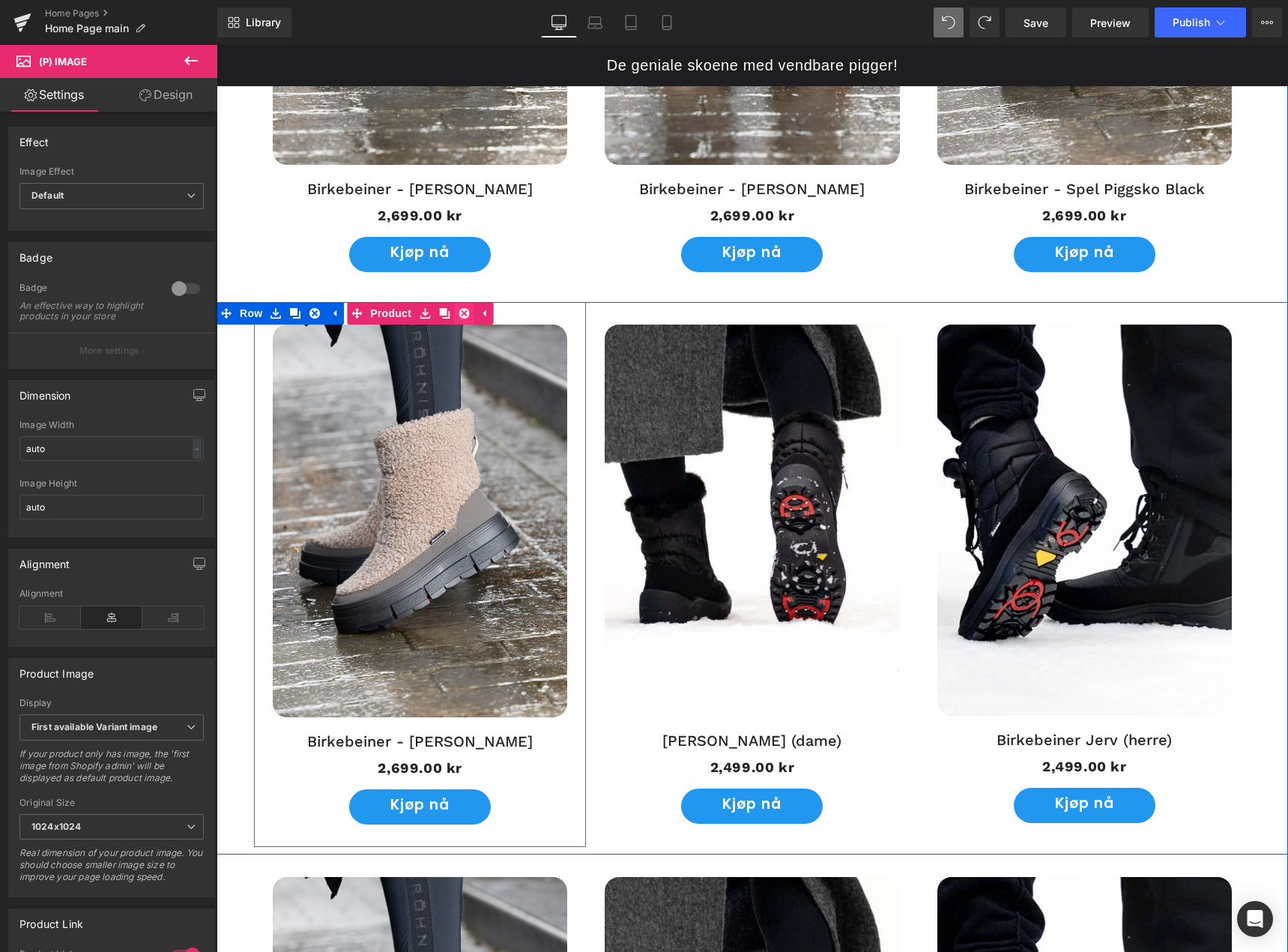
click at [462, 313] on icon at bounding box center [464, 314] width 10 height 10
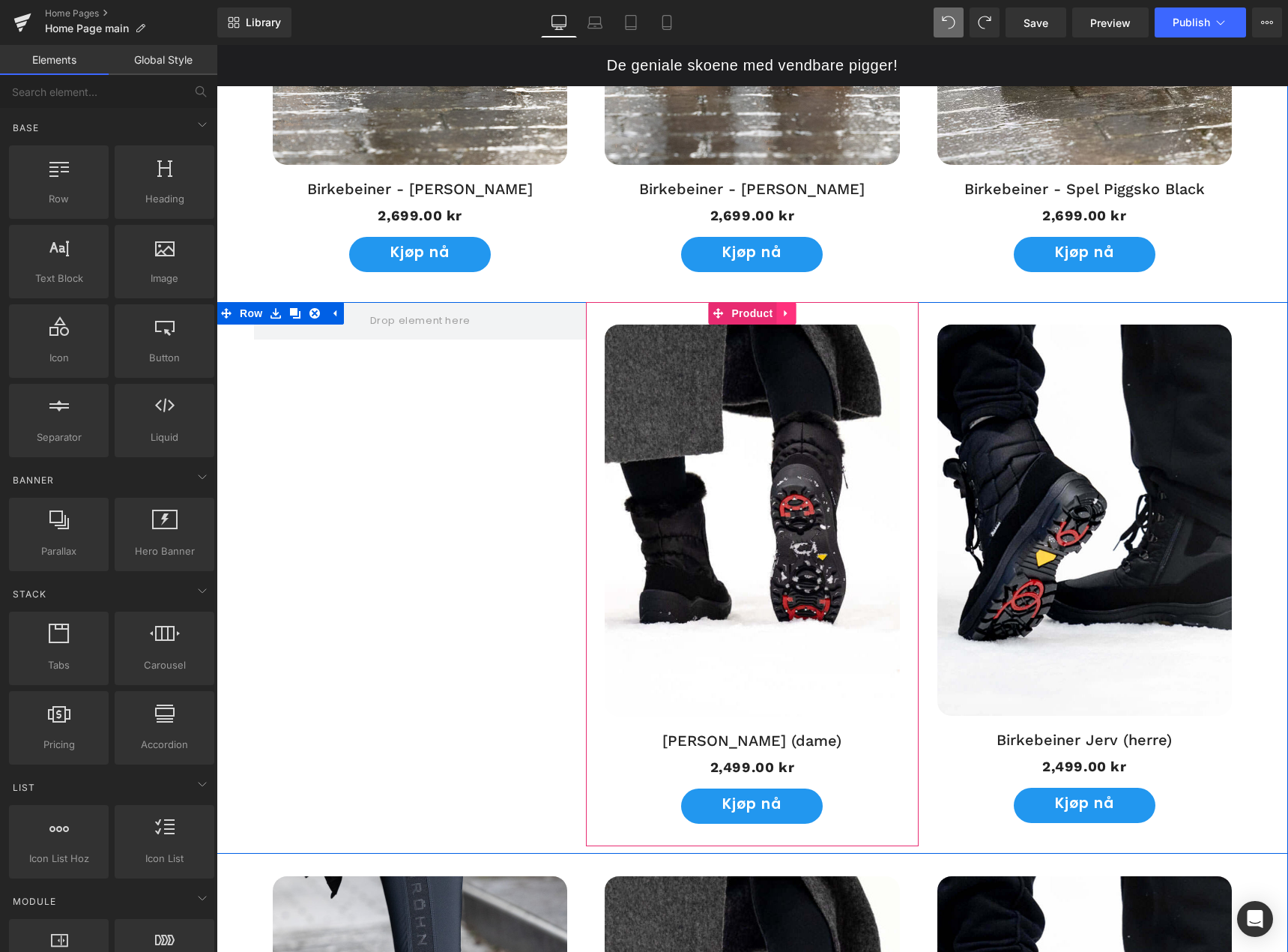
click at [781, 318] on icon at bounding box center [786, 313] width 10 height 11
click at [793, 315] on icon at bounding box center [796, 314] width 10 height 10
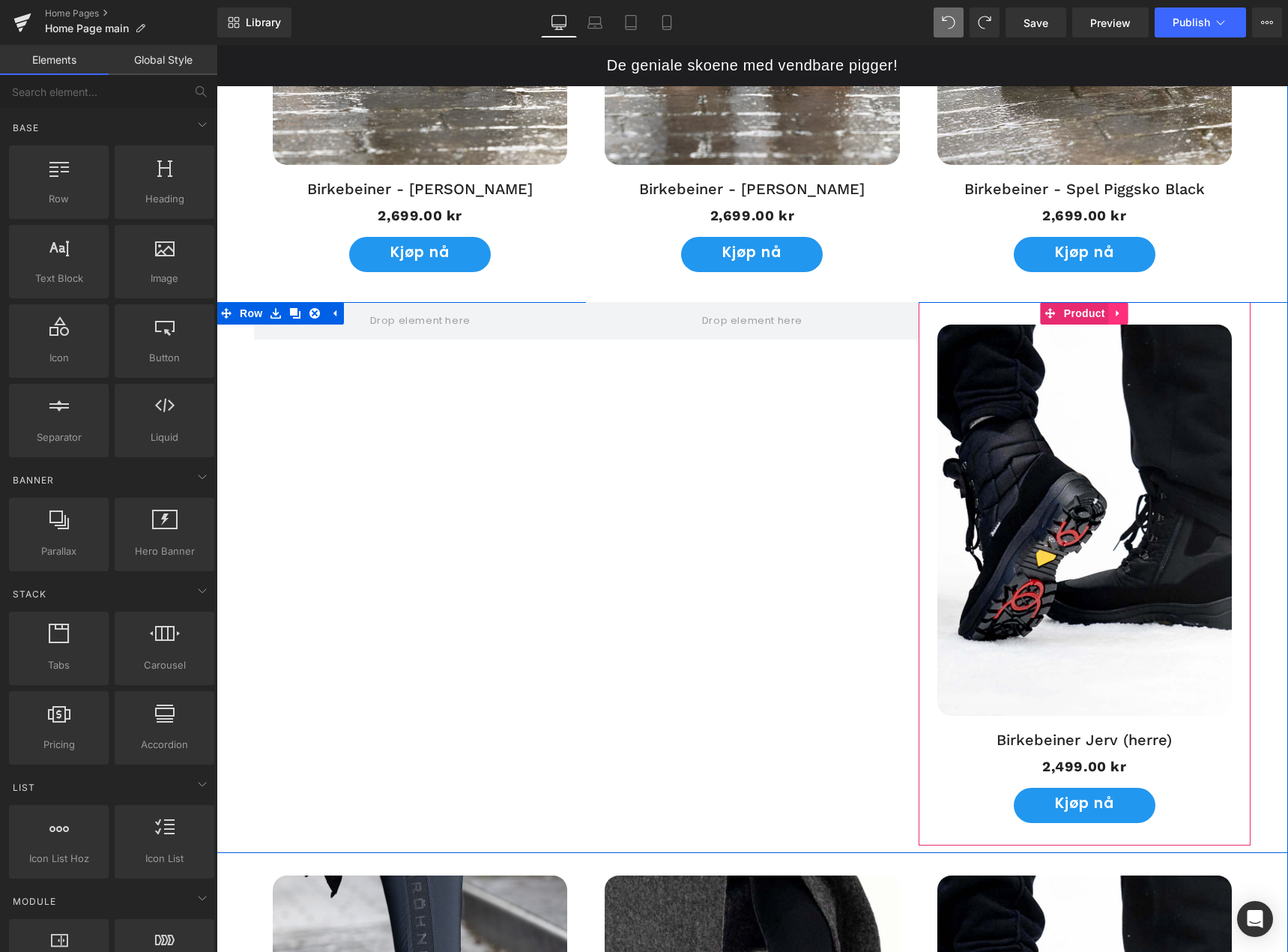
click at [1113, 316] on icon at bounding box center [1119, 313] width 10 height 11
click at [1124, 314] on icon at bounding box center [1129, 314] width 10 height 10
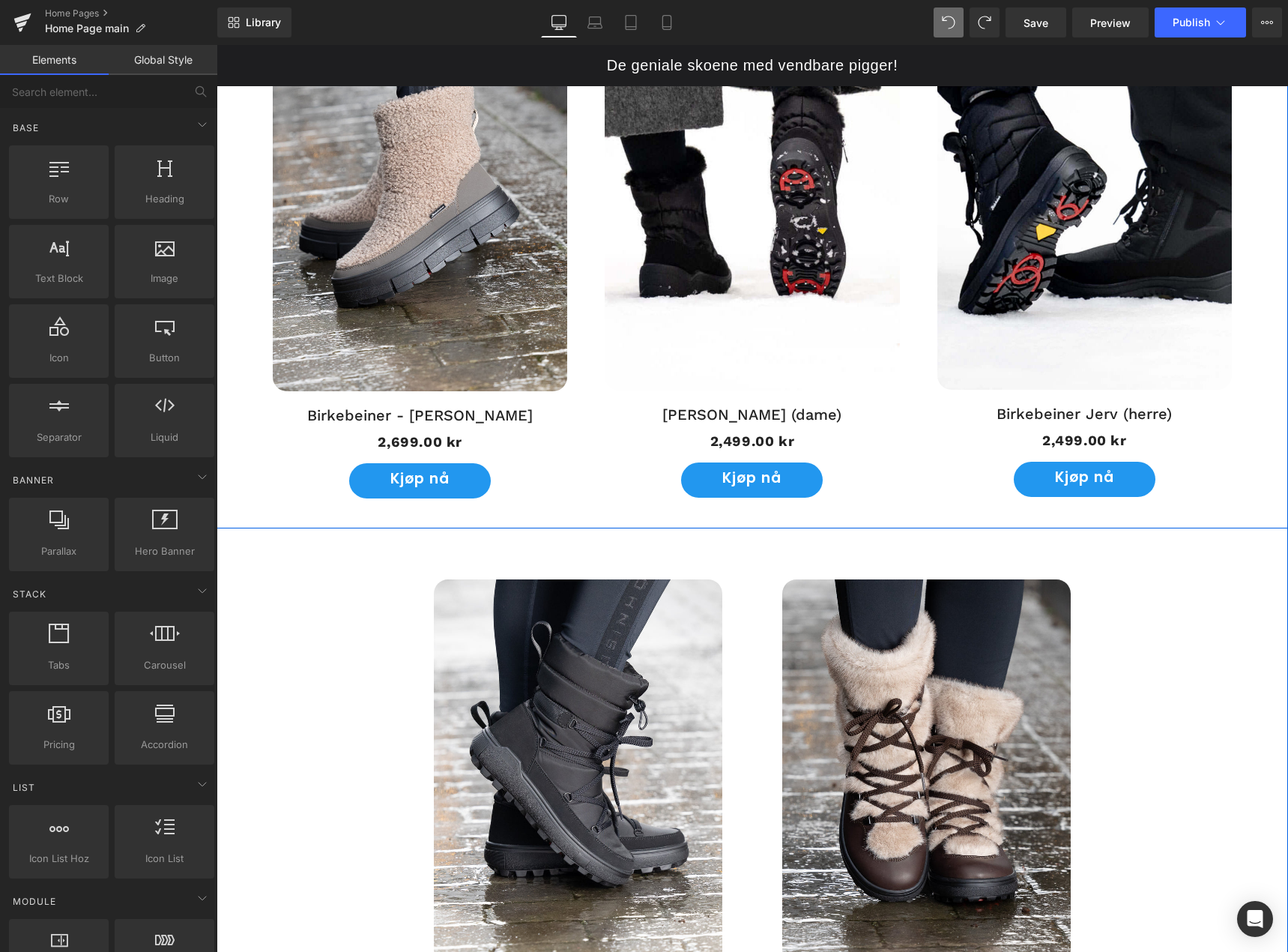
scroll to position [1610, 0]
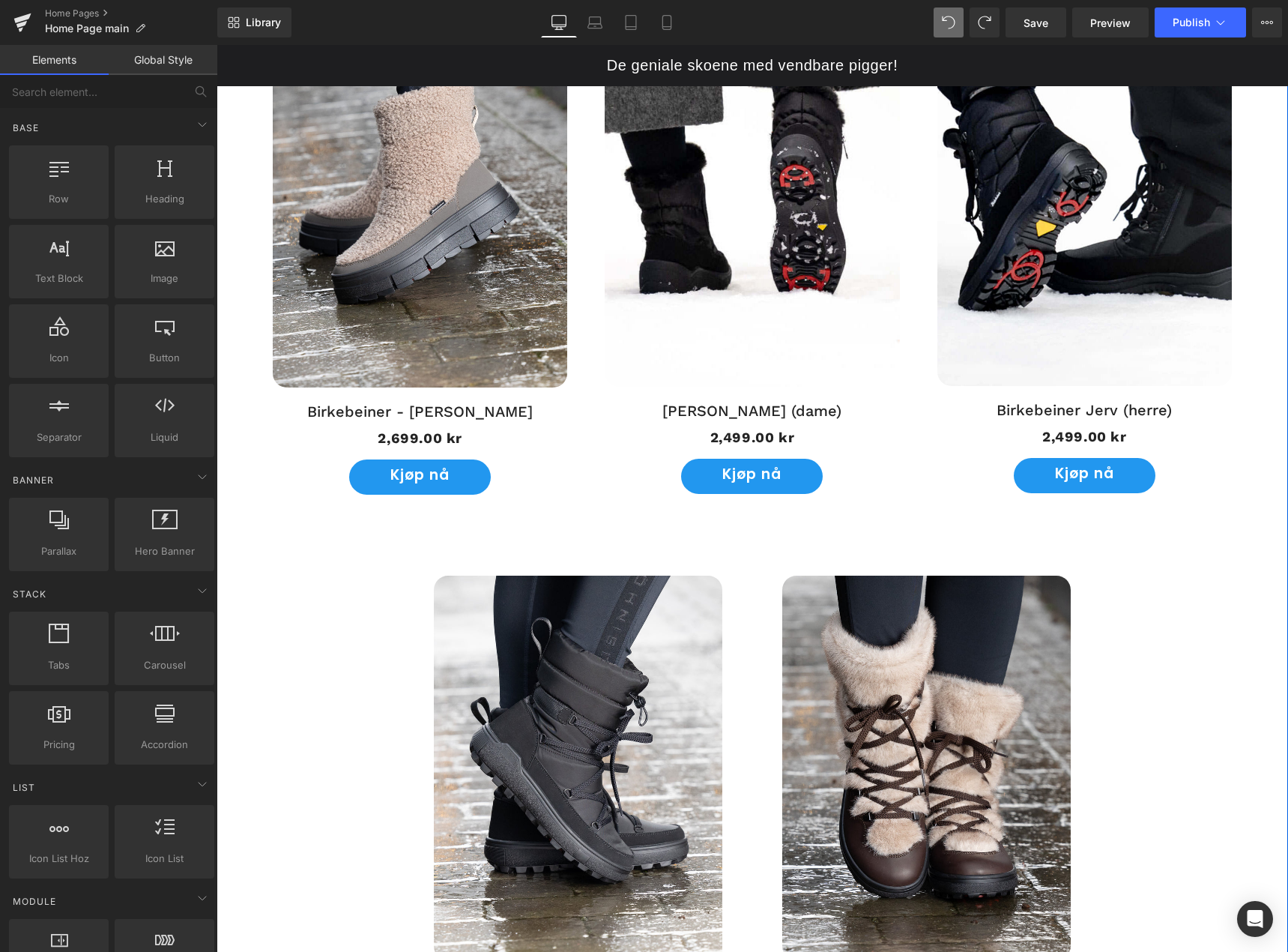
click at [609, 689] on img at bounding box center [578, 768] width 289 height 385
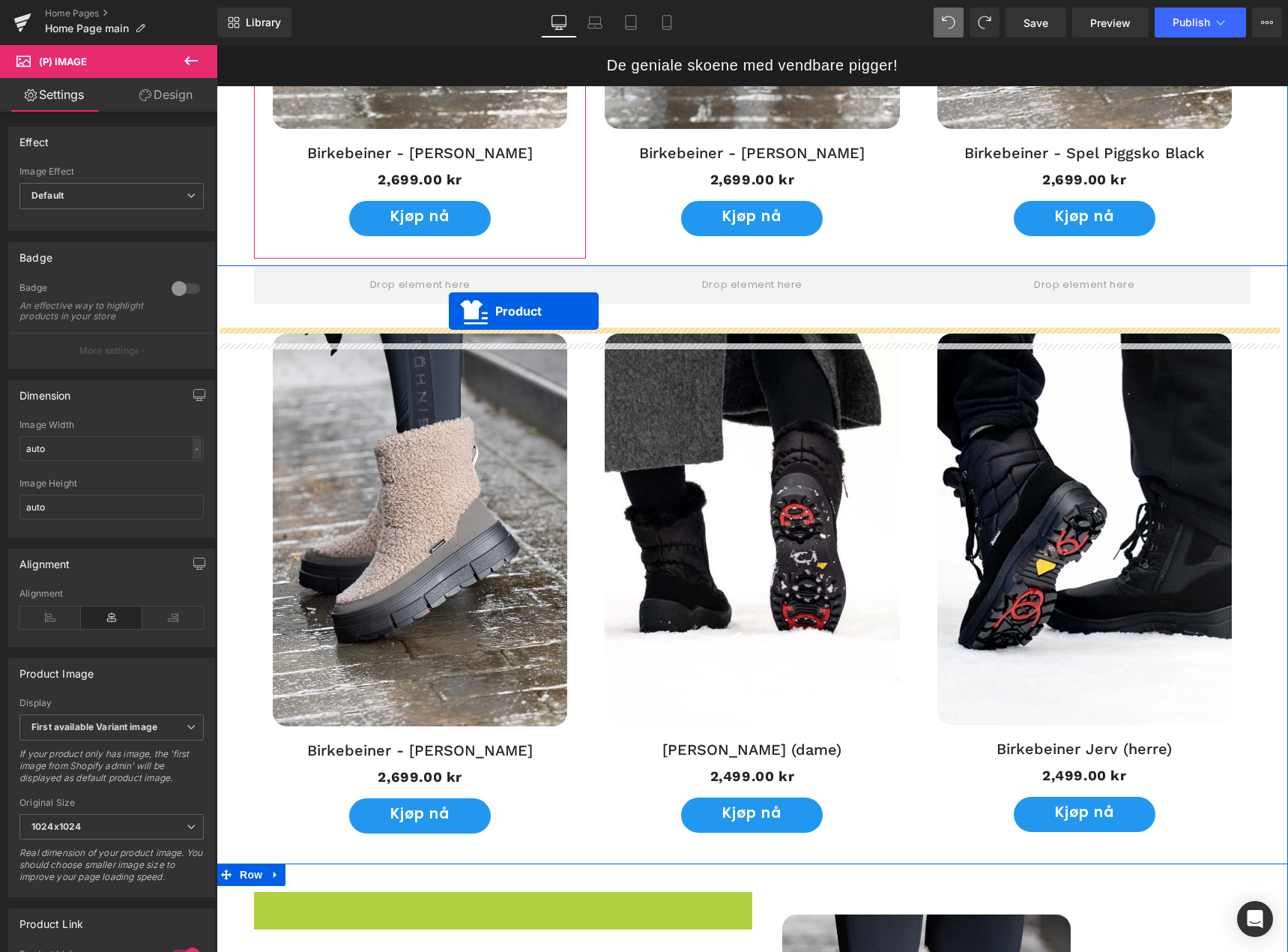
scroll to position [1250, 0]
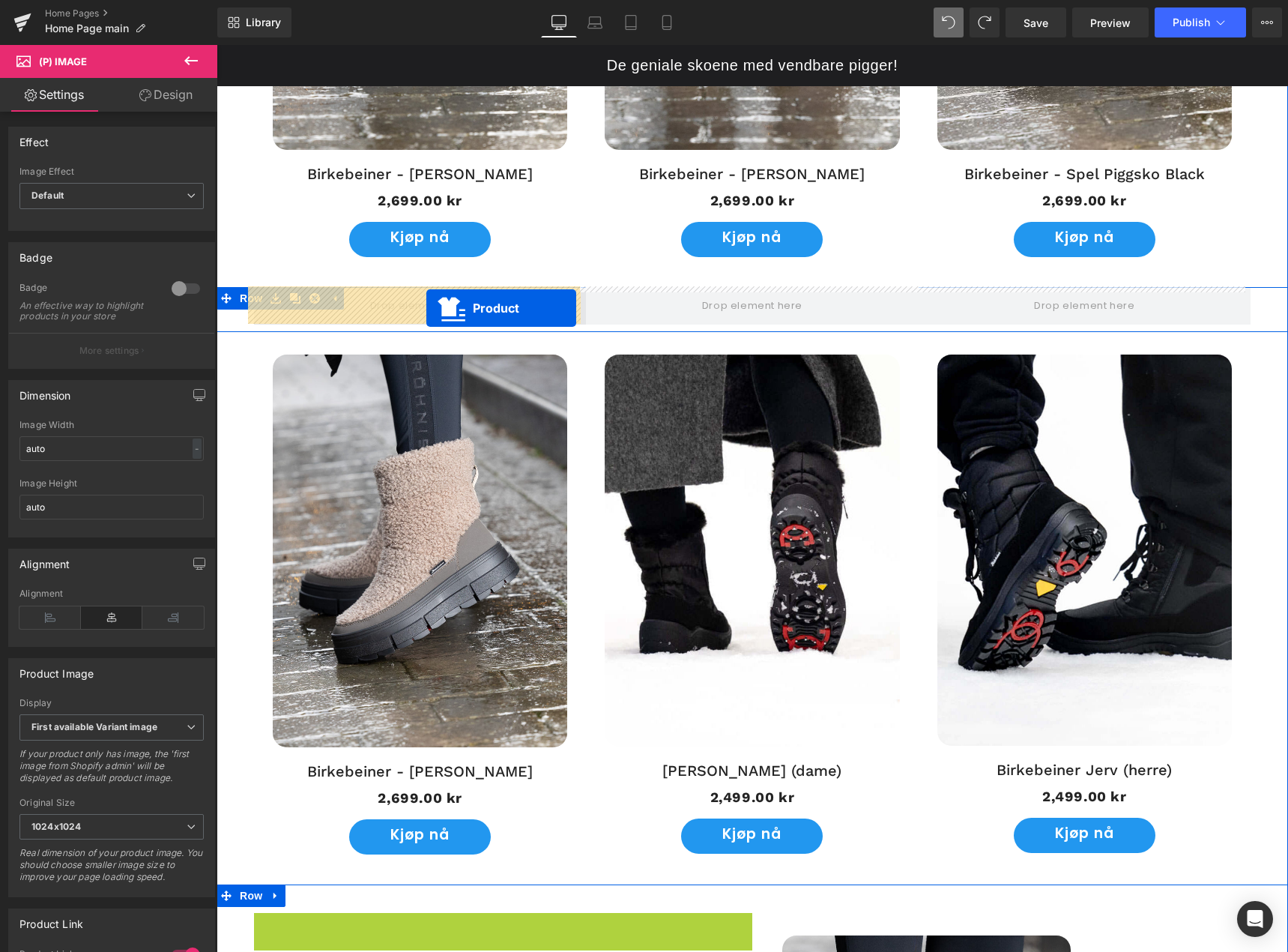
drag, startPoint x: 501, startPoint y: 564, endPoint x: 426, endPoint y: 309, distance: 265.8
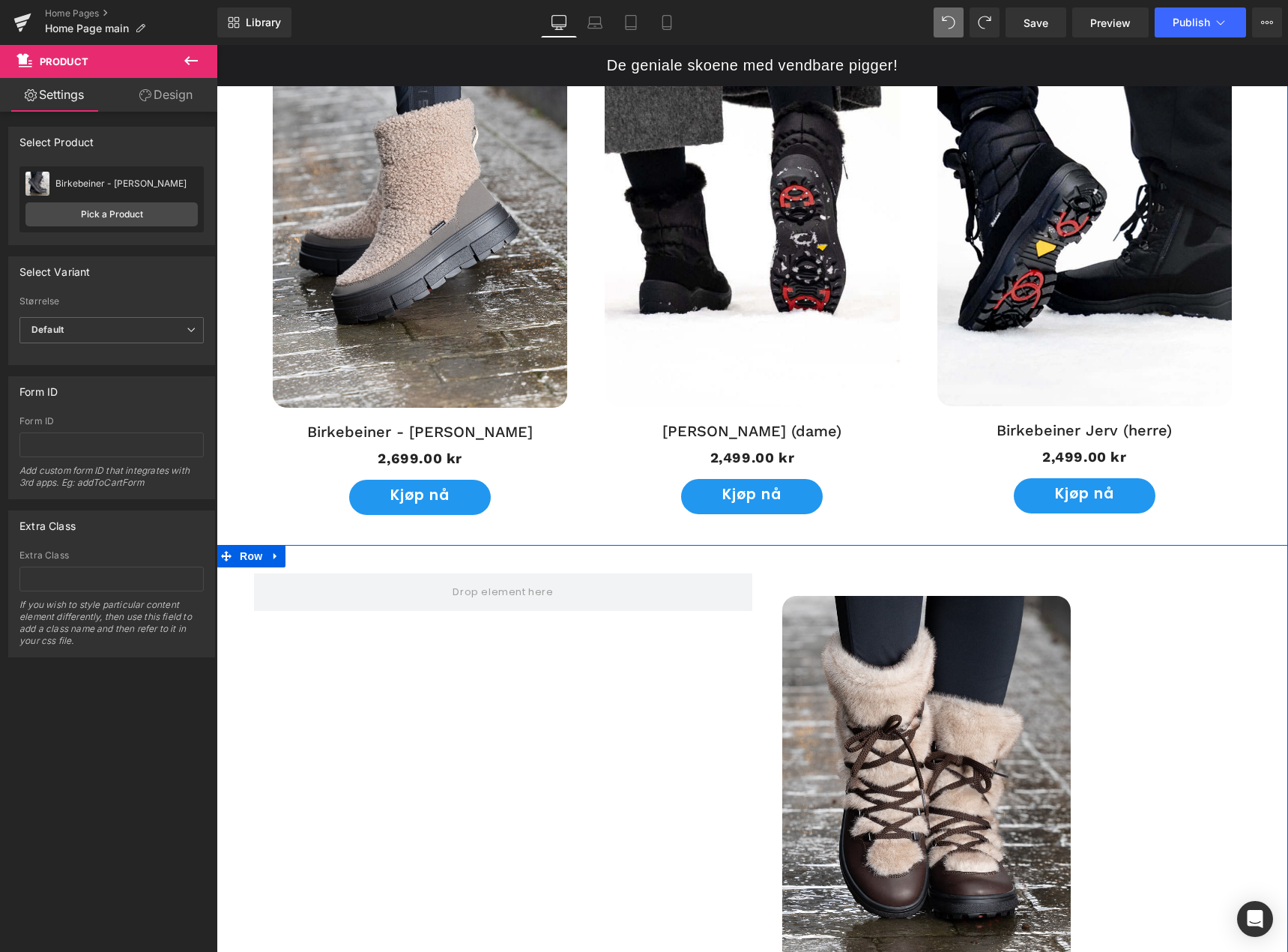
scroll to position [1924, 0]
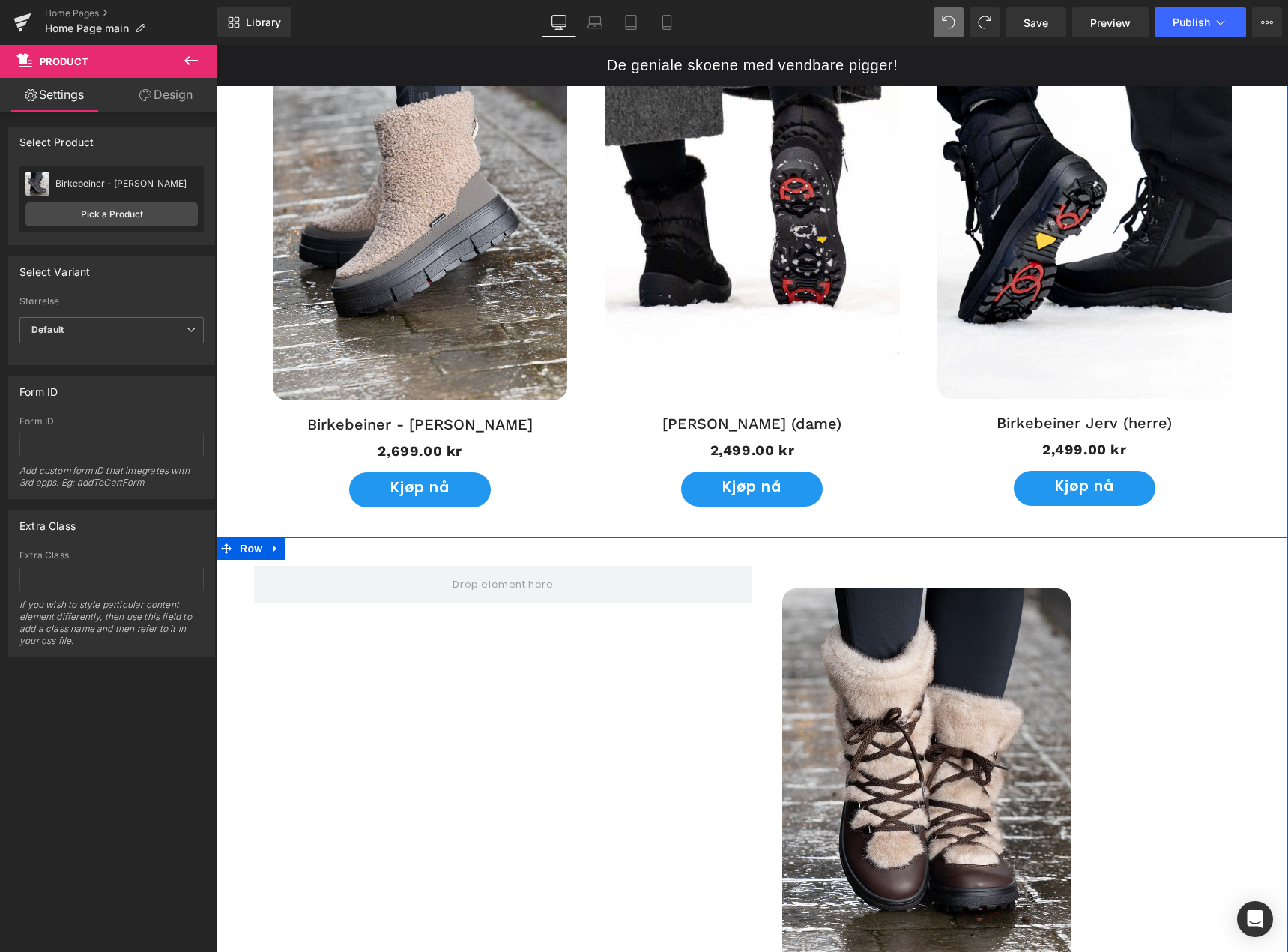
click at [858, 682] on img at bounding box center [926, 781] width 289 height 385
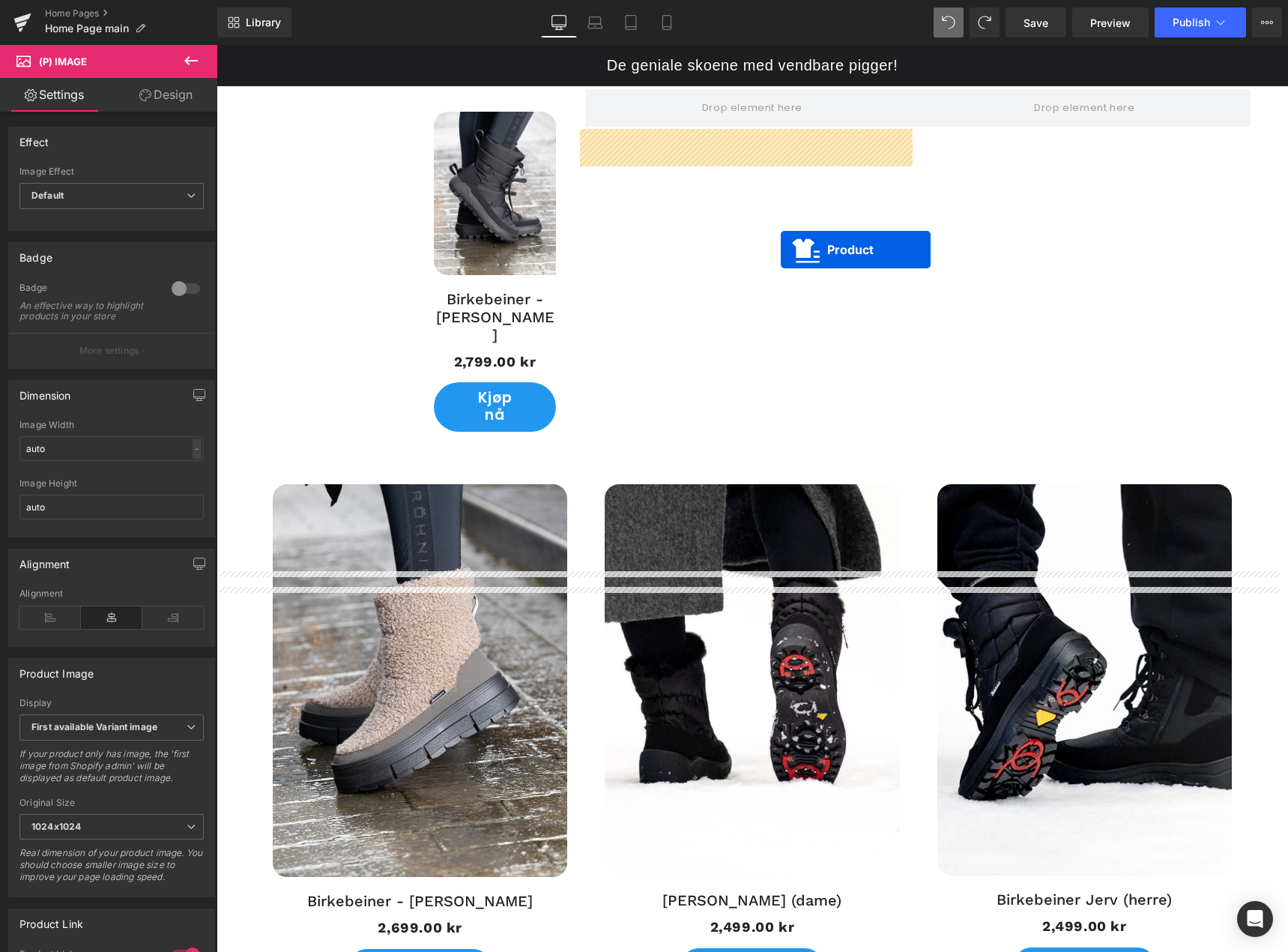
scroll to position [1400, 0]
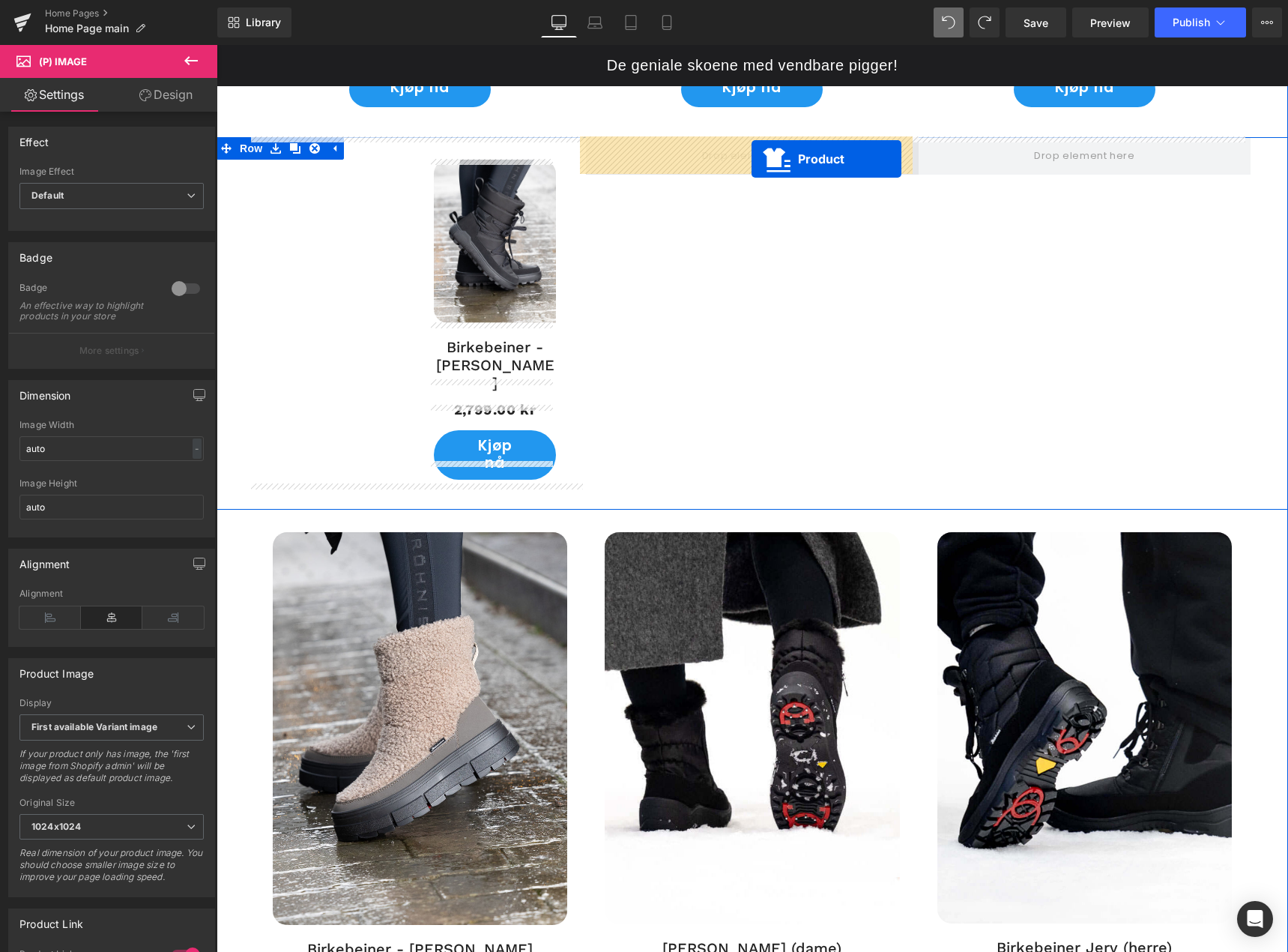
drag, startPoint x: 998, startPoint y: 560, endPoint x: 752, endPoint y: 159, distance: 470.4
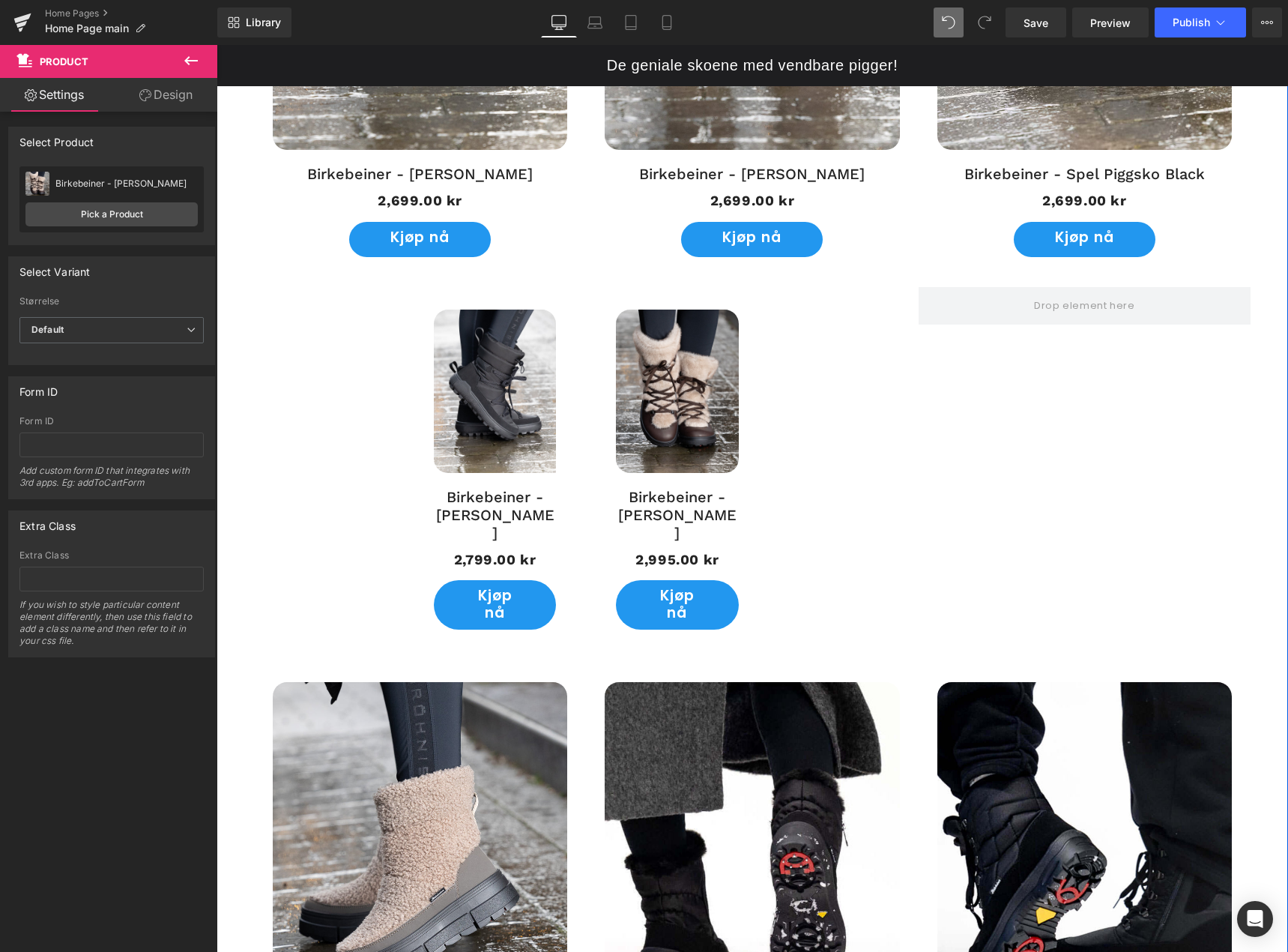
scroll to position [1325, 0]
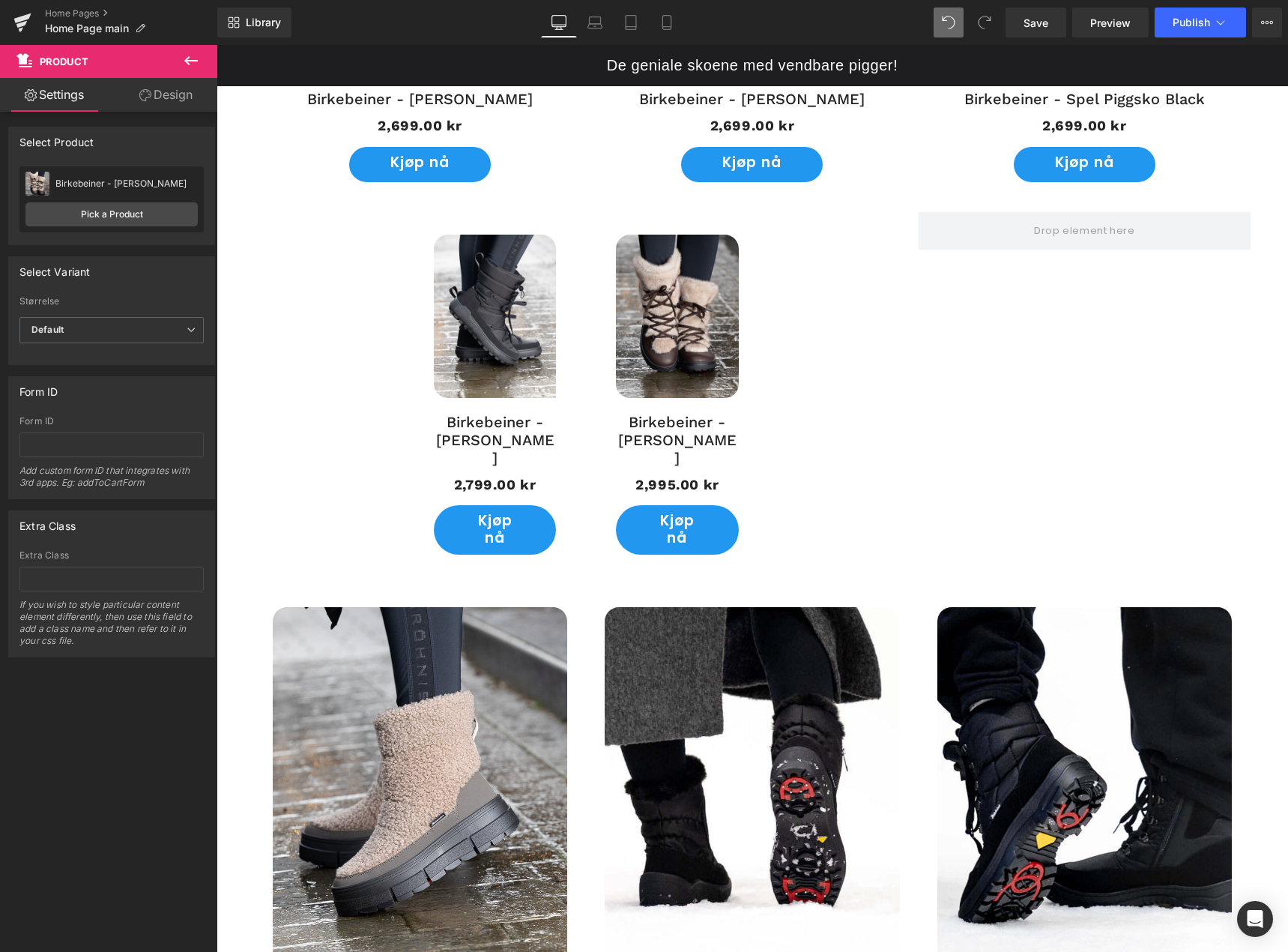
click at [182, 57] on icon at bounding box center [191, 60] width 18 height 18
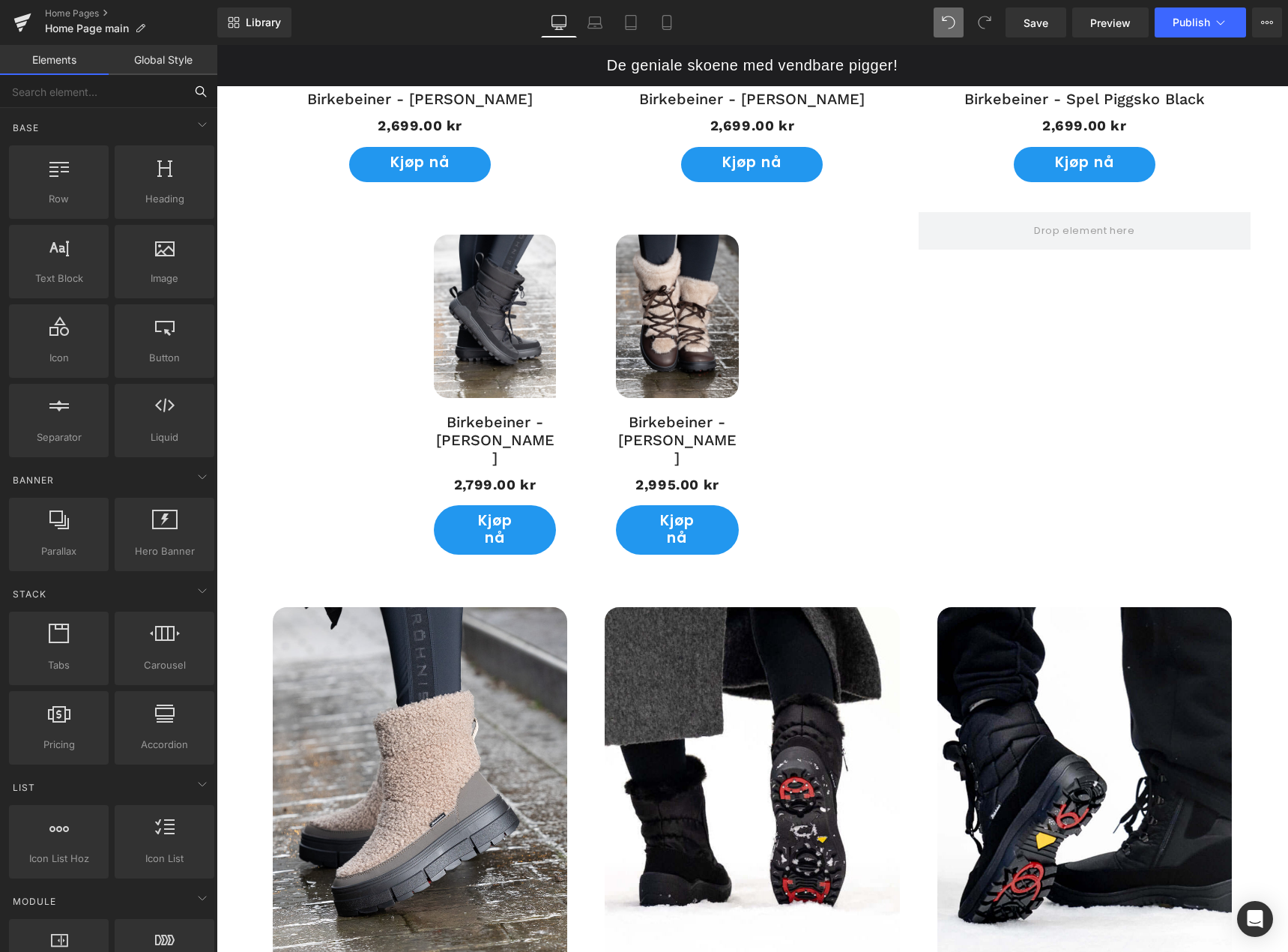
click at [103, 97] on input "text" at bounding box center [92, 91] width 185 height 33
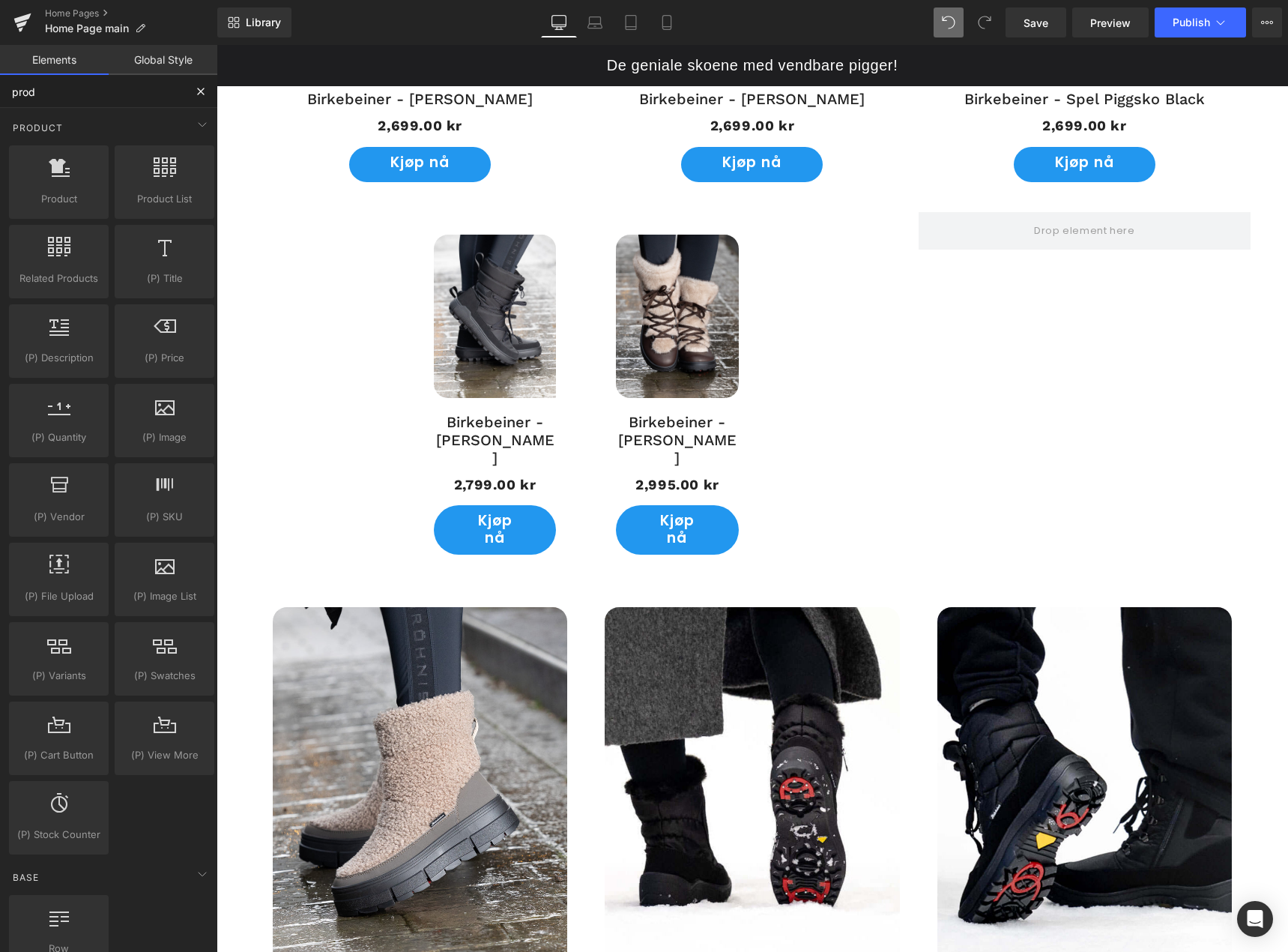
type input "prodc"
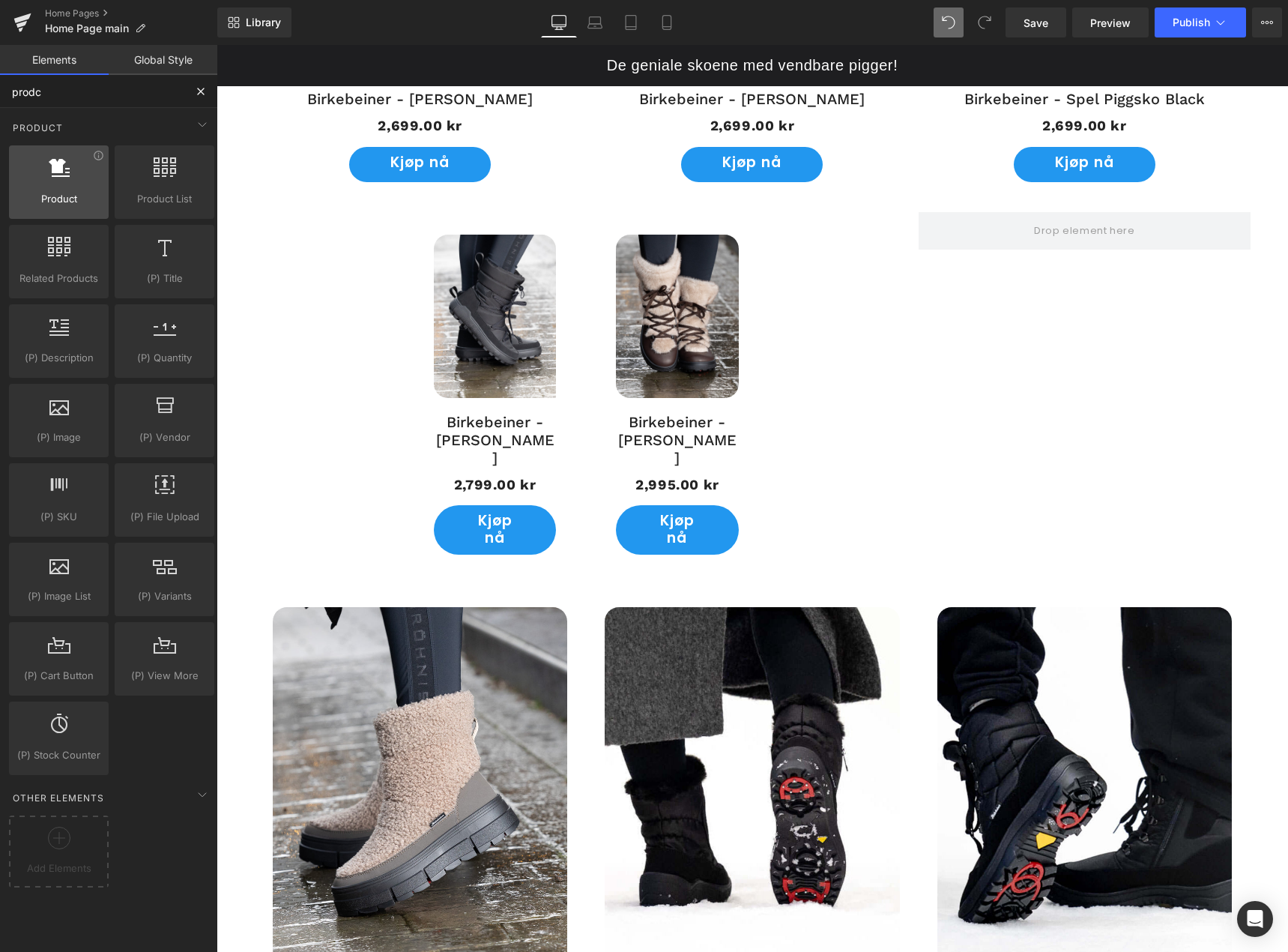
click at [50, 185] on div at bounding box center [58, 175] width 91 height 34
click at [60, 192] on span "Product" at bounding box center [58, 199] width 91 height 16
click at [78, 183] on div at bounding box center [58, 175] width 91 height 34
click at [54, 192] on span "Product" at bounding box center [58, 199] width 91 height 16
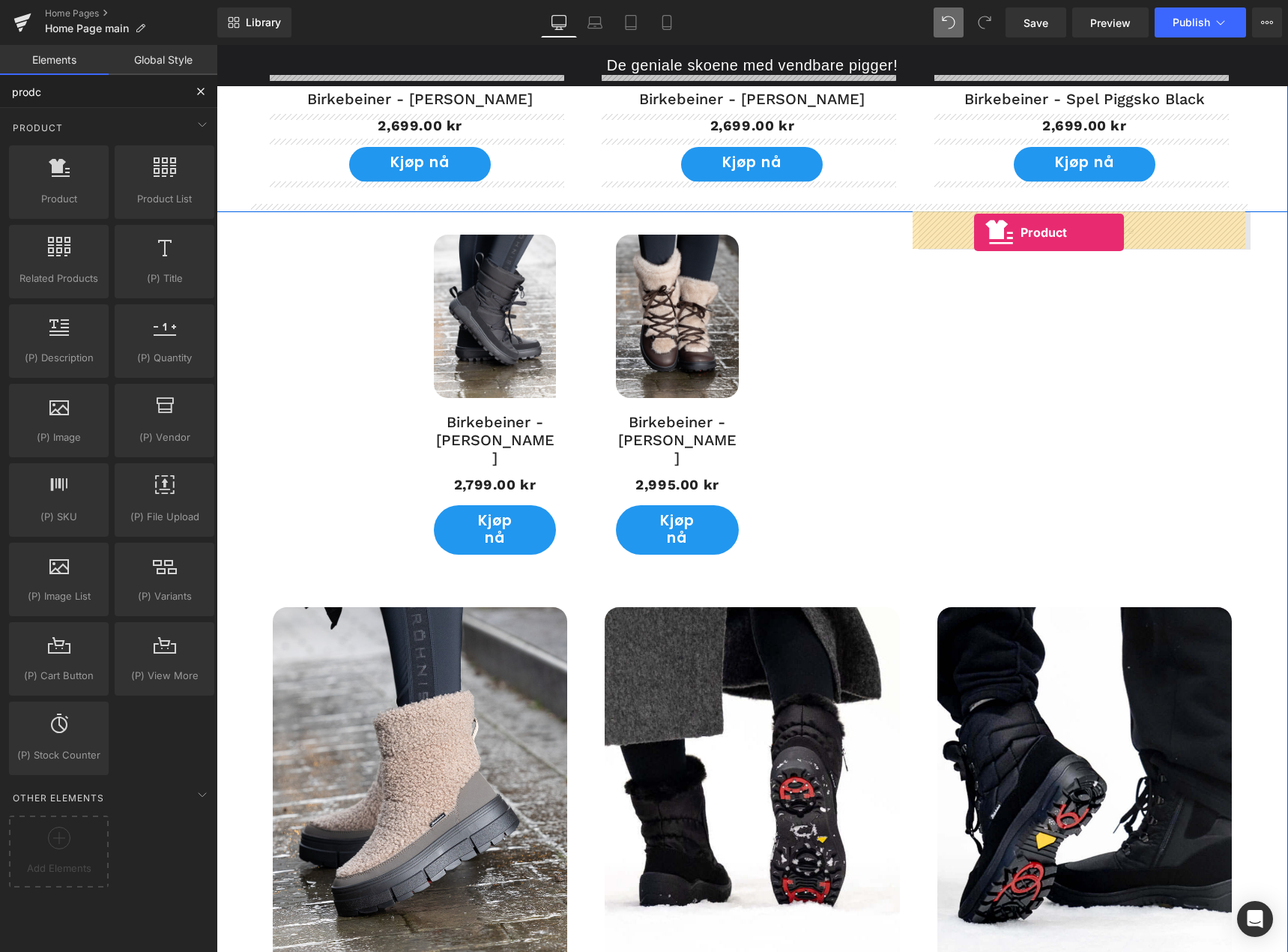
drag, startPoint x: 270, startPoint y: 237, endPoint x: 974, endPoint y: 232, distance: 704.0
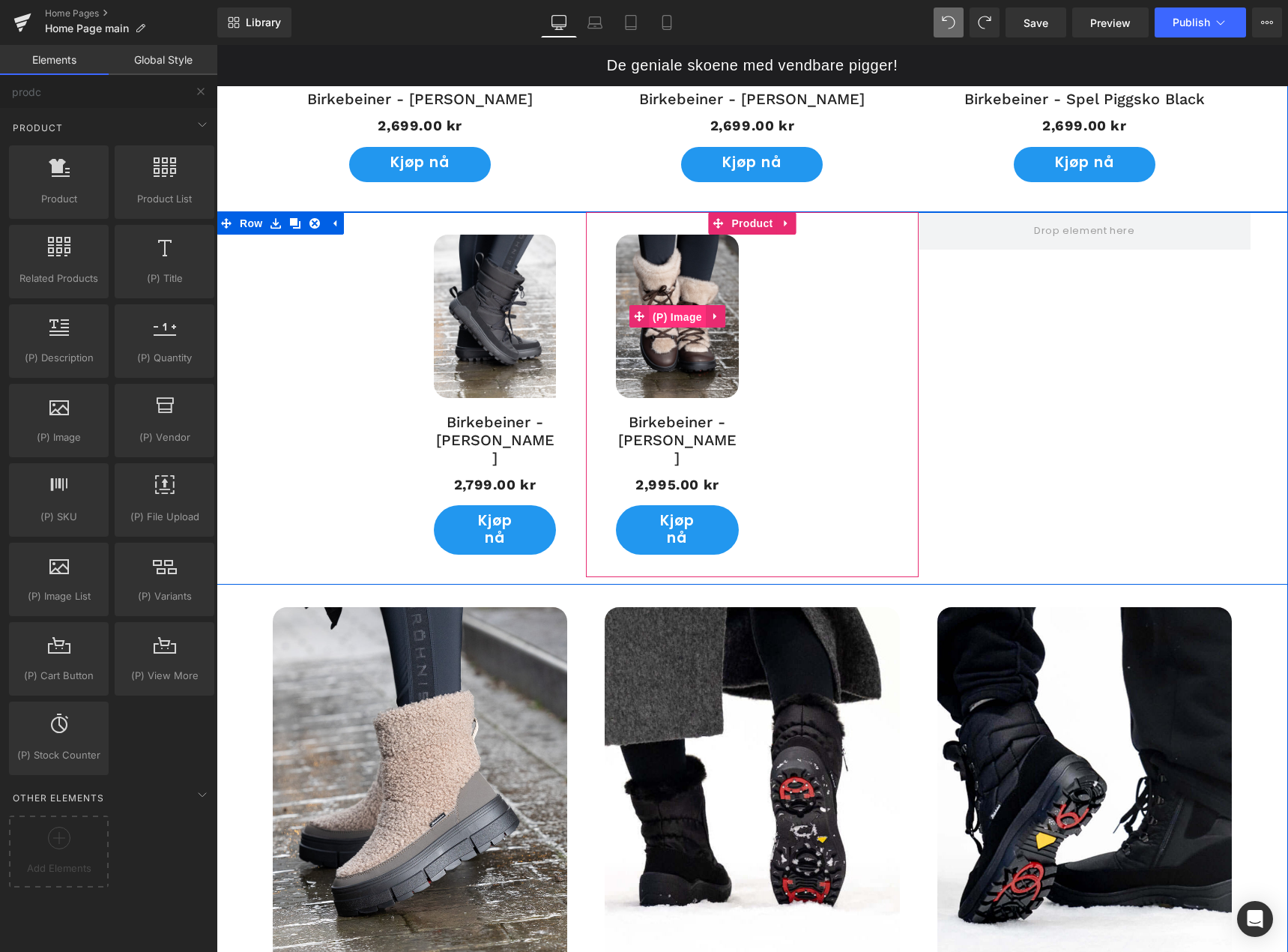
click at [649, 315] on span "(P) Image" at bounding box center [677, 317] width 57 height 23
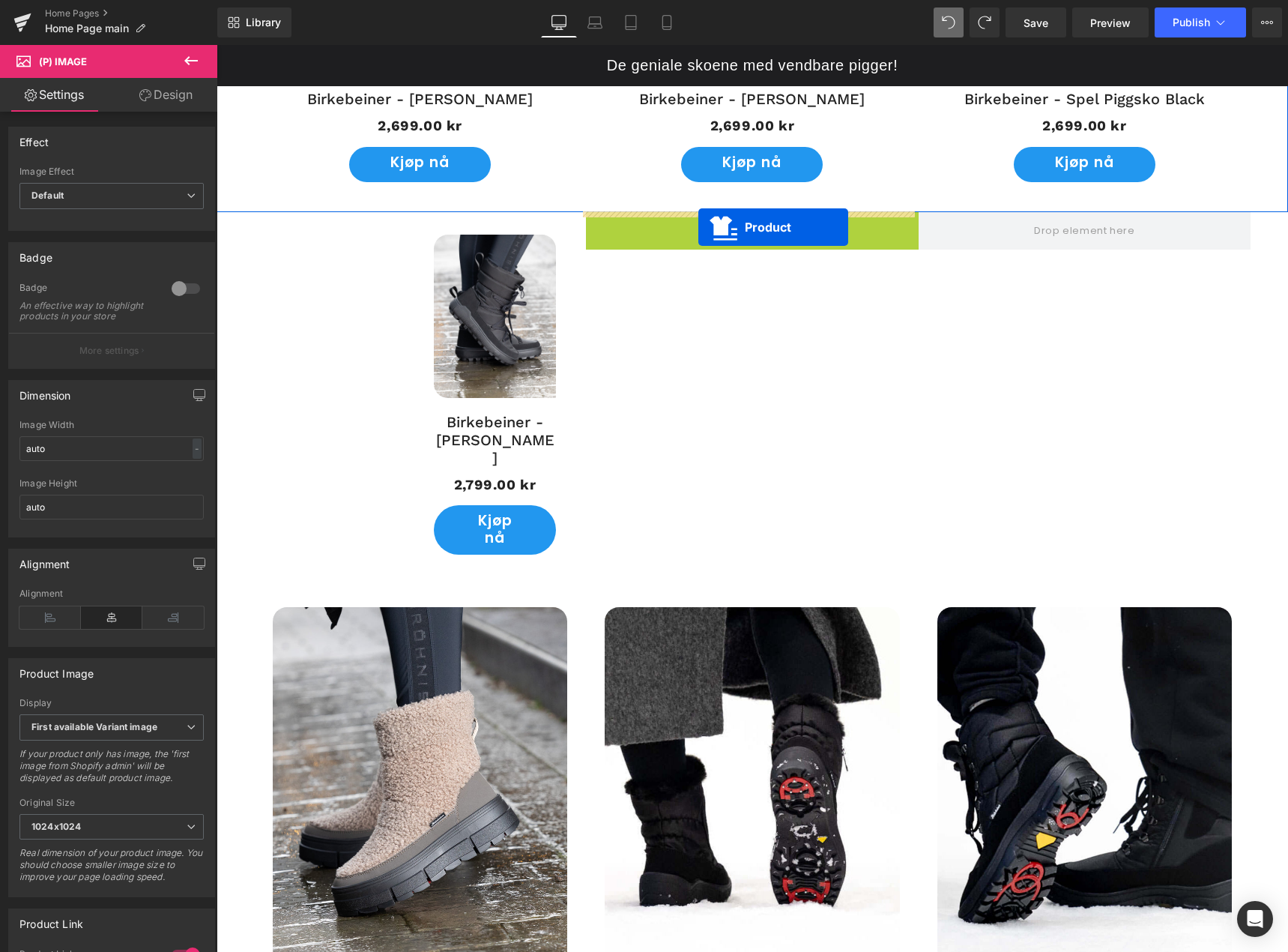
drag, startPoint x: 742, startPoint y: 225, endPoint x: 698, endPoint y: 227, distance: 44.0
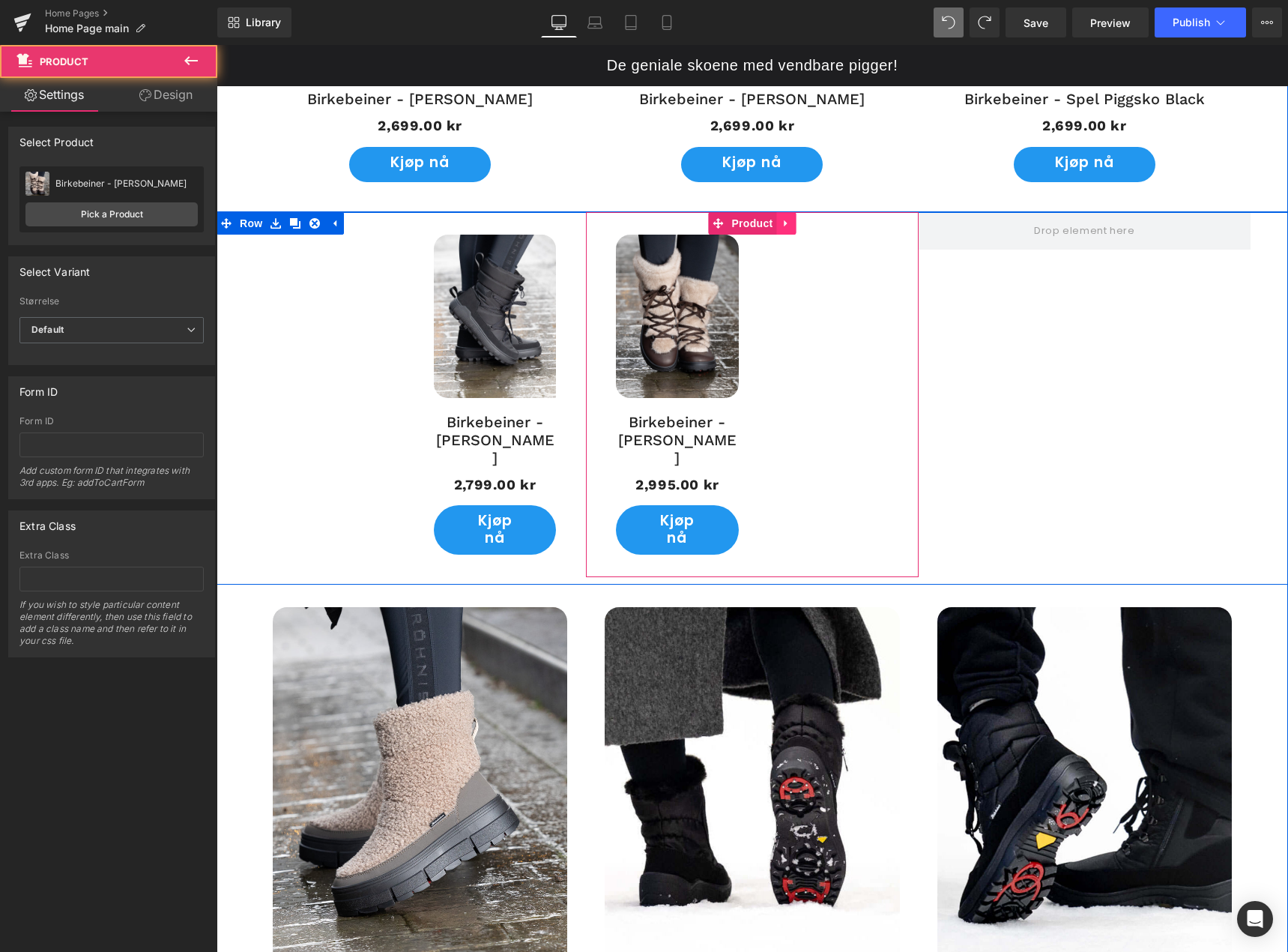
click at [783, 225] on icon at bounding box center [786, 222] width 10 height 11
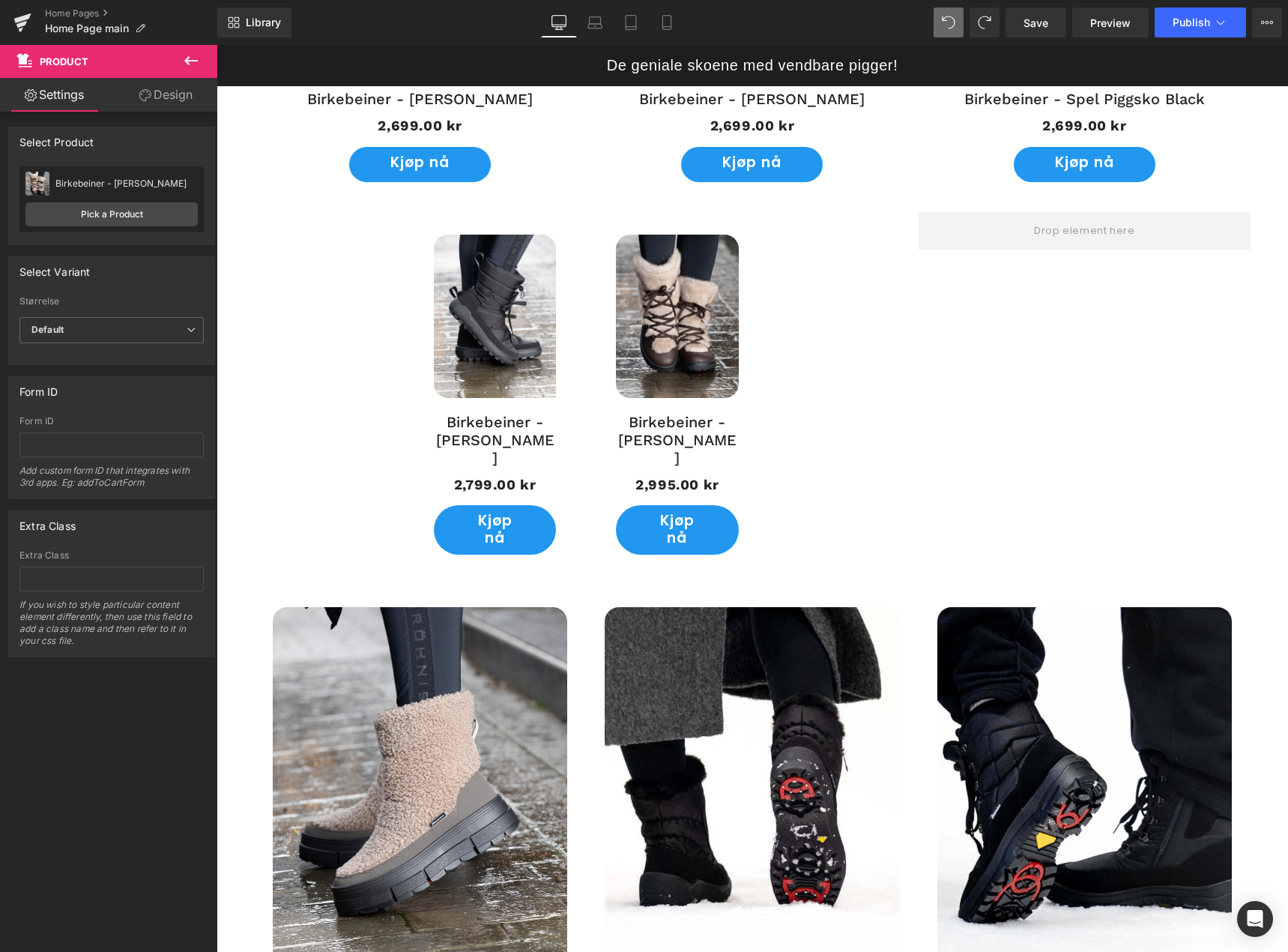
click at [197, 62] on icon at bounding box center [191, 60] width 18 height 18
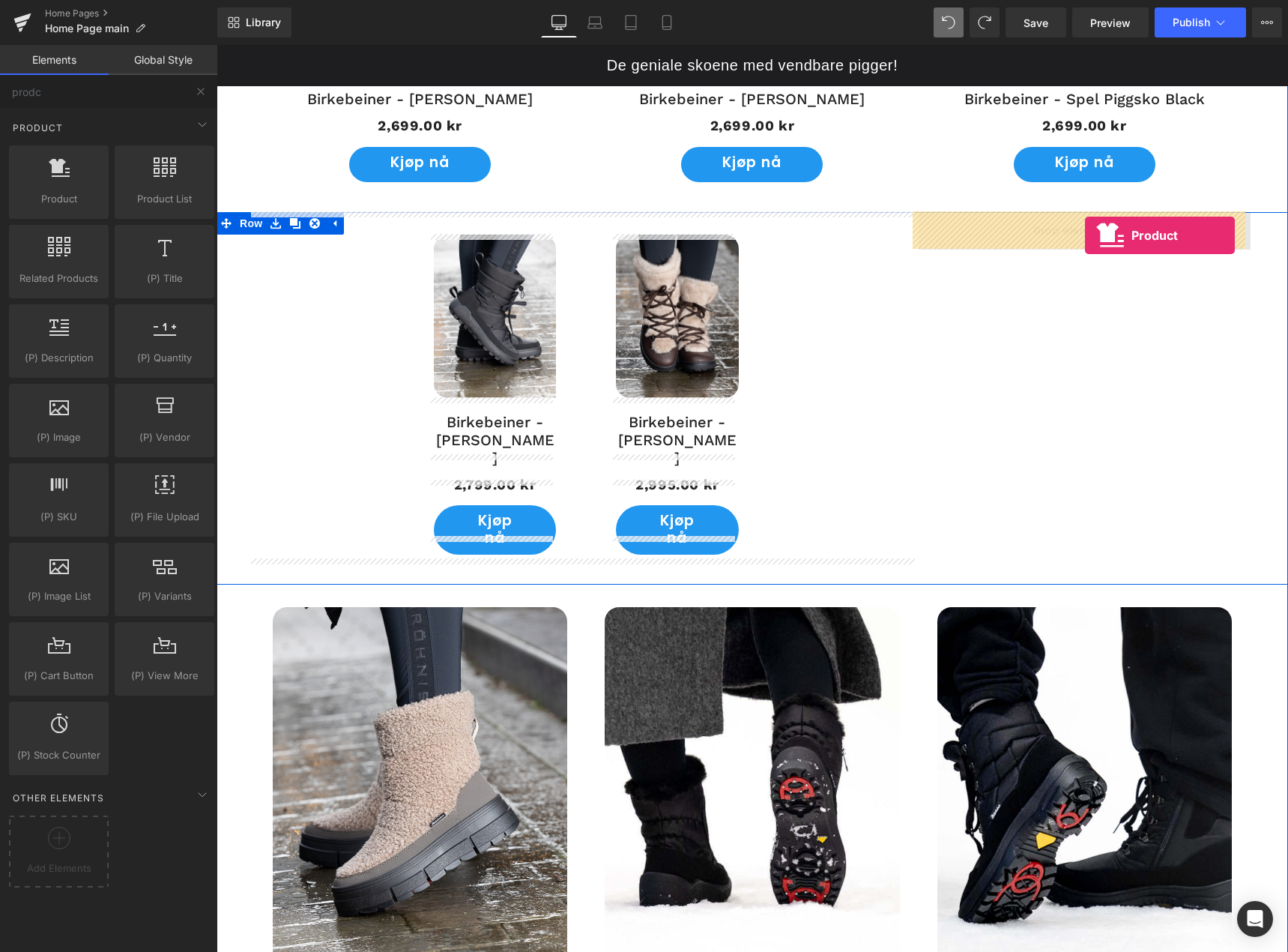
drag, startPoint x: 276, startPoint y: 227, endPoint x: 1085, endPoint y: 236, distance: 809.1
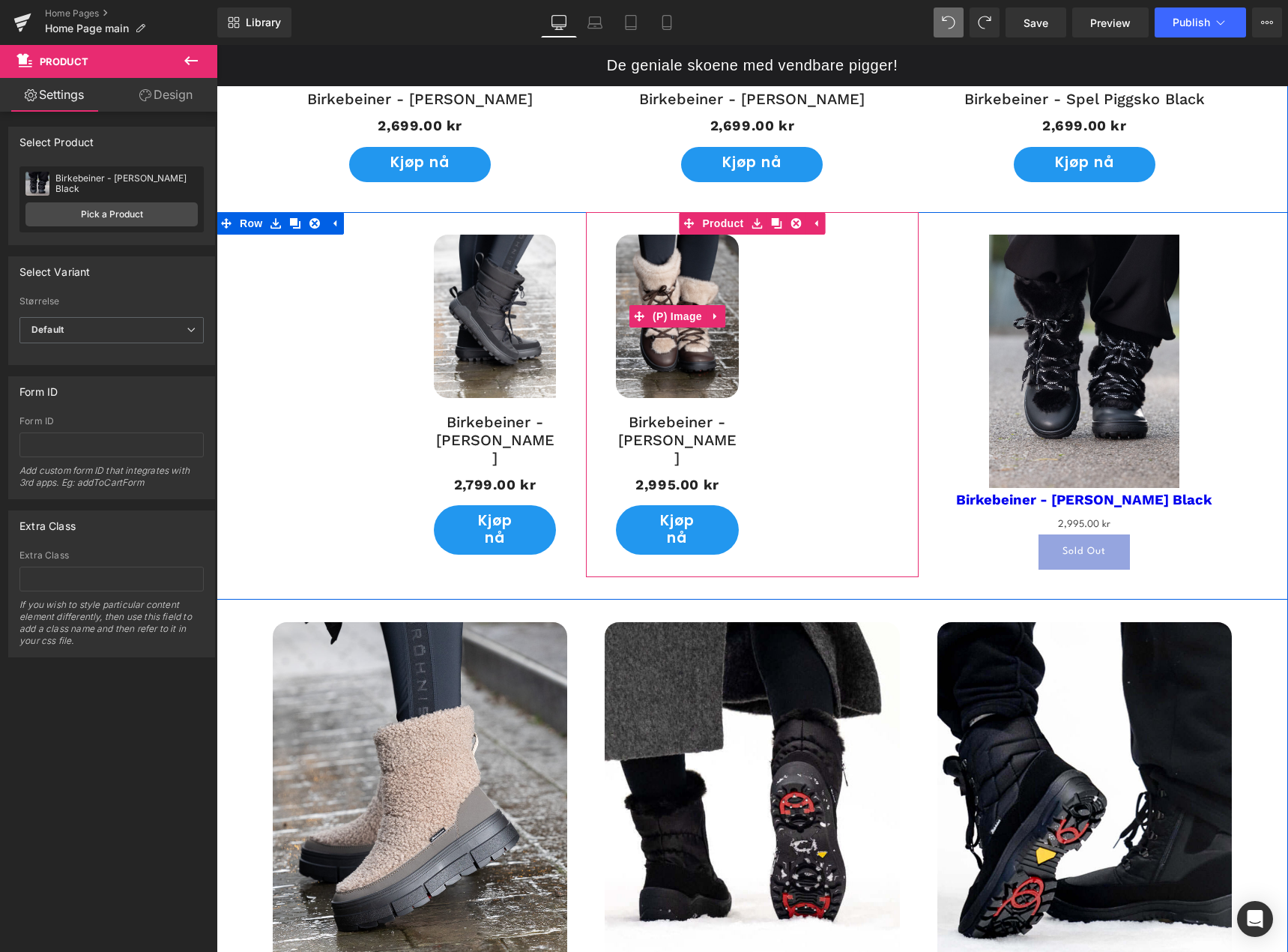
click at [709, 385] on img at bounding box center [677, 316] width 122 height 164
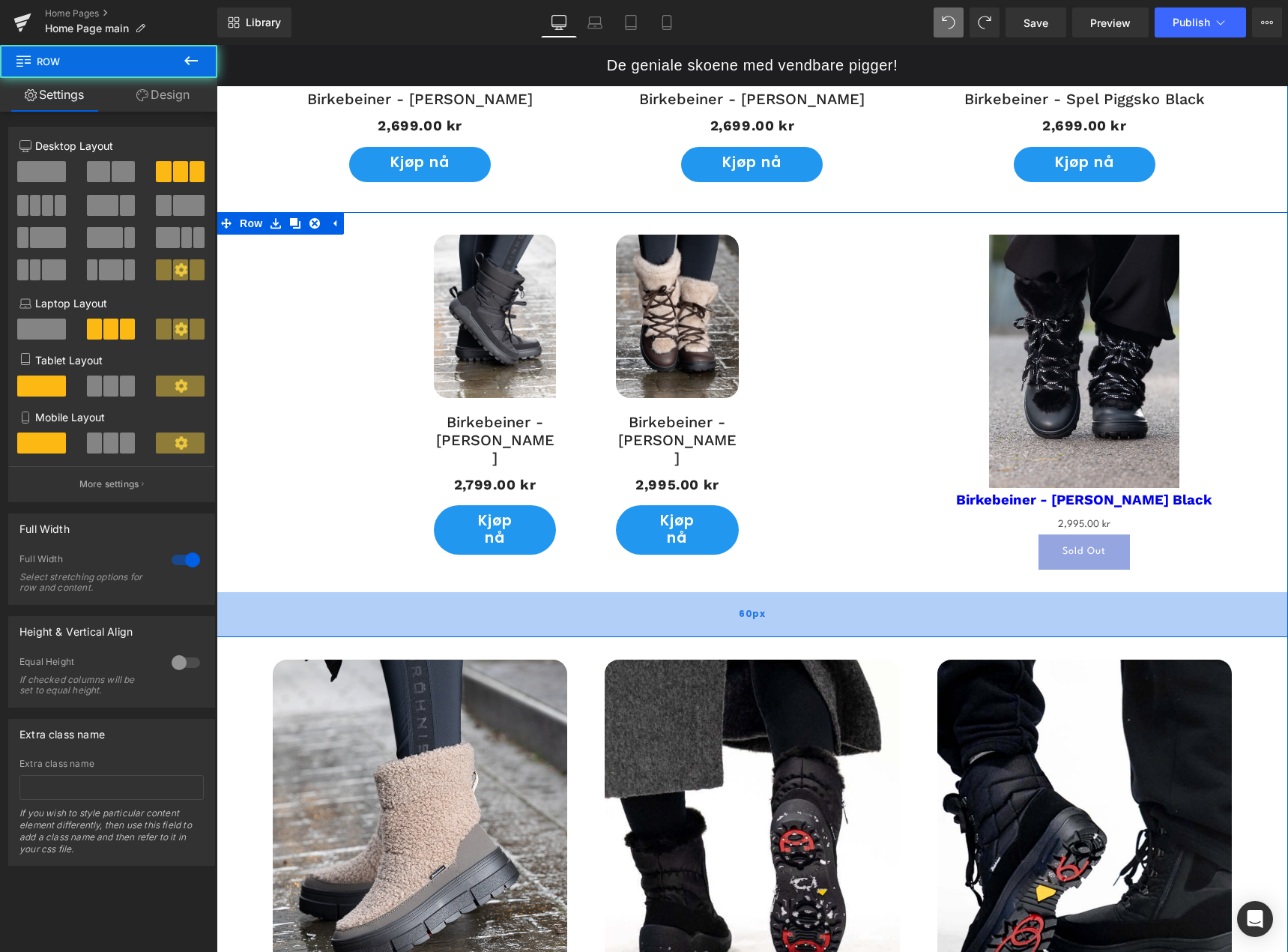
drag, startPoint x: 826, startPoint y: 596, endPoint x: 828, endPoint y: 634, distance: 38.1
click at [828, 634] on div "60px" at bounding box center [752, 615] width 1072 height 45
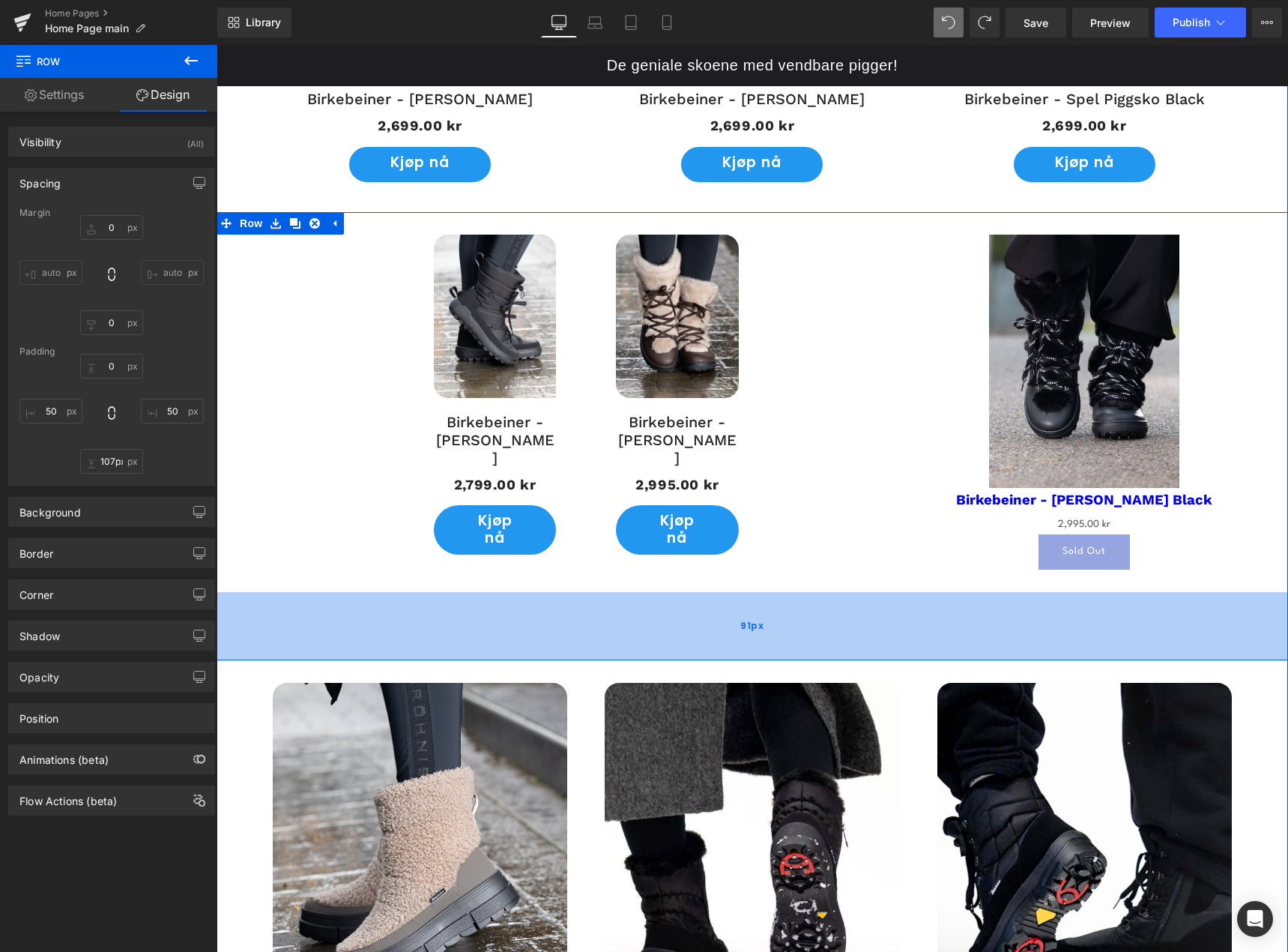
type input "108px"
drag, startPoint x: 828, startPoint y: 634, endPoint x: 830, endPoint y: 670, distance: 36.1
click at [830, 660] on div "91px" at bounding box center [752, 626] width 1072 height 68
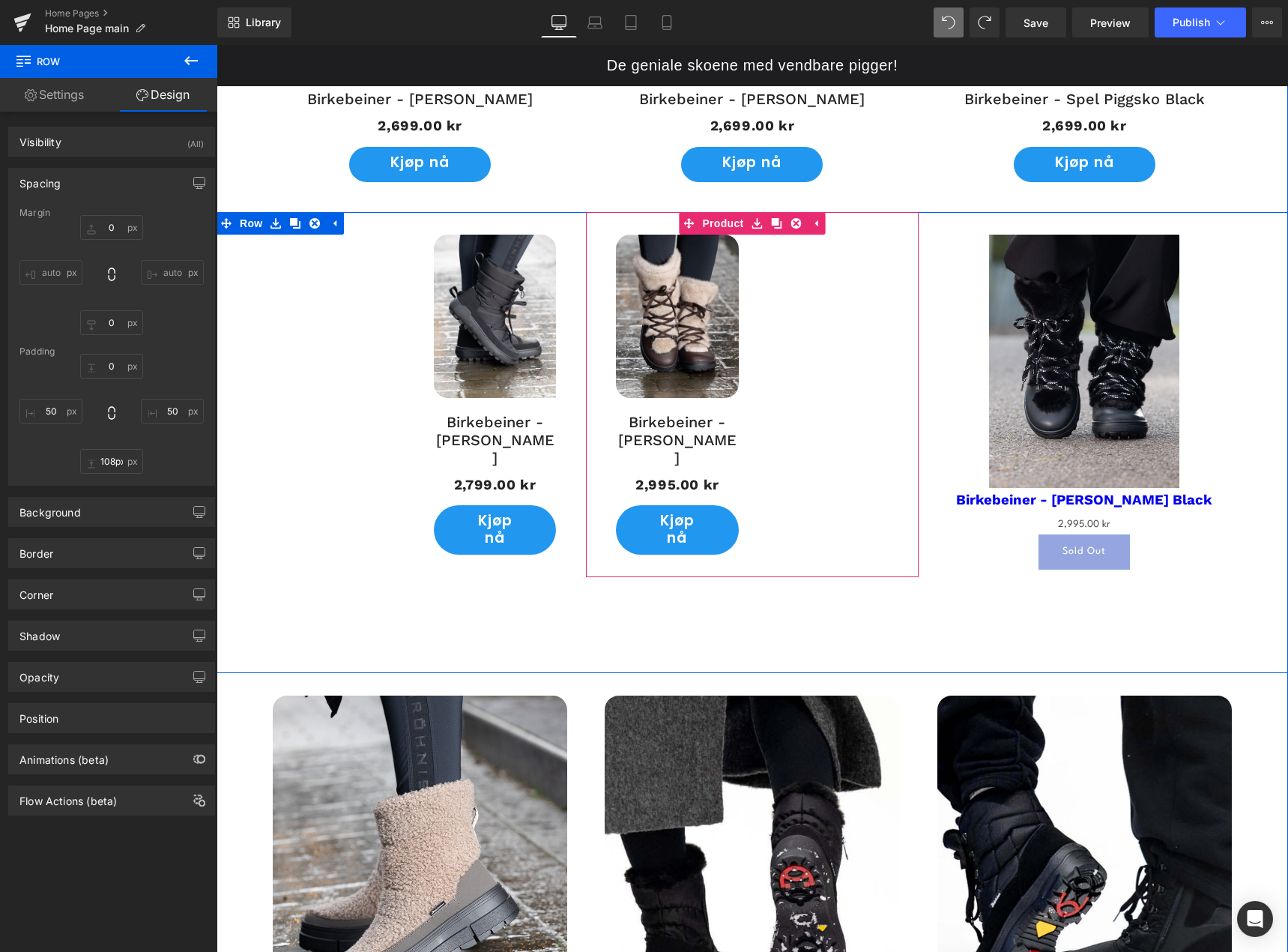
click at [832, 523] on div "UTSOLGT! (P) Image Birkebeiner - Viddo Piggsko (P) Title 2,995.00 kr 2,995.00 k…" at bounding box center [752, 394] width 332 height 365
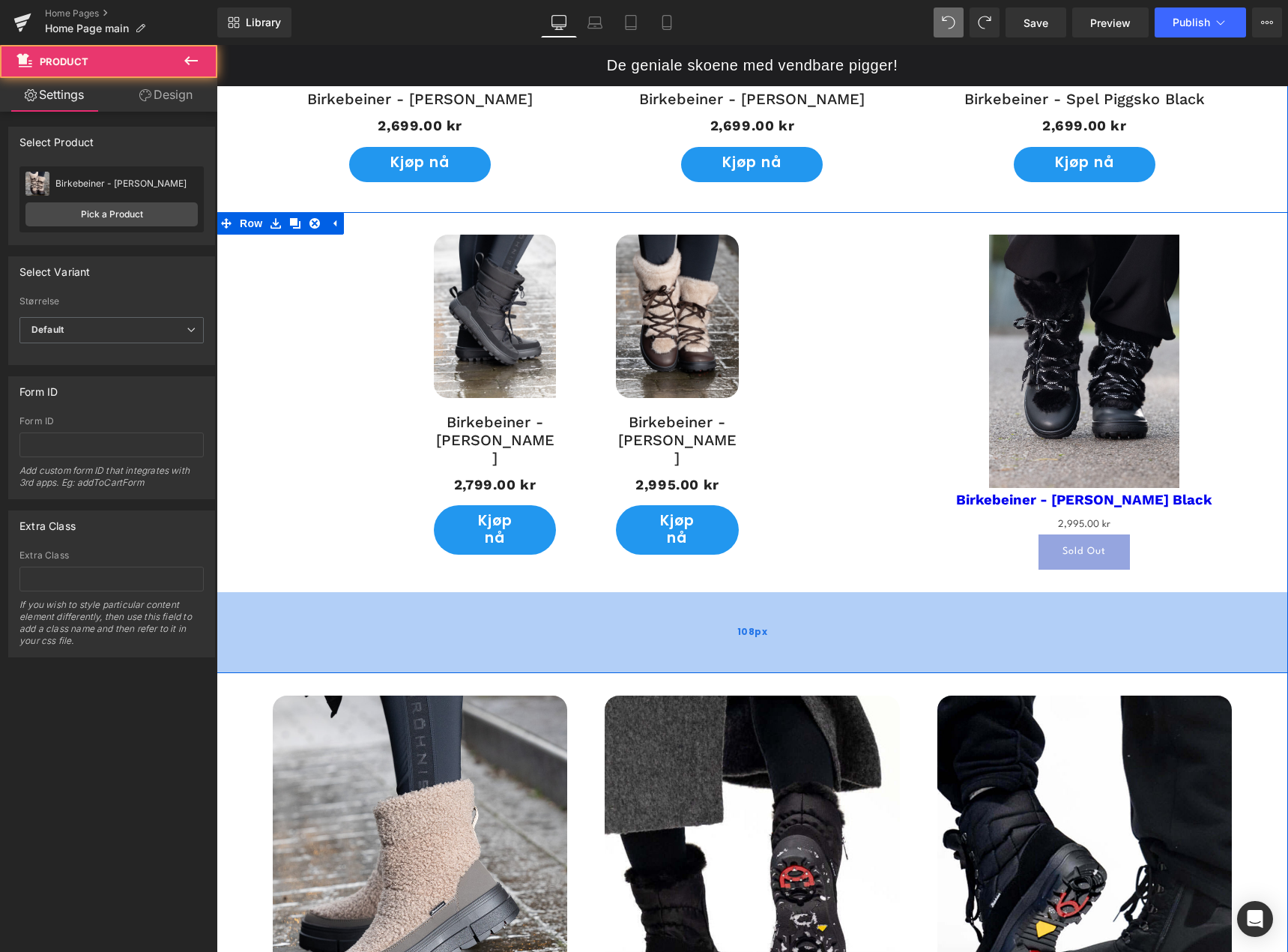
click at [843, 621] on div "108px" at bounding box center [752, 633] width 1072 height 81
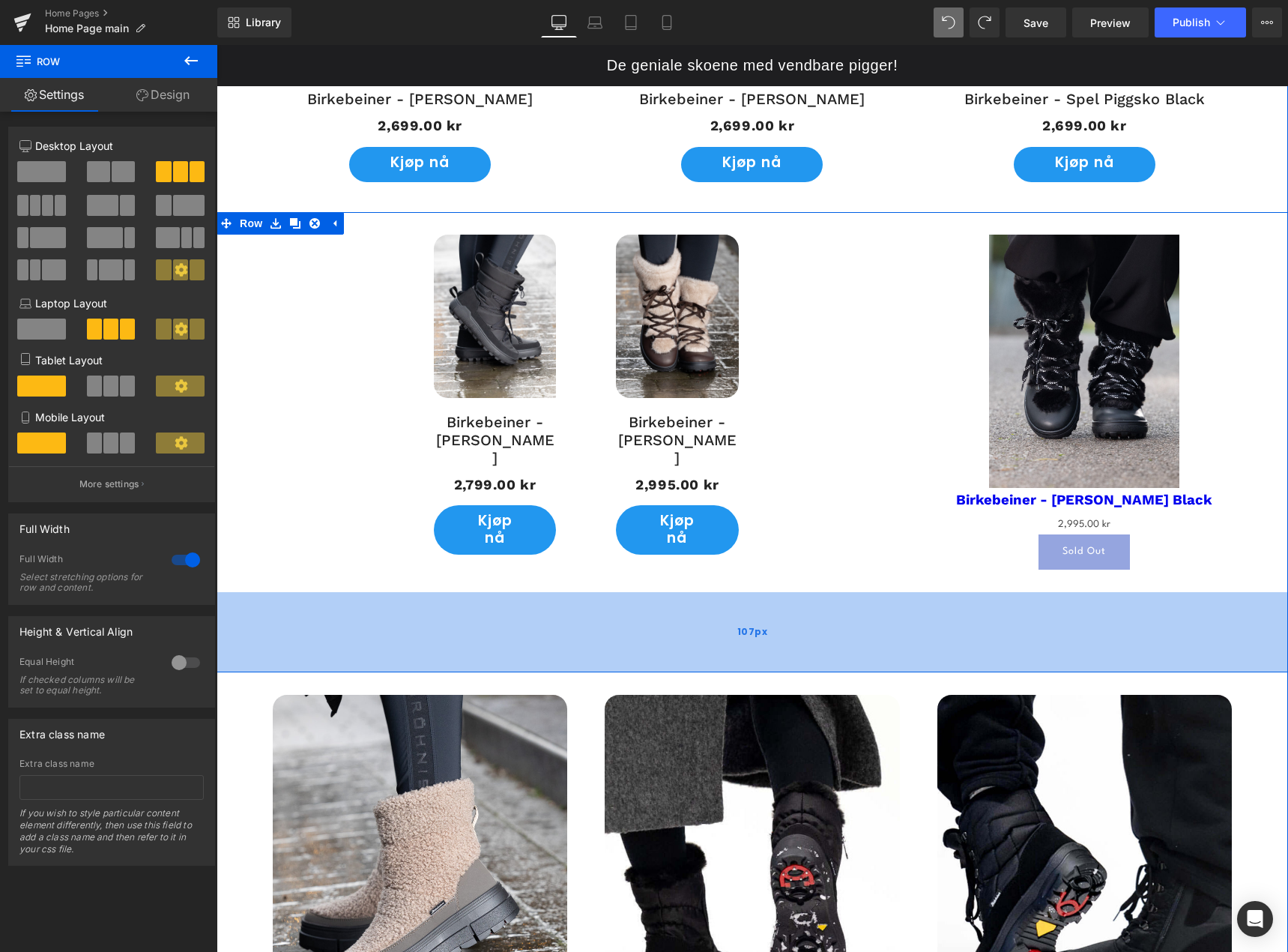
click at [836, 593] on div "107px" at bounding box center [752, 632] width 1072 height 81
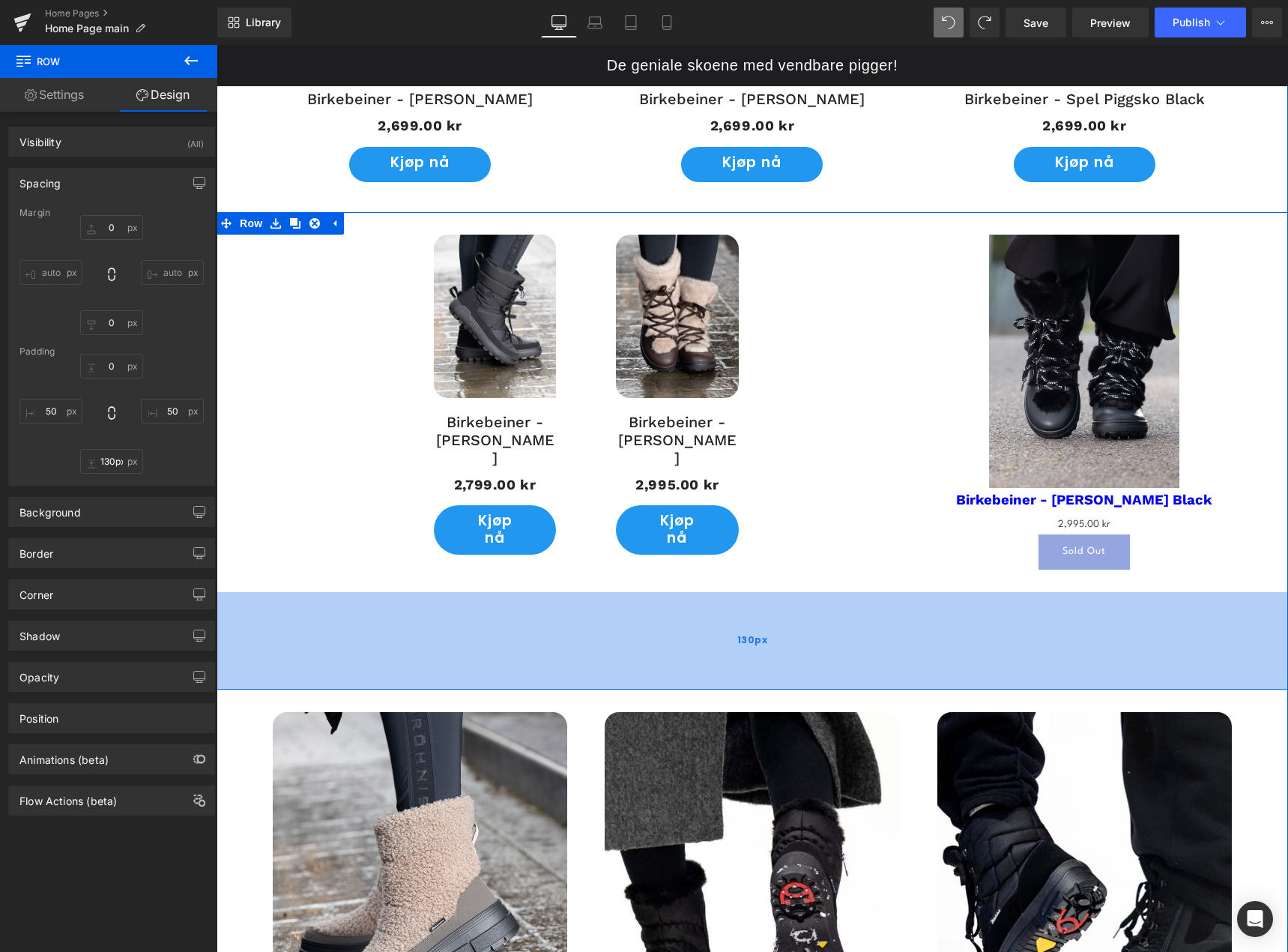
drag, startPoint x: 836, startPoint y: 592, endPoint x: 838, endPoint y: 609, distance: 17.1
click at [838, 609] on div "130px" at bounding box center [752, 641] width 1072 height 97
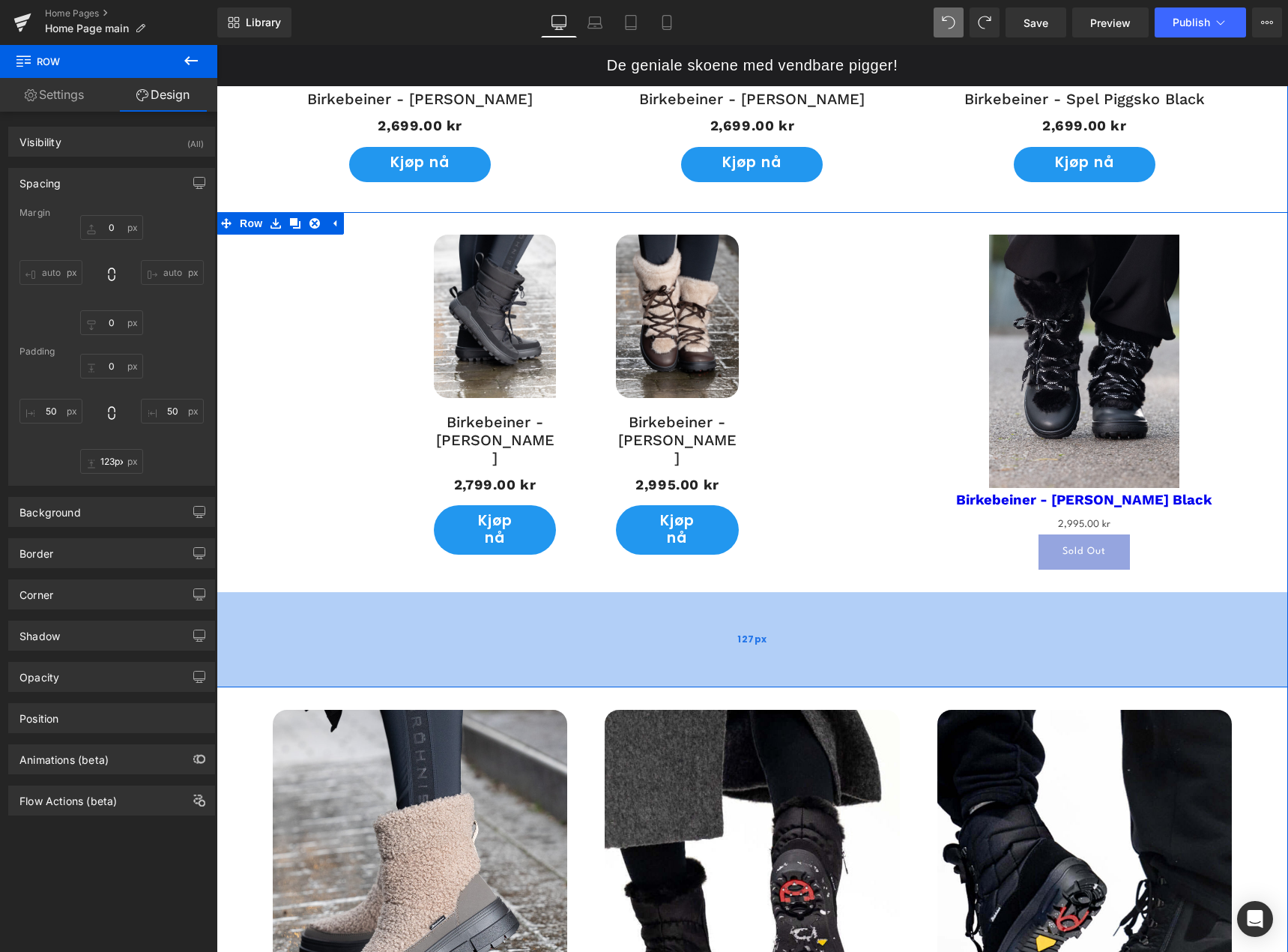
click at [836, 615] on div "127px" at bounding box center [752, 640] width 1072 height 95
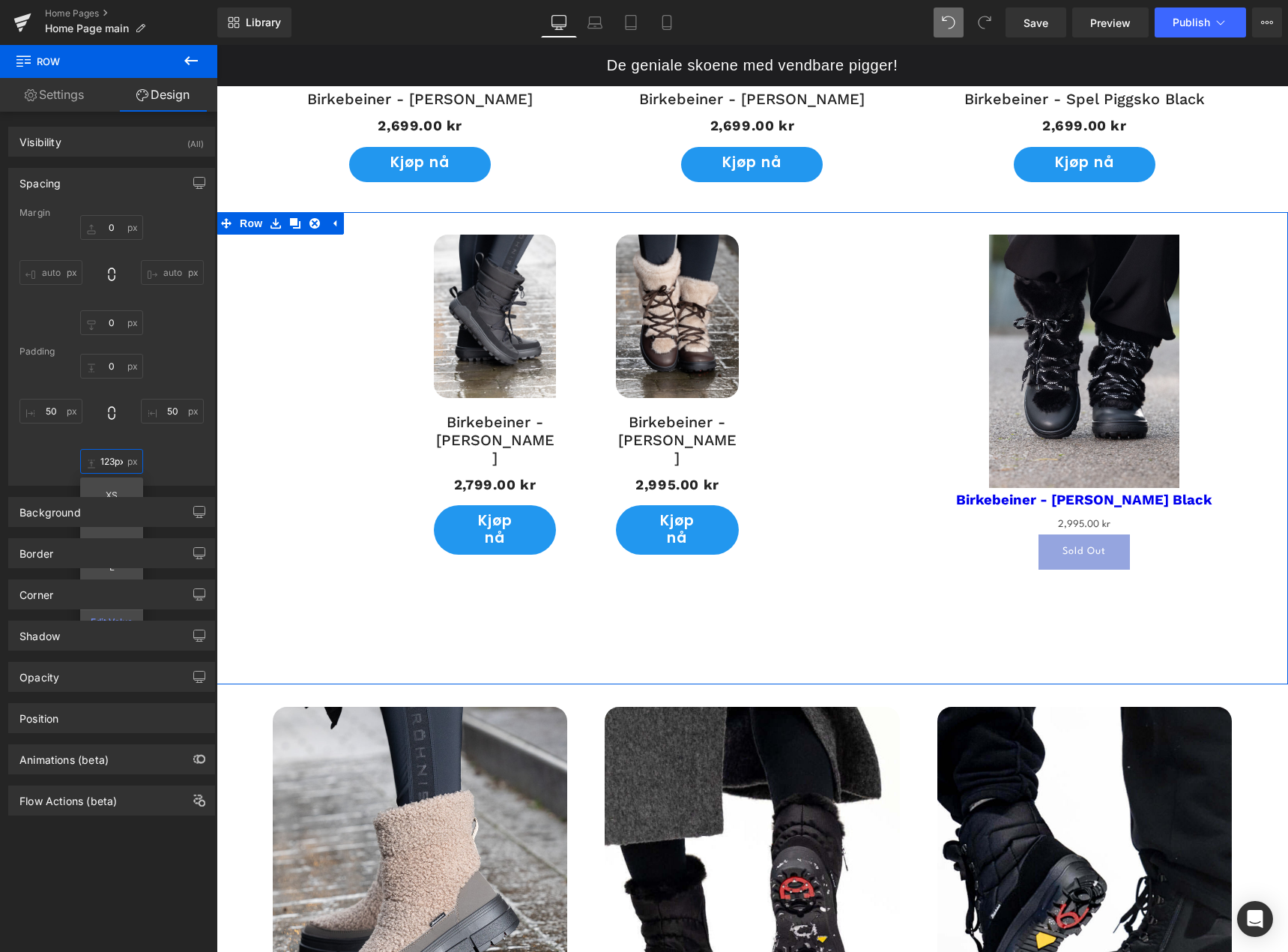
click at [101, 467] on input "123px" at bounding box center [112, 461] width 63 height 25
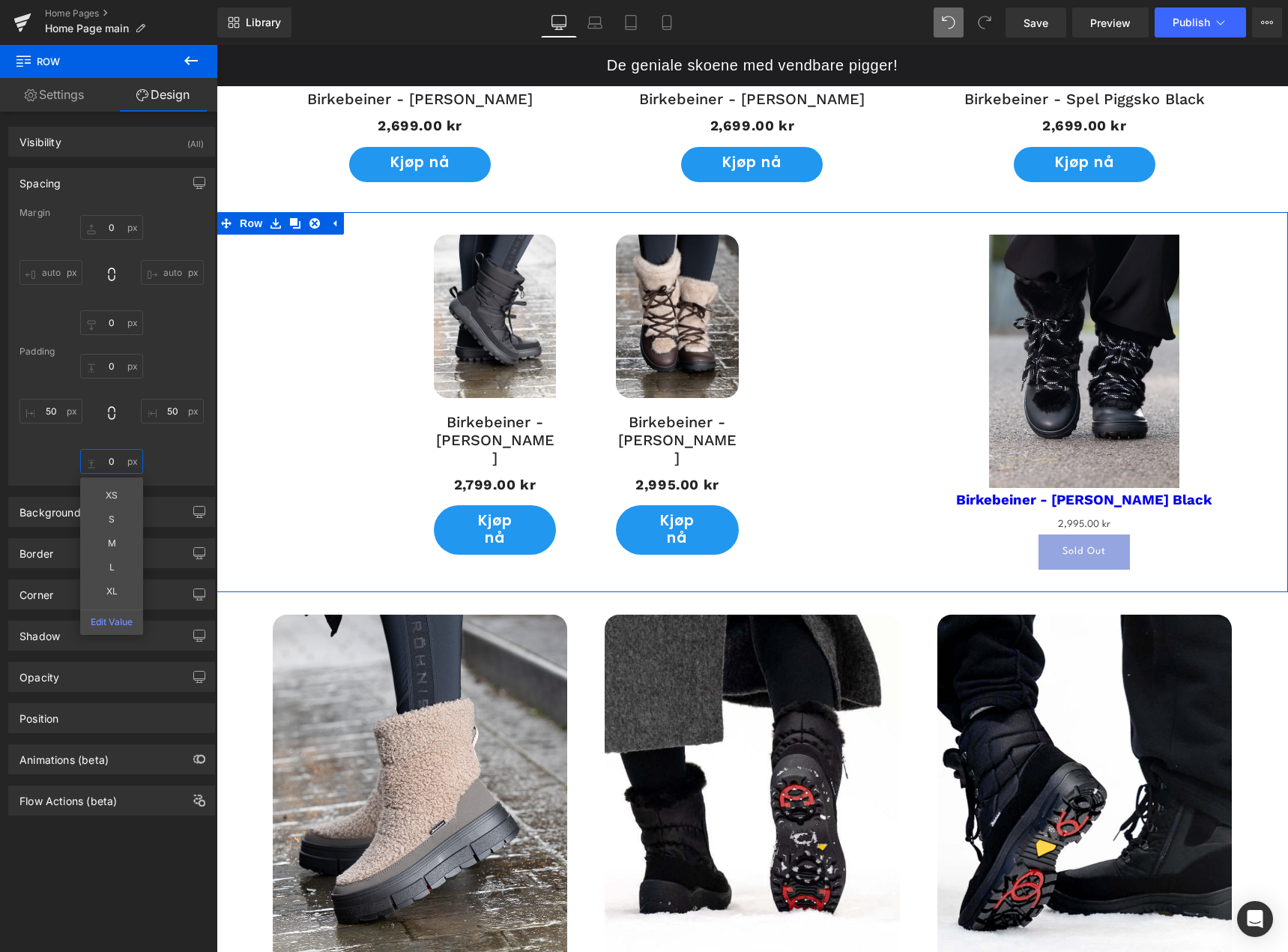
type input "0"
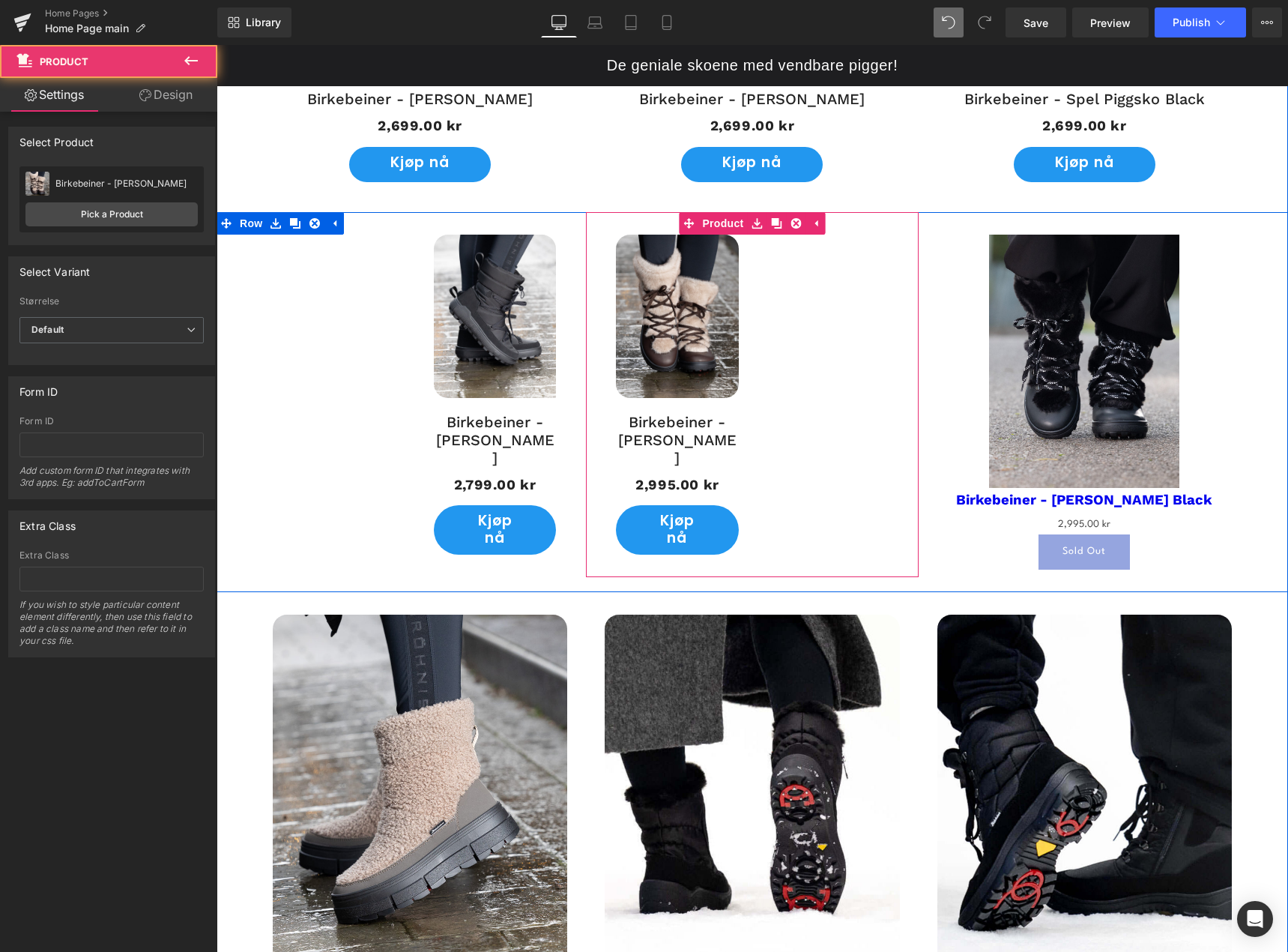
click at [819, 373] on div "UTSOLGT! (P) Image Birkebeiner - Viddo Piggsko (P) Title 2,995.00 kr 2,995.00 k…" at bounding box center [752, 394] width 332 height 365
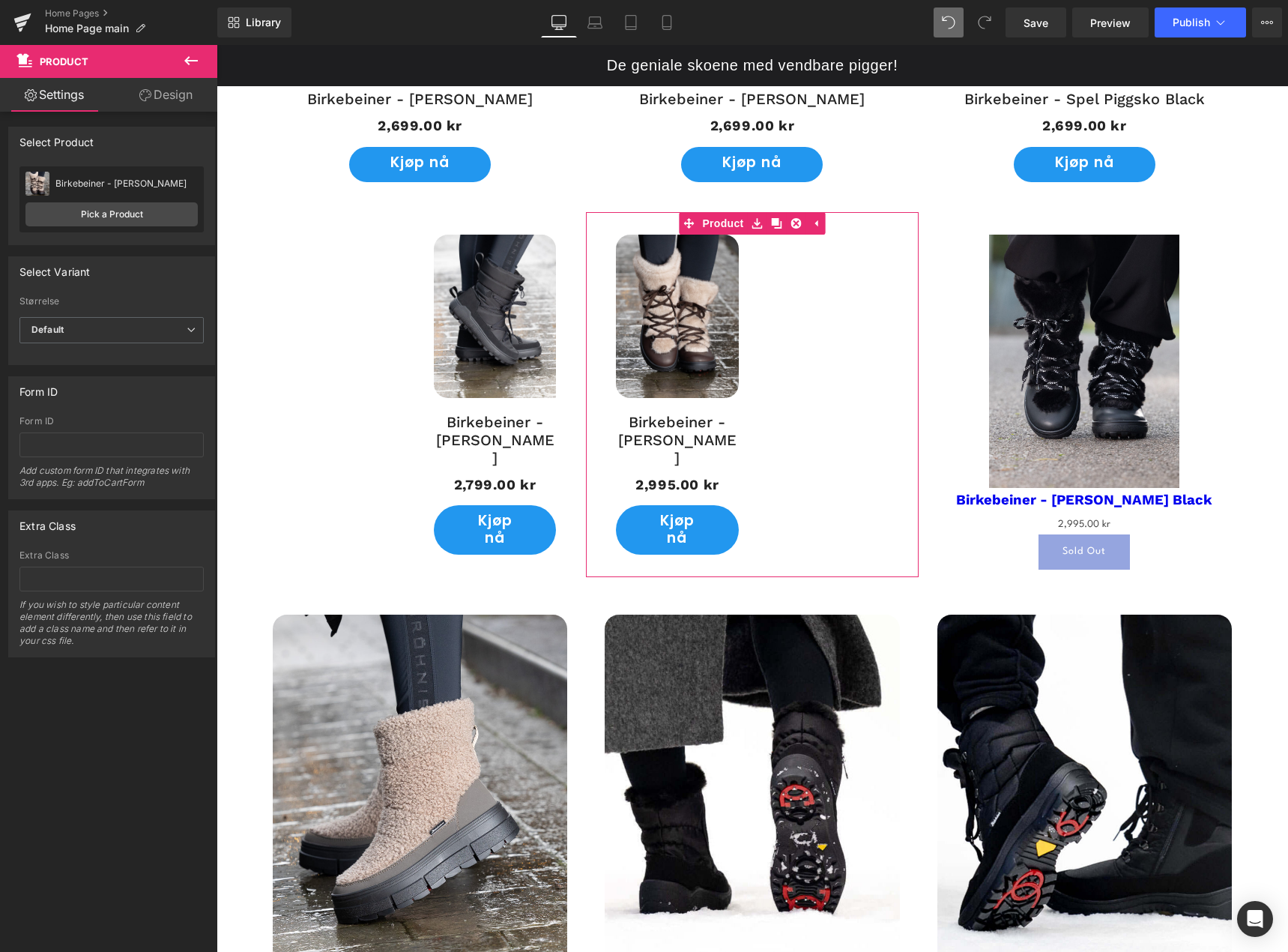
click at [166, 96] on link "Design" at bounding box center [166, 95] width 108 height 34
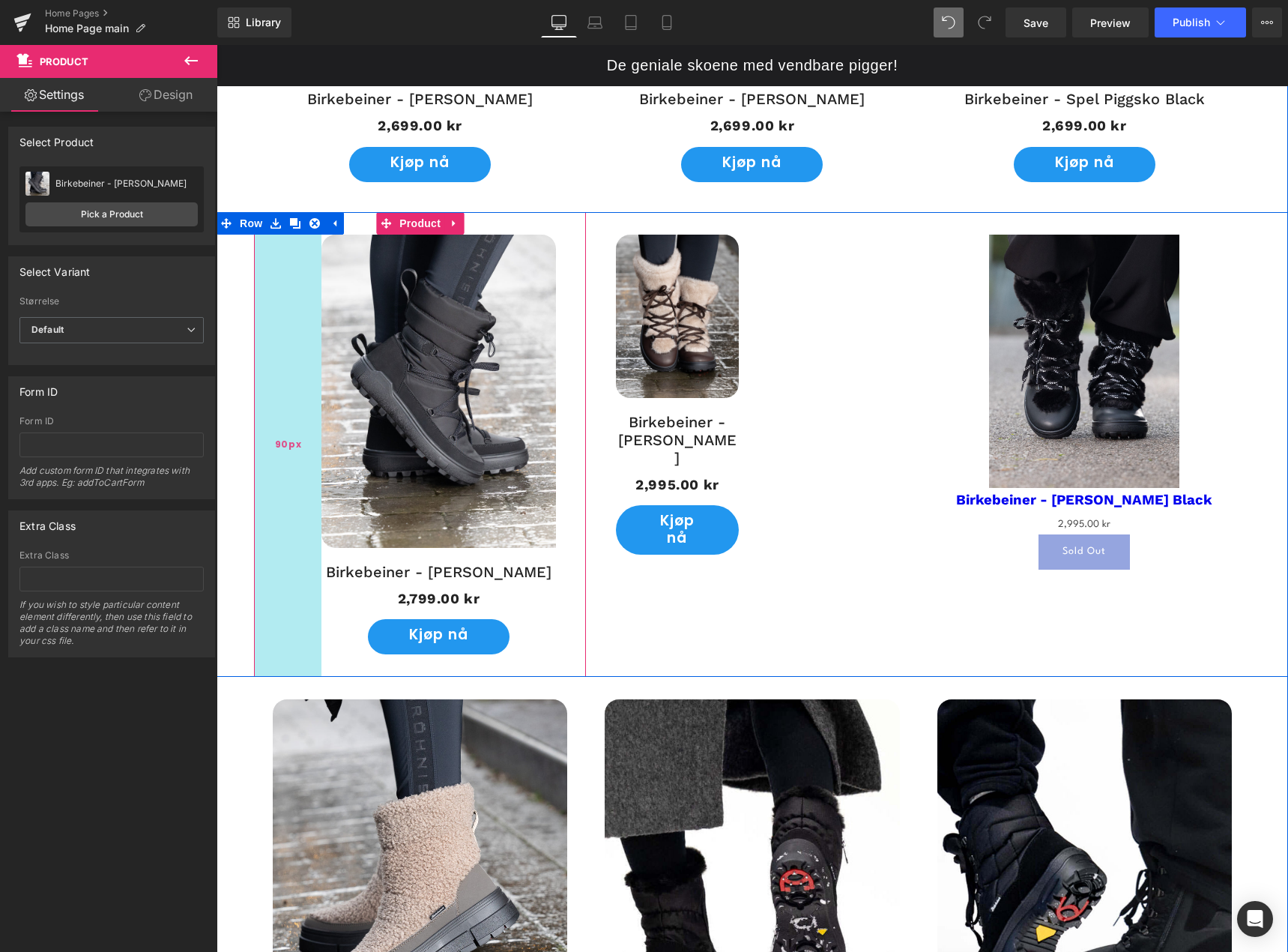
drag, startPoint x: 366, startPoint y: 404, endPoint x: 257, endPoint y: 466, distance: 125.4
click at [254, 466] on div "90px" at bounding box center [288, 444] width 68 height 465
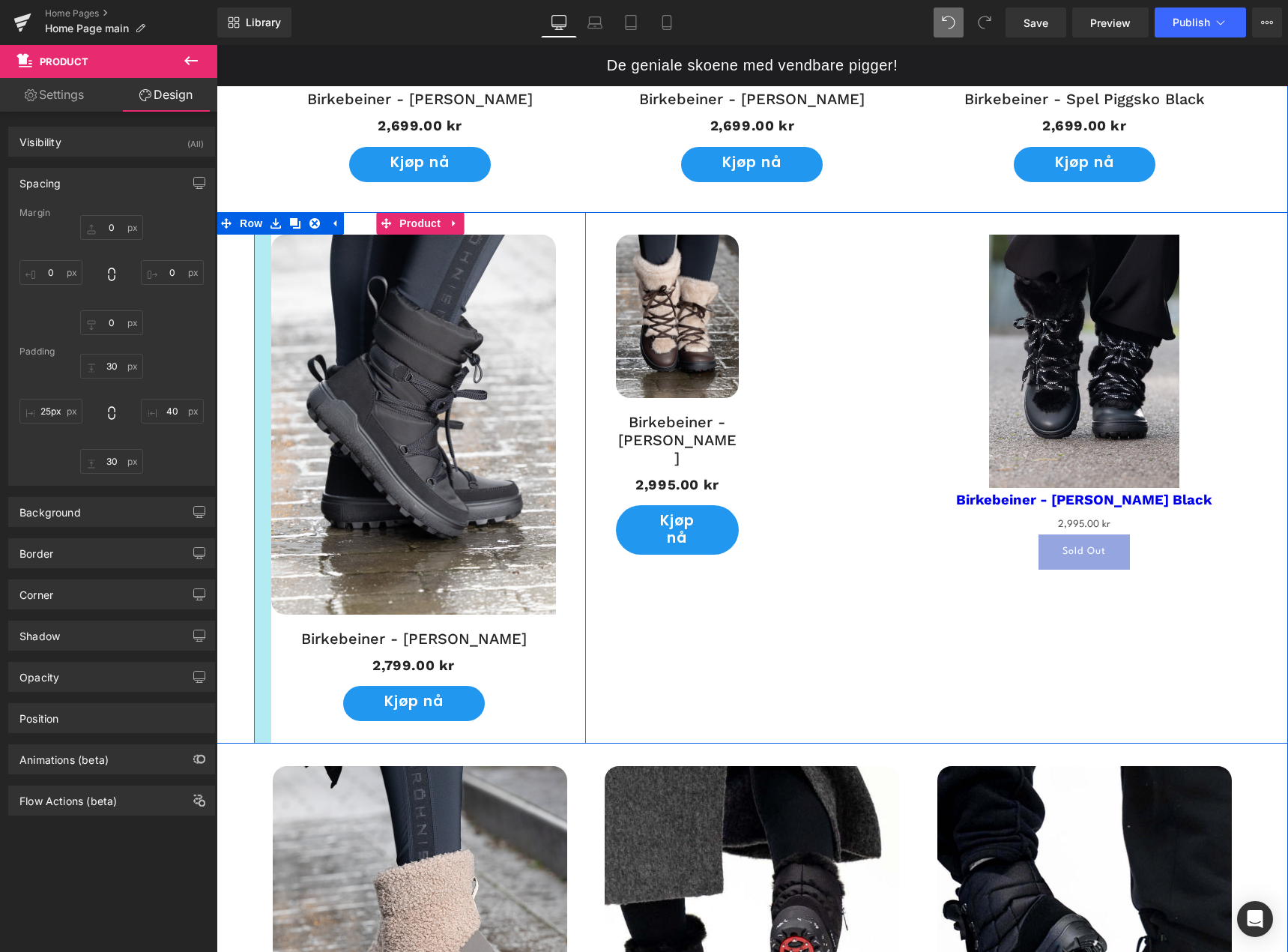
type input "29px"
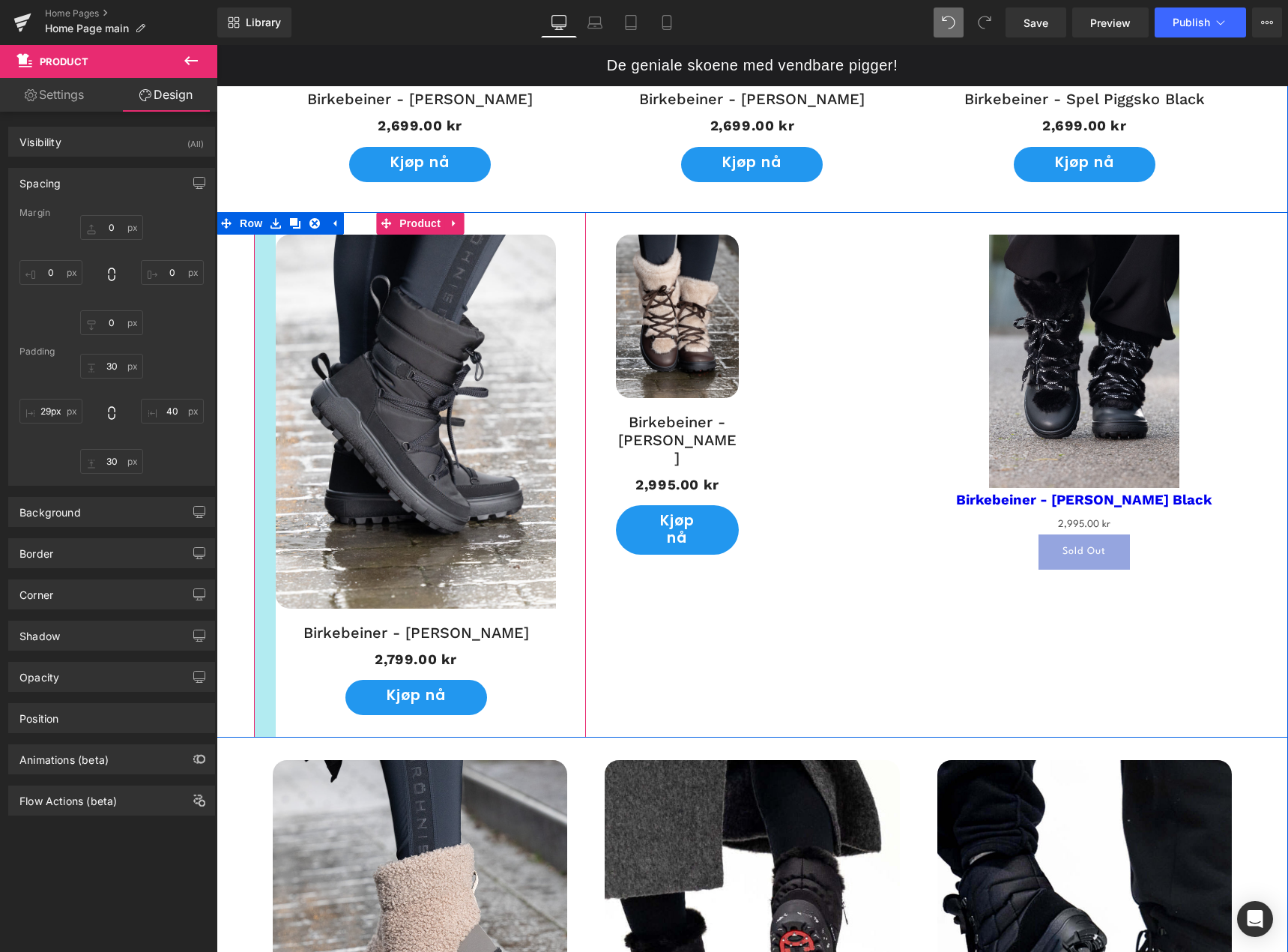
drag, startPoint x: 305, startPoint y: 476, endPoint x: 258, endPoint y: 490, distance: 49.0
click at [258, 490] on div at bounding box center [265, 475] width 22 height 526
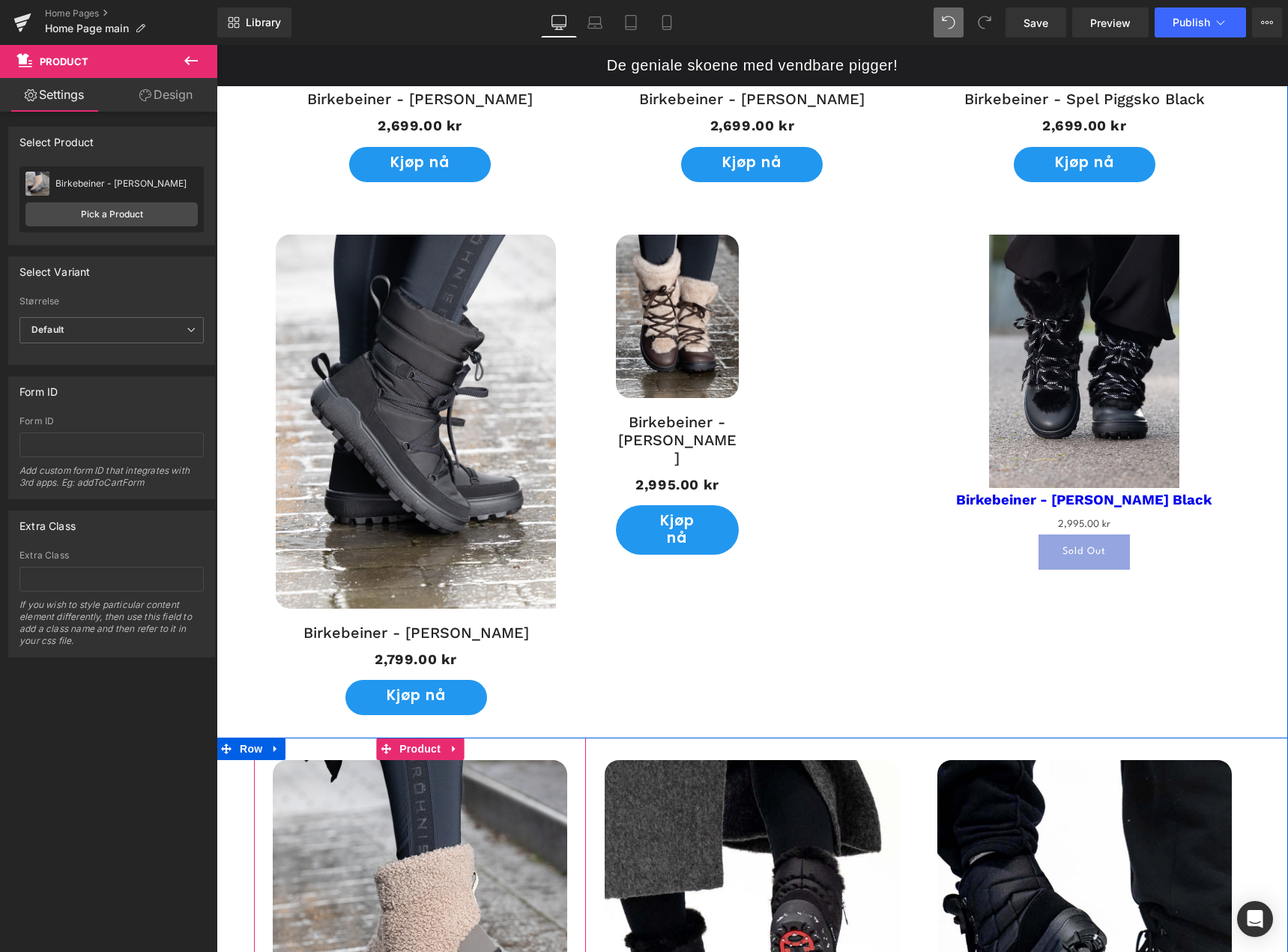
click at [275, 802] on img at bounding box center [420, 956] width 295 height 392
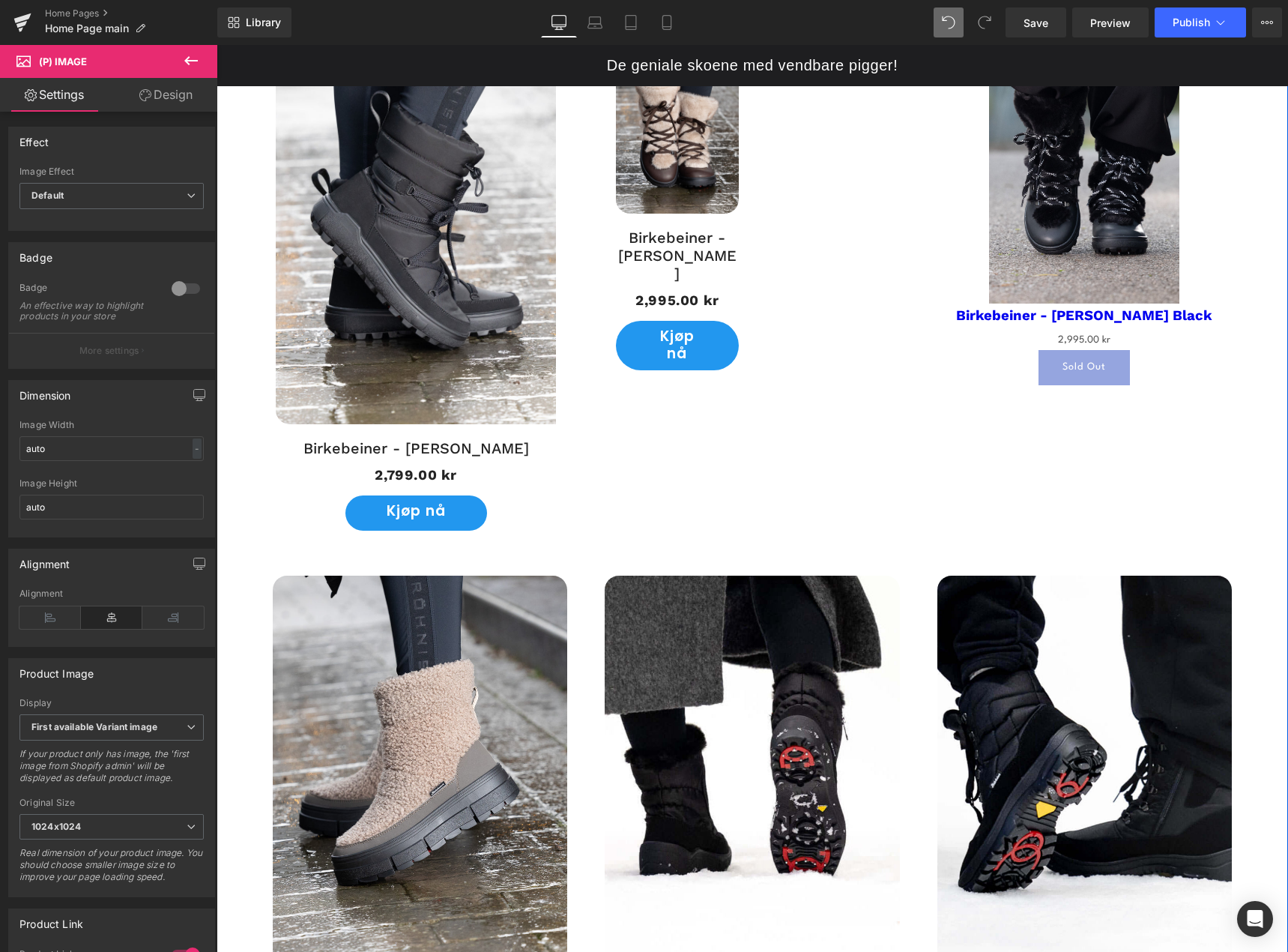
scroll to position [1625, 0]
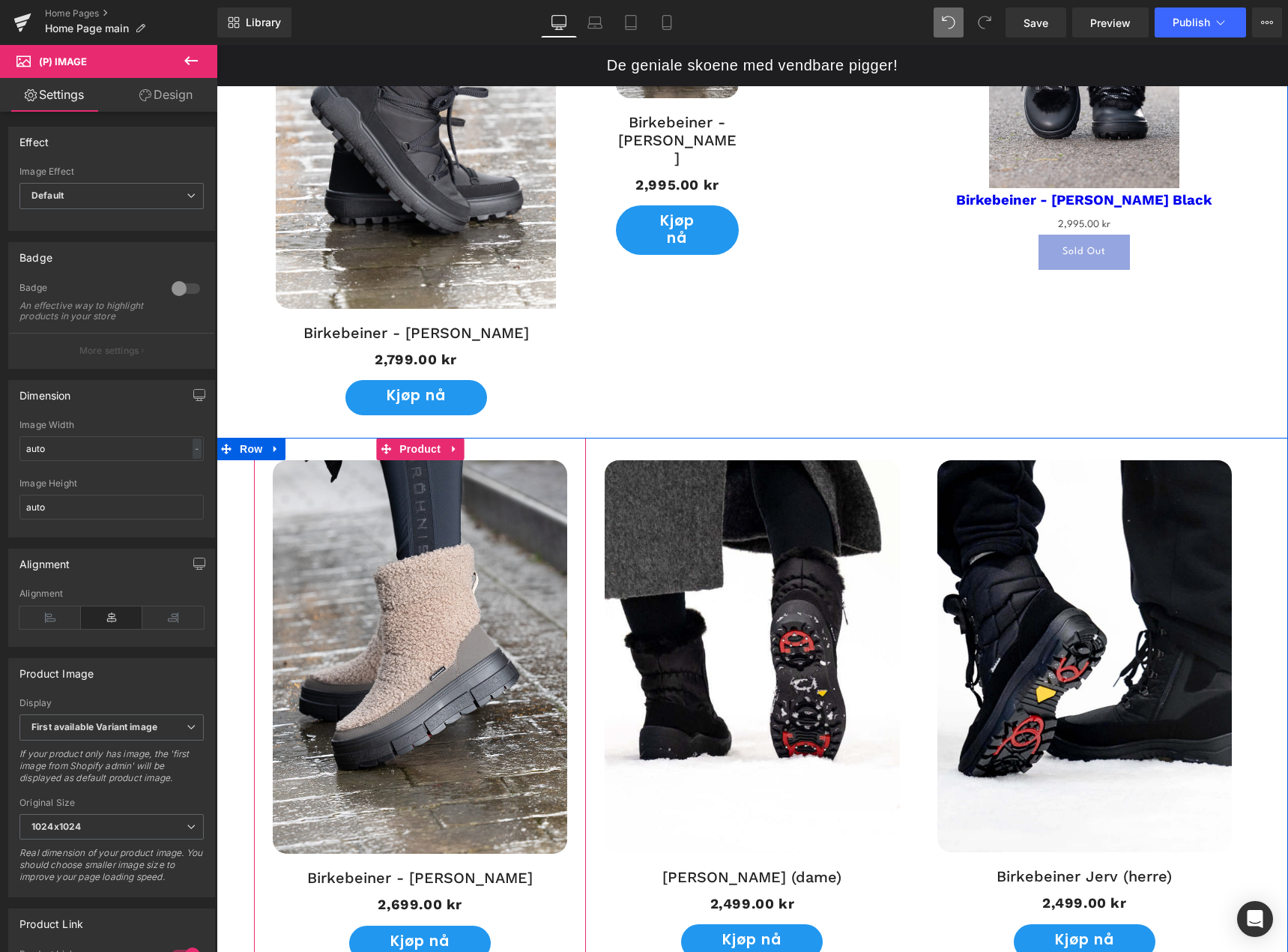
click at [264, 629] on div "-40% (P) Image Birkebeiner - Spel Piggsko (P) Title 2,699.00 kr 2,699.00 kr (P)…" at bounding box center [420, 710] width 332 height 545
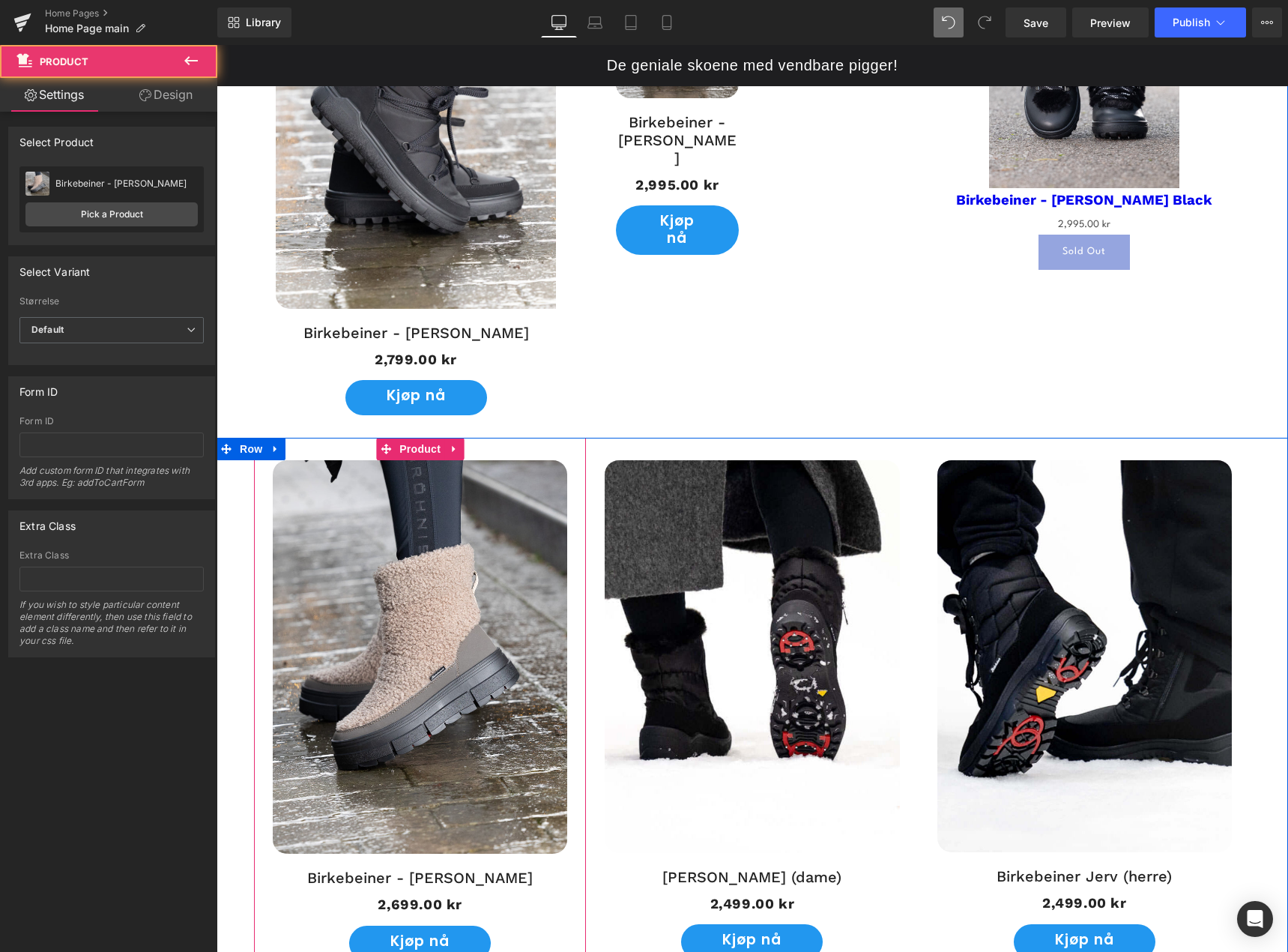
click at [273, 632] on img at bounding box center [420, 656] width 295 height 392
drag, startPoint x: 262, startPoint y: 633, endPoint x: 269, endPoint y: 636, distance: 7.6
click at [269, 636] on div "-40% (P) Image Birkebeiner - Spel Piggsko (P) Title 2,699.00 kr 2,699.00 kr (P)…" at bounding box center [420, 710] width 332 height 545
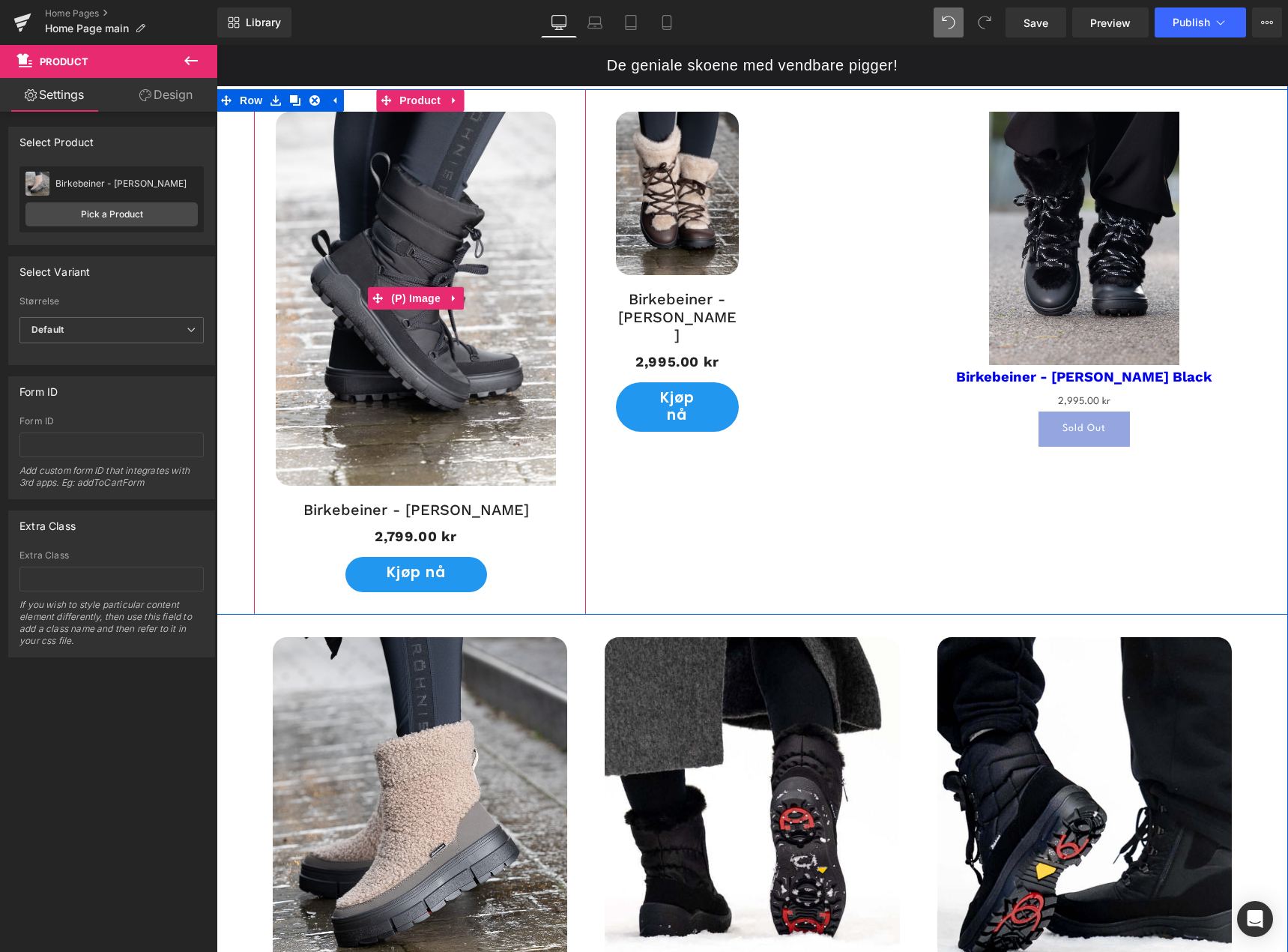
scroll to position [1475, 0]
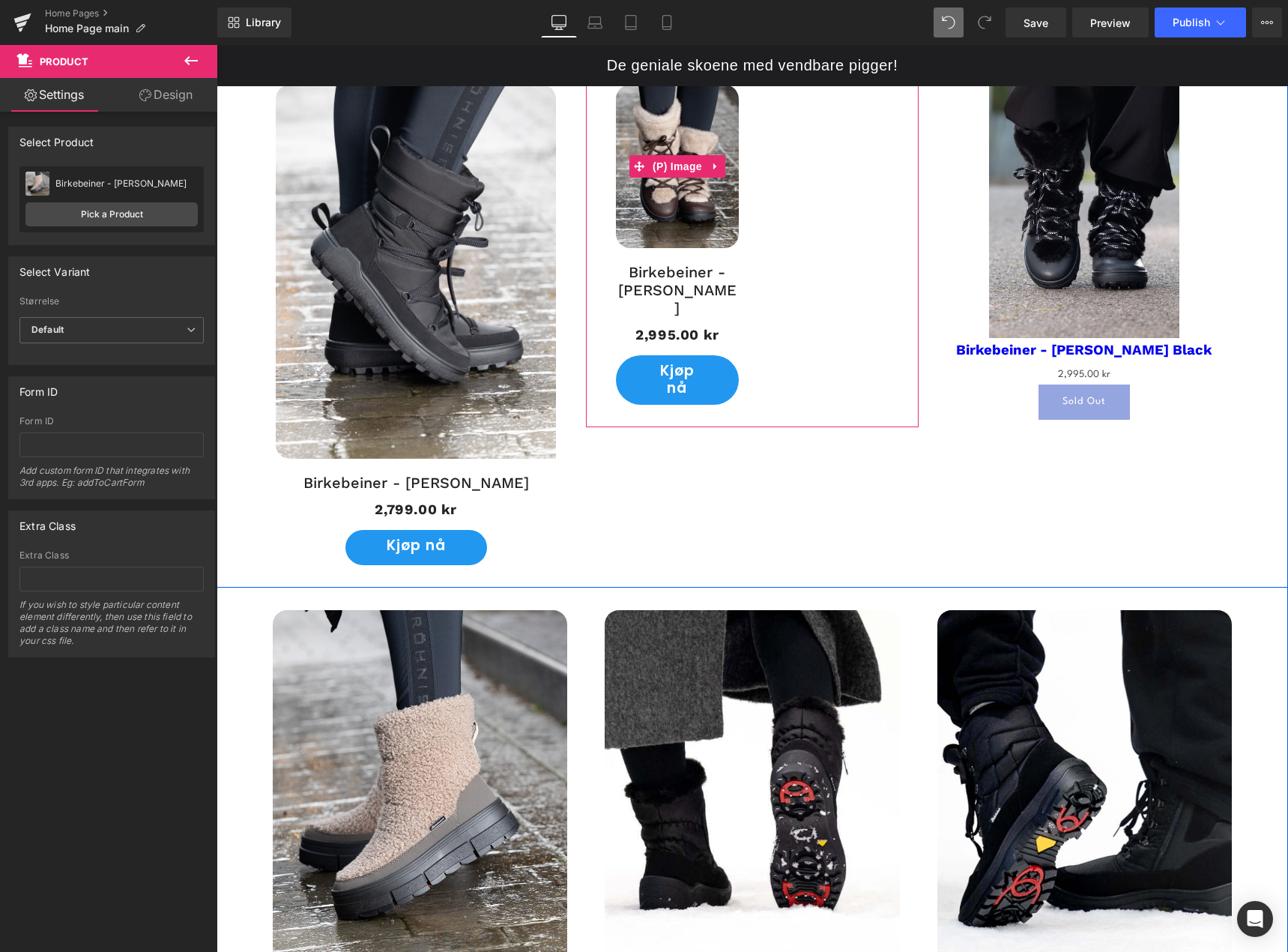
click at [697, 220] on img at bounding box center [677, 166] width 122 height 164
drag, startPoint x: 607, startPoint y: 217, endPoint x: 591, endPoint y: 217, distance: 16.0
click at [591, 217] on div "UTSOLGT! (P) Image Birkebeiner - Viddo Piggsko (P) Title 2,995.00 kr 2,995.00 k…" at bounding box center [752, 244] width 332 height 365
drag, startPoint x: 745, startPoint y: 224, endPoint x: 781, endPoint y: 224, distance: 36.0
click at [781, 224] on div "UTSOLGT! (P) Image Birkebeiner - Viddo Piggsko (P) Title 2,995.00 kr 2,995.00 k…" at bounding box center [752, 244] width 332 height 365
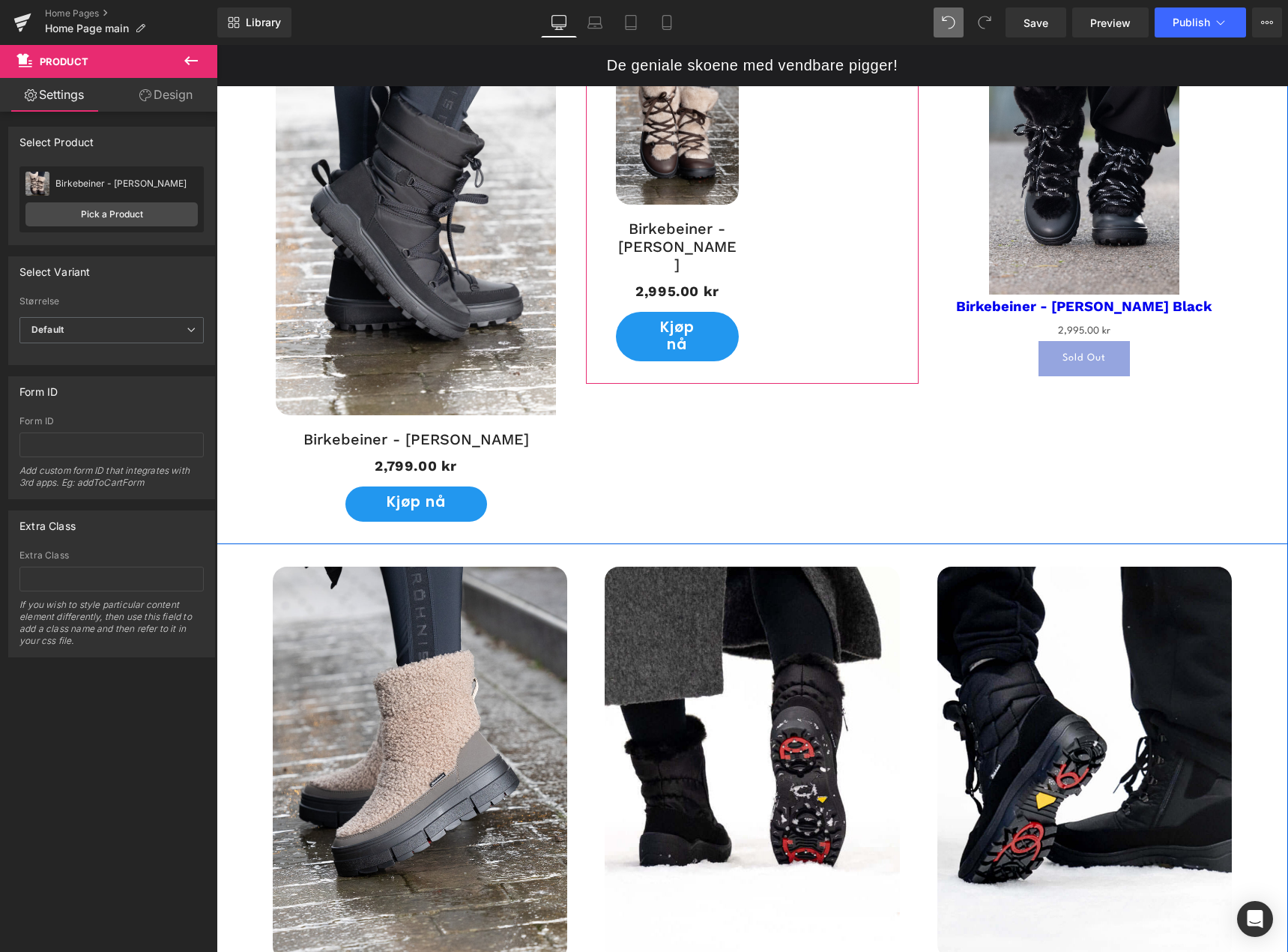
scroll to position [1325, 0]
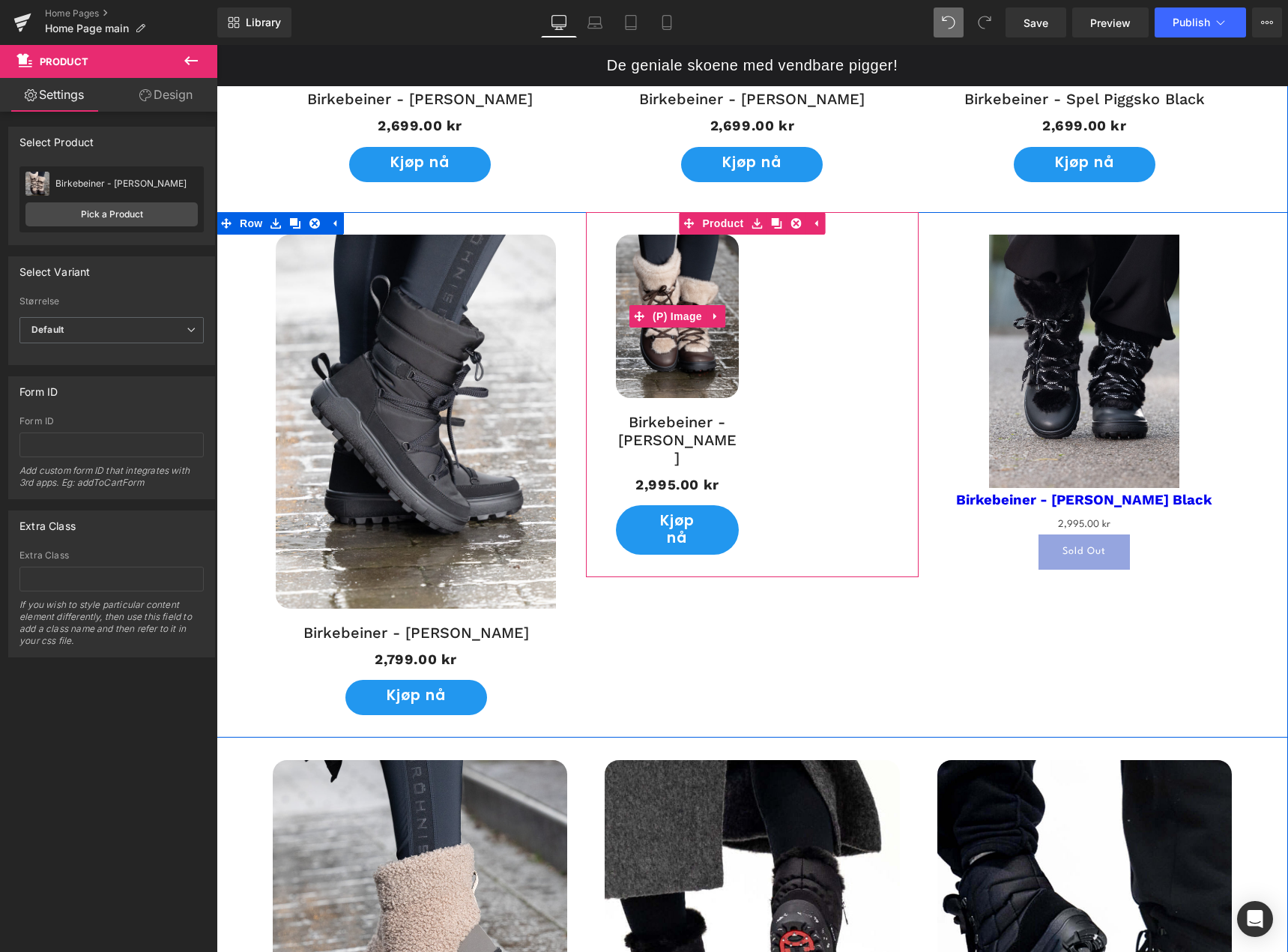
click at [641, 282] on img at bounding box center [677, 316] width 122 height 164
click at [605, 298] on div "UTSOLGT! (P) Image Birkebeiner - Viddo Piggsko (P) Title 2,995.00 kr 2,995.00 k…" at bounding box center [752, 394] width 332 height 365
click at [637, 298] on img at bounding box center [677, 316] width 122 height 164
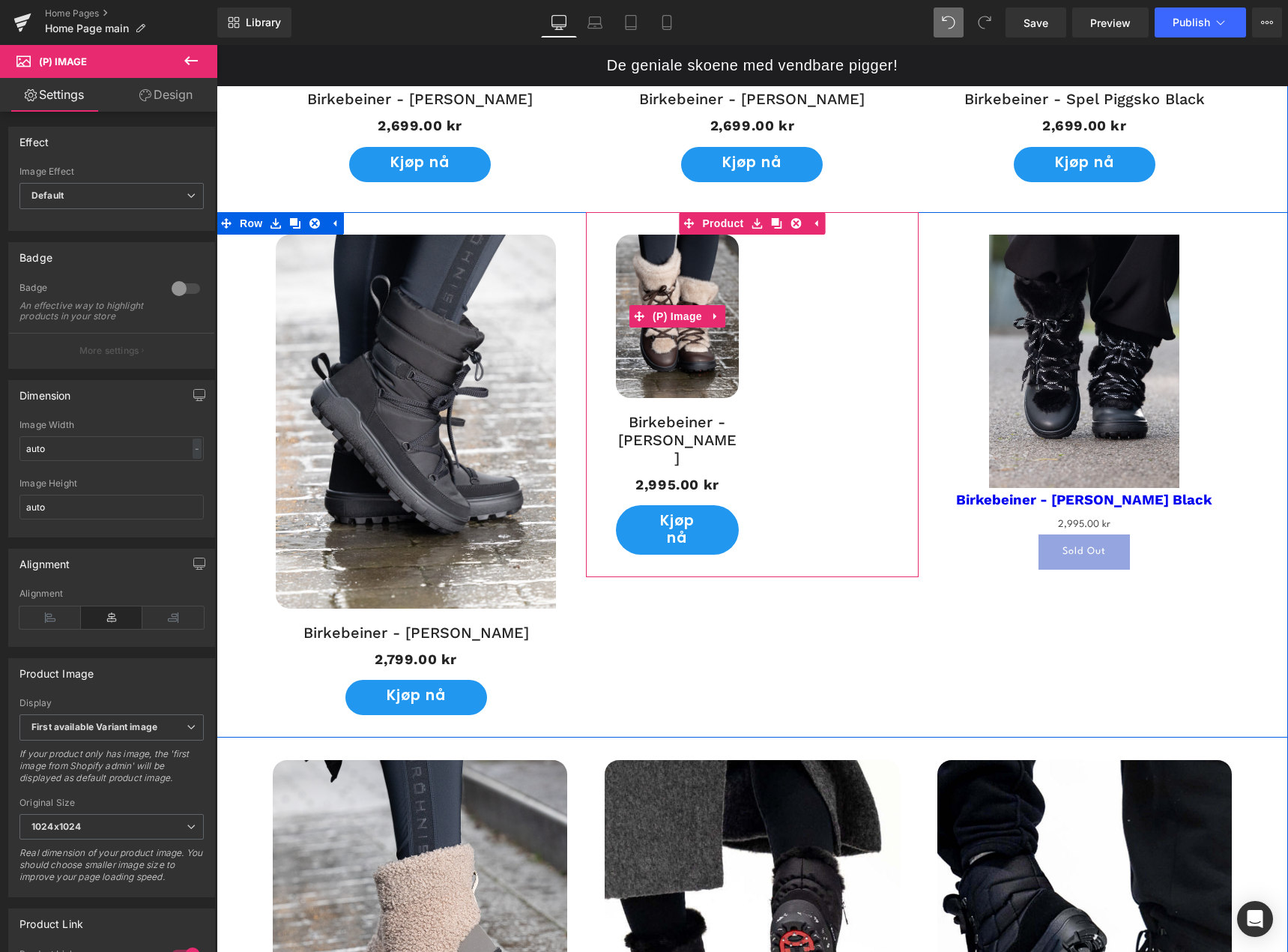
click at [724, 316] on img at bounding box center [677, 316] width 122 height 164
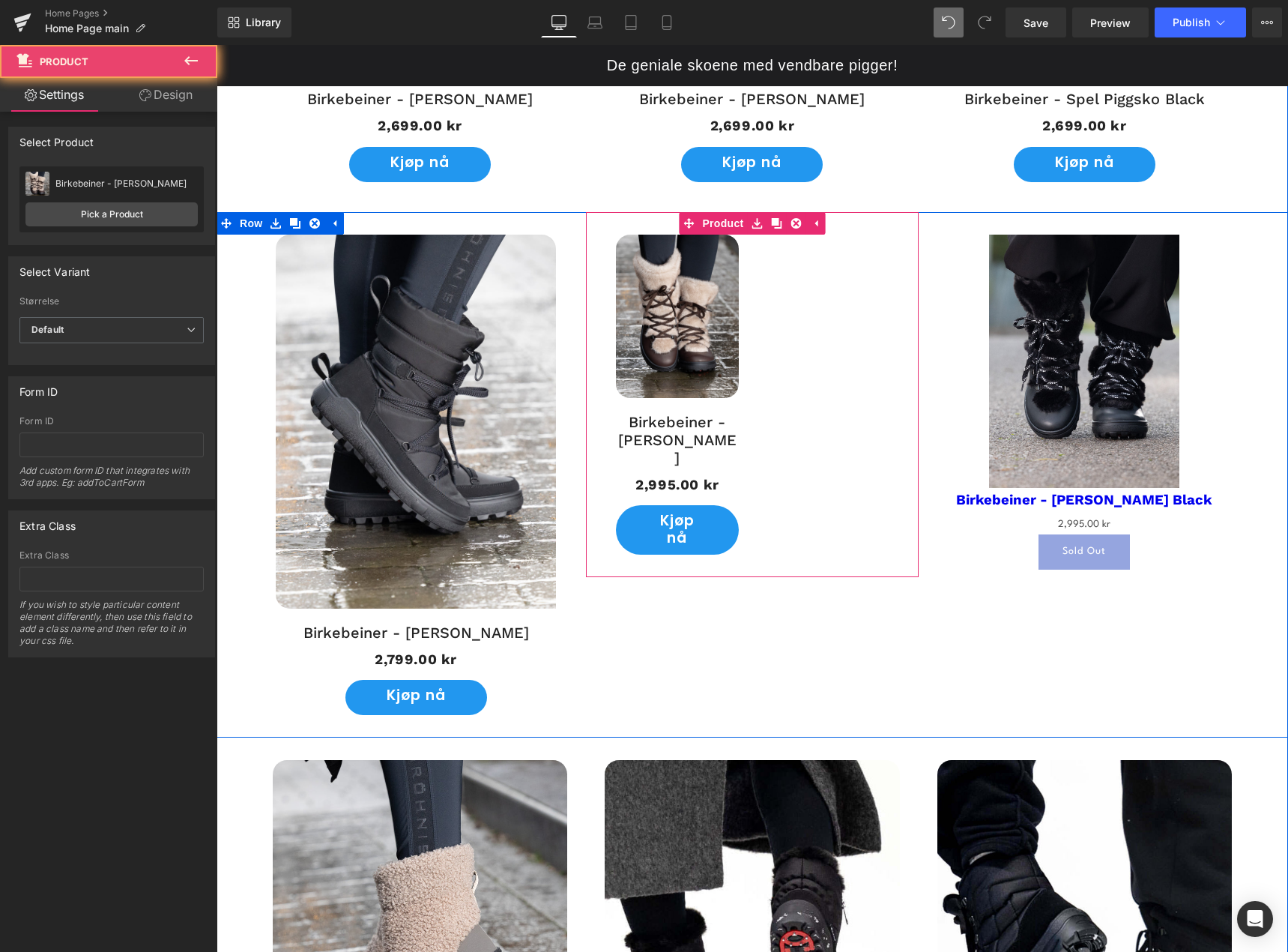
click at [740, 318] on div "UTSOLGT! (P) Image Birkebeiner - Viddo Piggsko (P) Title 2,995.00 kr 2,995.00 k…" at bounding box center [752, 394] width 332 height 365
click at [713, 318] on icon at bounding box center [715, 316] width 3 height 7
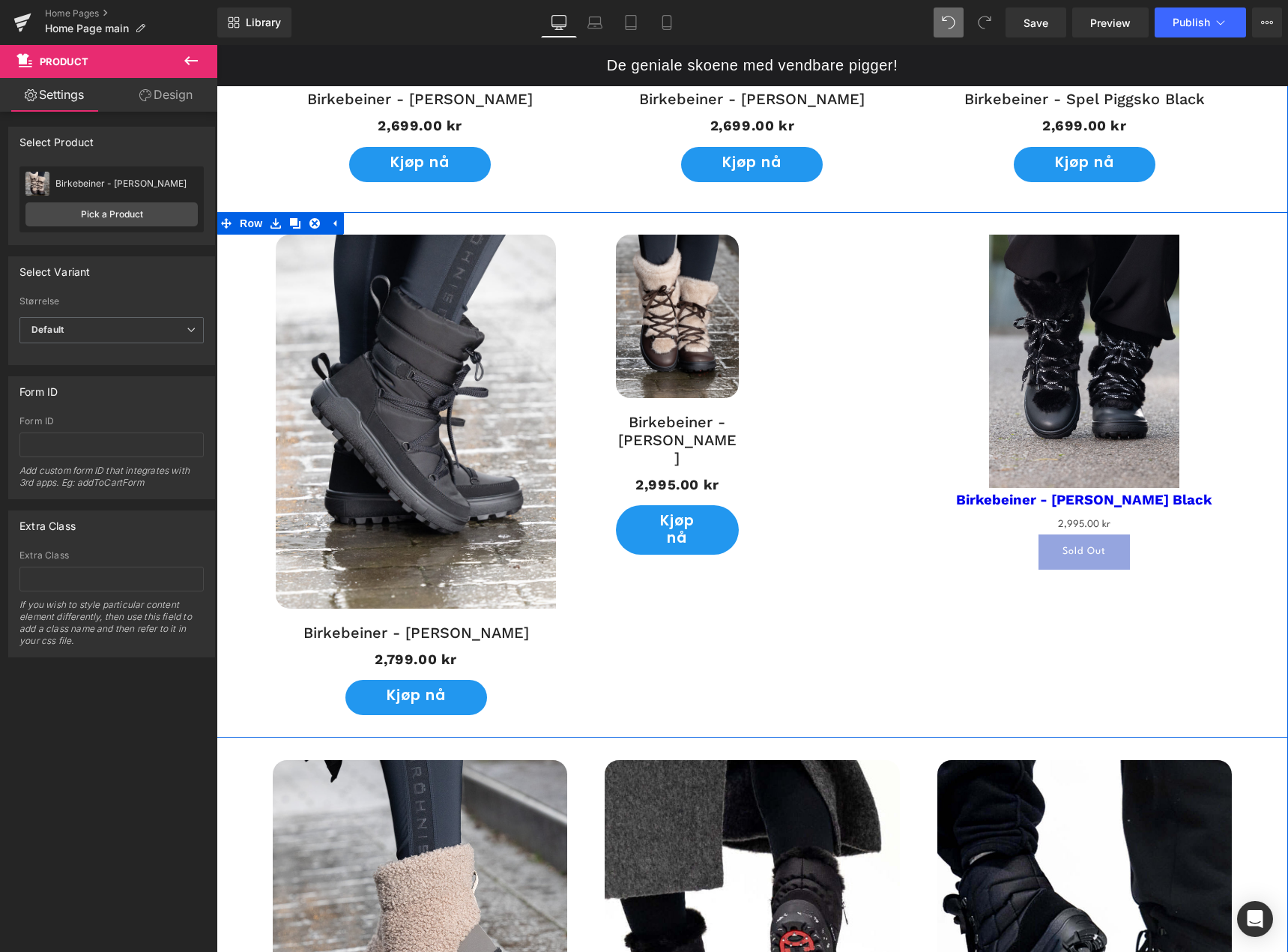
click at [501, 396] on img at bounding box center [415, 421] width 280 height 374
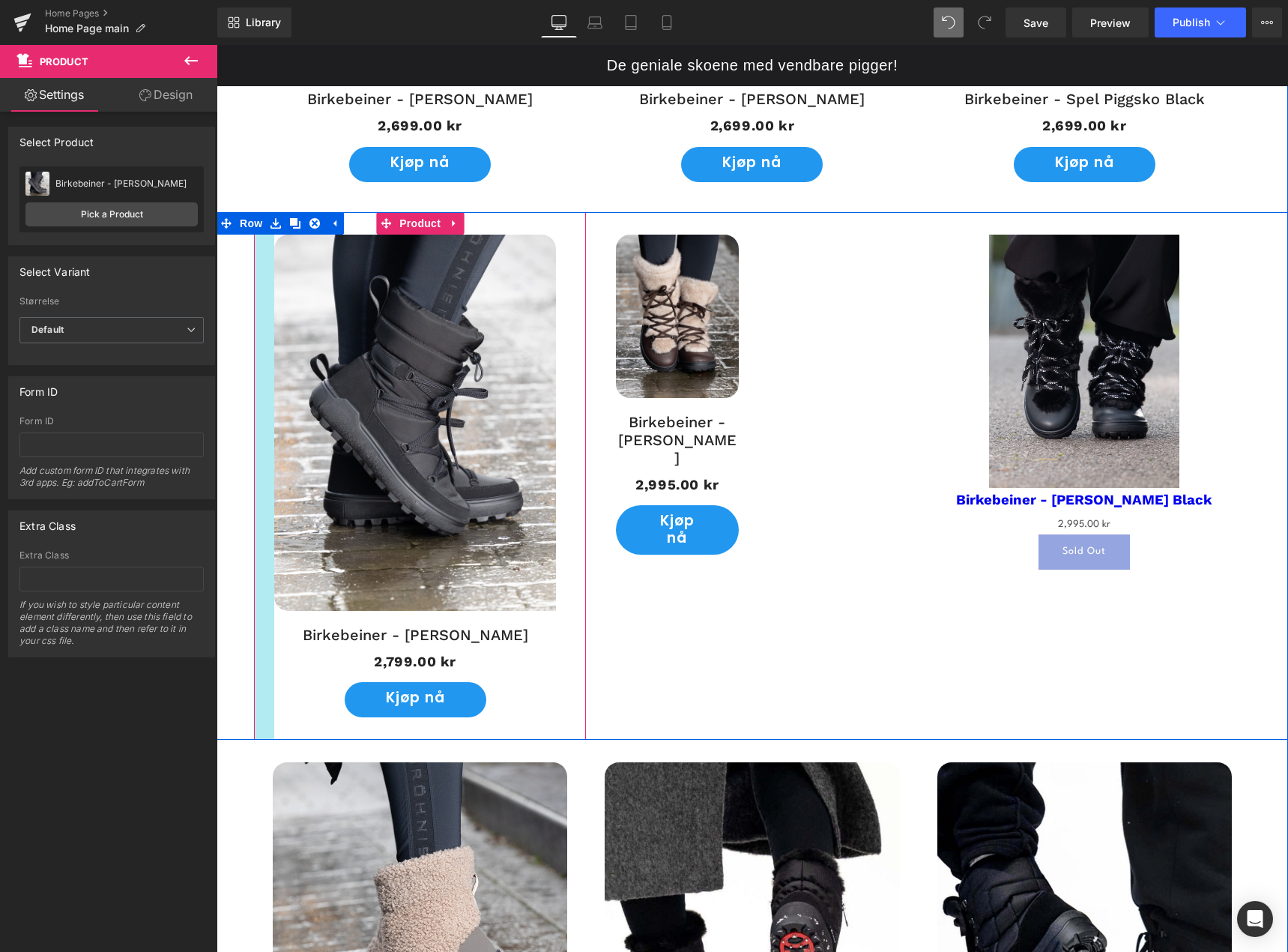
drag, startPoint x: 269, startPoint y: 424, endPoint x: 268, endPoint y: 806, distance: 382.0
click at [268, 806] on div "Alle modeller Heading Med unike vendbare pigger kan du tilpasse skoene dine til…" at bounding box center [752, 451] width 1072 height 1830
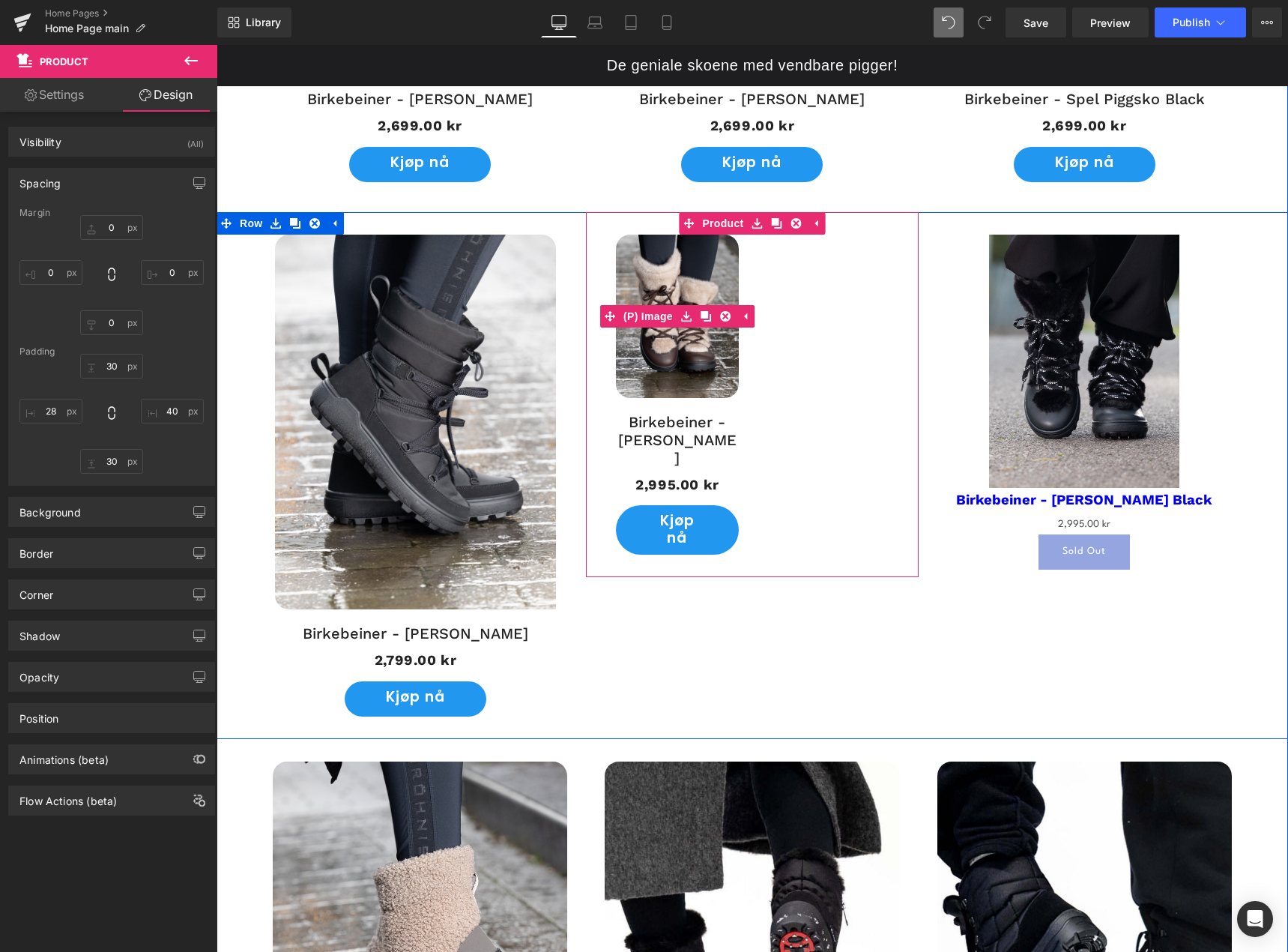
click at [646, 345] on img at bounding box center [677, 316] width 122 height 164
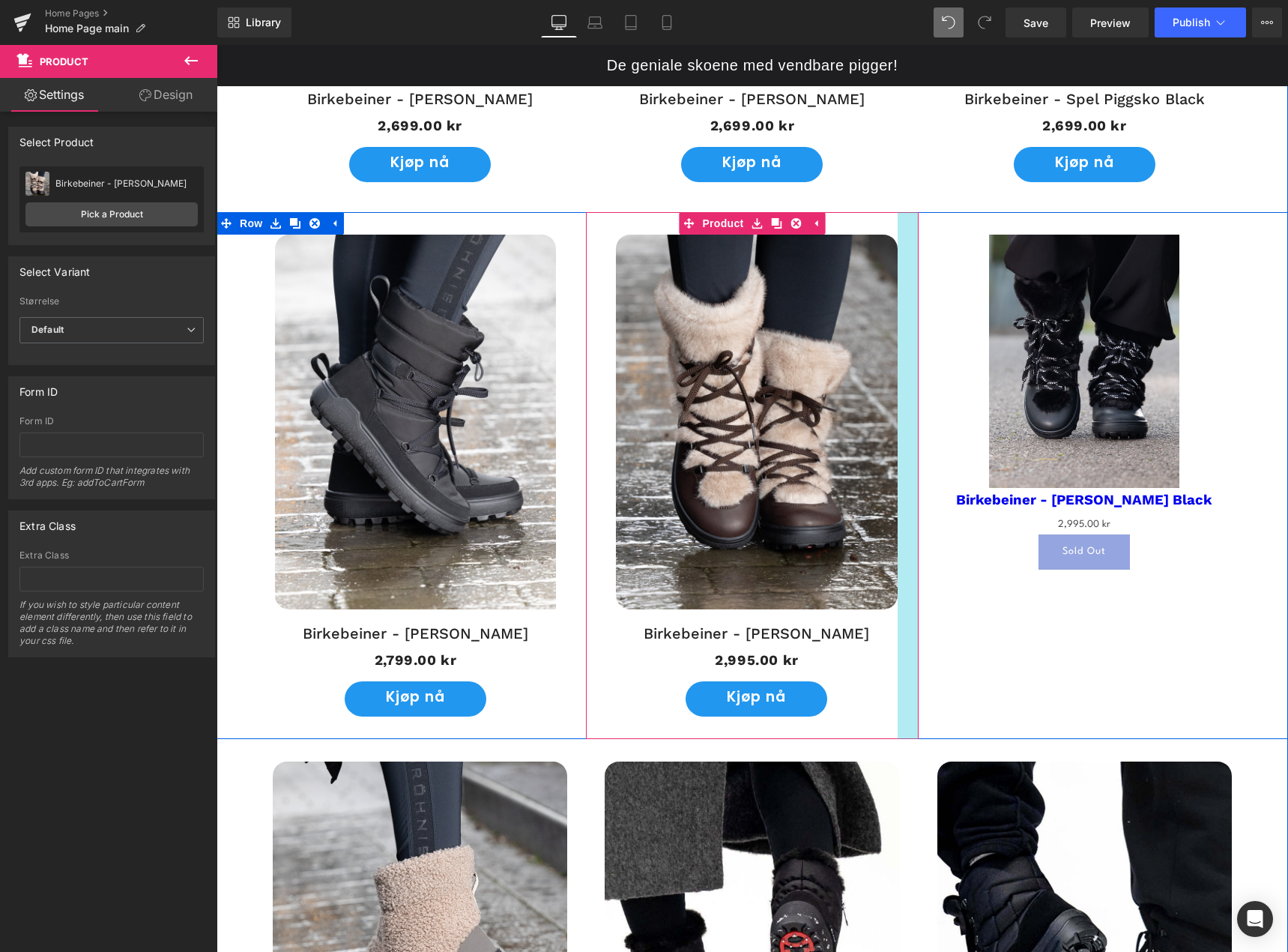
drag, startPoint x: 912, startPoint y: 509, endPoint x: 1071, endPoint y: 685, distance: 237.2
click at [1071, 685] on div "UTSOLGT! (P) Image Birkebeiner - Snøsko Piggsko (P) Title 2,799.00 kr 2,799.00 …" at bounding box center [752, 476] width 1072 height 527
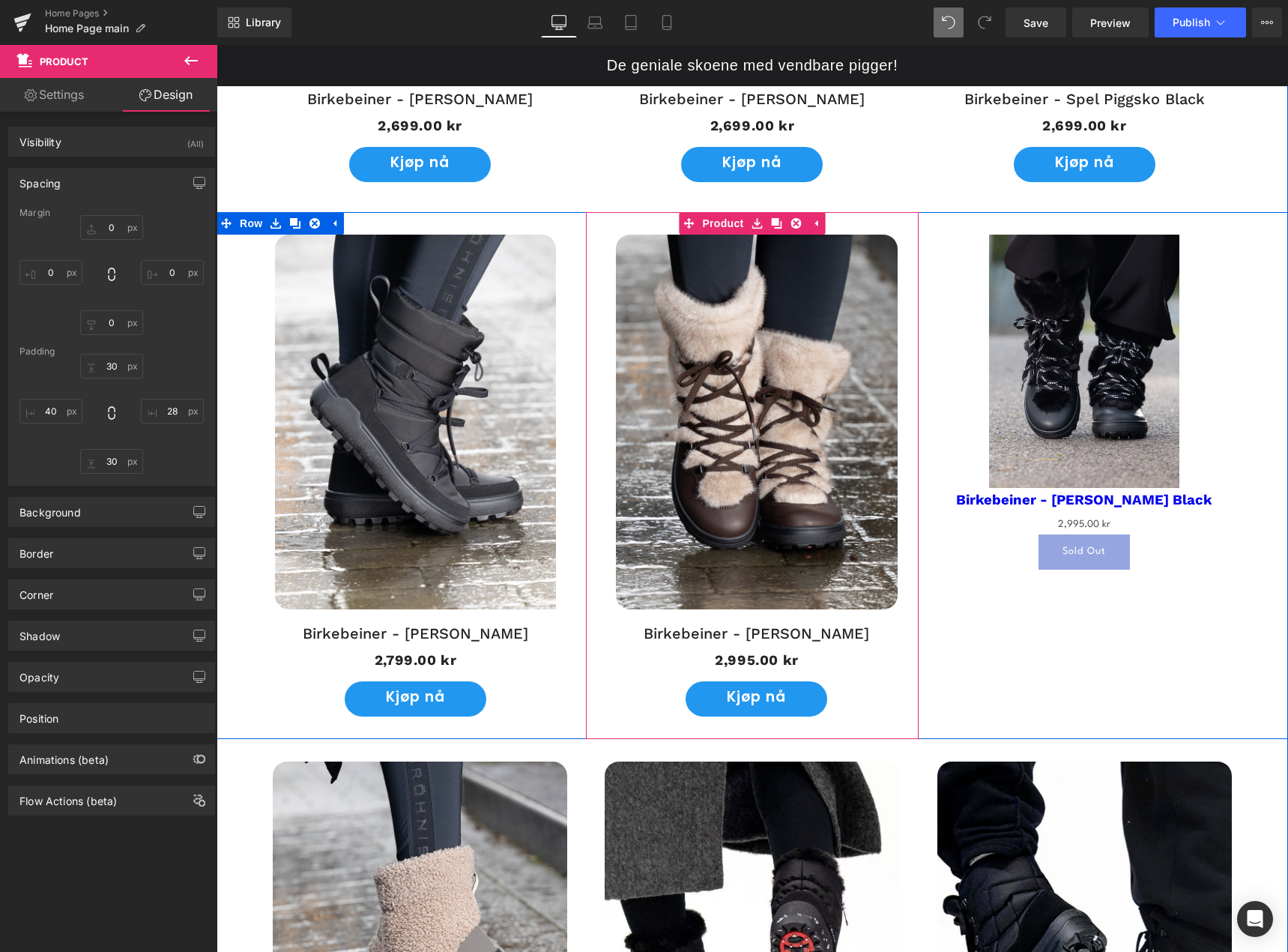
click at [1008, 649] on div "UTSOLGT! (P) Image Birkebeiner - Snøsko Piggsko (P) Title 2,799.00 kr 2,799.00 …" at bounding box center [752, 476] width 1072 height 527
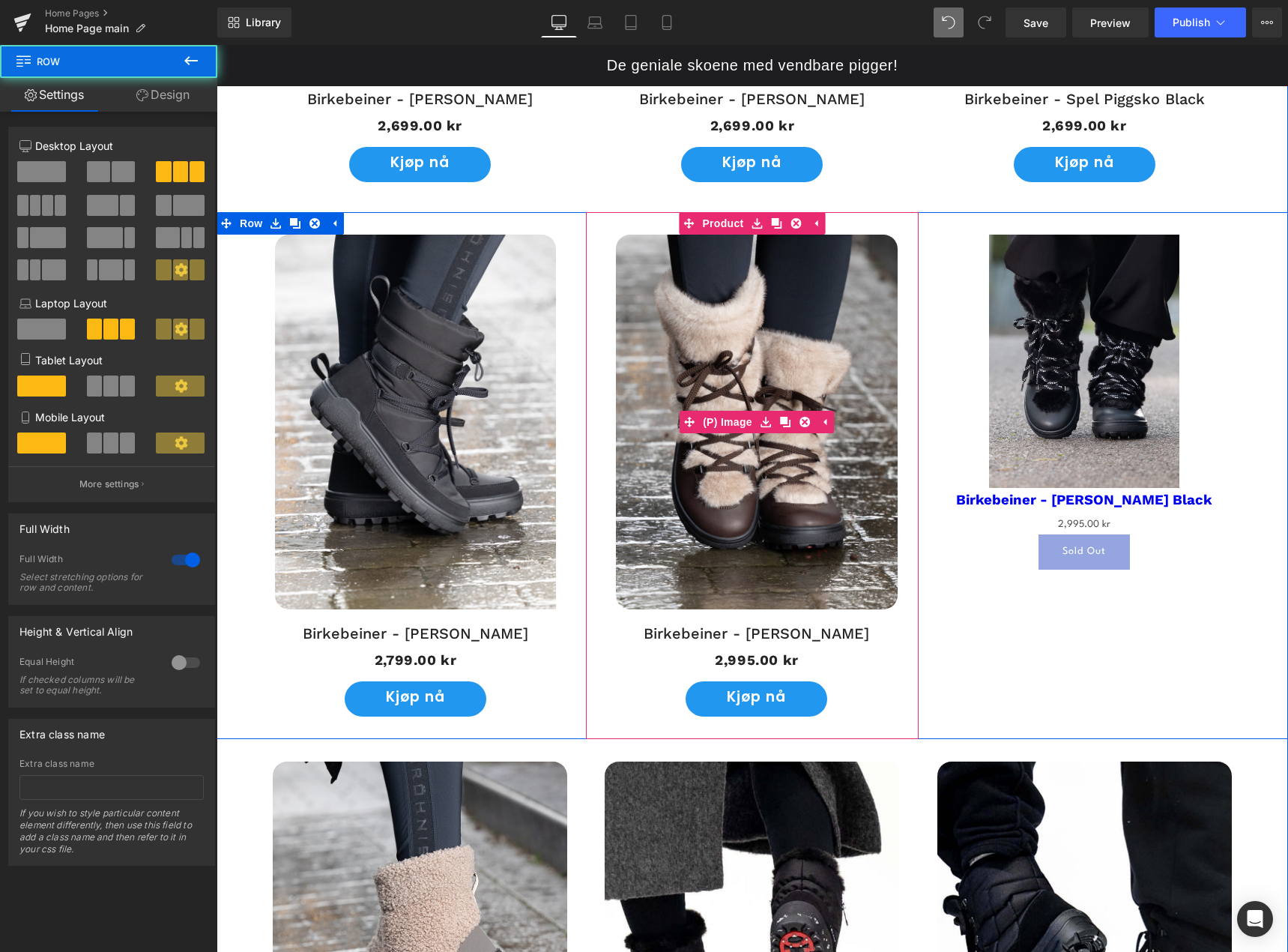
click at [801, 458] on img at bounding box center [757, 422] width 281 height 375
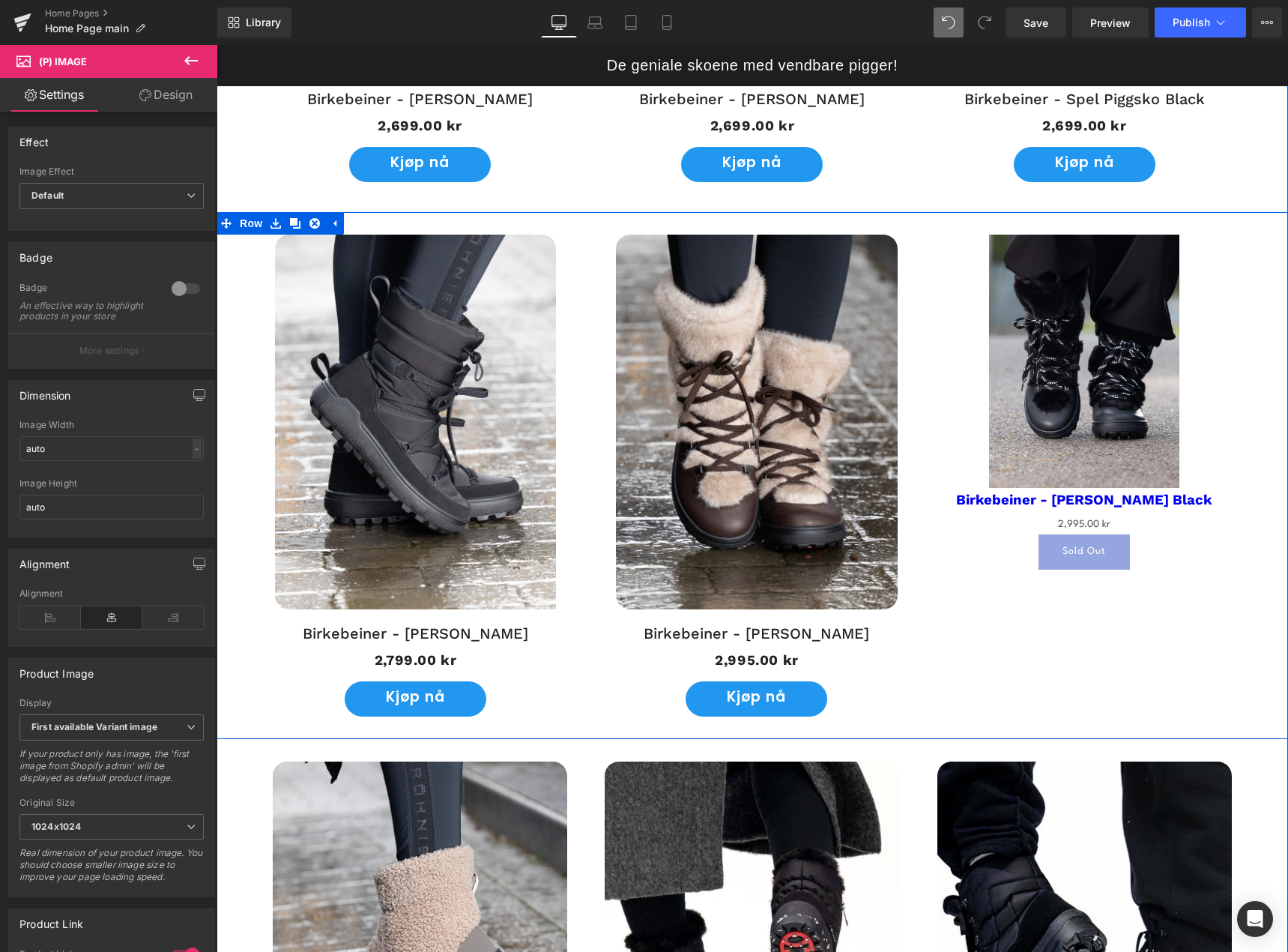
click at [1025, 315] on img at bounding box center [1084, 362] width 191 height 254
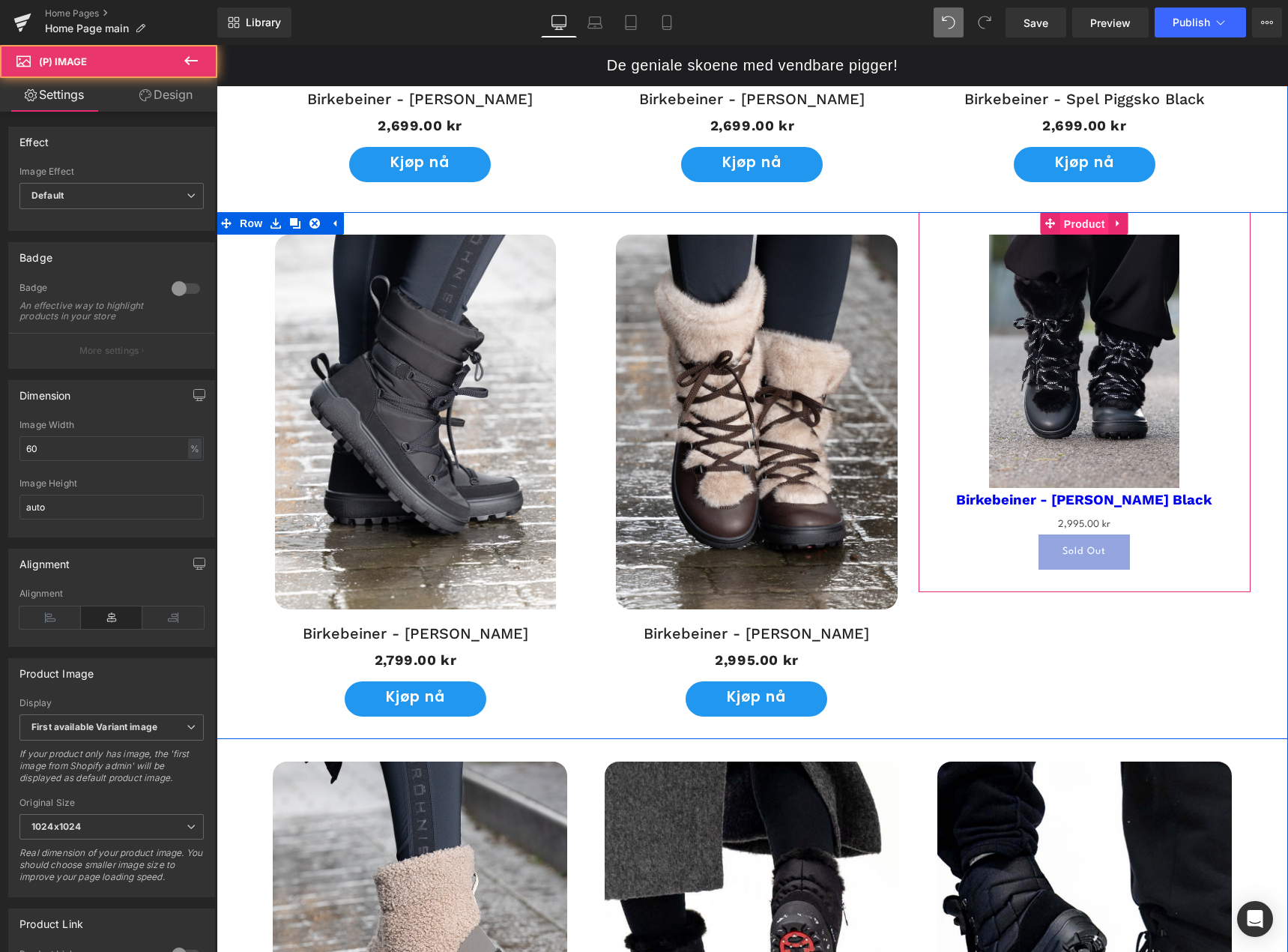
click at [1074, 231] on span "Product" at bounding box center [1085, 224] width 48 height 23
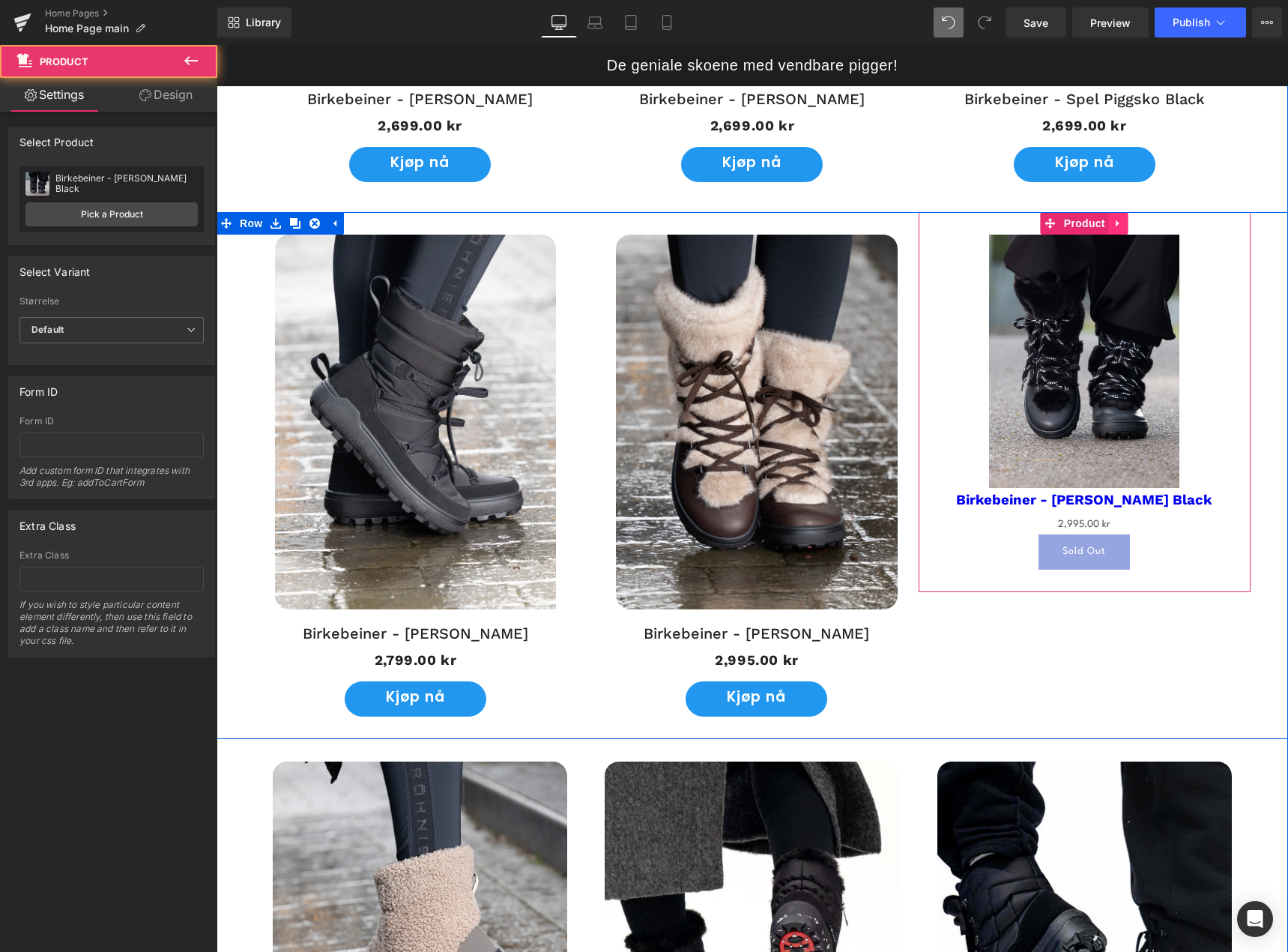
click at [1109, 230] on link at bounding box center [1119, 223] width 19 height 23
click at [1124, 225] on icon at bounding box center [1129, 222] width 10 height 11
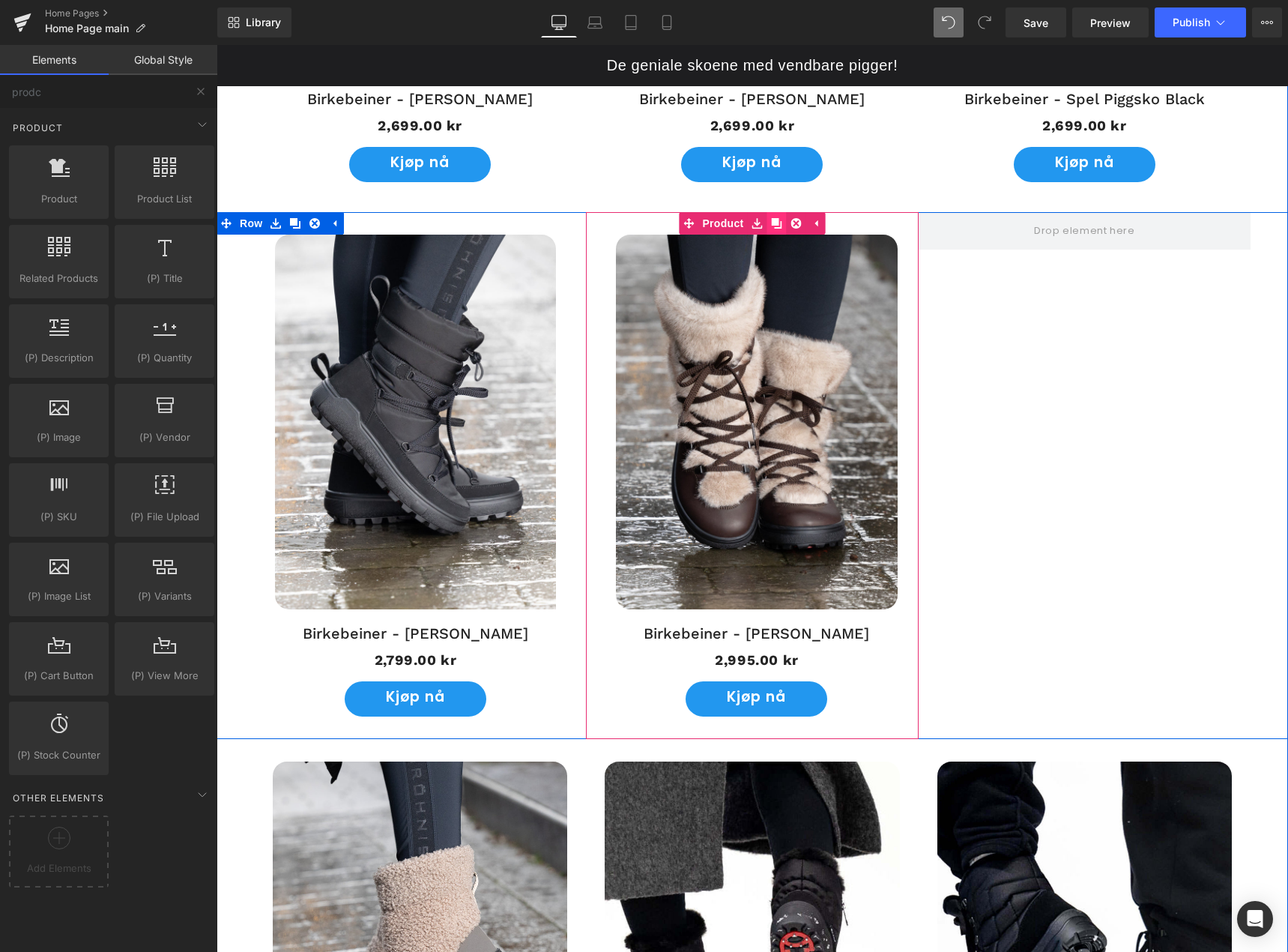
click at [771, 224] on icon at bounding box center [776, 223] width 10 height 10
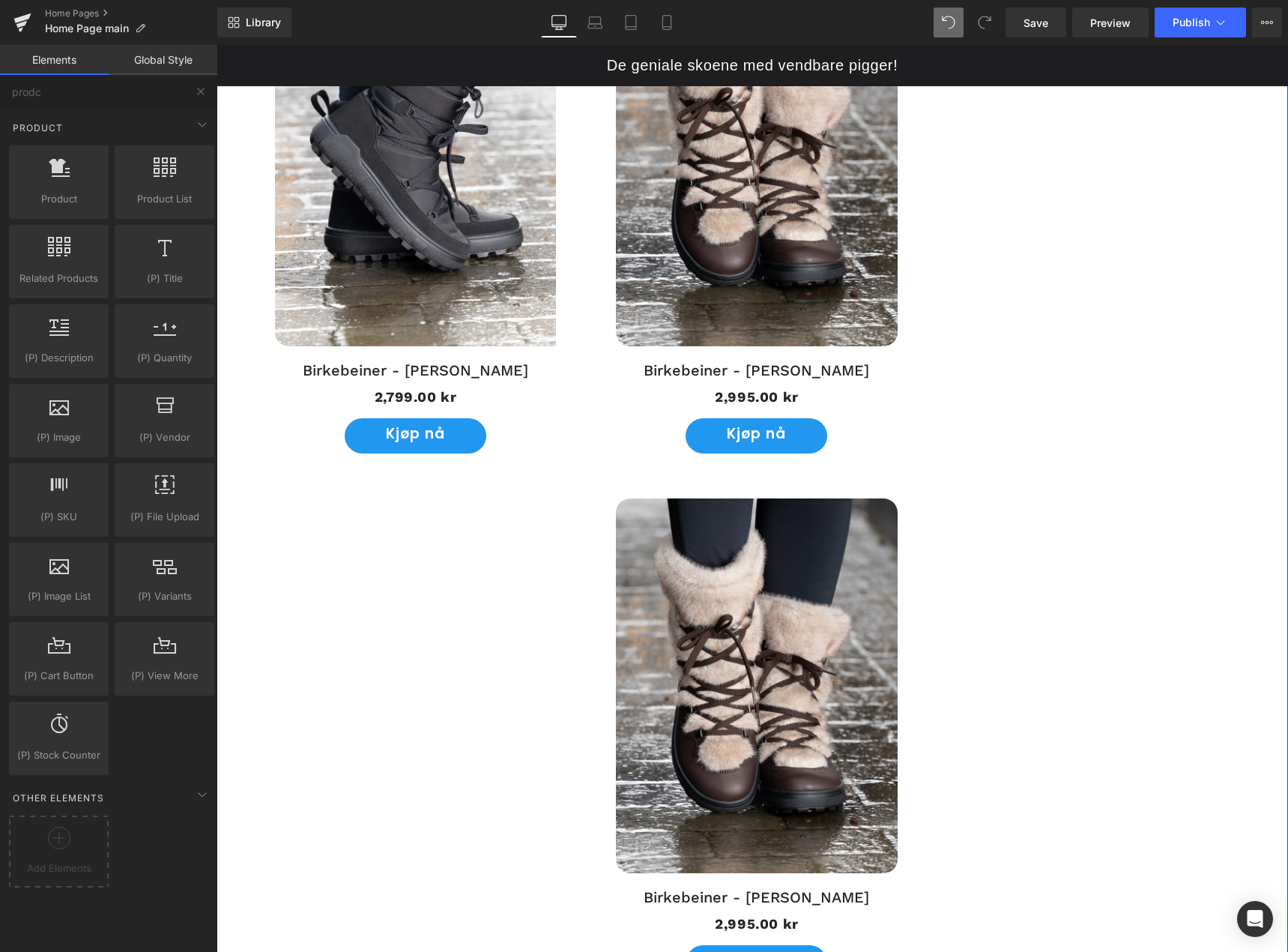
scroll to position [1625, 0]
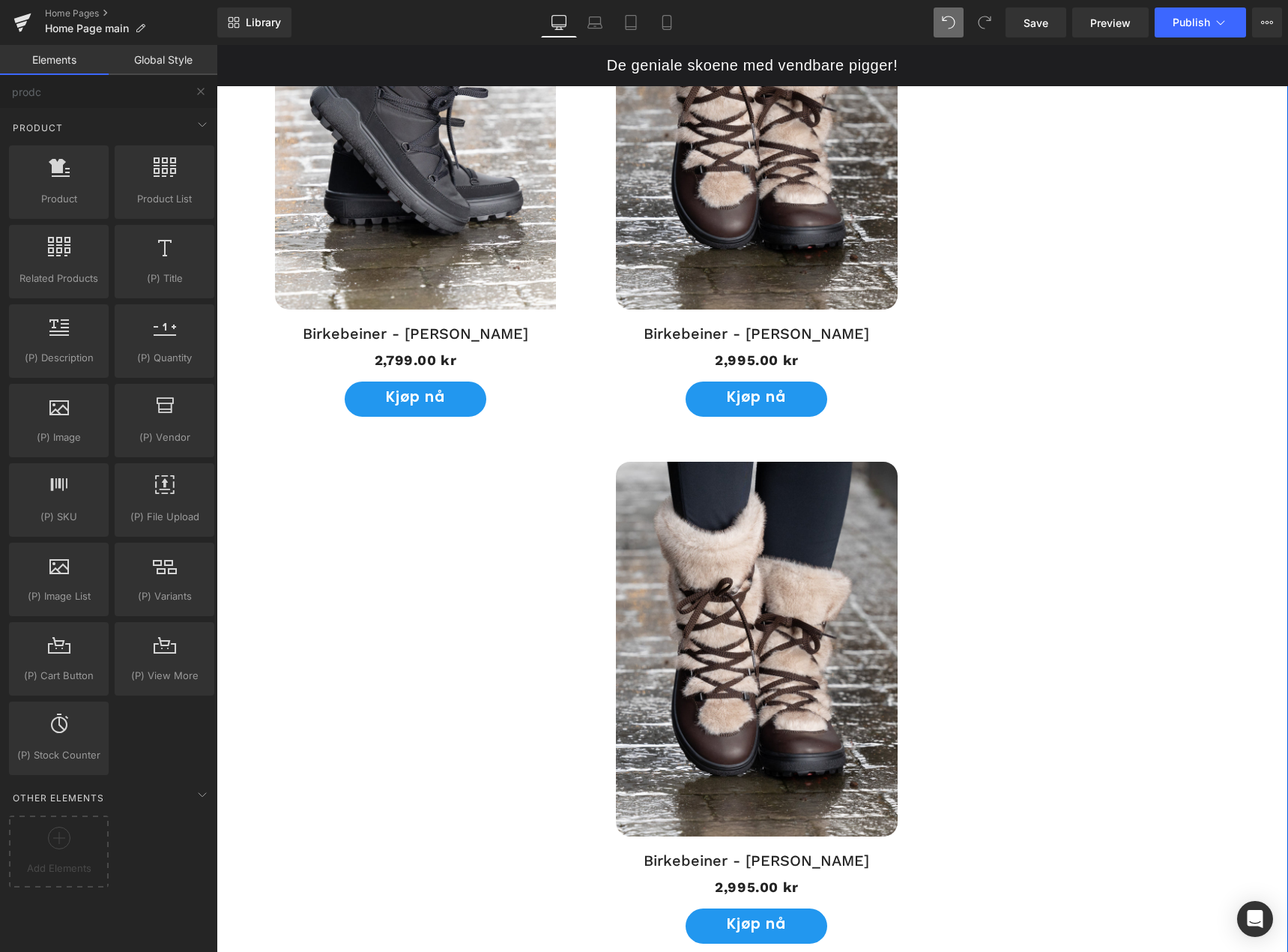
click at [774, 554] on img at bounding box center [757, 649] width 281 height 375
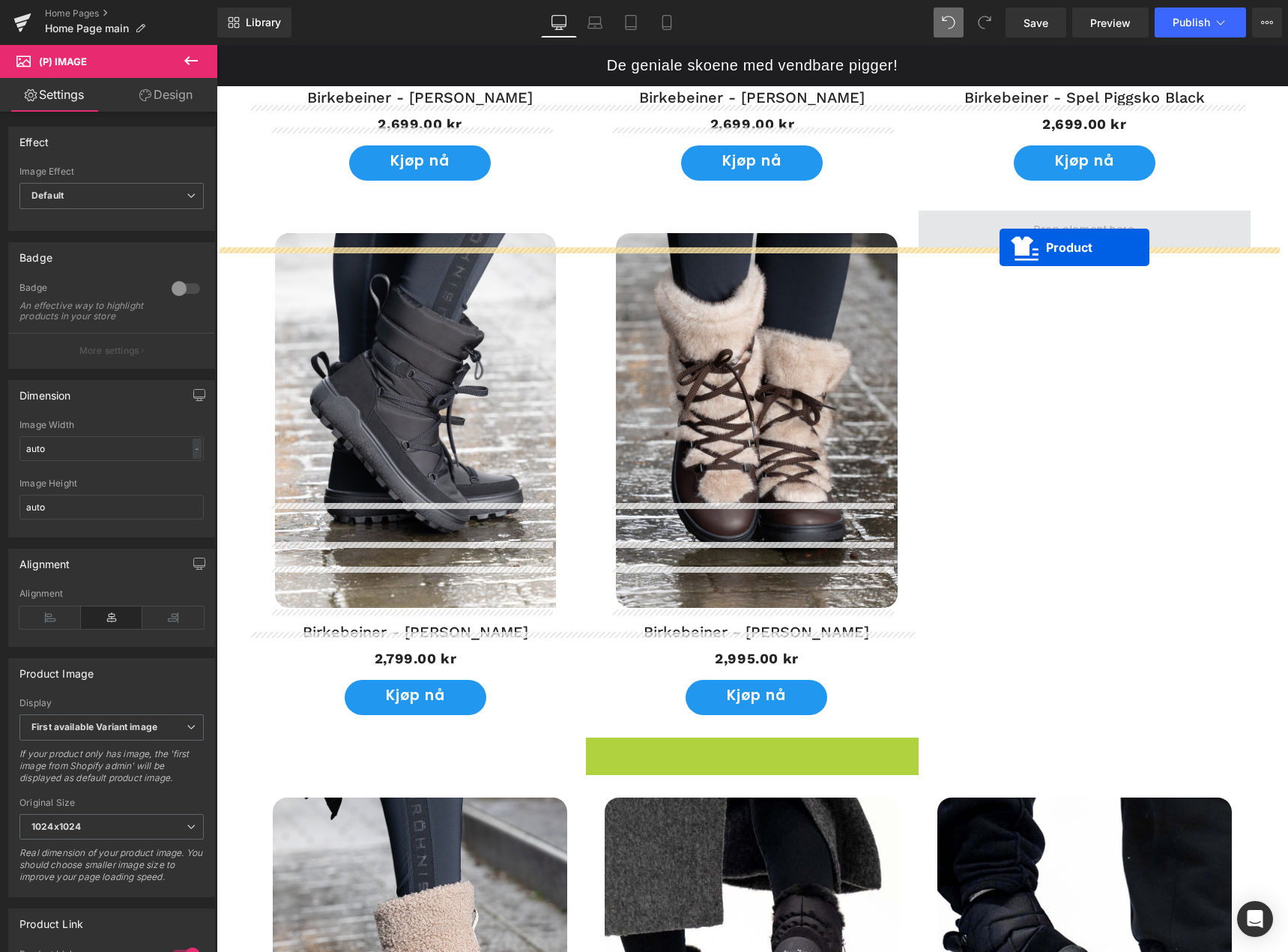
scroll to position [1325, 0]
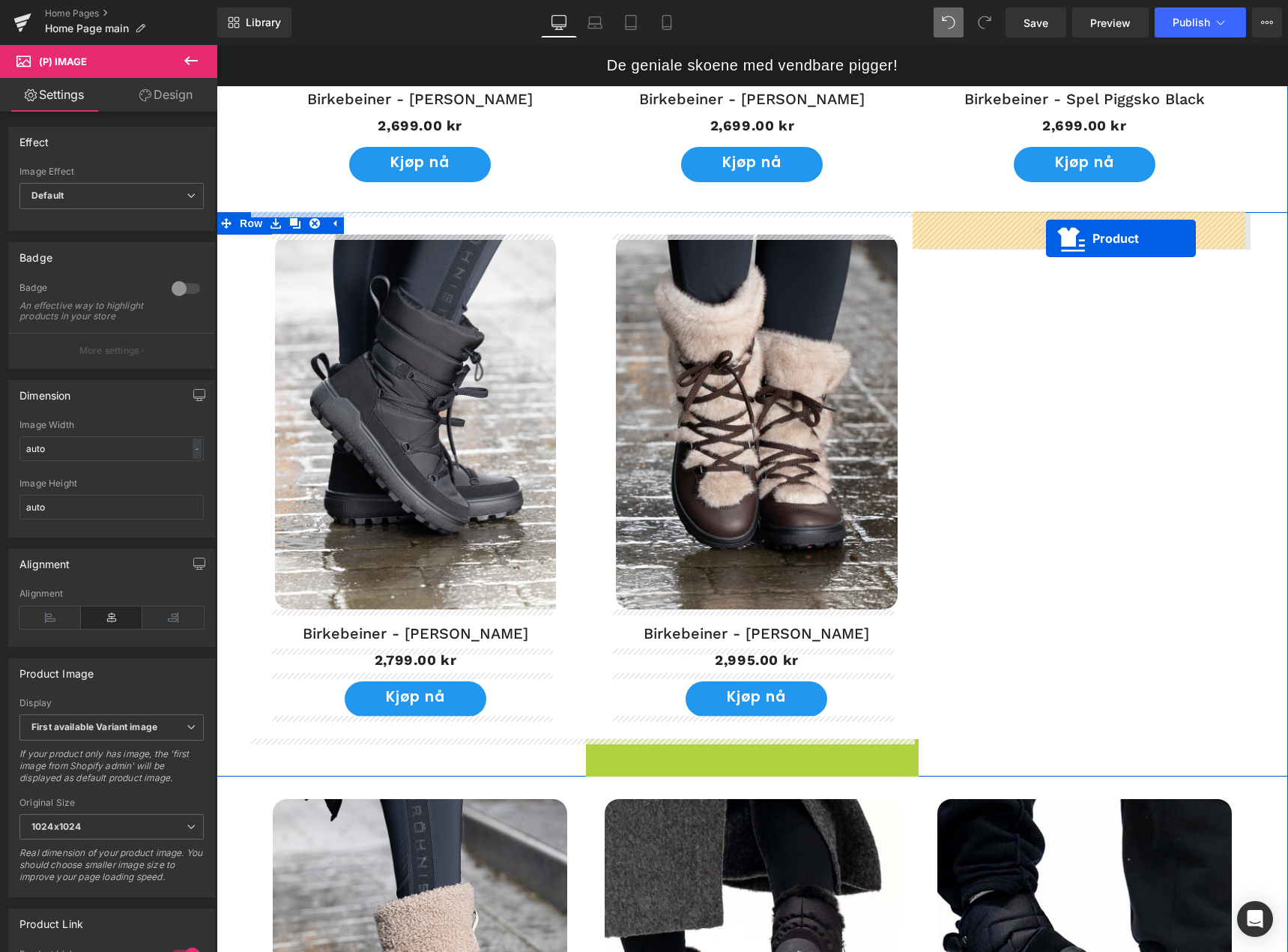
drag, startPoint x: 749, startPoint y: 451, endPoint x: 1046, endPoint y: 238, distance: 365.5
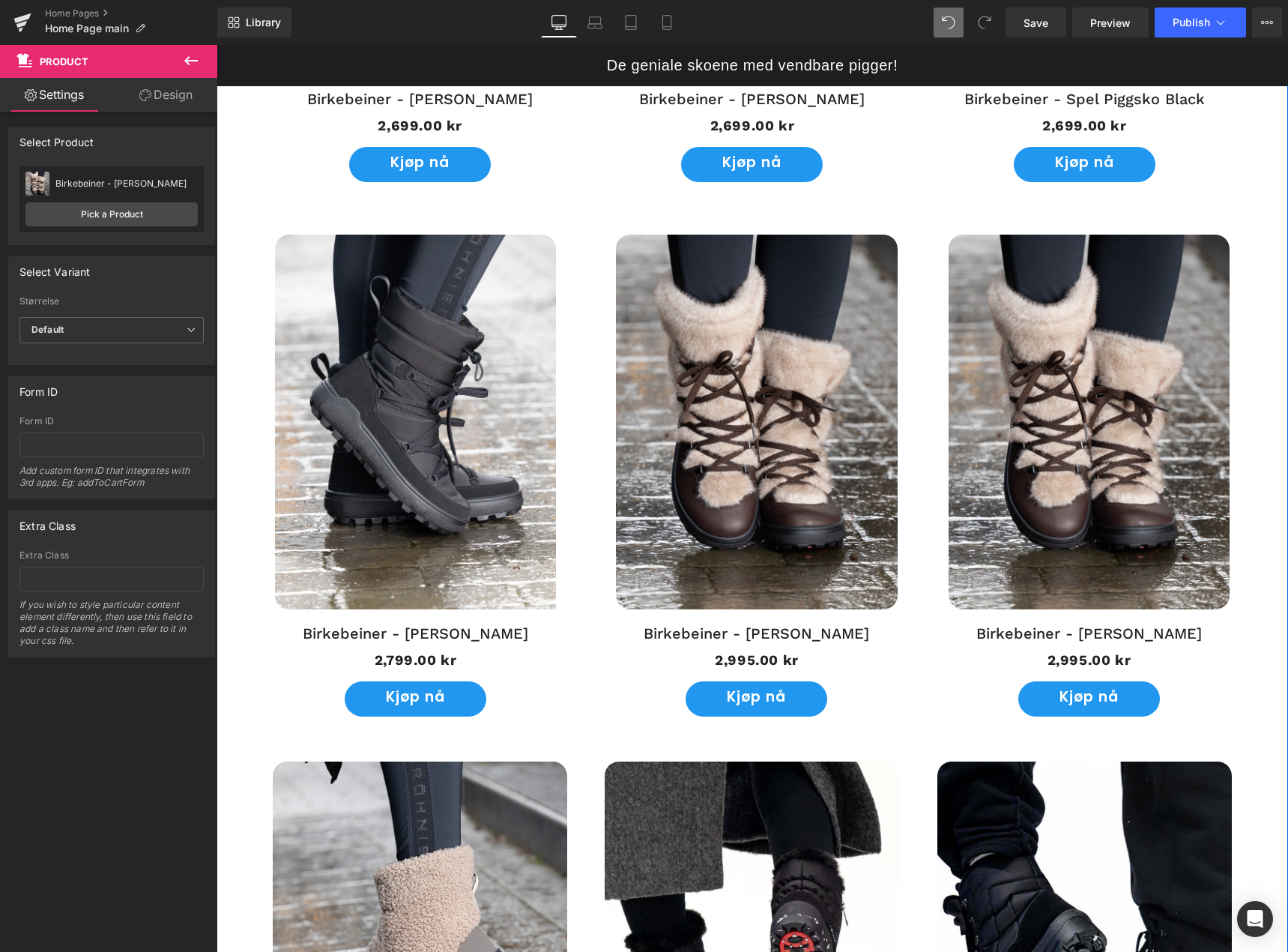
click at [1088, 275] on img at bounding box center [1090, 422] width 281 height 375
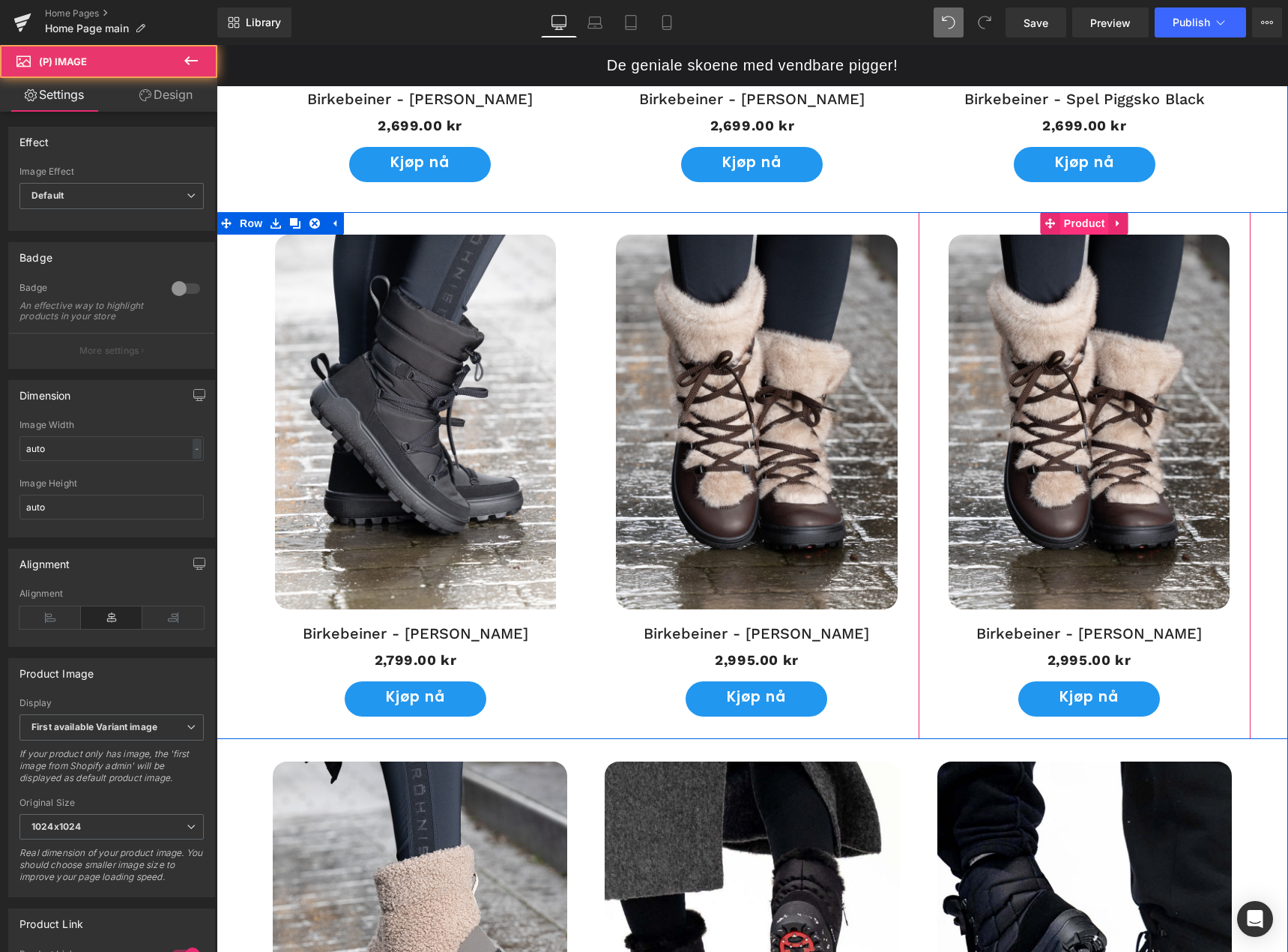
click at [1082, 223] on span "Product" at bounding box center [1085, 223] width 48 height 23
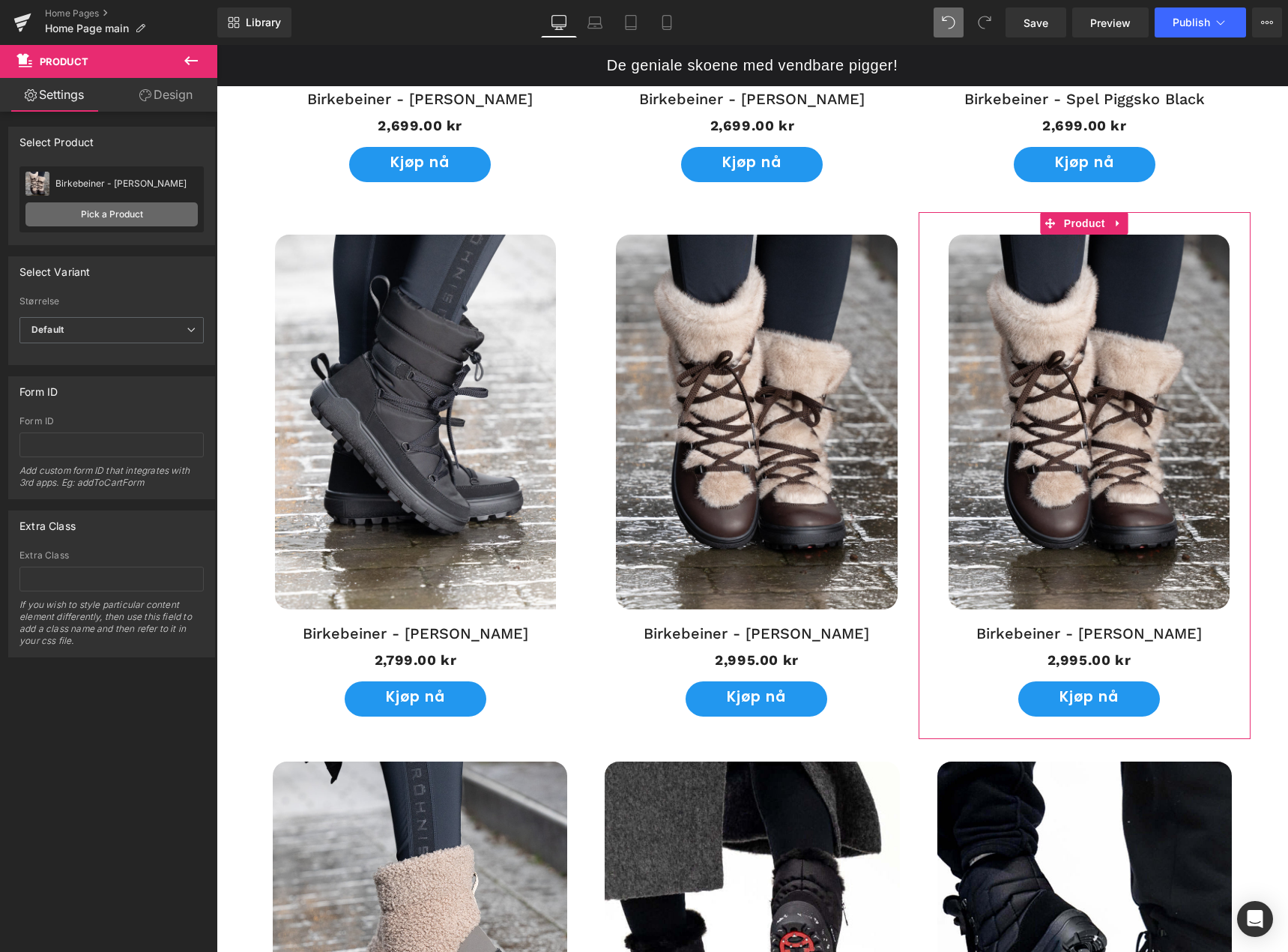
click at [125, 220] on link "Pick a Product" at bounding box center [111, 214] width 172 height 24
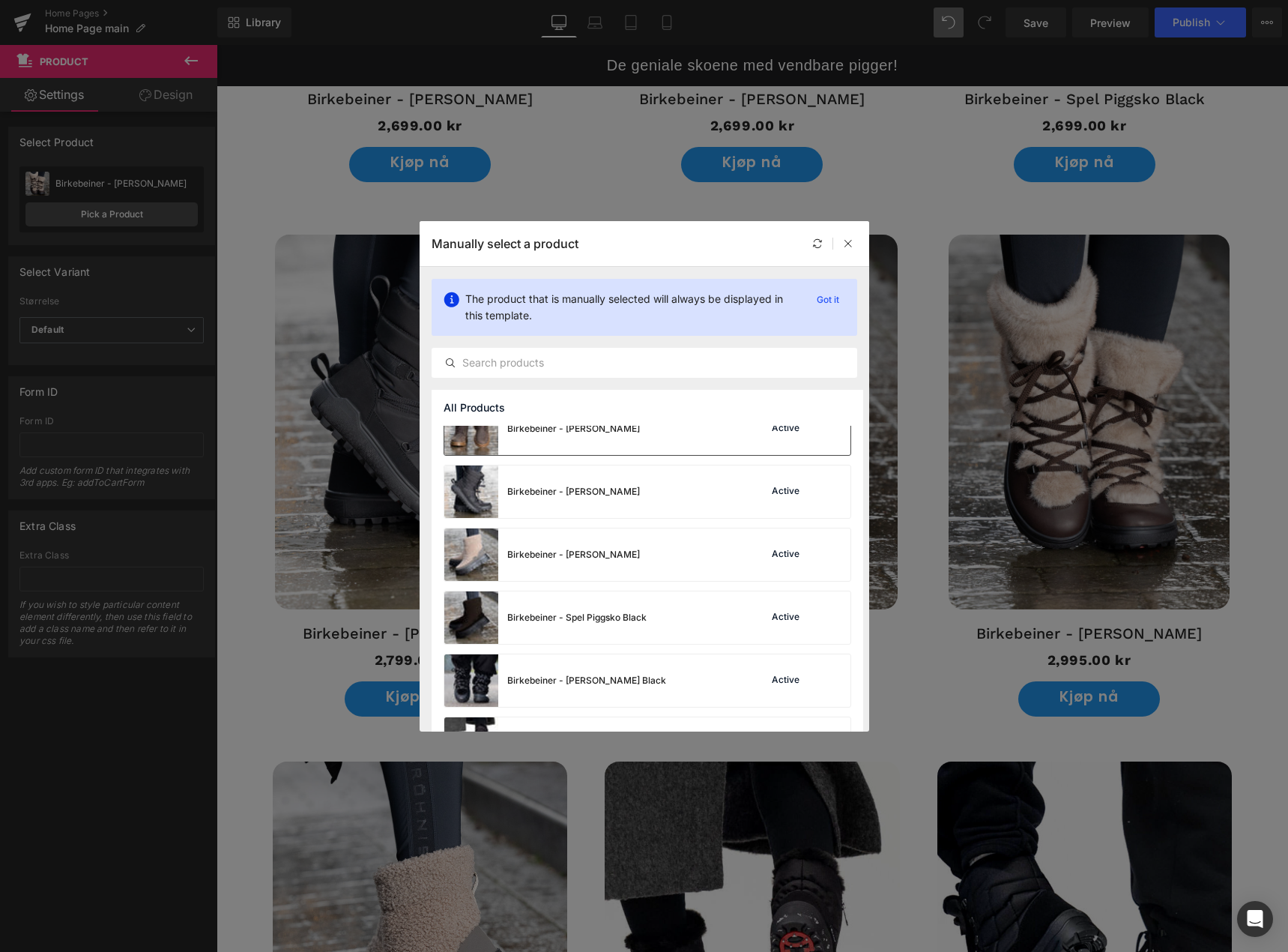
scroll to position [225, 0]
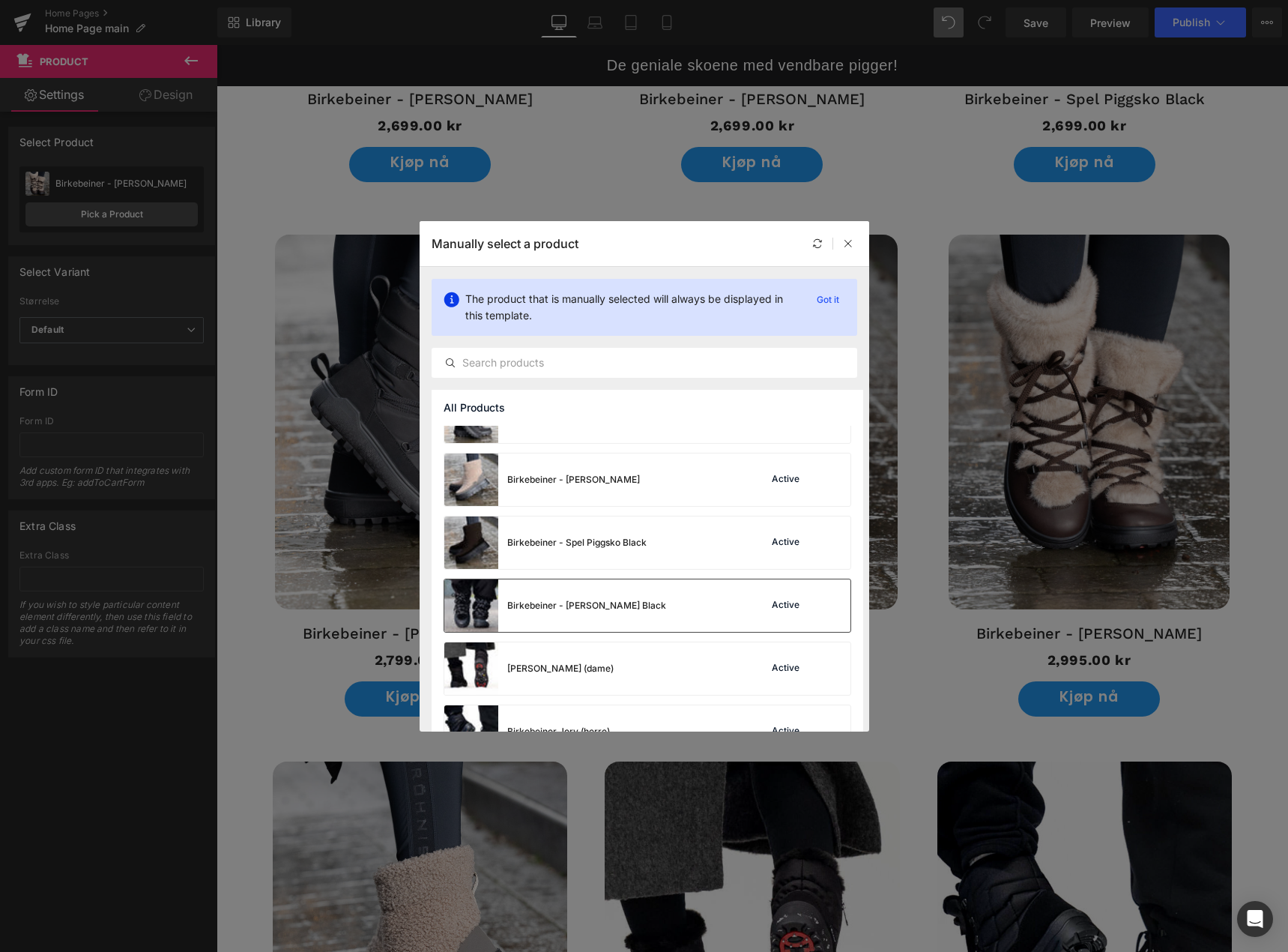
click at [613, 602] on div "Birkebeiner - Viddo Piggsko Black" at bounding box center [587, 606] width 159 height 14
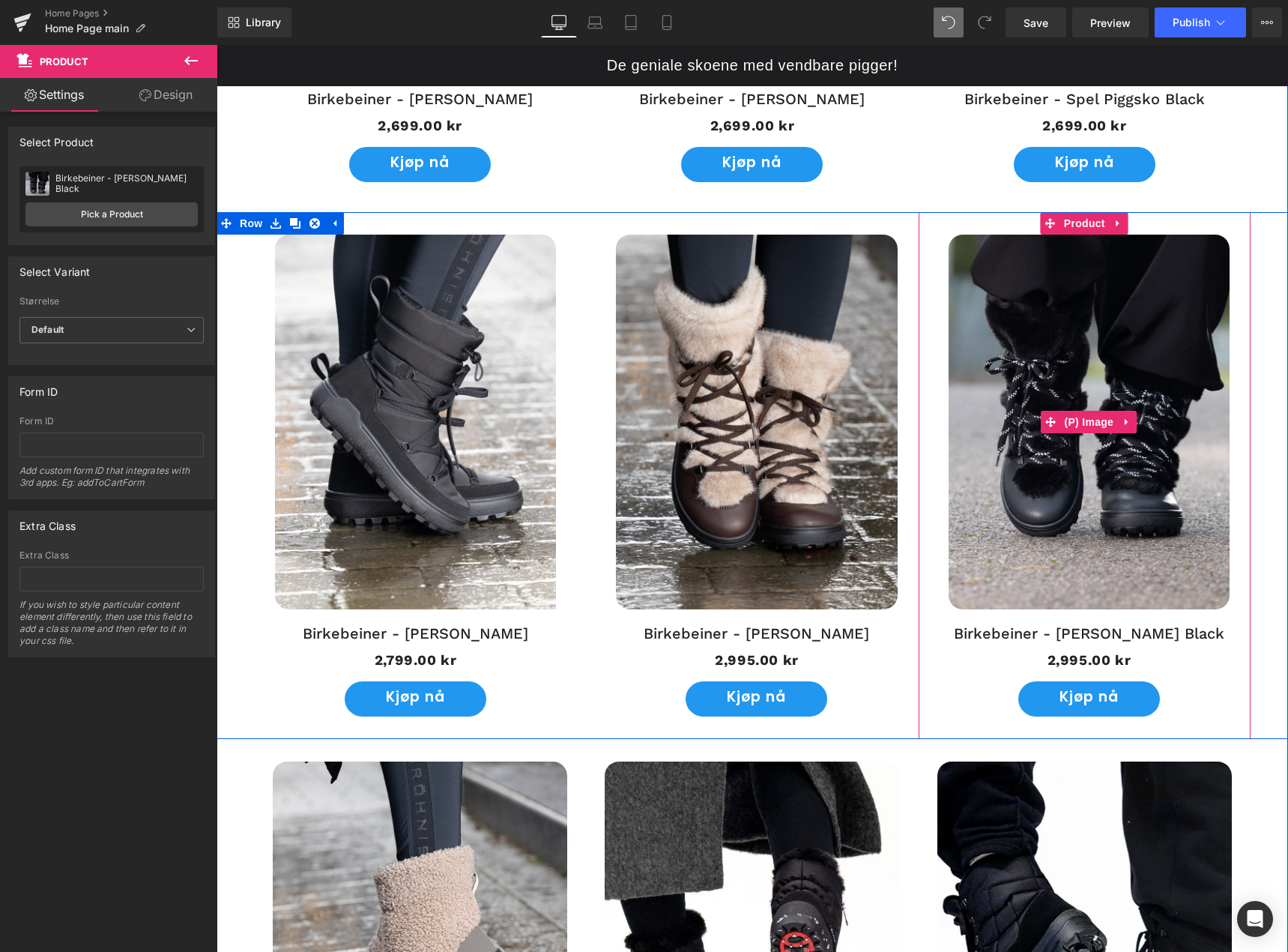
click at [1047, 348] on img at bounding box center [1090, 422] width 281 height 375
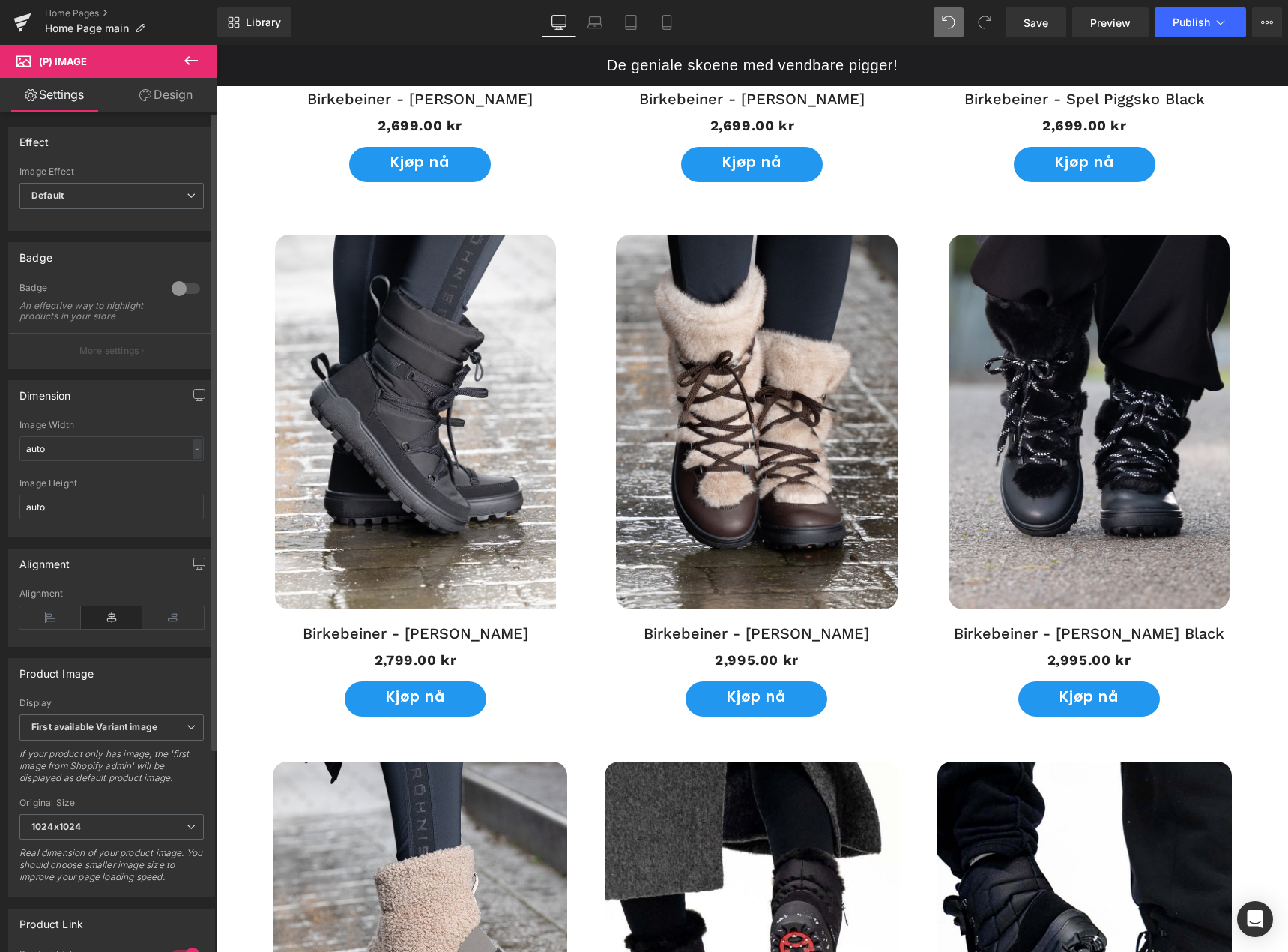
click at [168, 289] on div at bounding box center [186, 288] width 36 height 24
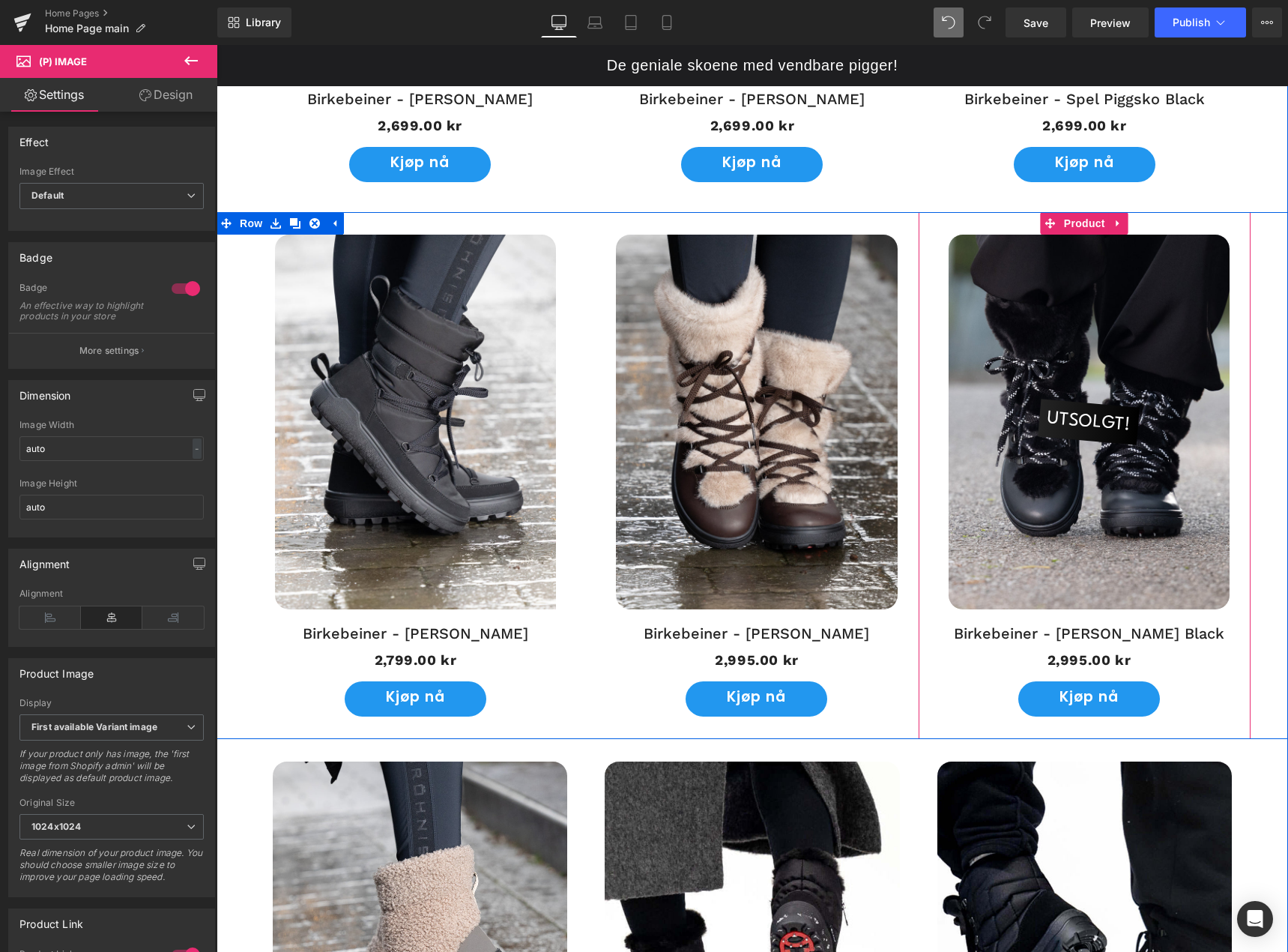
click at [1099, 423] on span "UTSOLGT!" at bounding box center [1089, 421] width 87 height 45
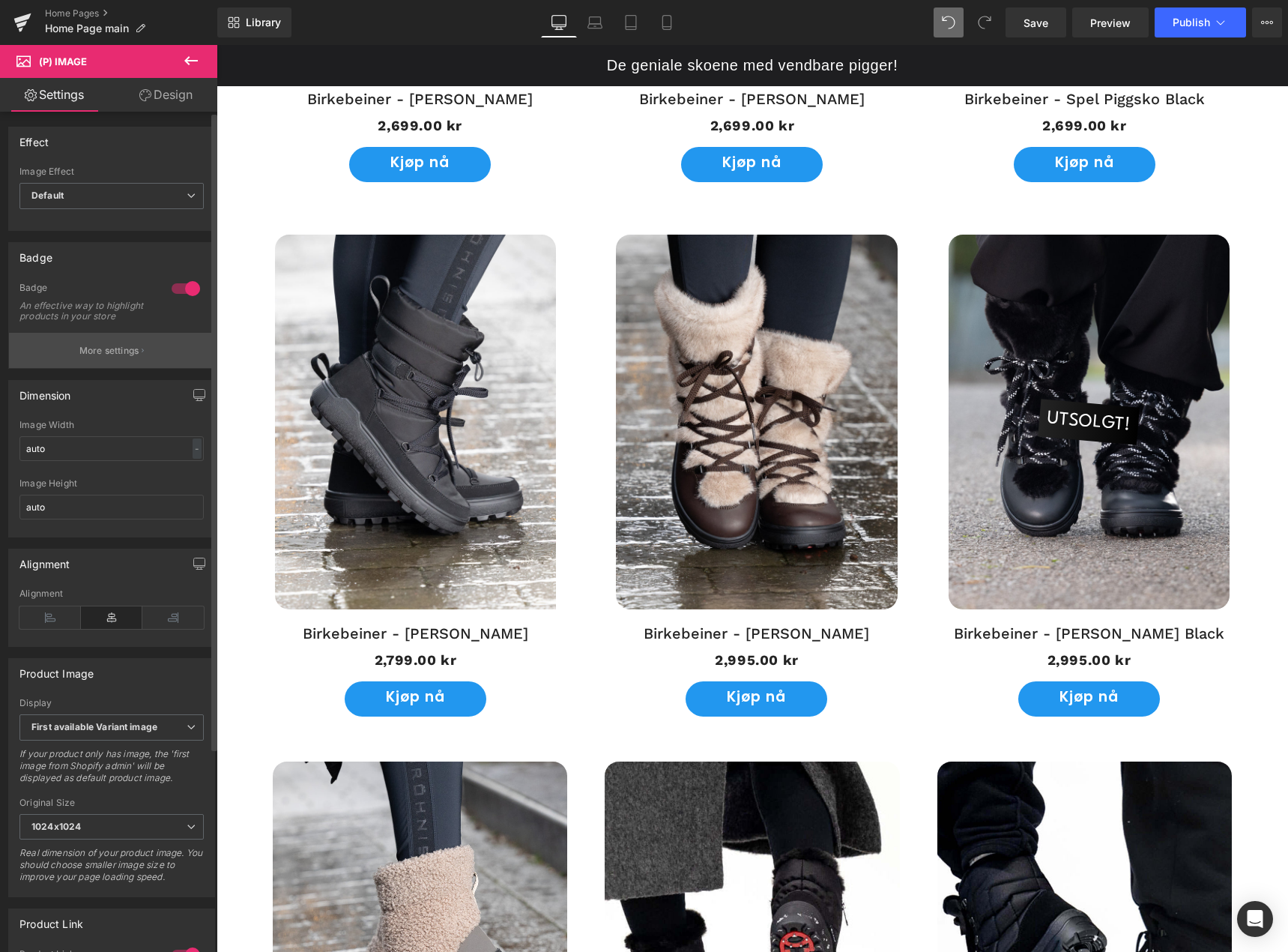
click at [111, 353] on button "More settings" at bounding box center [112, 351] width 205 height 36
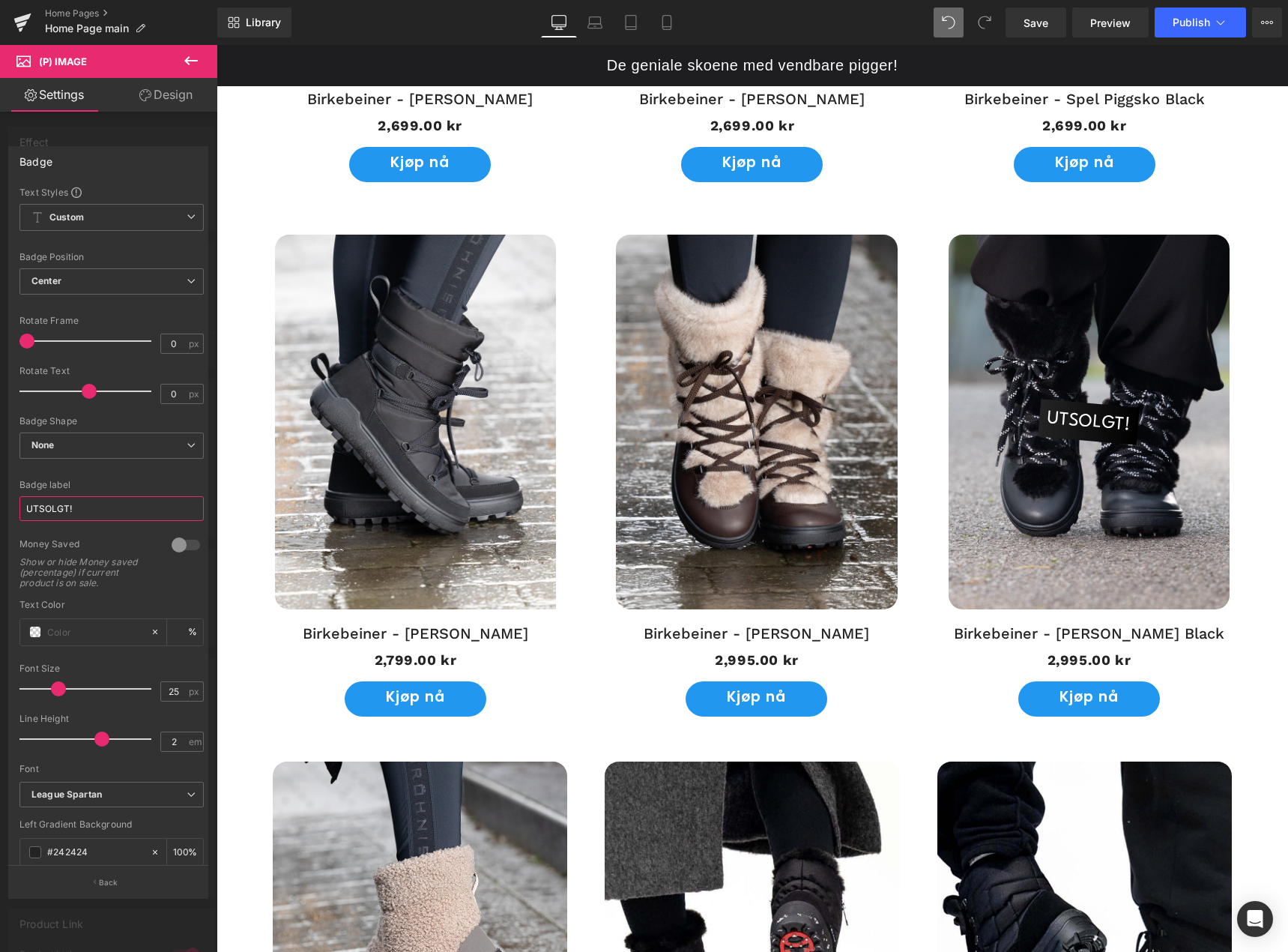
click at [105, 517] on input "UTSOLGT!" at bounding box center [112, 509] width 185 height 25
click at [94, 503] on input "UTSOLGT!" at bounding box center [112, 509] width 185 height 25
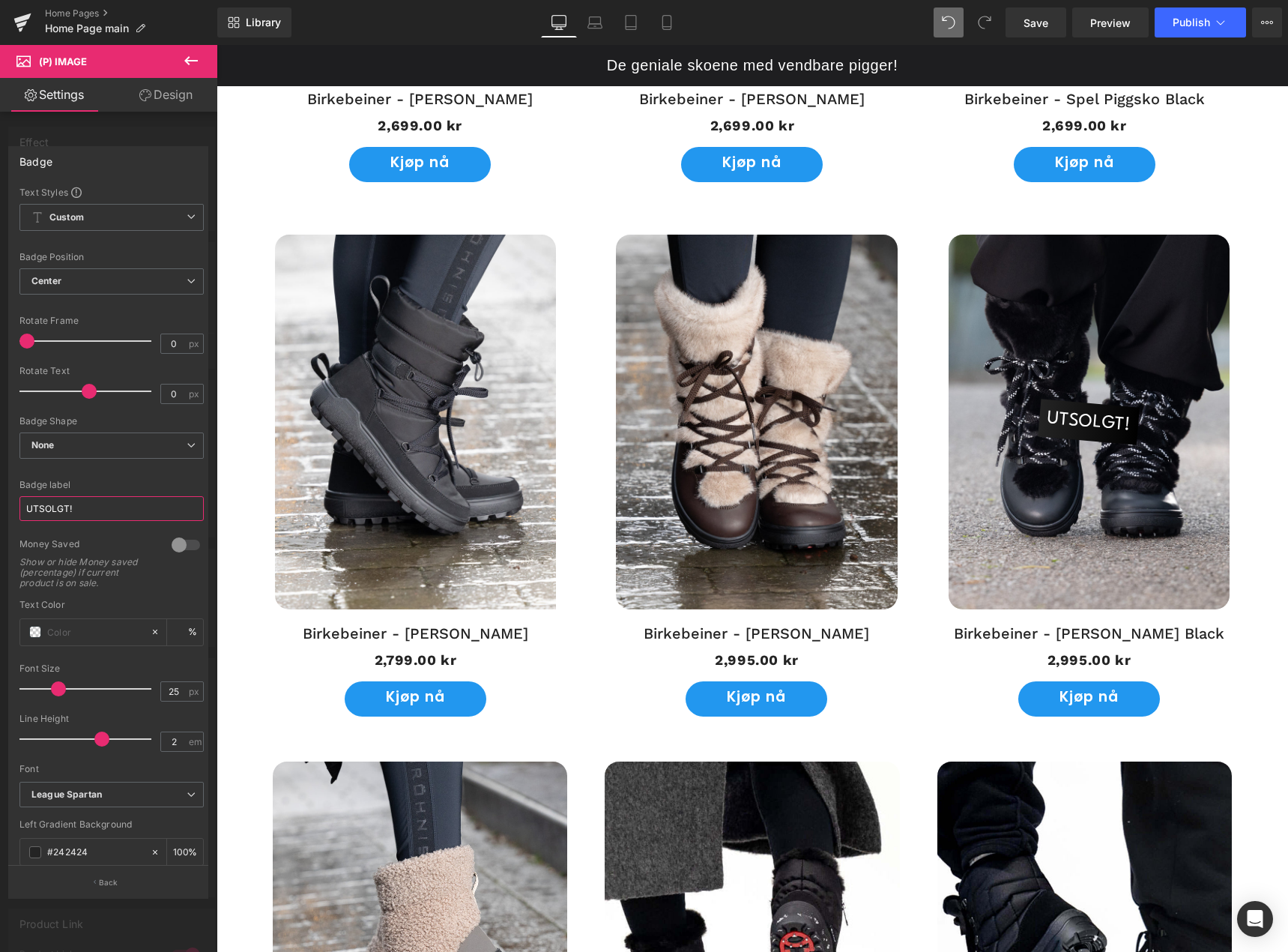
click at [94, 504] on input "UTSOLGT!" at bounding box center [112, 509] width 185 height 25
type input "Årets nyhet"
type input "30"
click at [68, 691] on span at bounding box center [64, 689] width 15 height 15
type input "1.9"
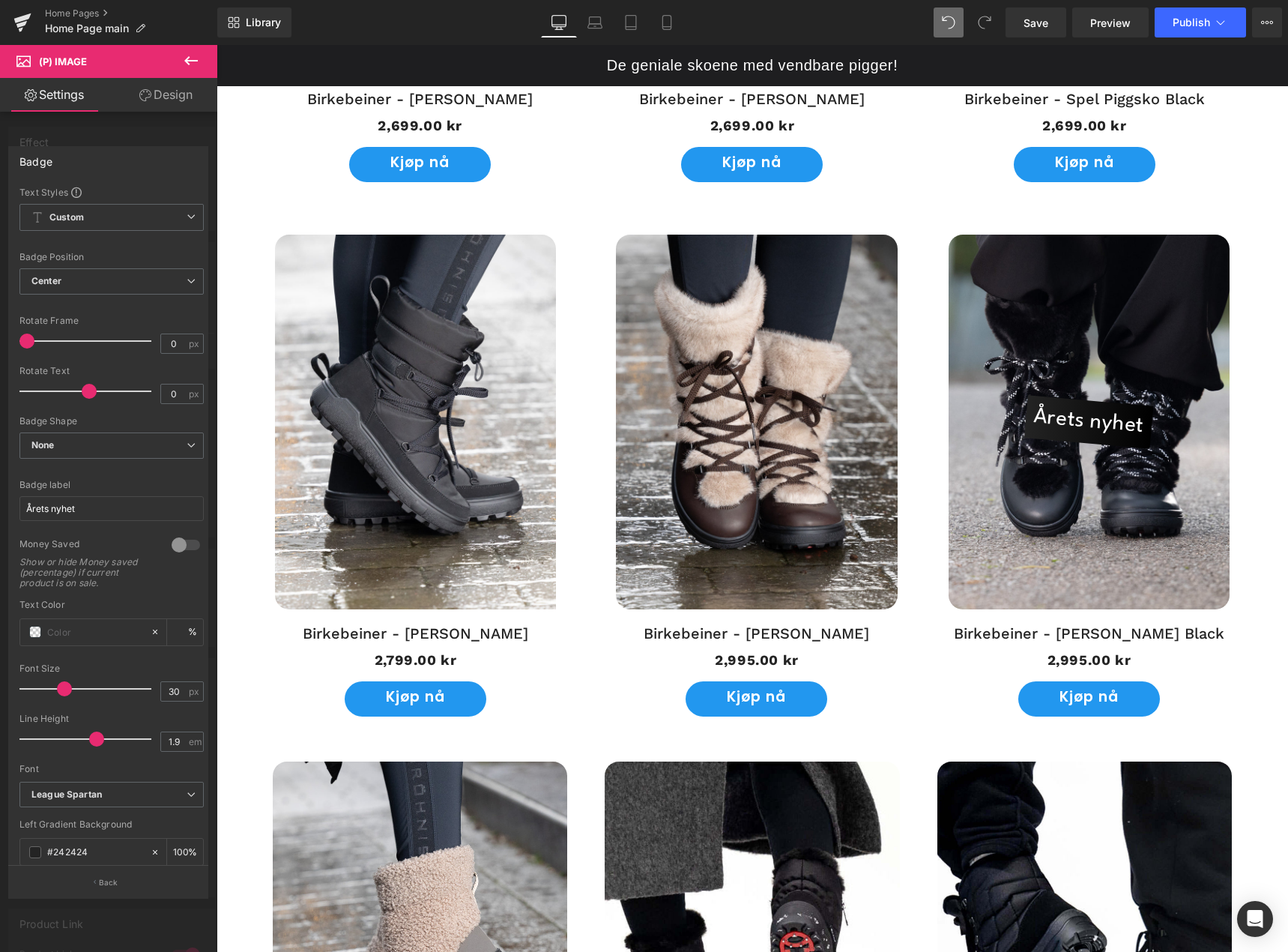
click at [98, 742] on span at bounding box center [97, 739] width 15 height 15
click at [120, 513] on input "Årets nyhet" at bounding box center [112, 509] width 185 height 25
type input "Årets nyhet!"
type input "7"
click at [29, 347] on span at bounding box center [30, 342] width 15 height 15
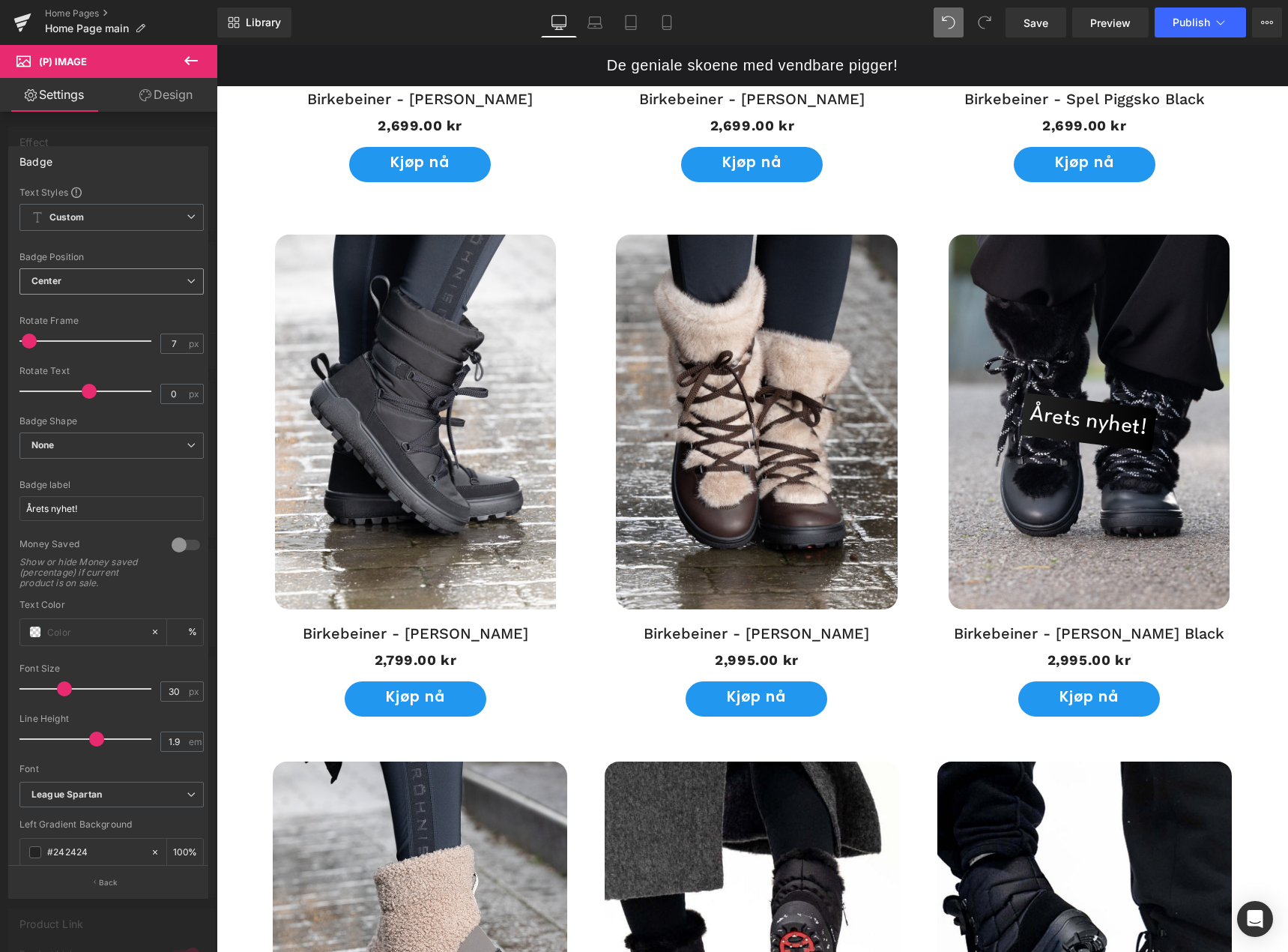
click at [94, 285] on span "Center" at bounding box center [112, 281] width 185 height 26
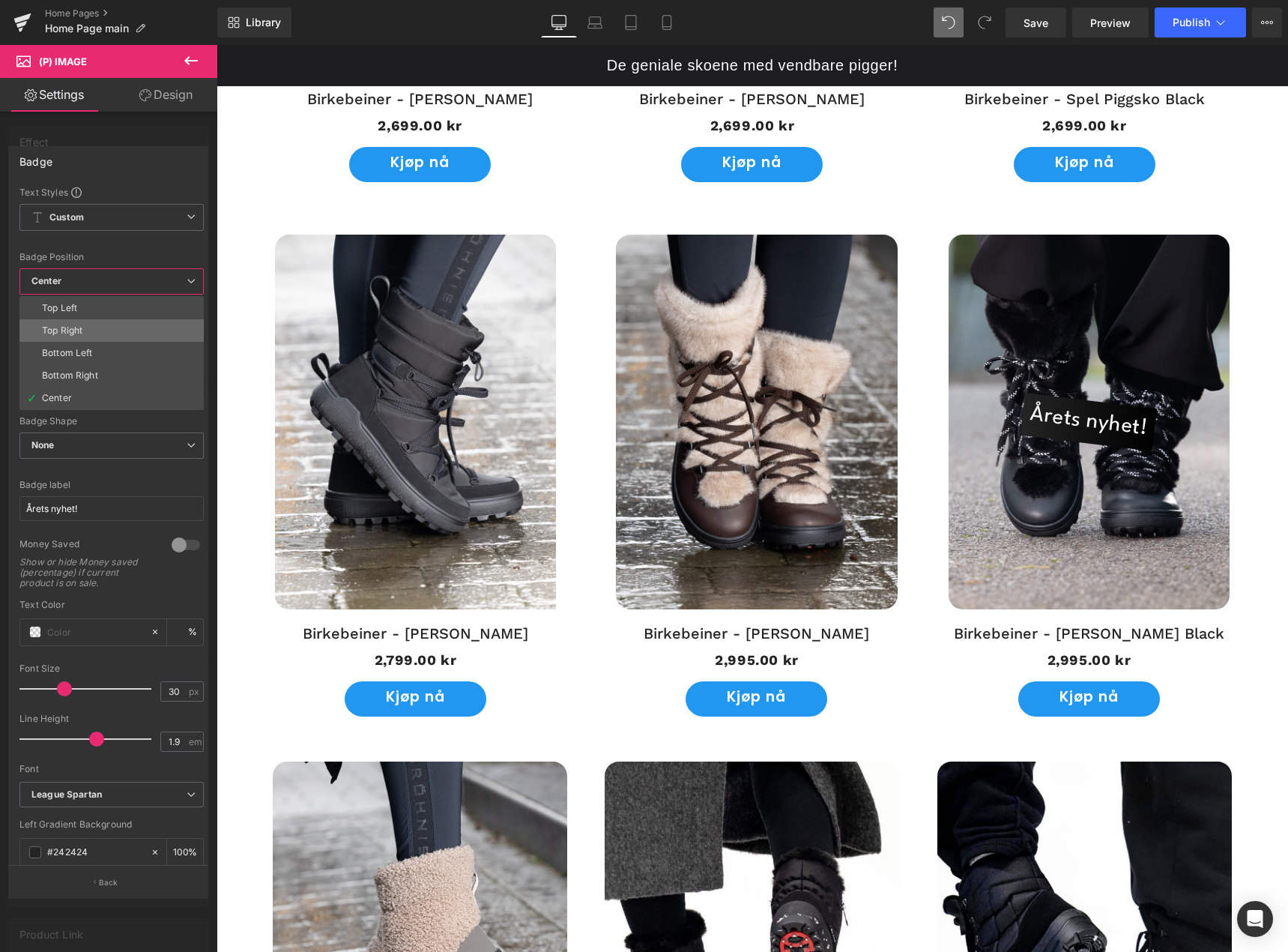
click at [100, 330] on li "Top Right" at bounding box center [112, 331] width 185 height 23
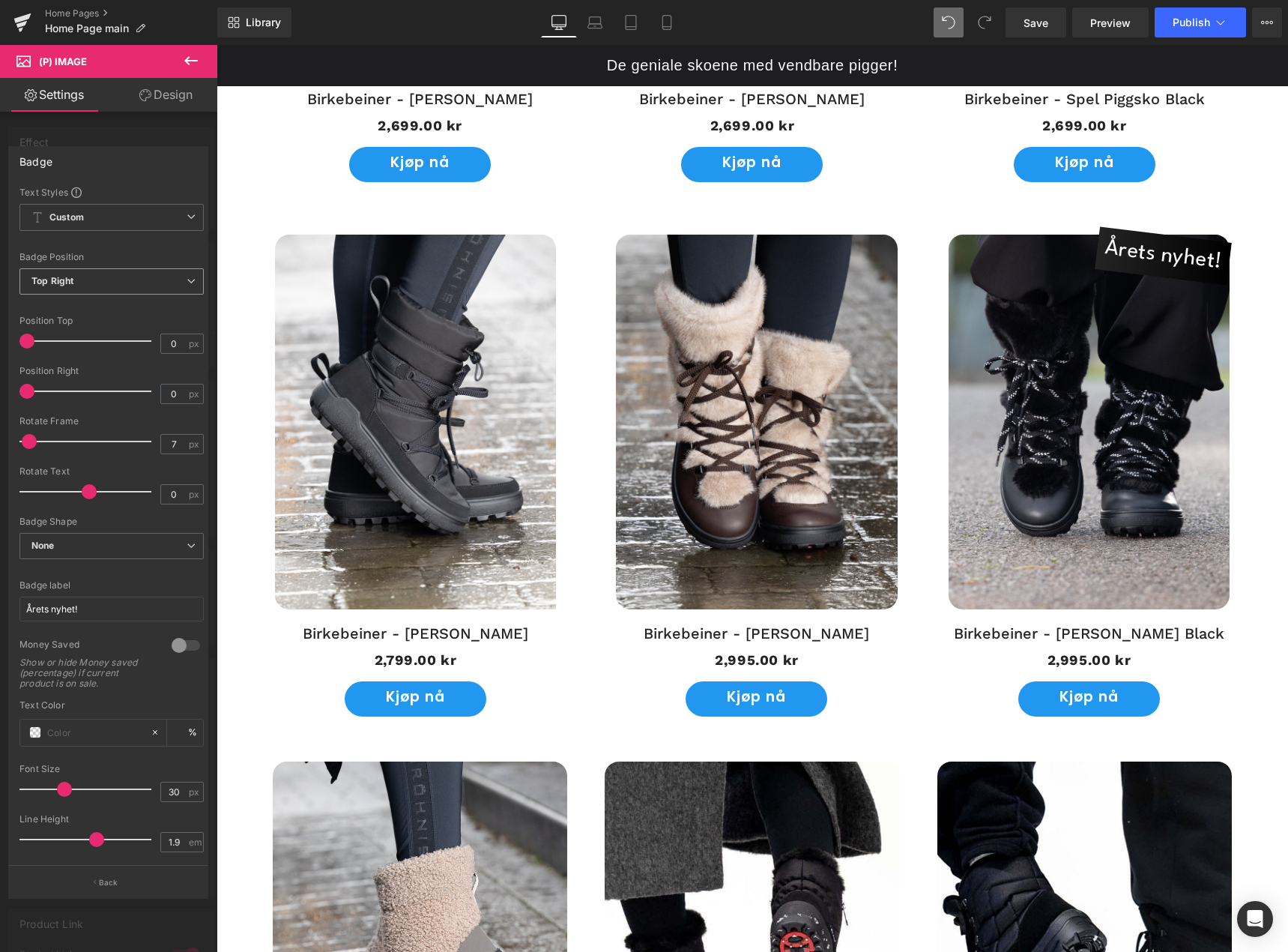
click at [101, 280] on span "Top Right" at bounding box center [112, 281] width 185 height 26
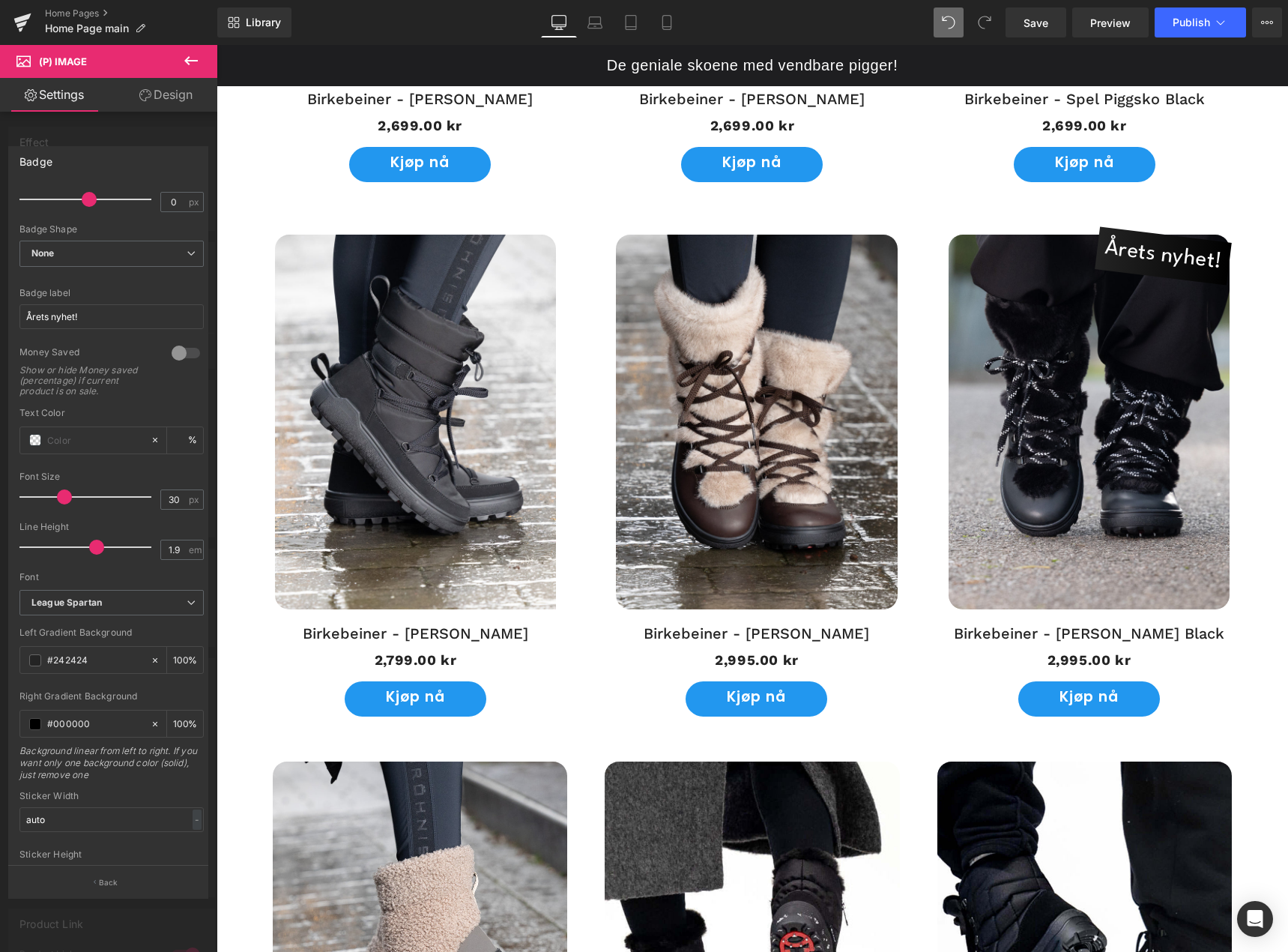
scroll to position [300, 0]
click at [34, 721] on span at bounding box center [35, 716] width 12 height 12
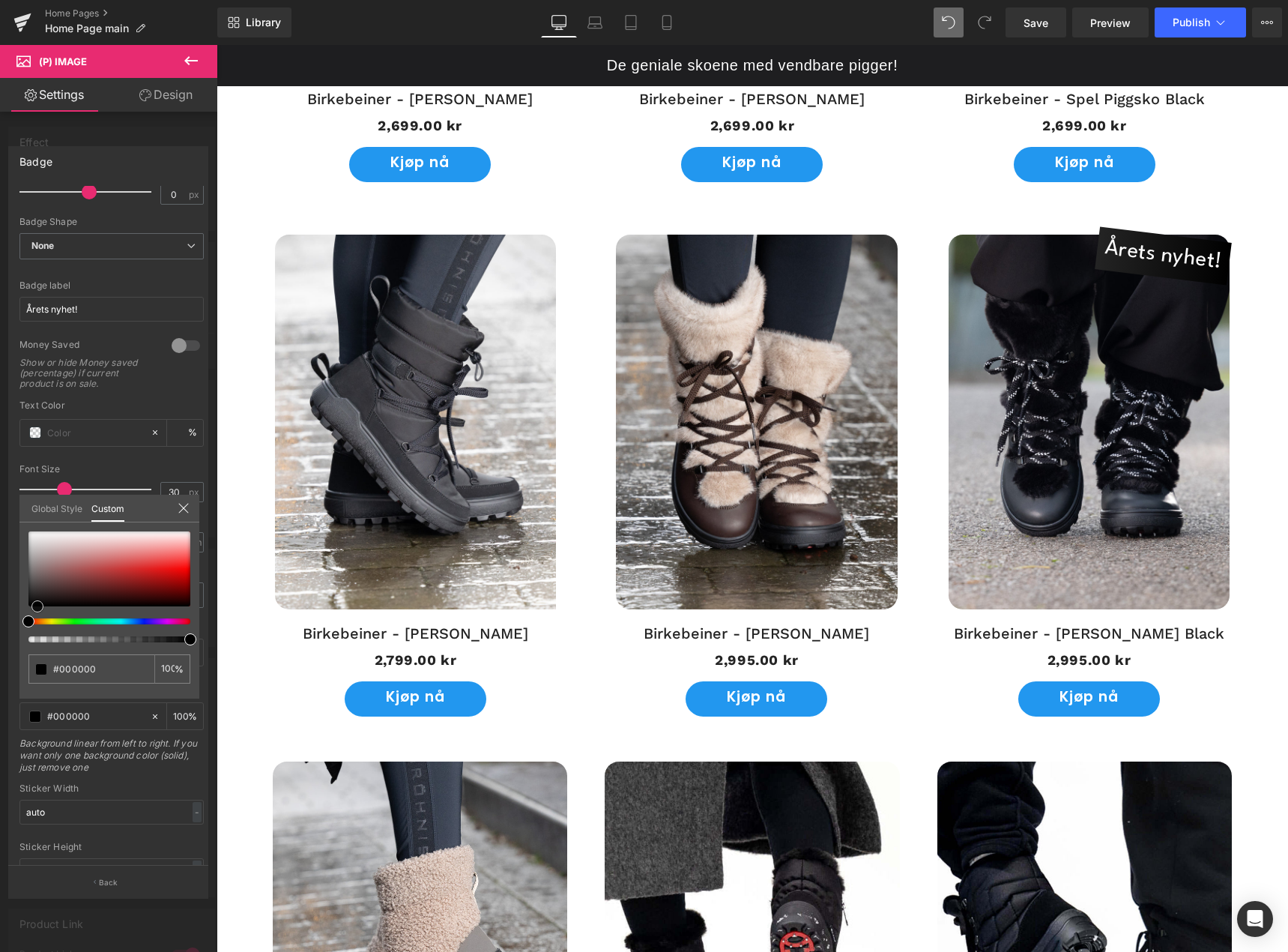
type input "#0d0c0c"
type input "#242222"
type input "#333333"
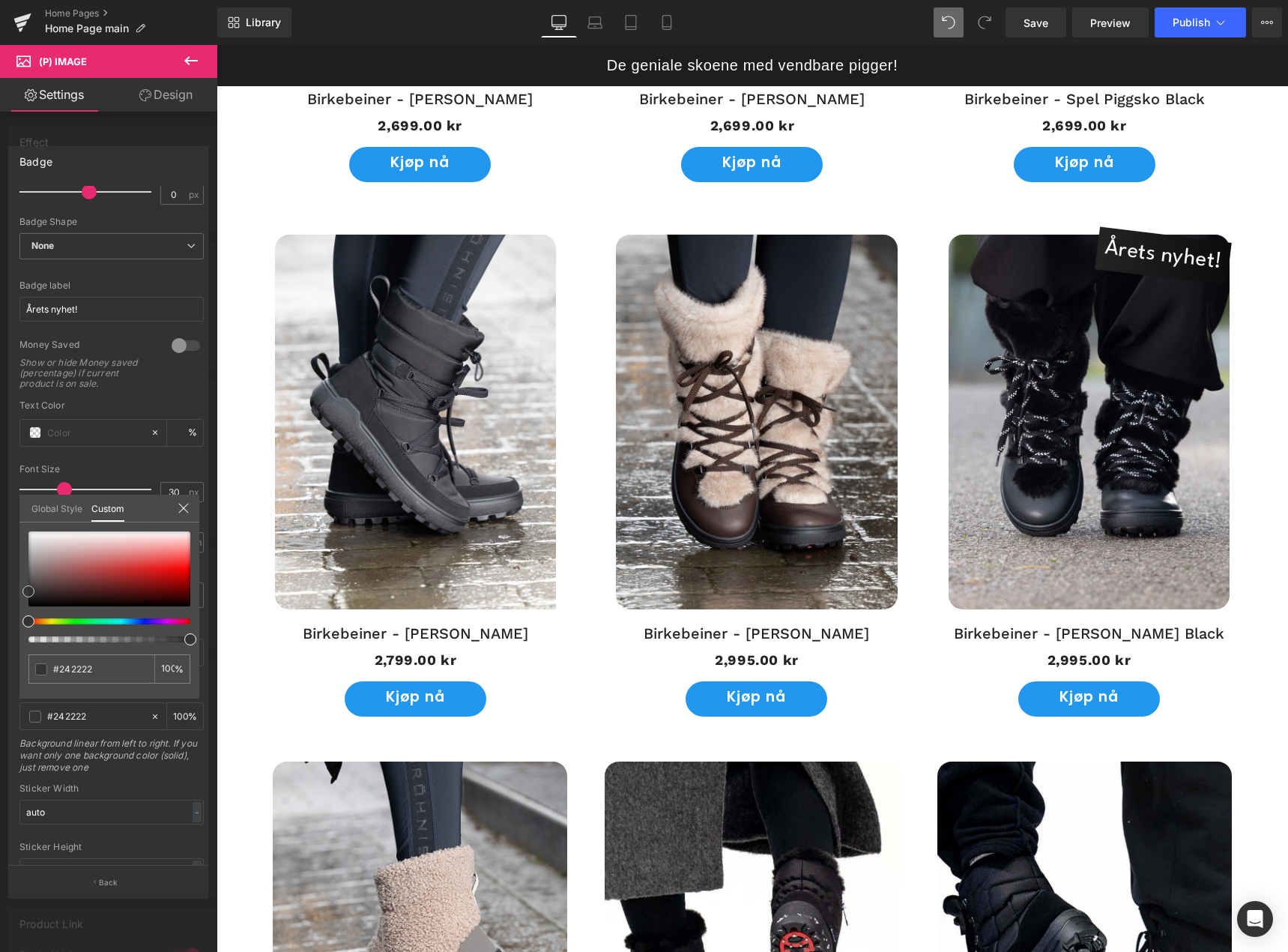
type input "#333333"
type input "#3d3d3d"
type input "#444444"
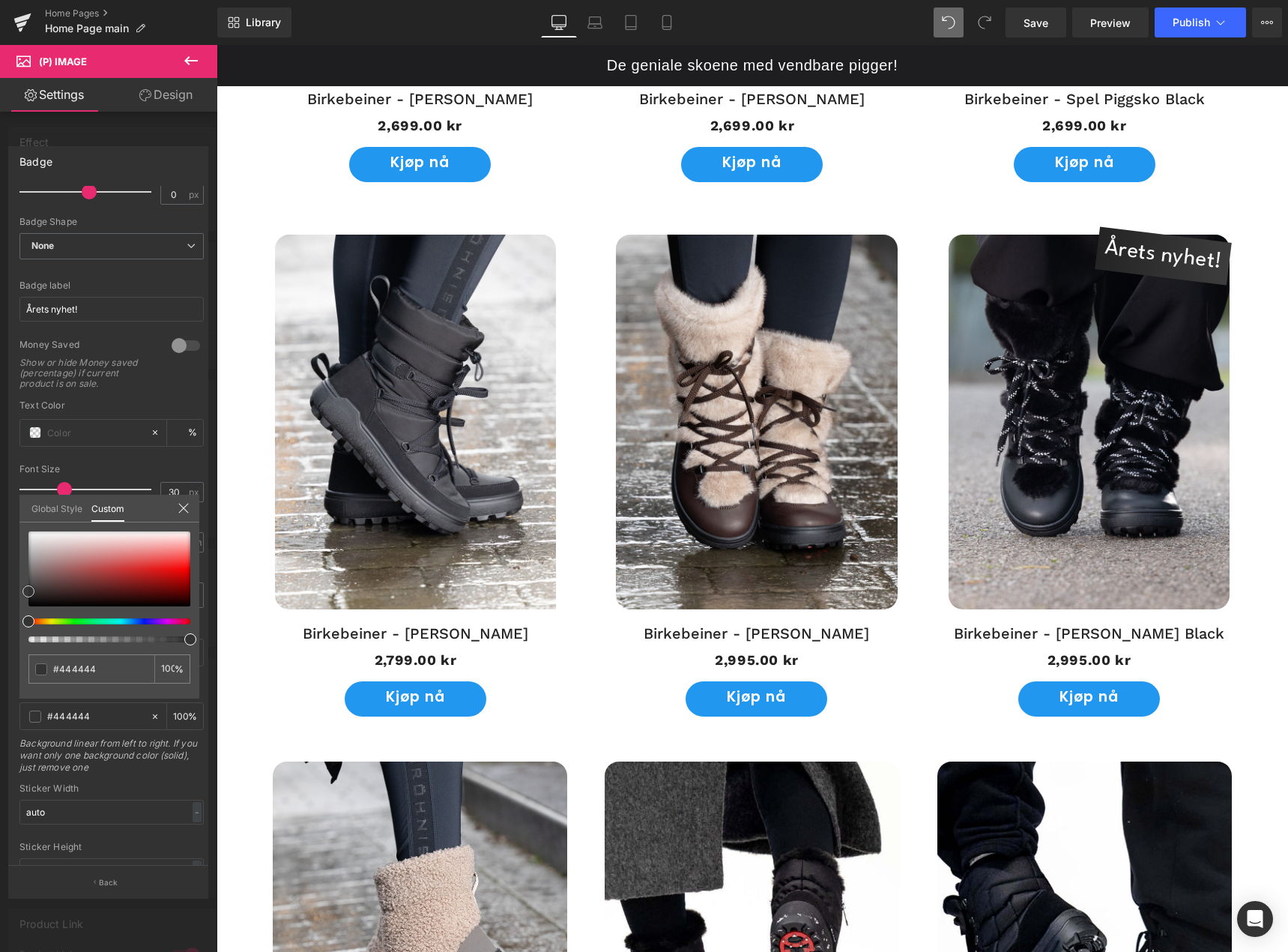
type input "#5b5b5b"
type input "#666666"
type input "#707070"
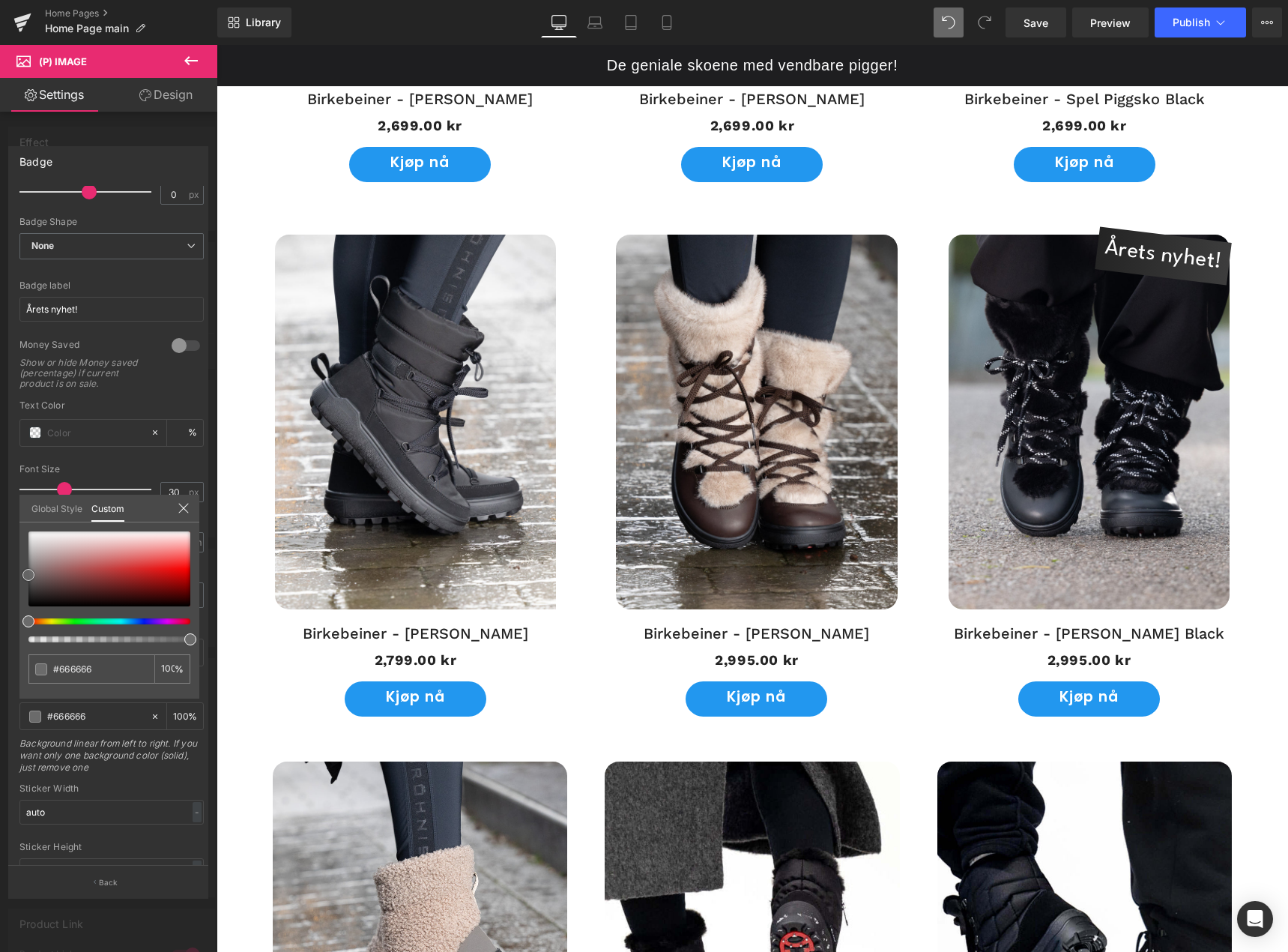
type input "#707070"
type input "#6d6d6d"
type input "#666666"
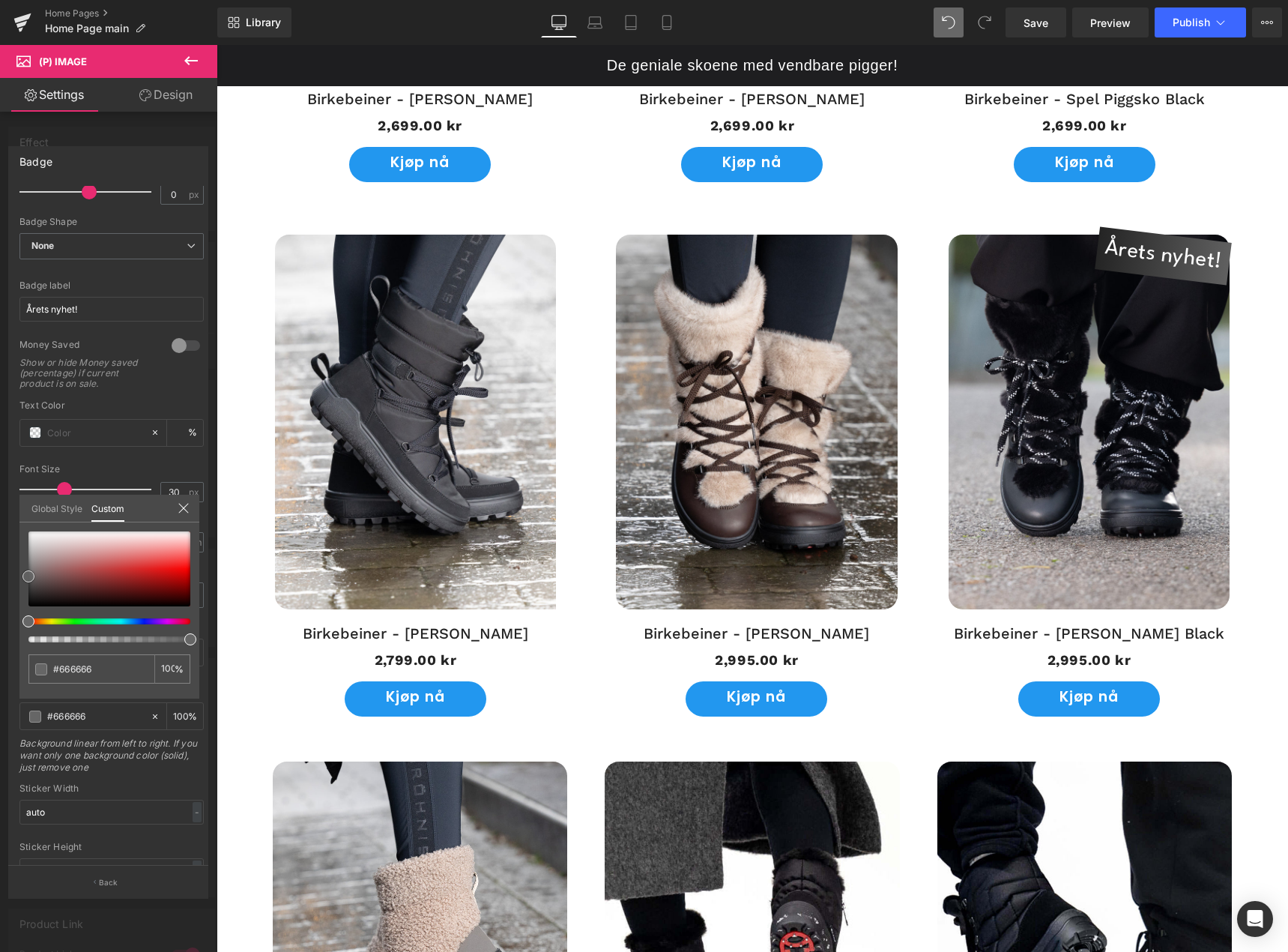
type input "#606060"
type input "#5b5b5b"
type input "#565656"
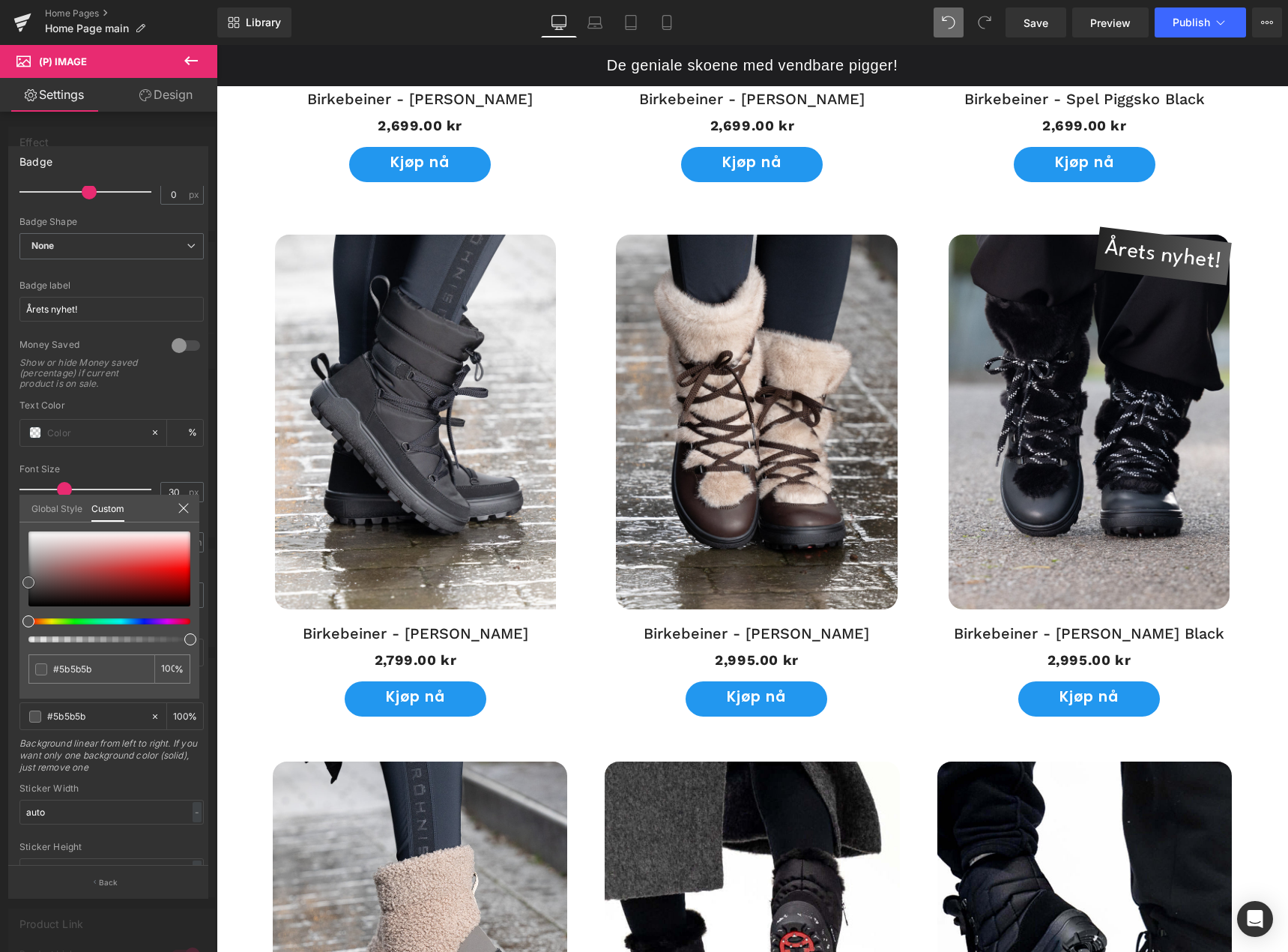
type input "#565656"
type input "#474747"
type input "#424242"
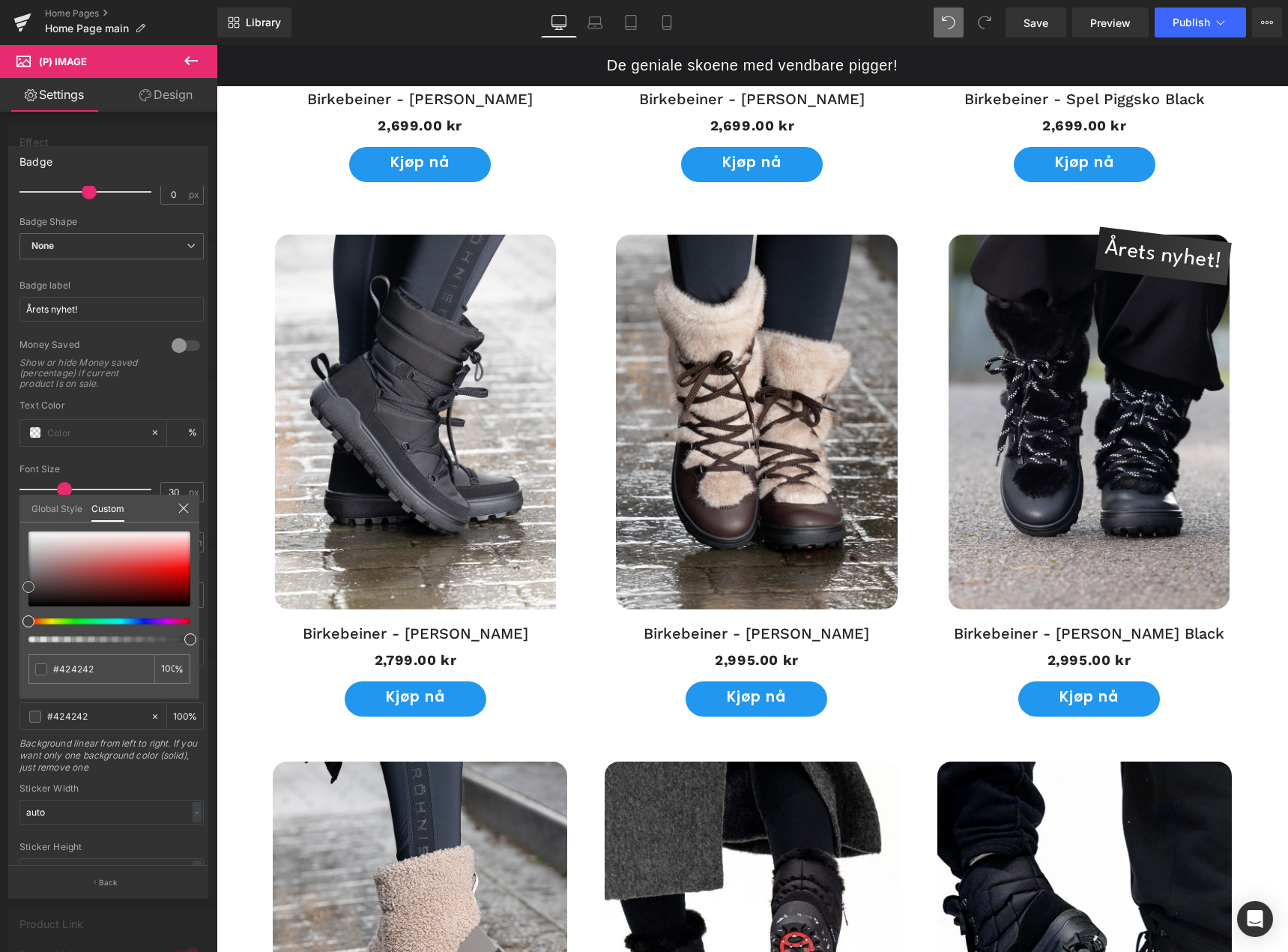
type input "#444444"
type input "#474747"
type input "#3f3f3f"
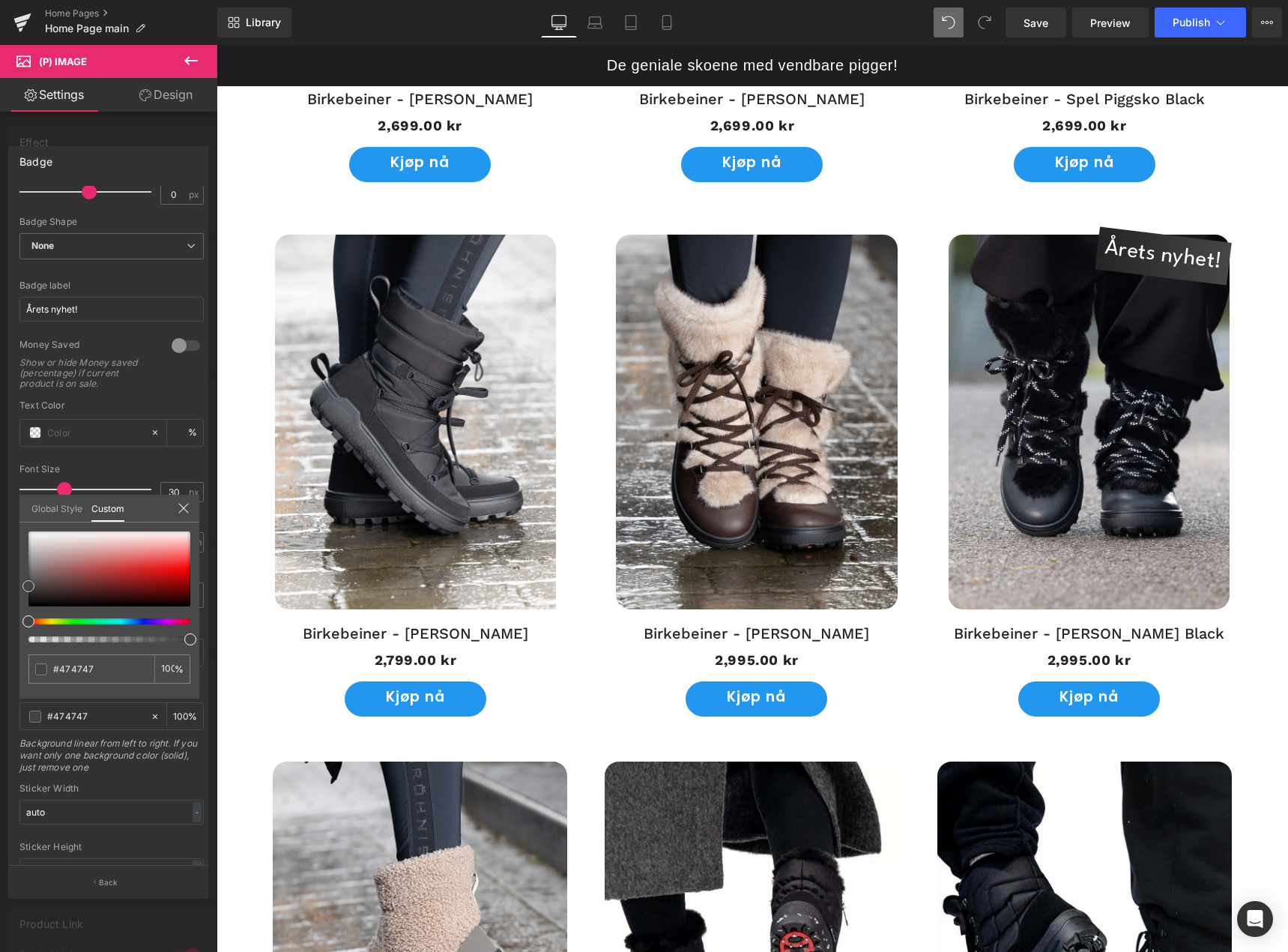
type input "#3f3f3f"
type input "#020202"
type input "#000000"
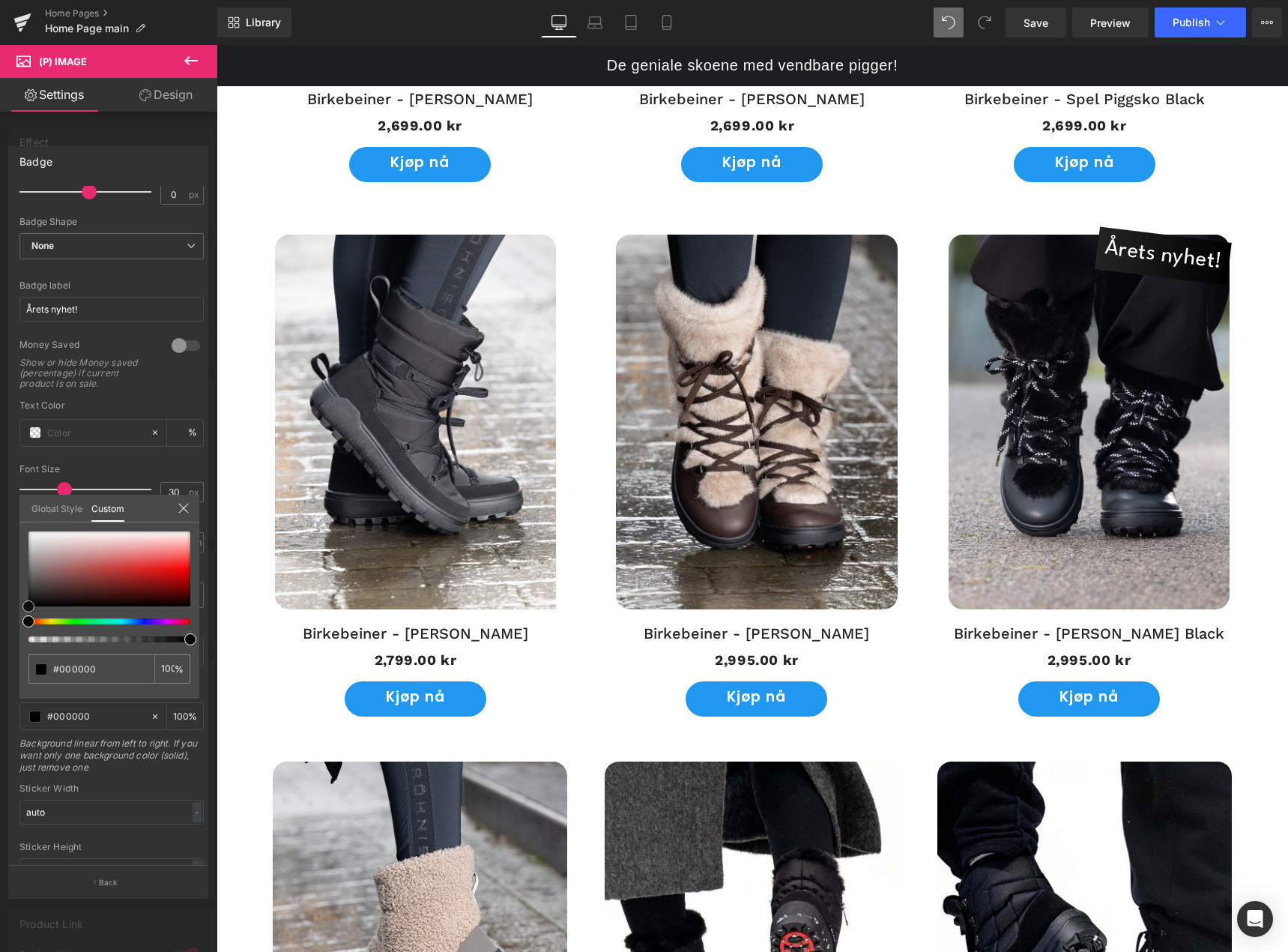
drag, startPoint x: 27, startPoint y: 602, endPoint x: 14, endPoint y: 631, distance: 31.8
click at [14, 631] on div "Badge Text Styles Custom HEADING Heading 1 Heading 2 Heading 3 Heading 4 Headin…" at bounding box center [108, 516] width 217 height 763
click at [175, 508] on div "Global Style Custom" at bounding box center [109, 509] width 180 height 28
click at [179, 509] on icon at bounding box center [184, 509] width 12 height 12
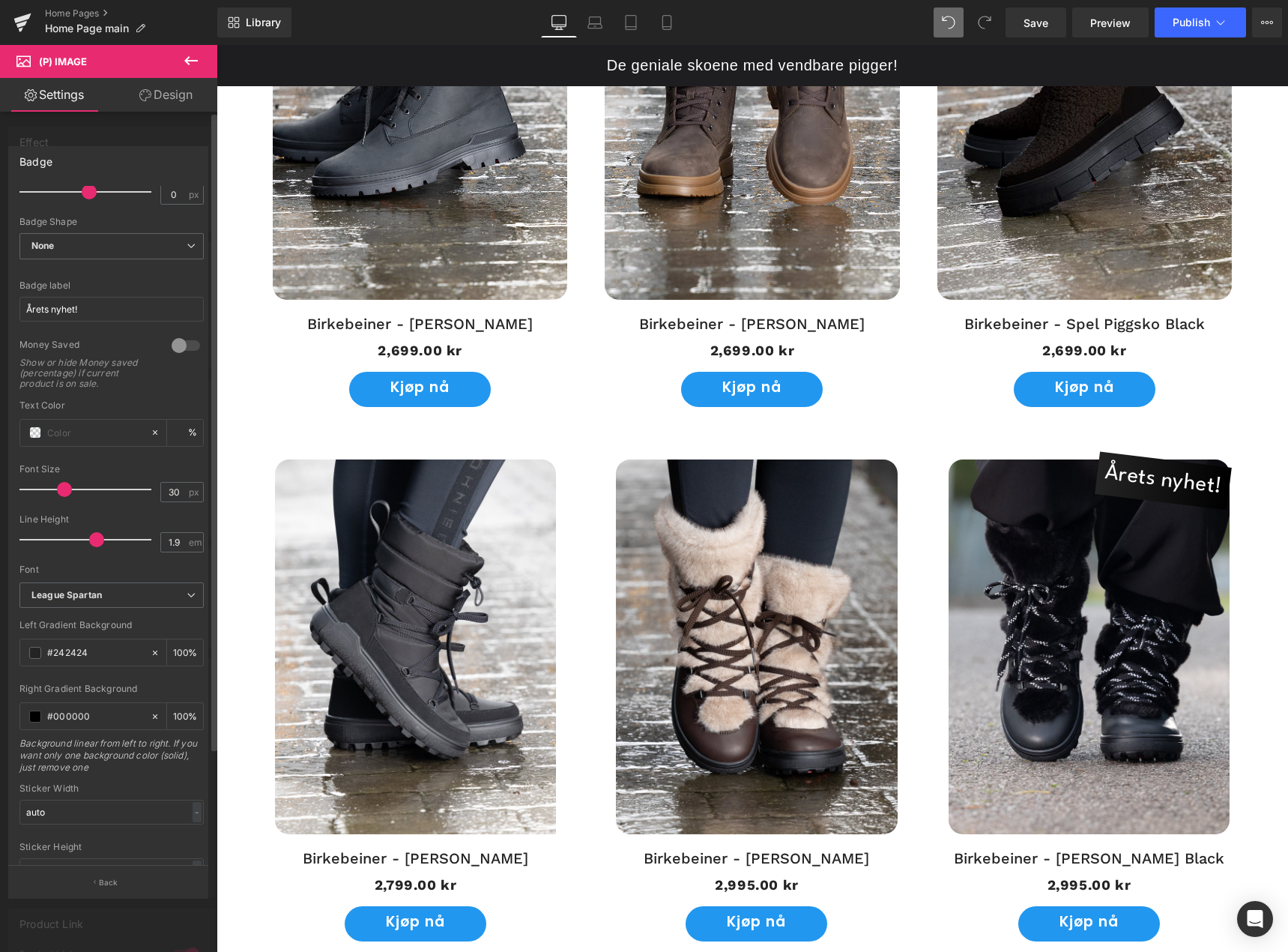
scroll to position [1175, 0]
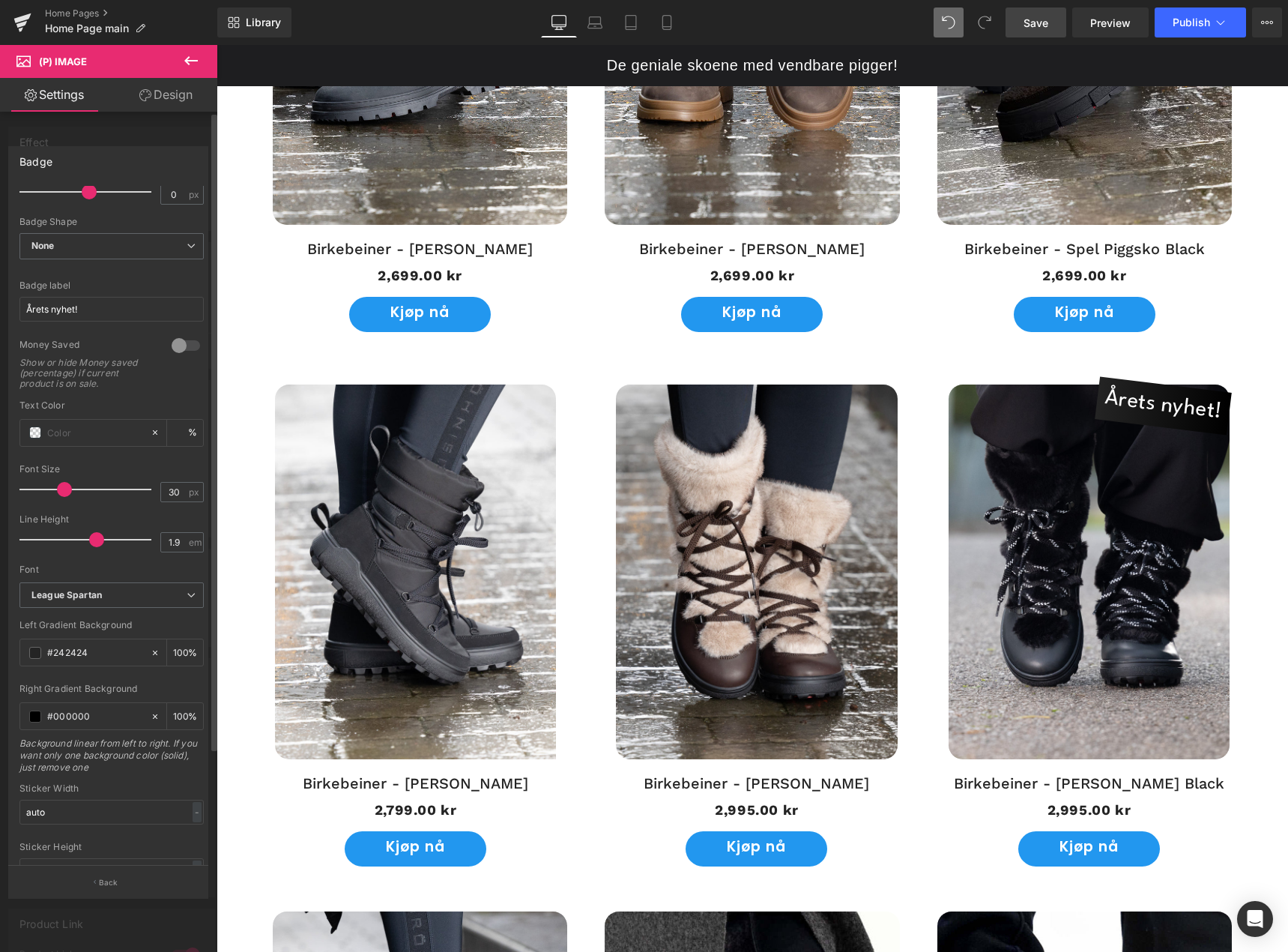
click at [1047, 20] on span "Save" at bounding box center [1035, 23] width 25 height 16
click at [1111, 29] on span "Preview" at bounding box center [1111, 23] width 41 height 16
click at [591, 24] on icon at bounding box center [594, 25] width 14 height 4
type input "100"
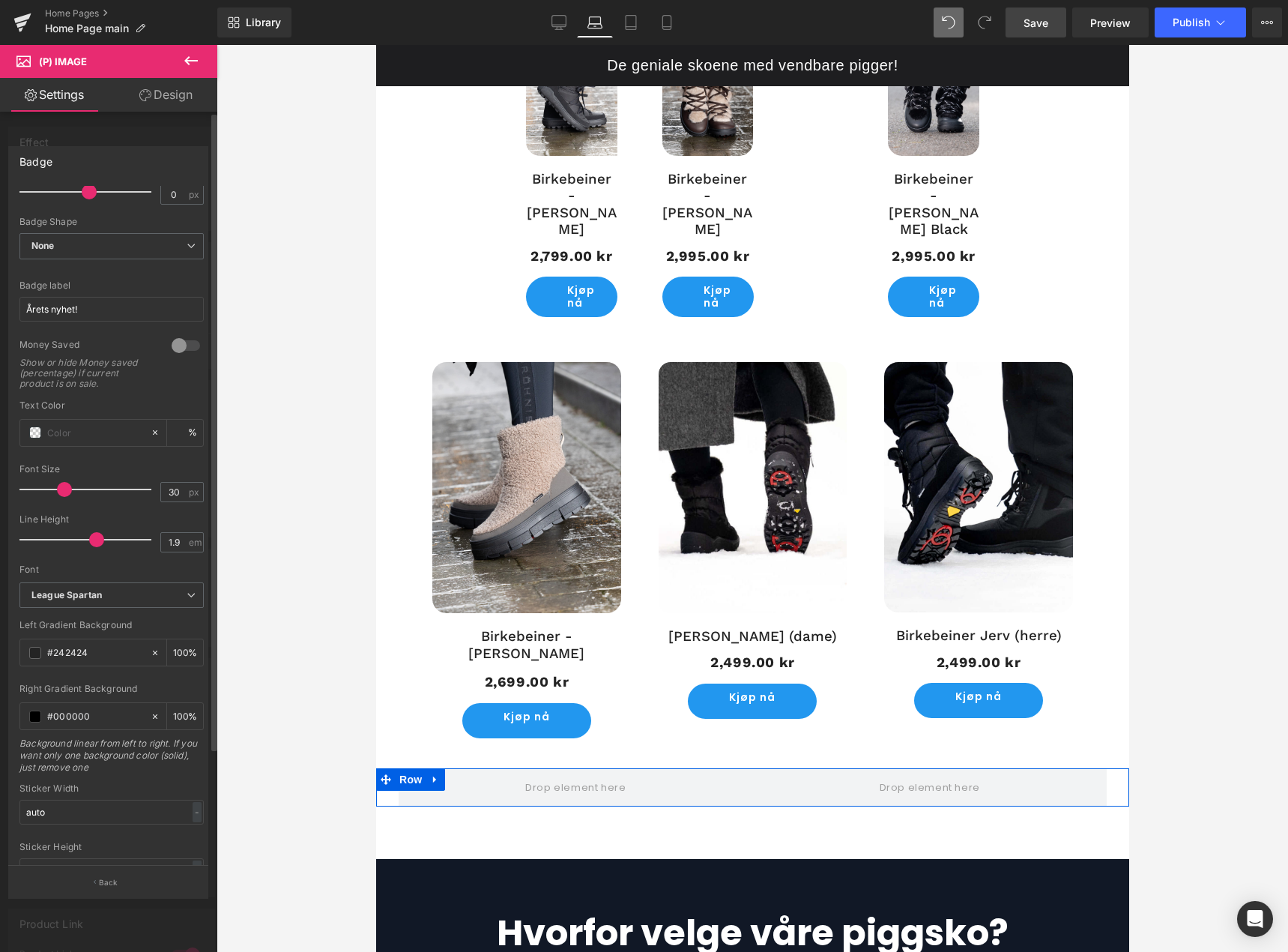
scroll to position [860, 0]
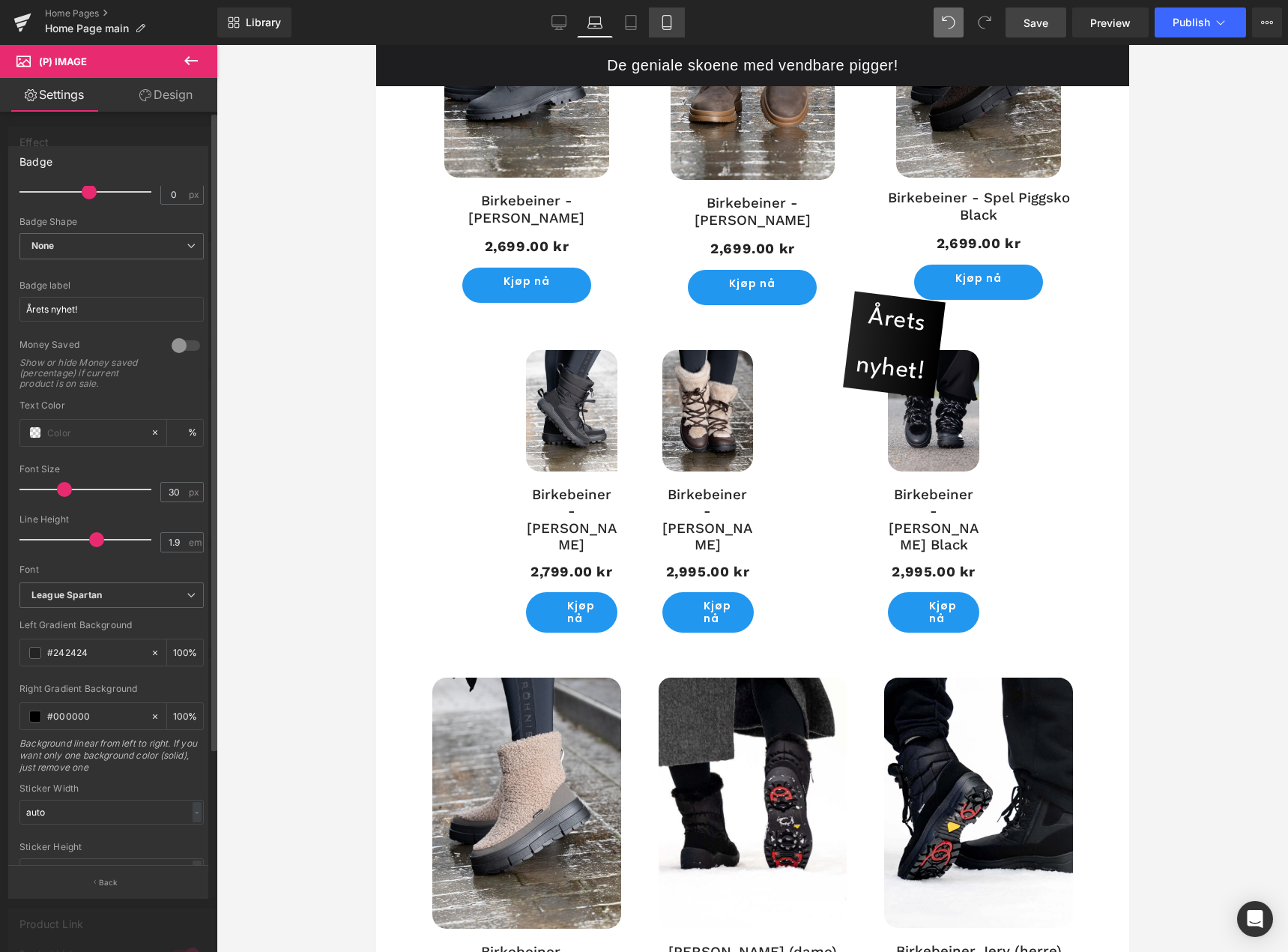
click at [658, 27] on link "Mobile" at bounding box center [667, 22] width 36 height 30
type input "5"
type input "100"
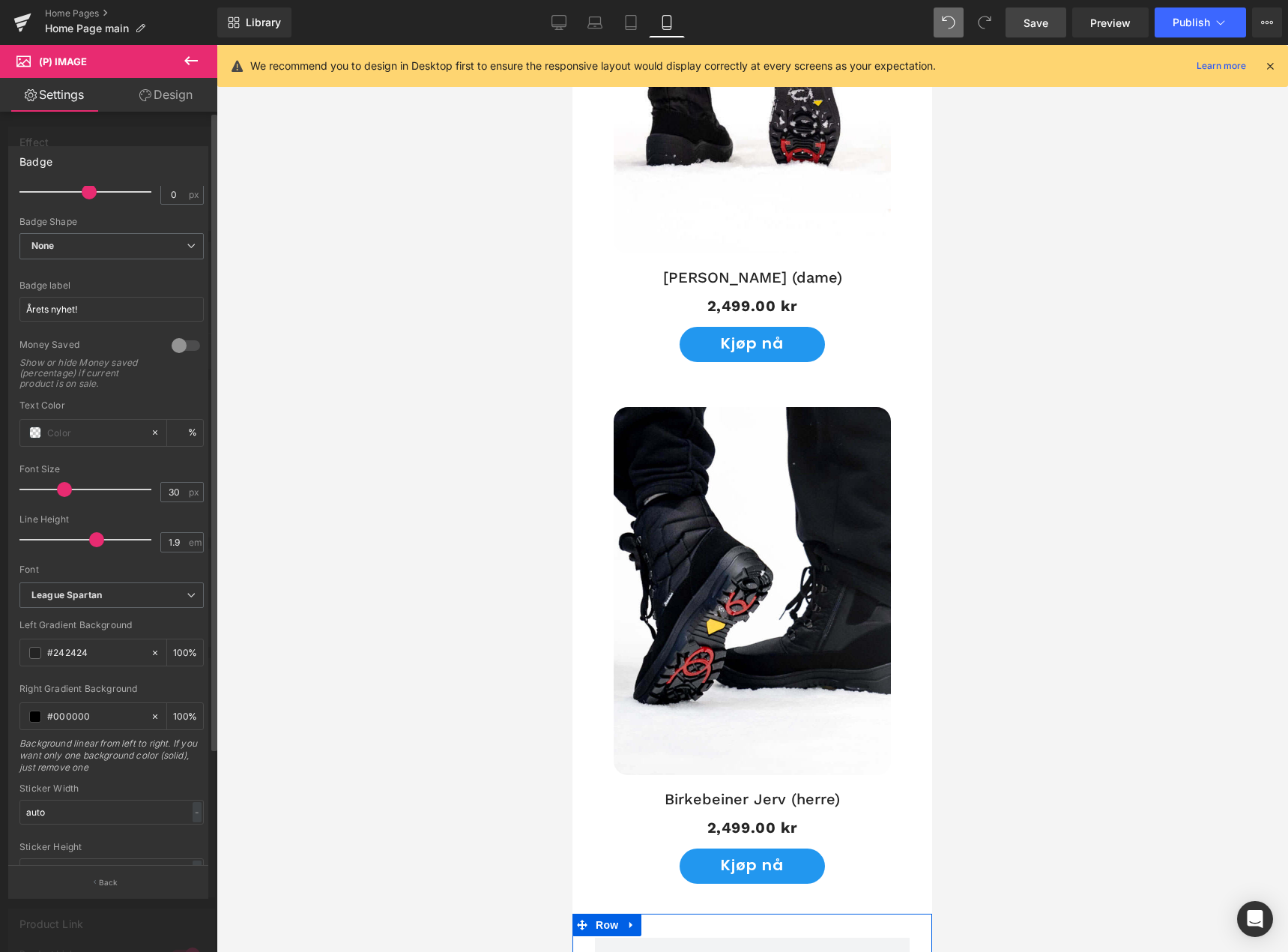
scroll to position [5147, 0]
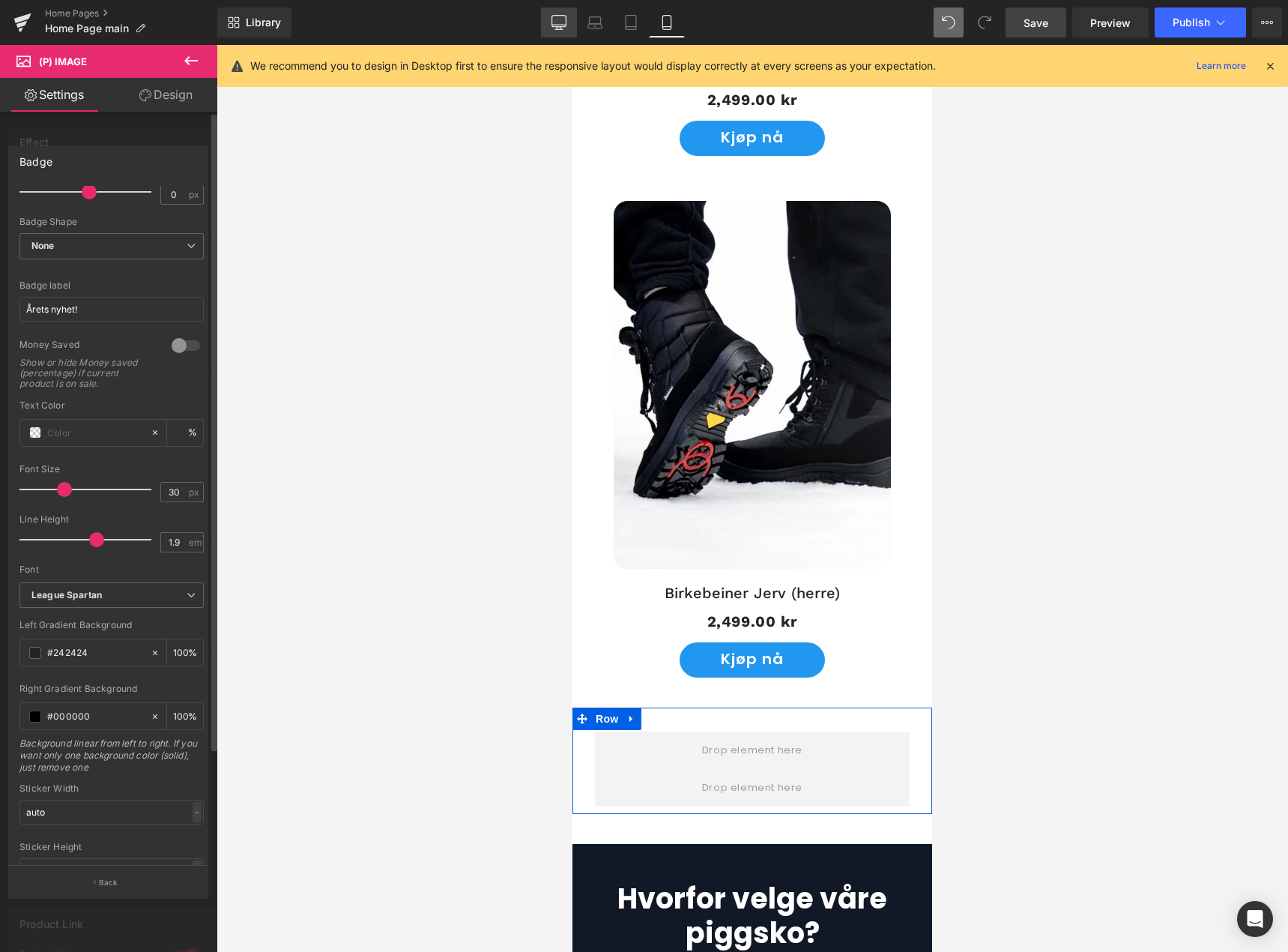
click at [548, 22] on link "Desktop" at bounding box center [559, 22] width 36 height 30
type input "7"
type input "100"
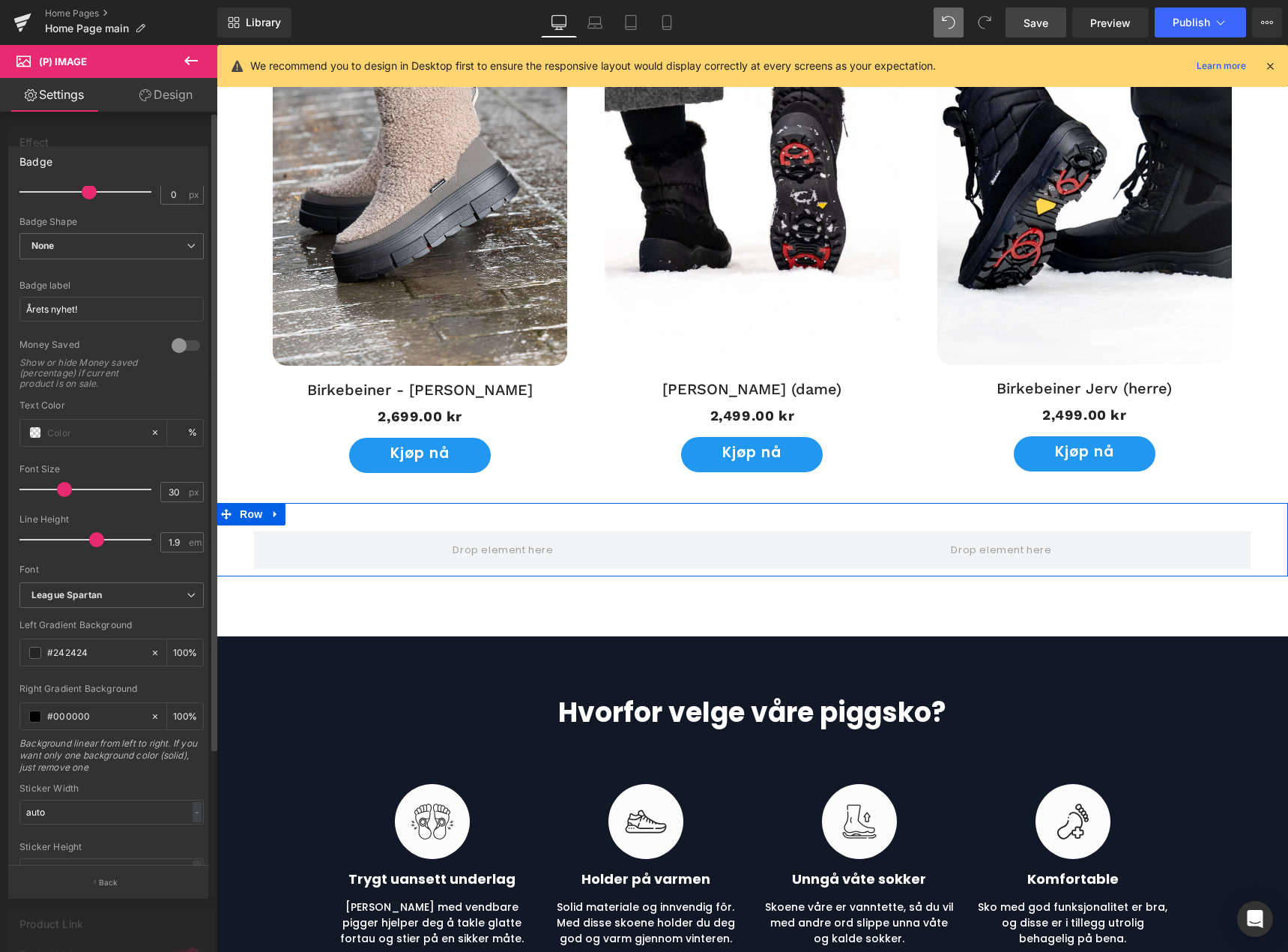
scroll to position [2259, 0]
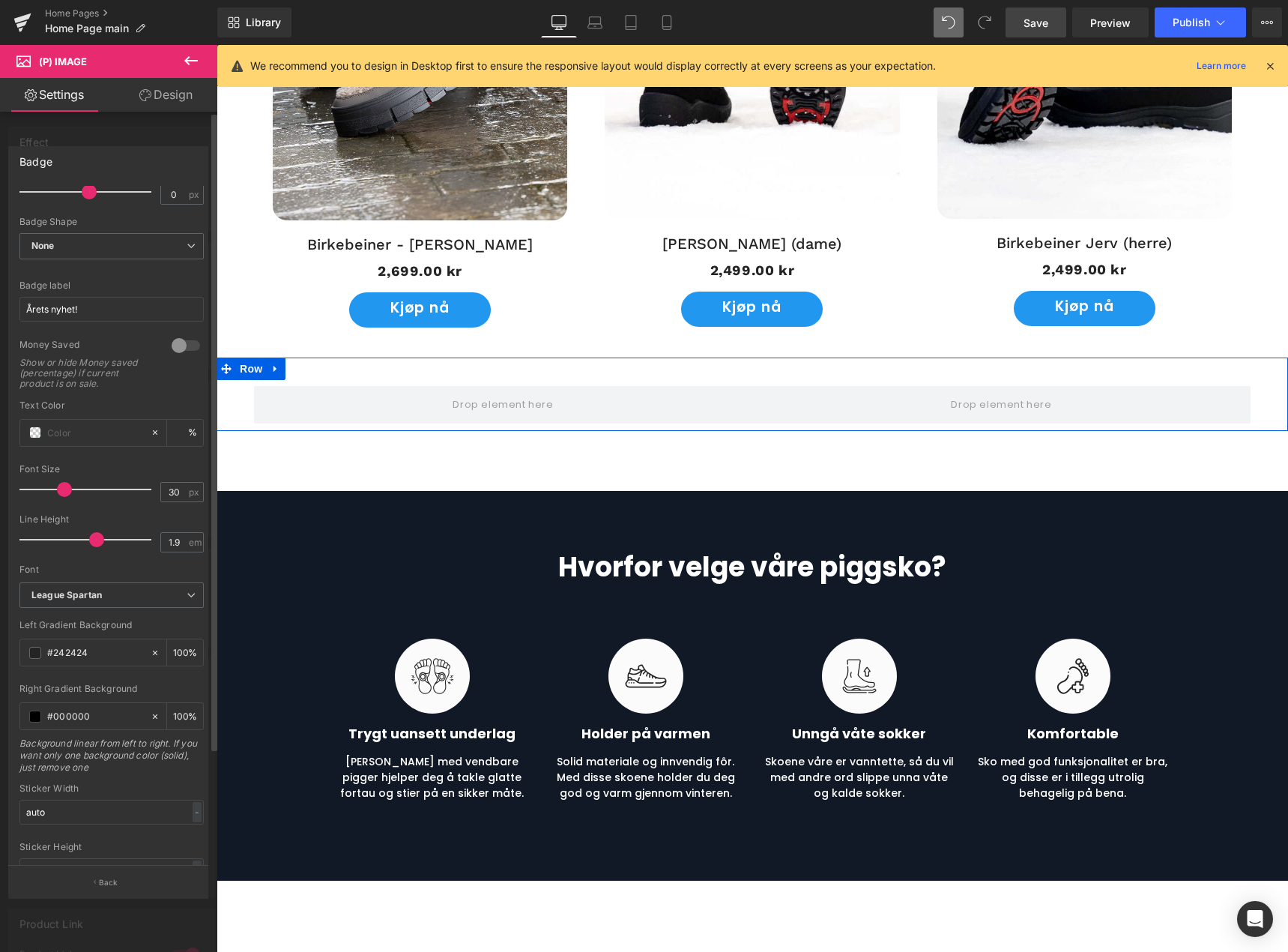
click at [264, 369] on body "De geniale skoene med vendbare pigger! Gå videre til innholdet Hjem Kontakt oss…" at bounding box center [752, 379] width 1072 height 5187
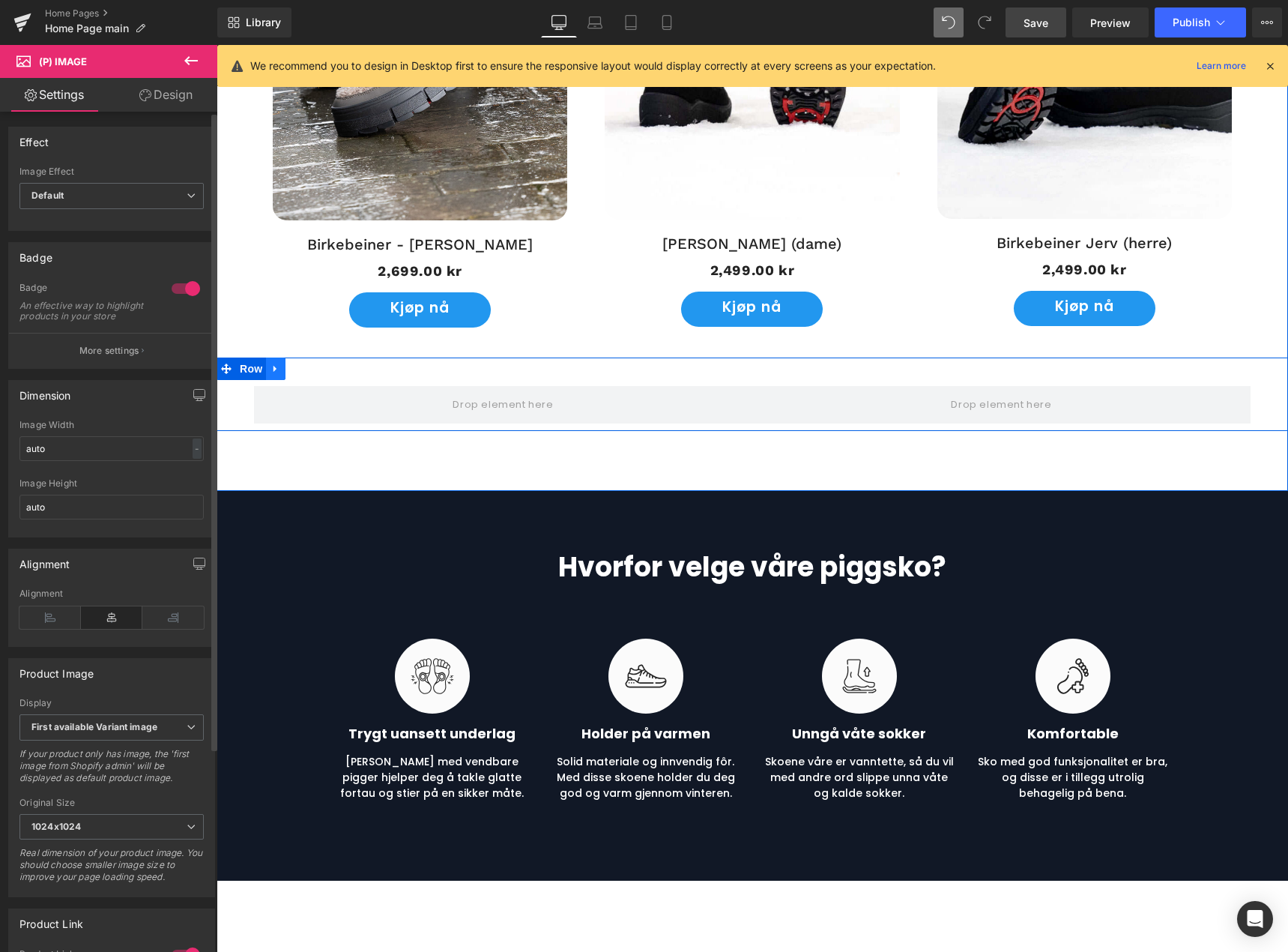
click at [270, 373] on icon at bounding box center [275, 368] width 10 height 11
click at [309, 370] on icon at bounding box center [314, 369] width 10 height 10
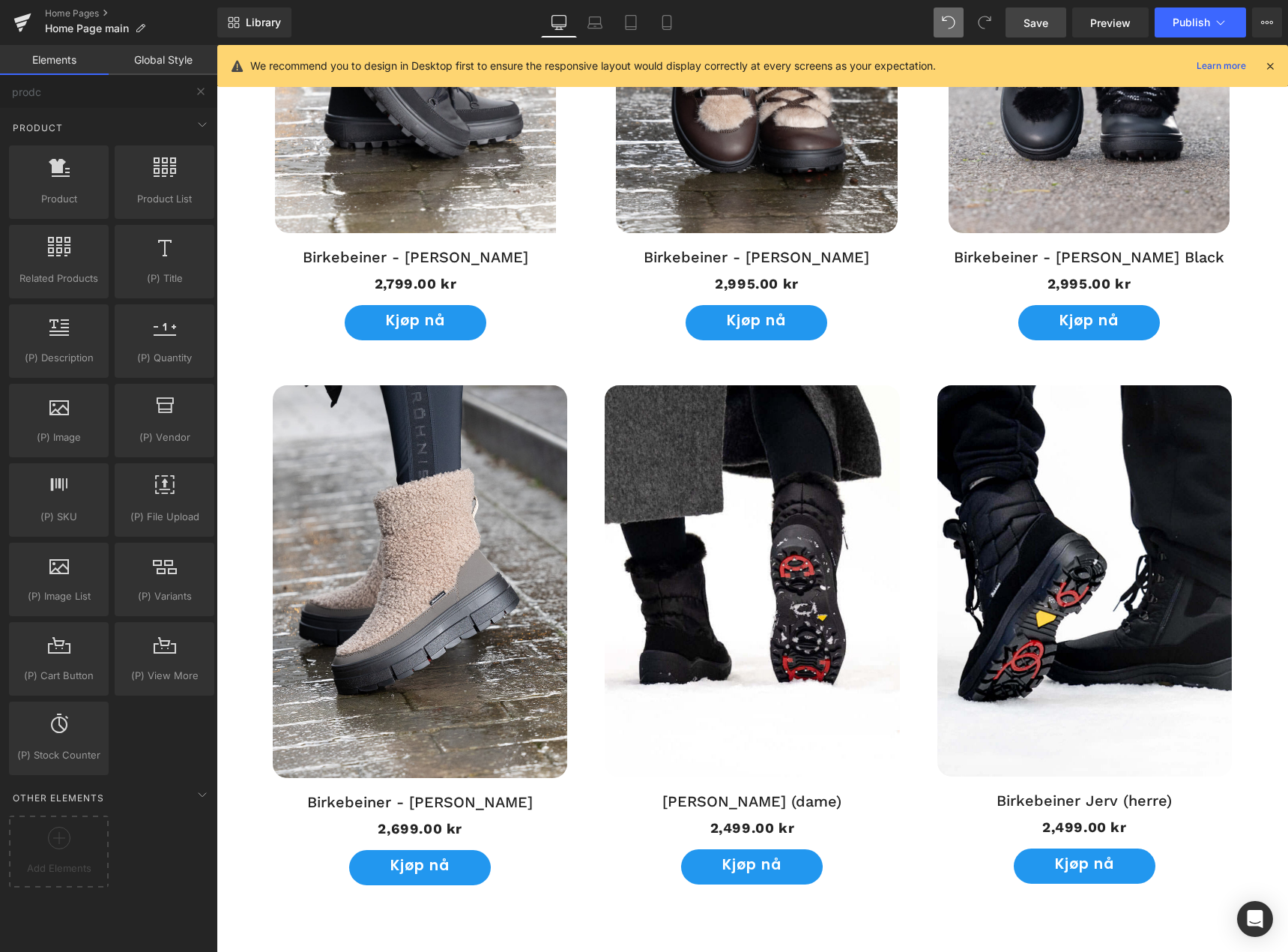
scroll to position [1659, 0]
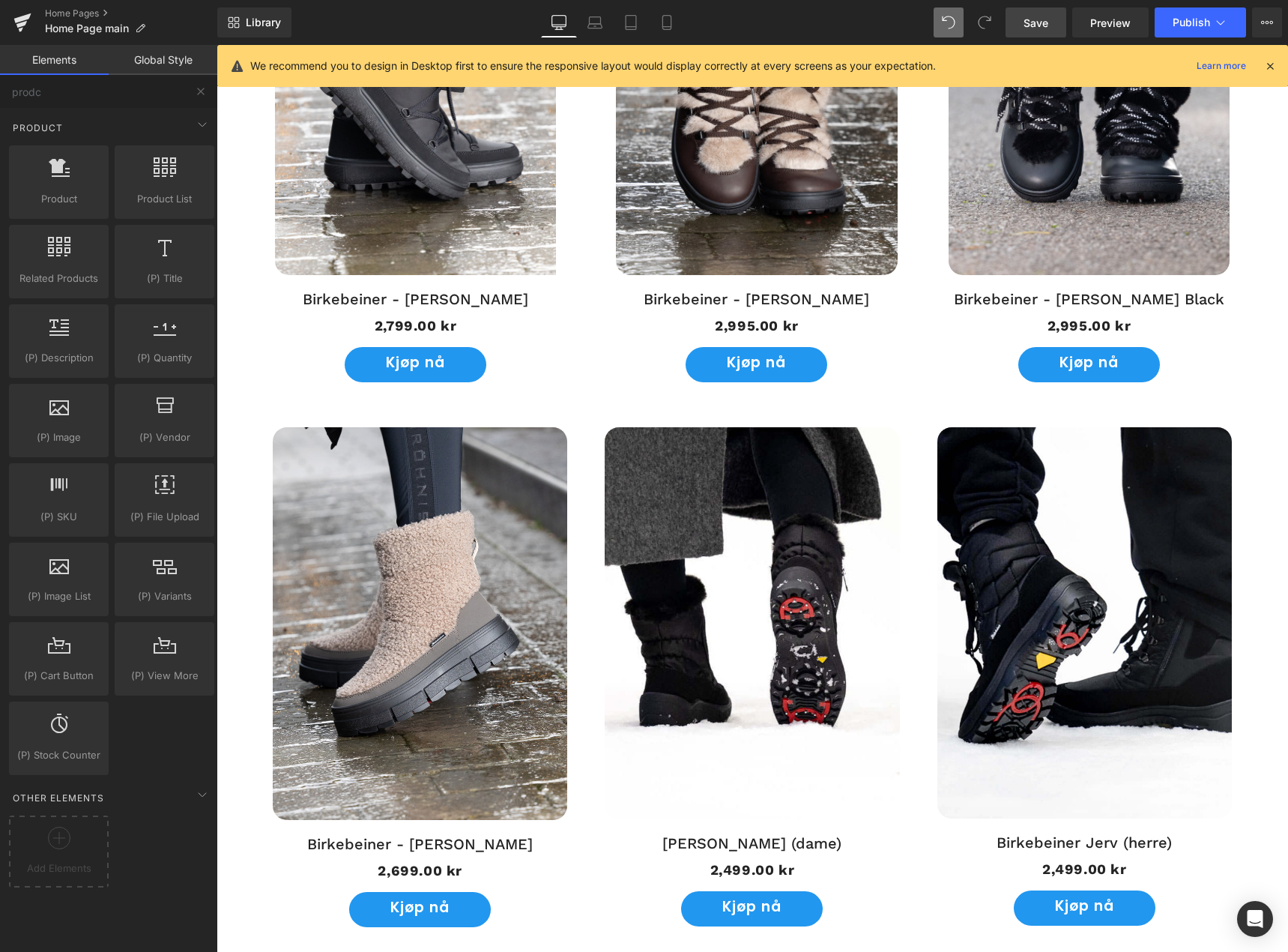
click at [1028, 21] on span "Save" at bounding box center [1035, 23] width 25 height 16
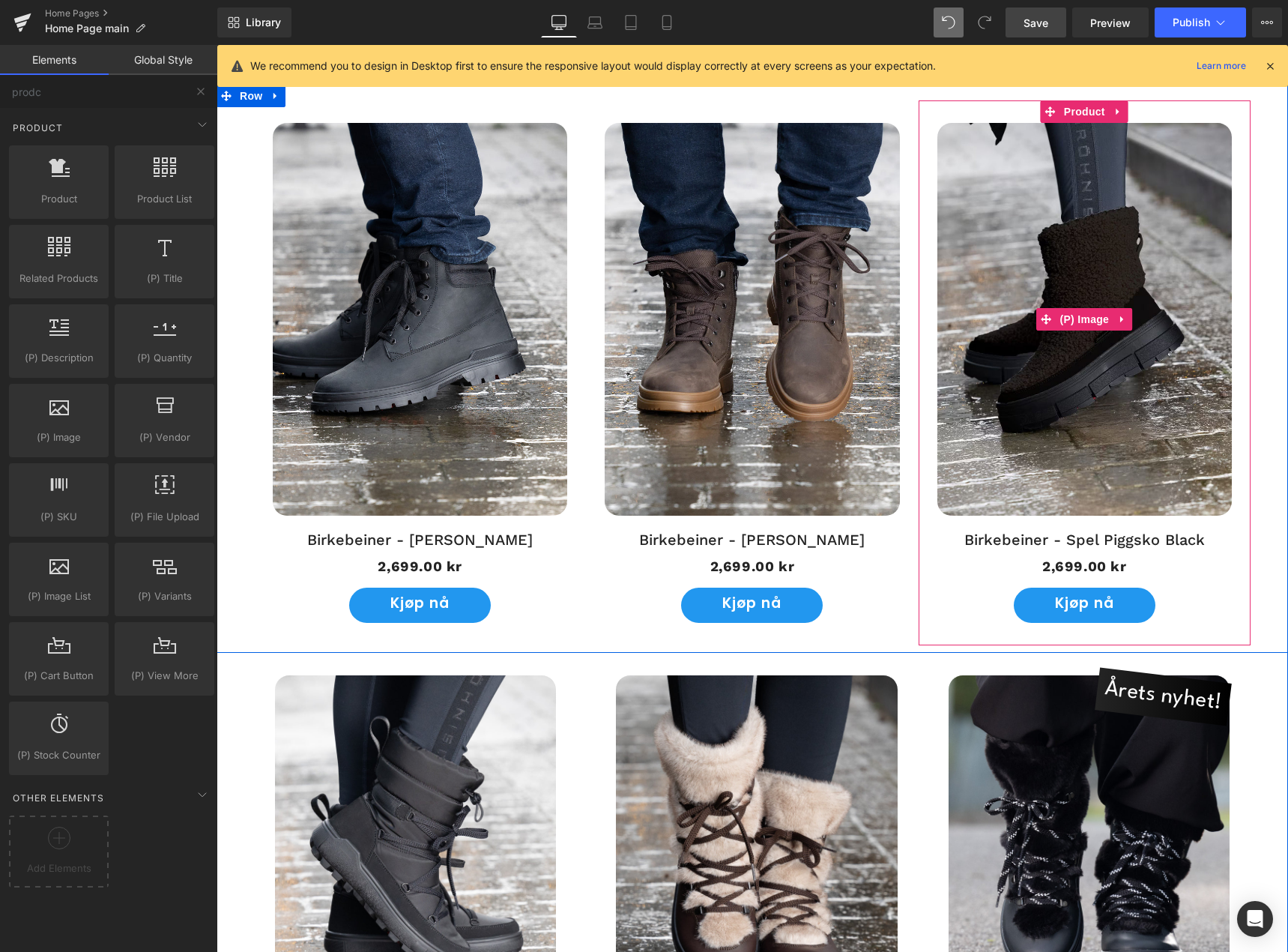
scroll to position [1060, 0]
